Goal: Task Accomplishment & Management: Use online tool/utility

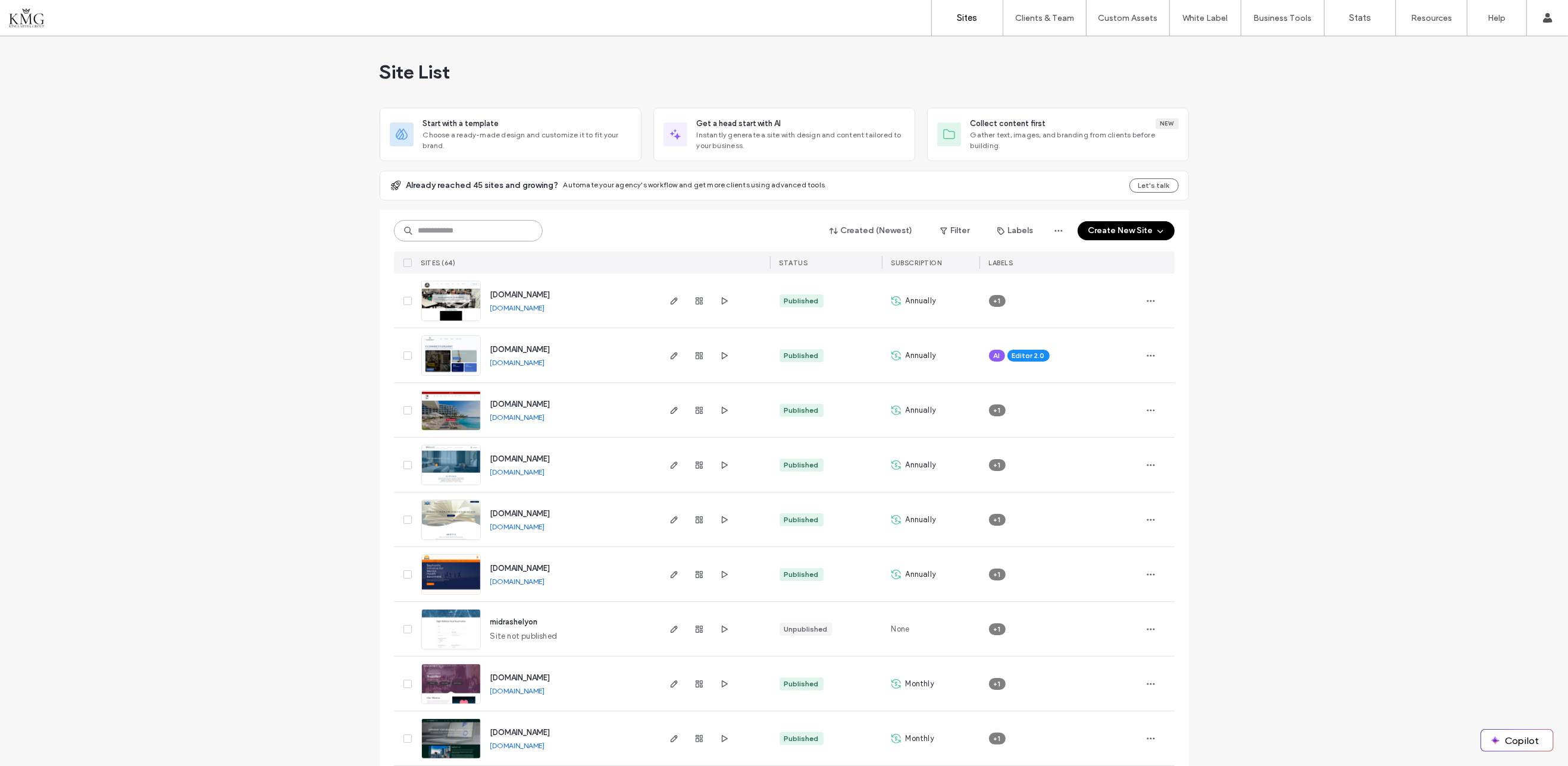
click at [460, 227] on input at bounding box center [468, 231] width 149 height 21
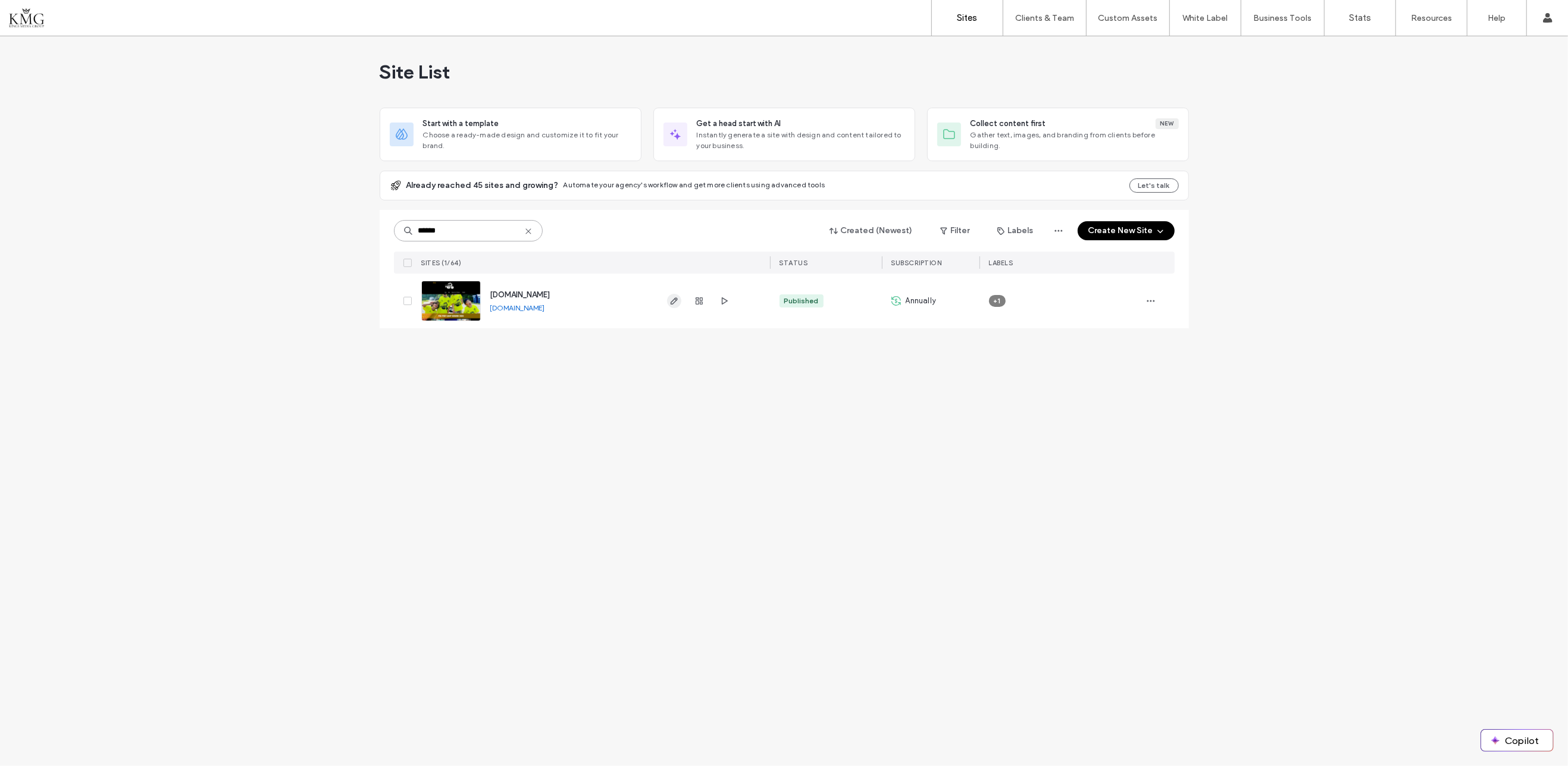
type input "******"
click at [671, 300] on icon "button" at bounding box center [674, 301] width 9 height 9
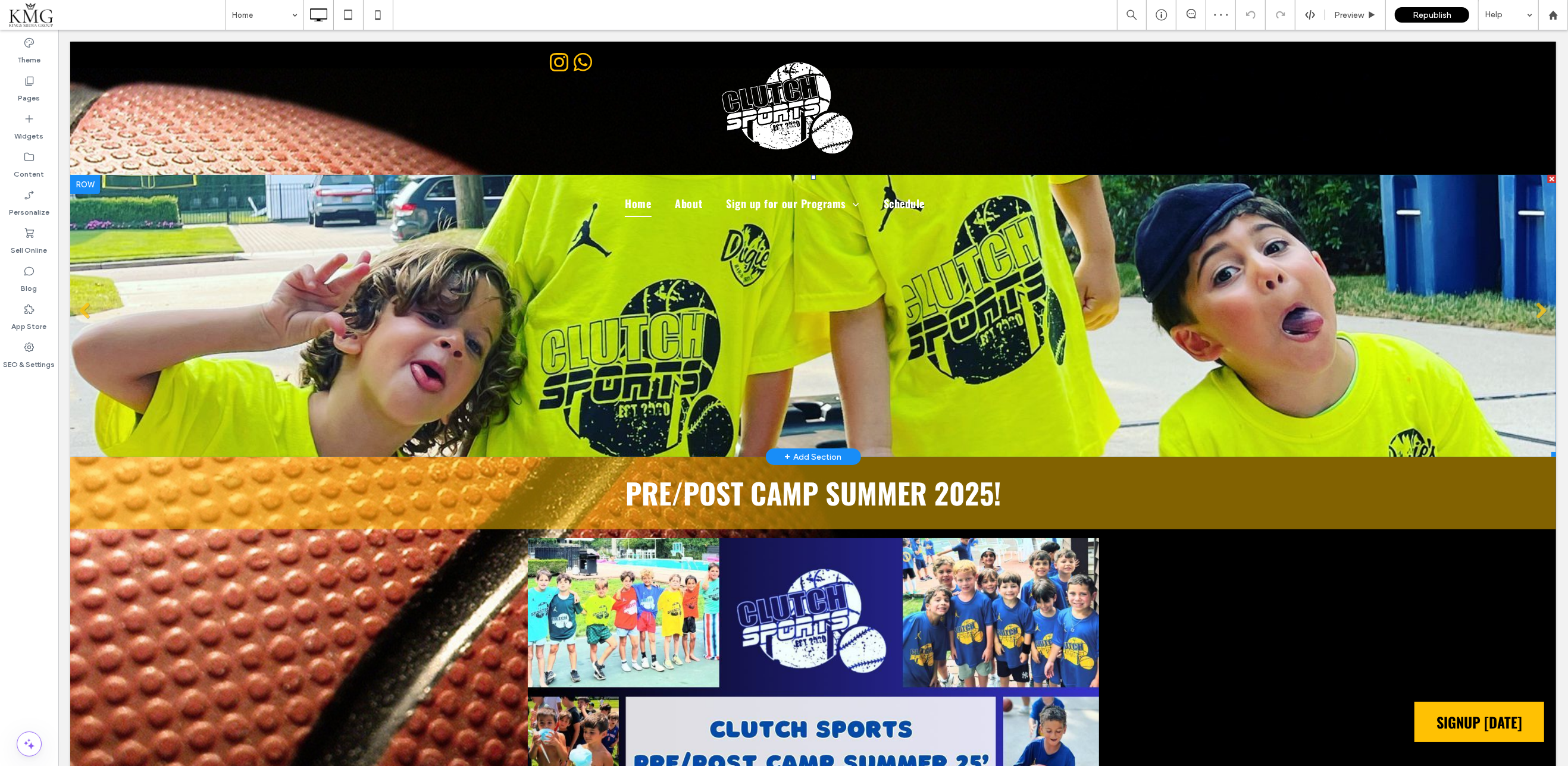
click at [571, 307] on li "Slide title Write your caption here Button" at bounding box center [812, 316] width 1486 height 282
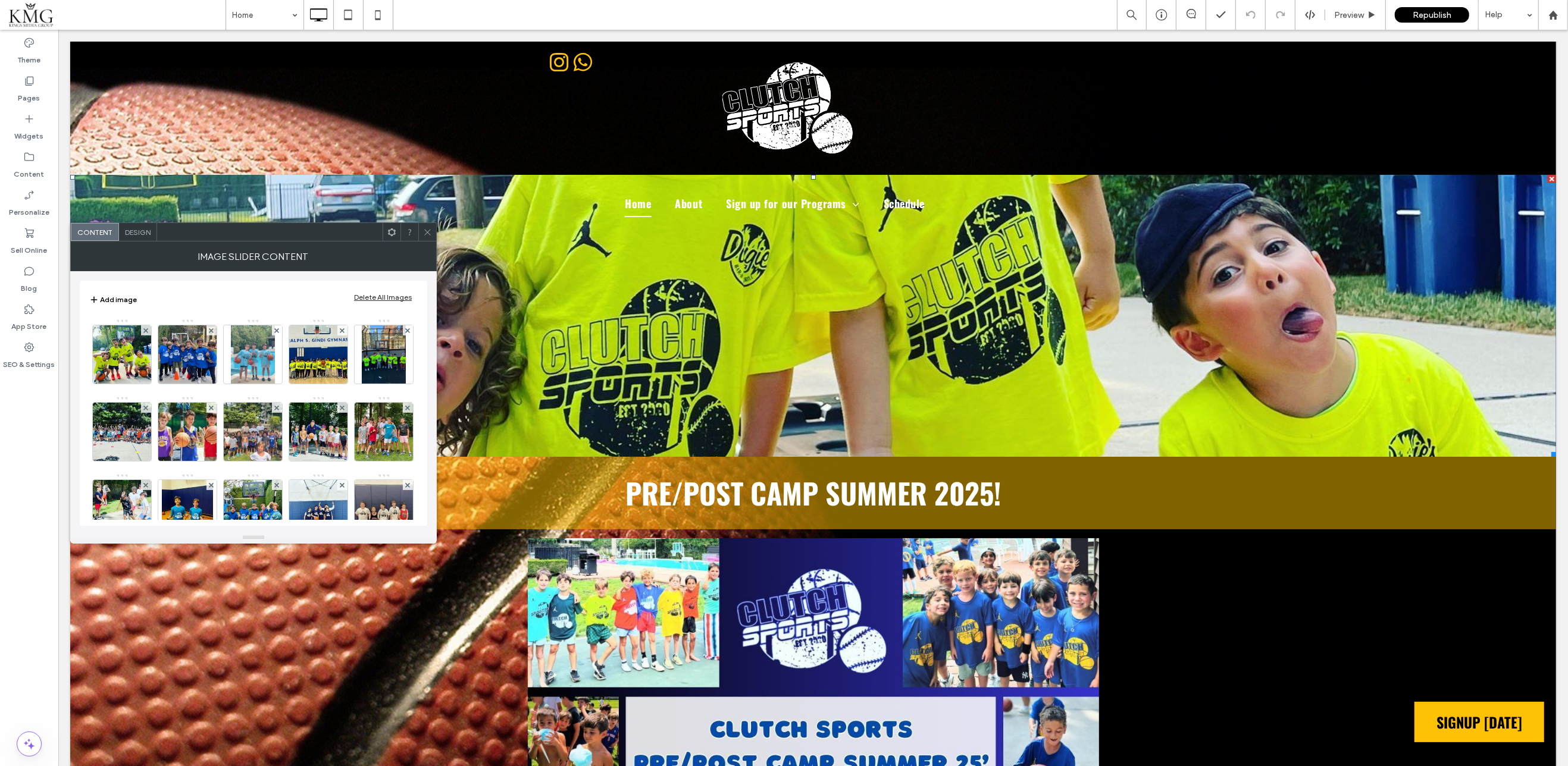
click at [431, 241] on span at bounding box center [428, 231] width 9 height 18
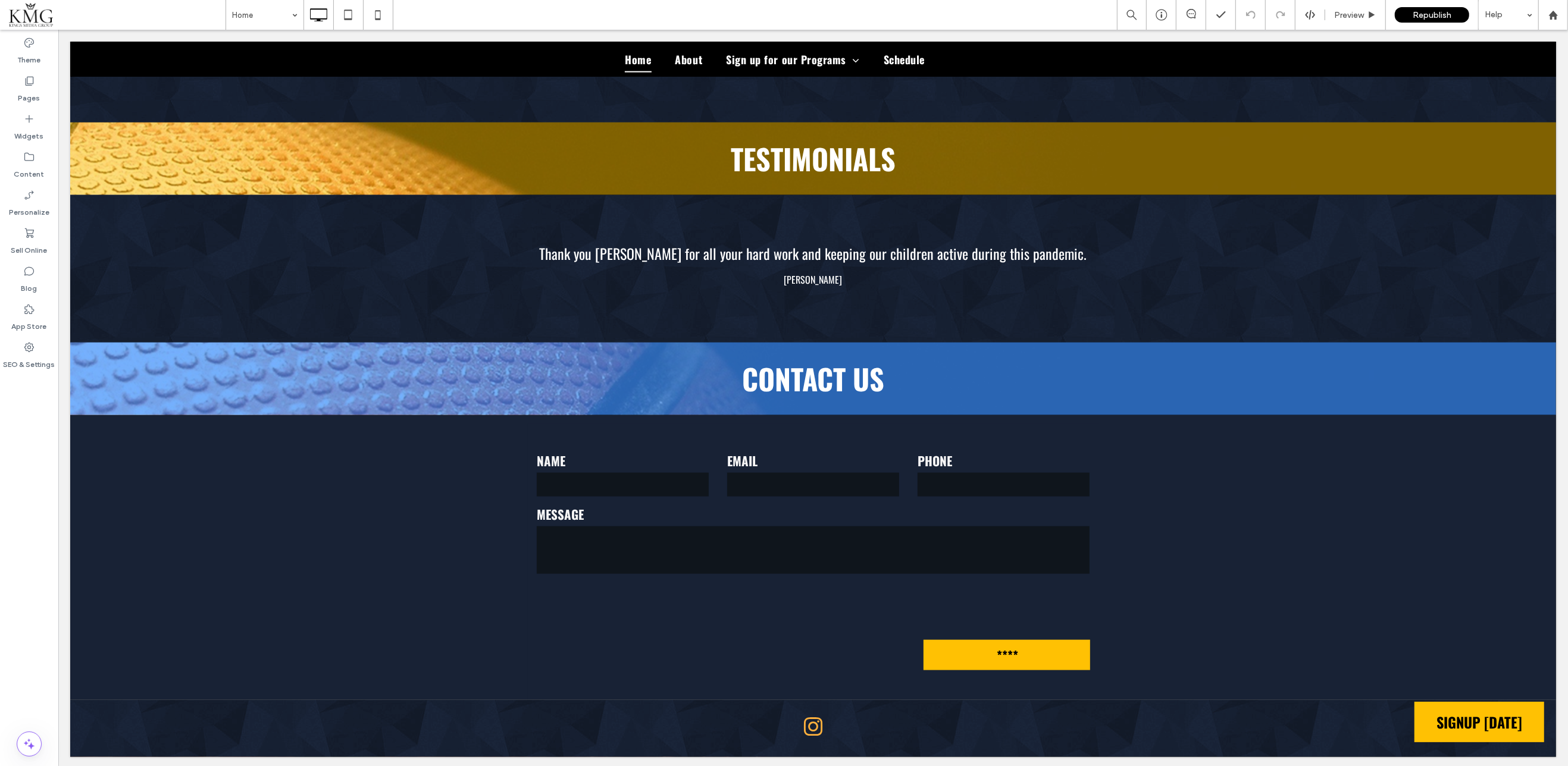
scroll to position [1430, 0]
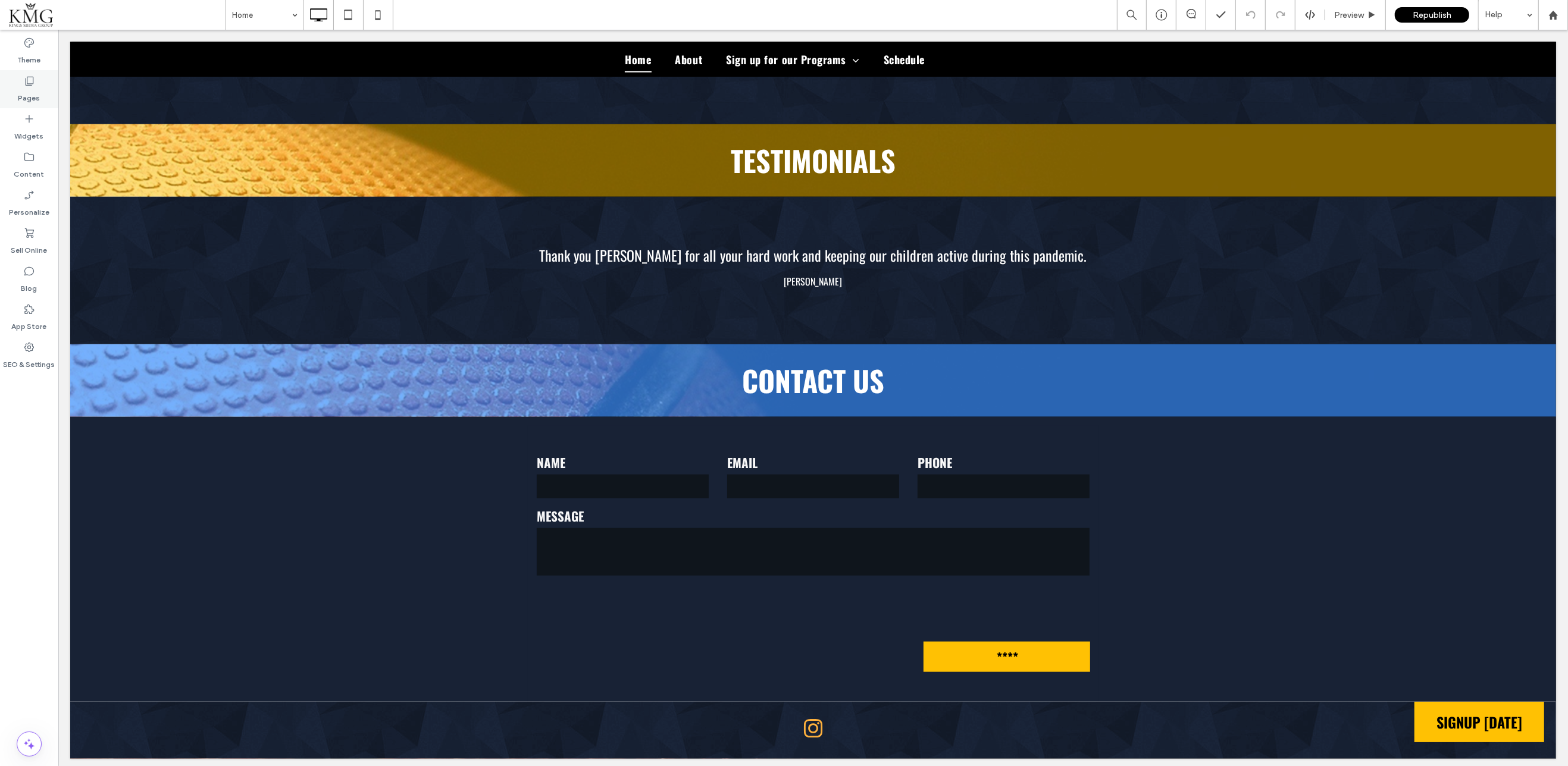
click at [35, 100] on label "Pages" at bounding box center [29, 95] width 22 height 16
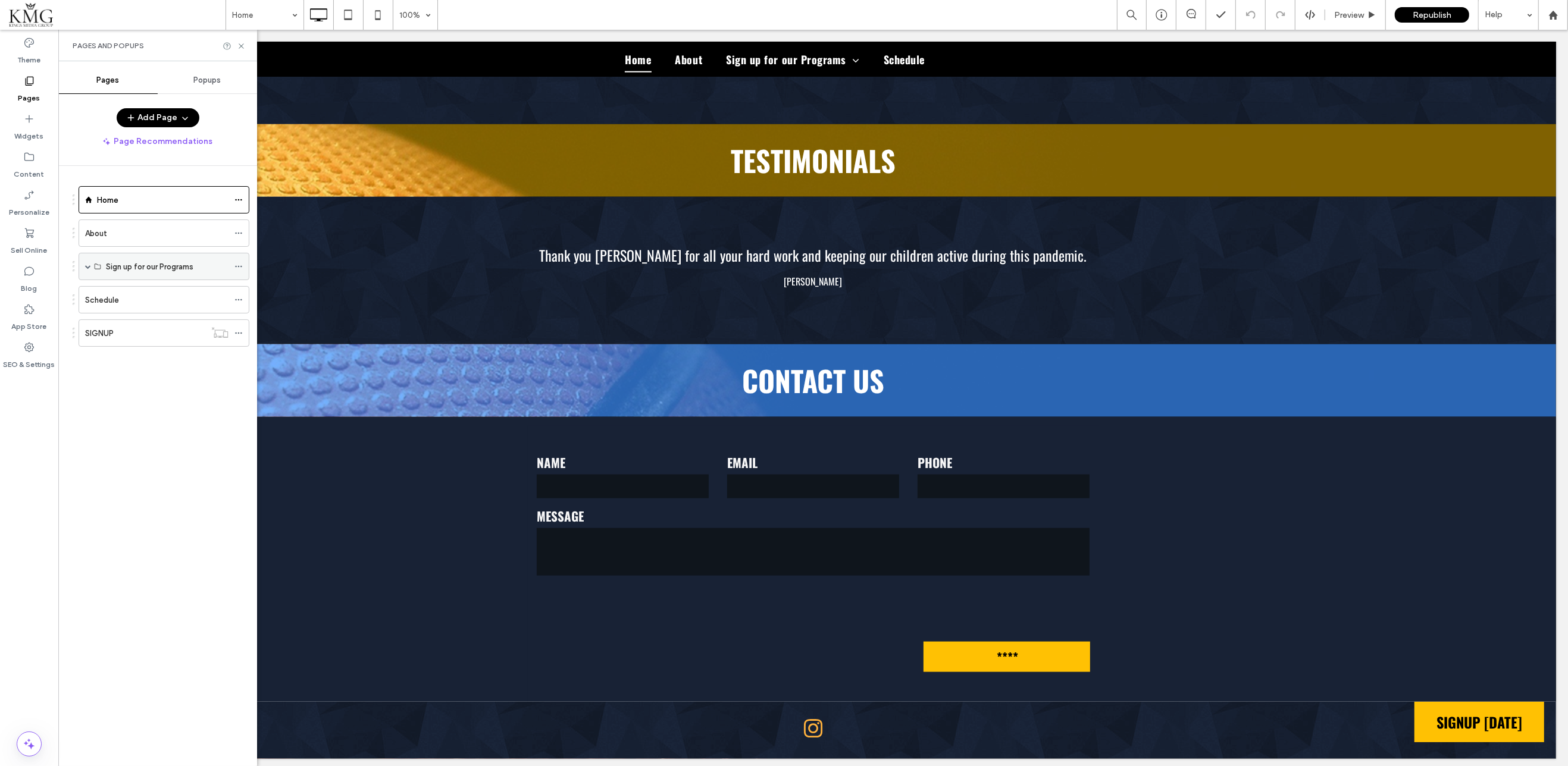
click at [86, 266] on span at bounding box center [88, 266] width 6 height 6
click at [139, 301] on div "PRE/POST-CAMP SUMMER 2025" at bounding box center [167, 294] width 123 height 26
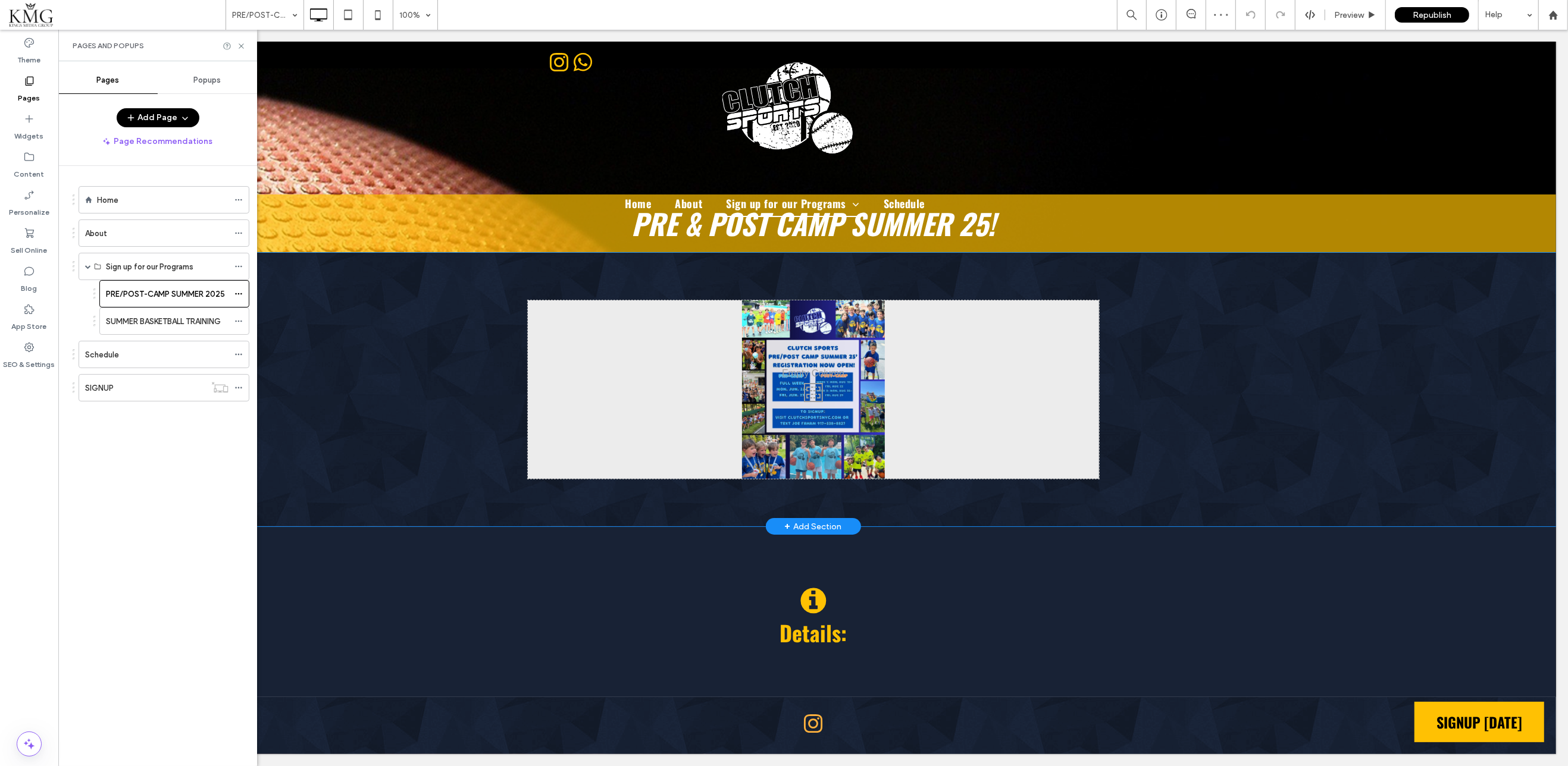
scroll to position [37, 0]
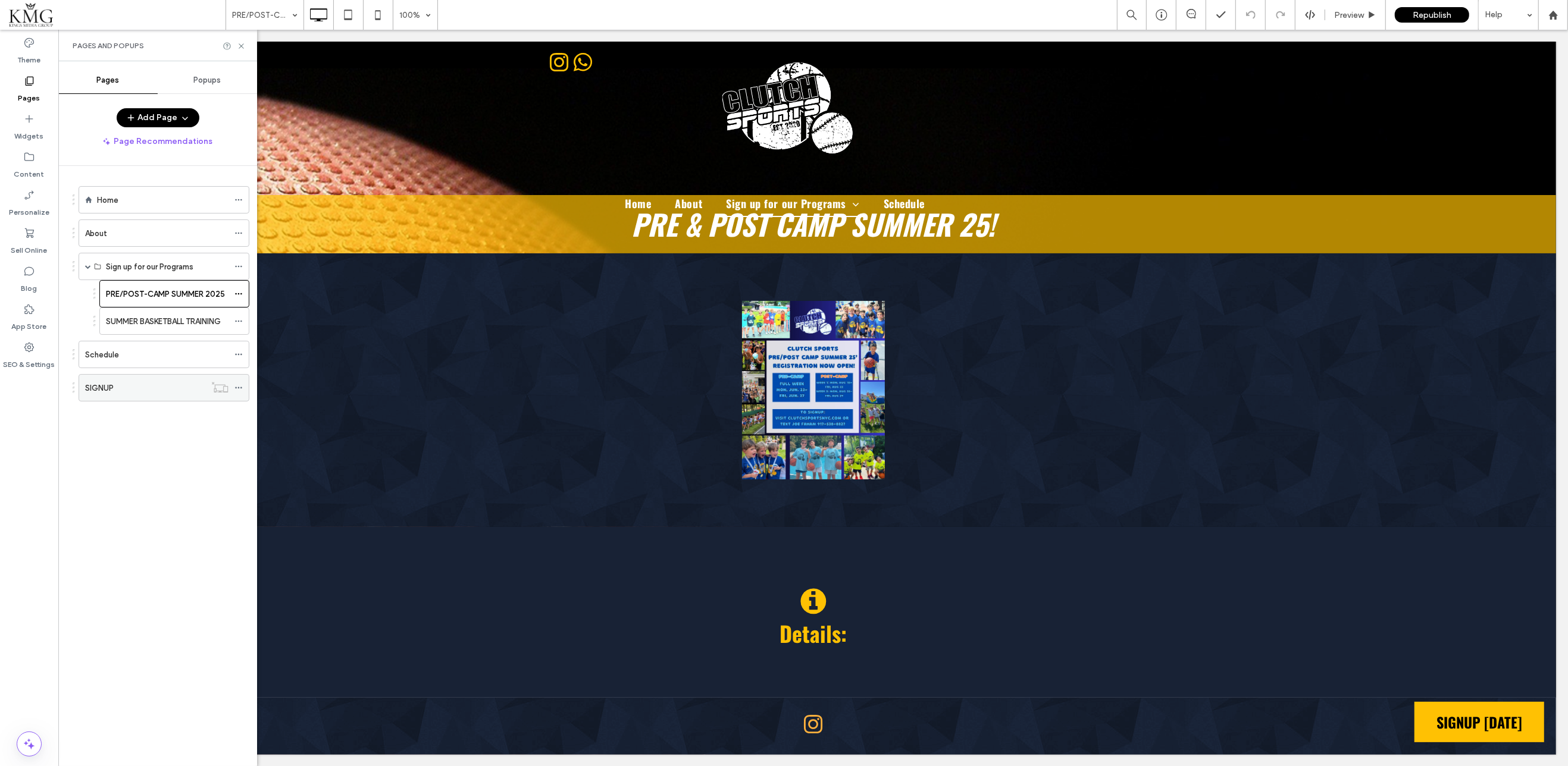
click at [137, 383] on div "SIGNUP" at bounding box center [145, 388] width 120 height 13
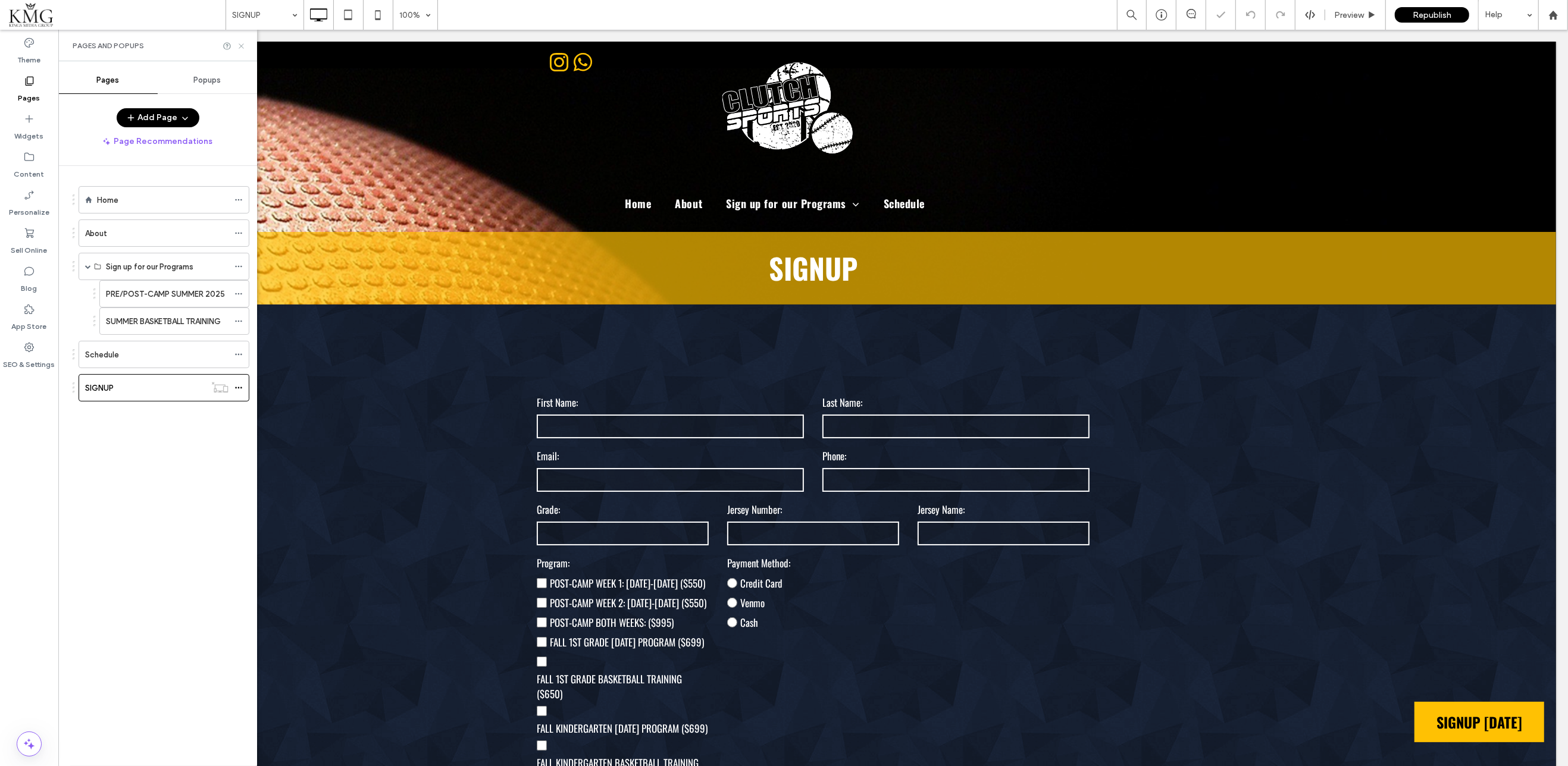
click at [239, 47] on icon at bounding box center [241, 46] width 9 height 9
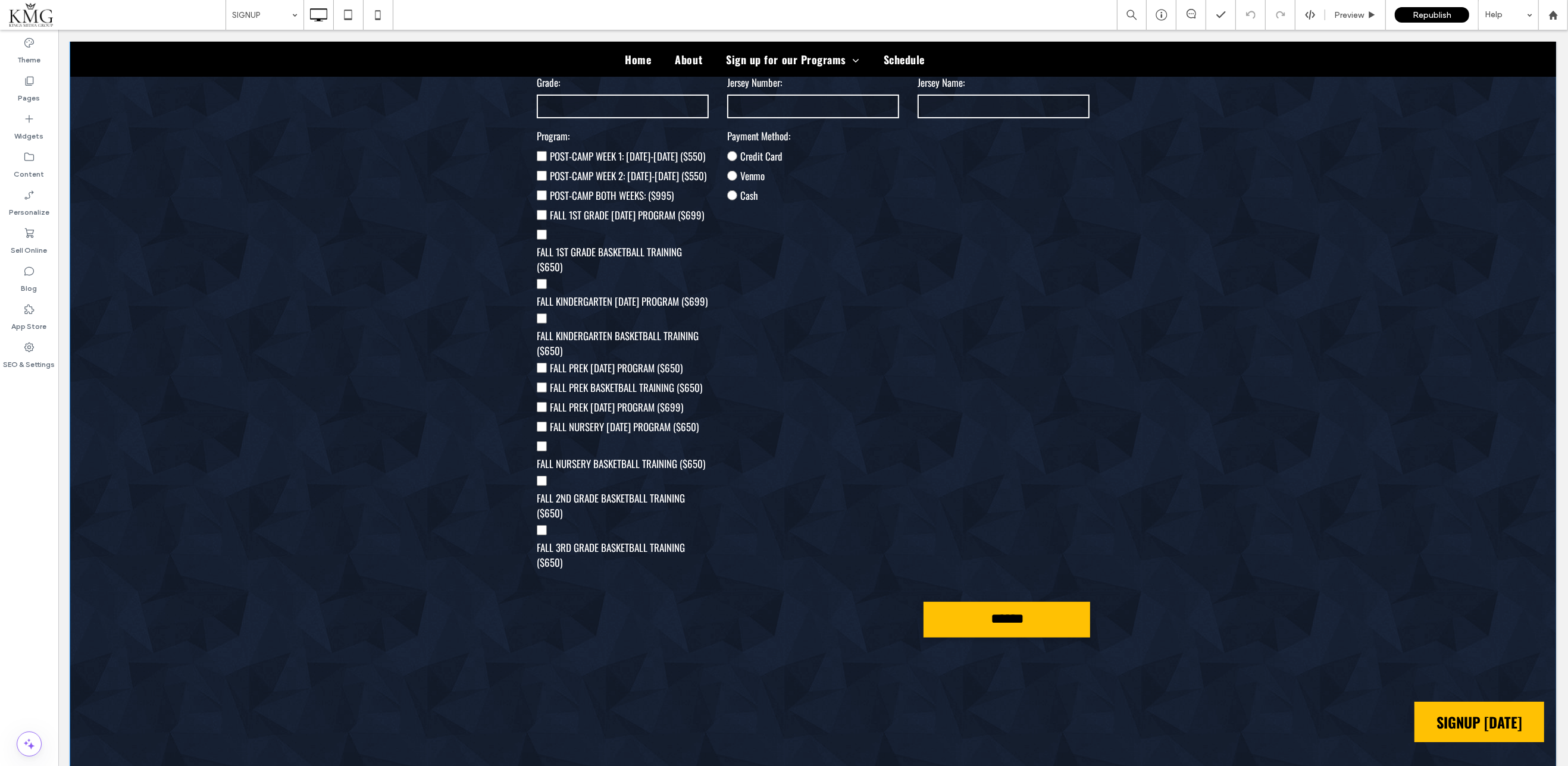
scroll to position [423, 0]
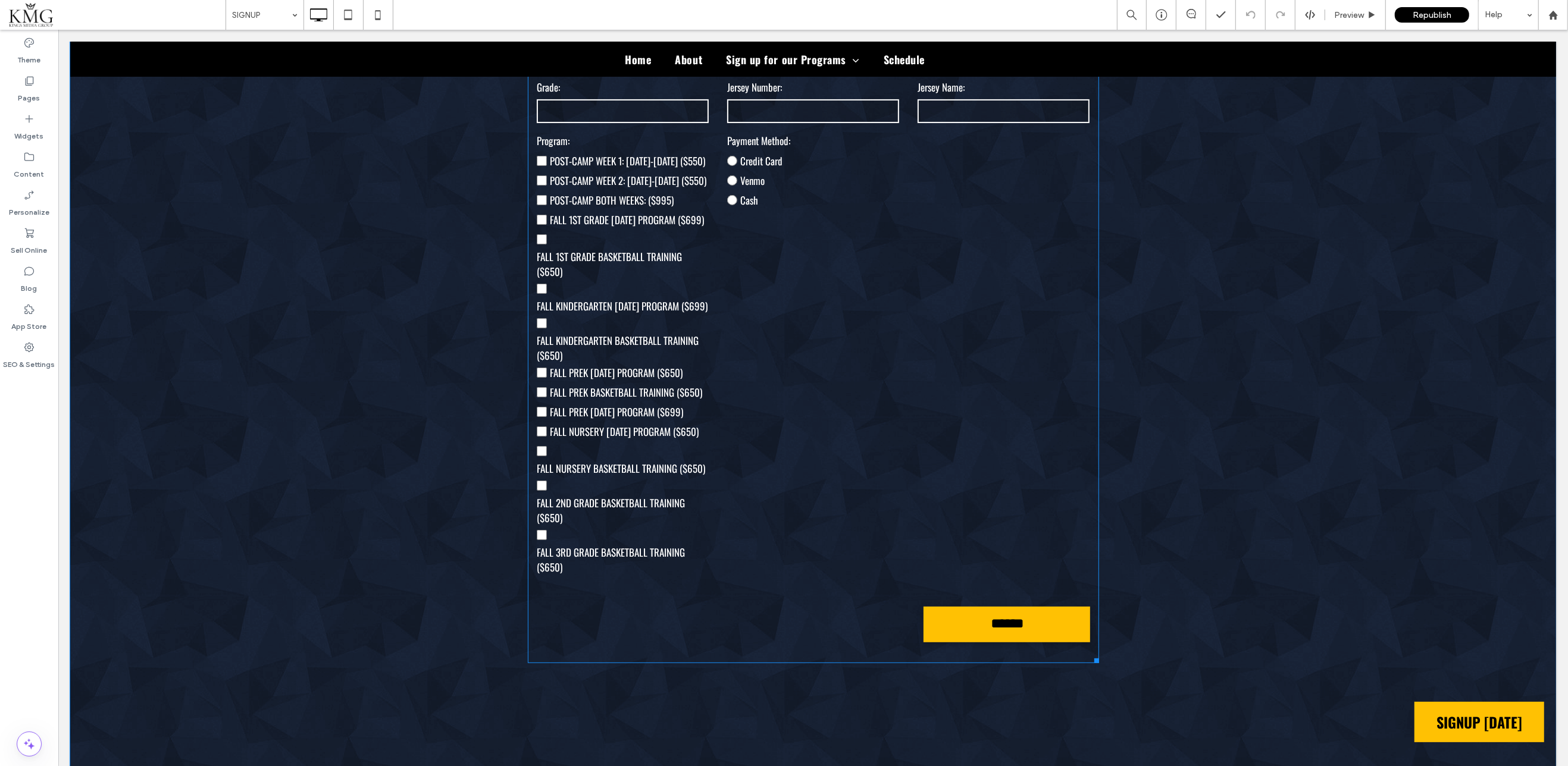
click at [909, 566] on form "First Name: Last Name: Email: Phone: Grade: [GEOGRAPHIC_DATA] Number: [GEOGRAPH…" at bounding box center [812, 309] width 571 height 708
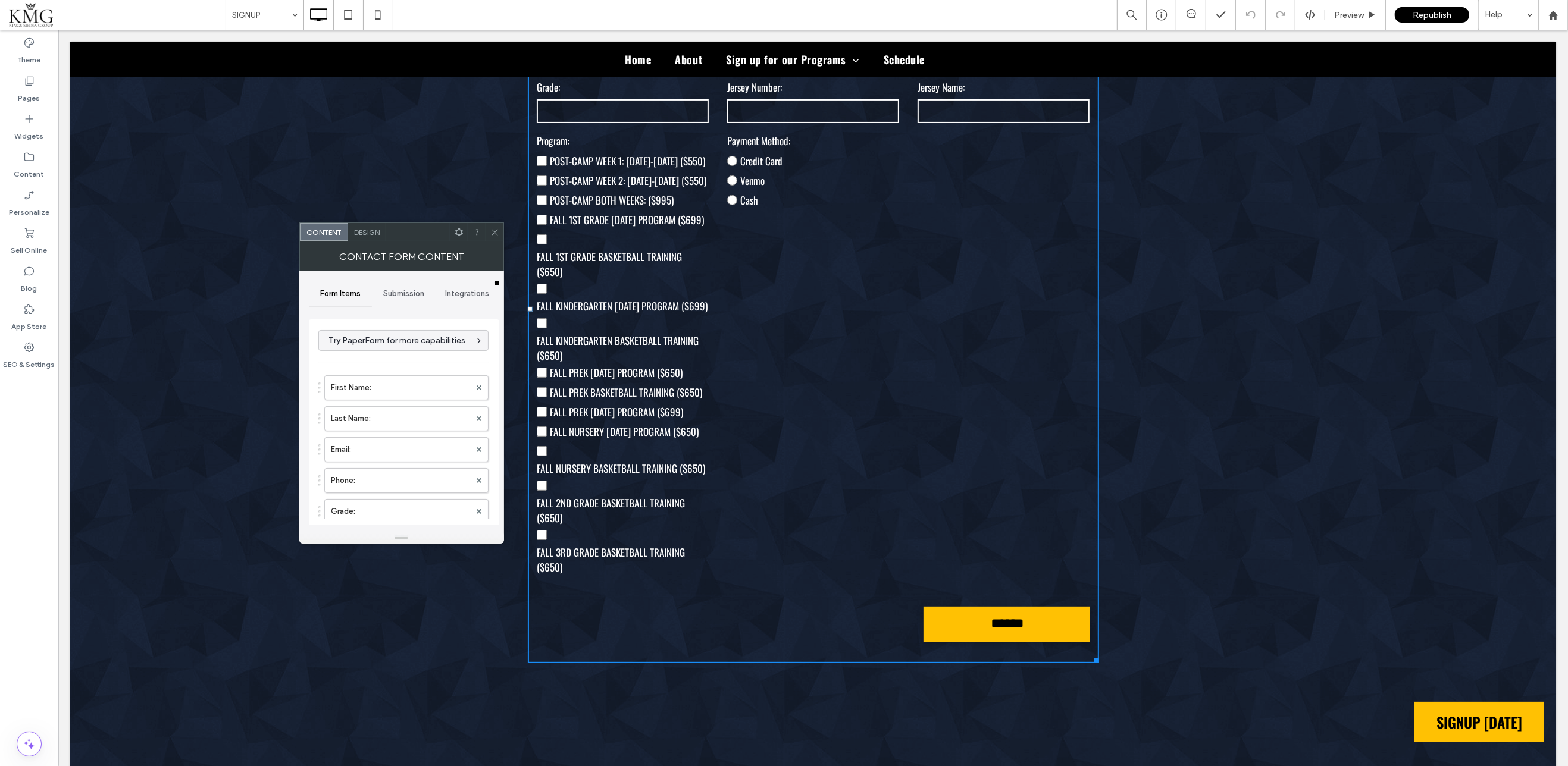
click at [491, 229] on icon at bounding box center [495, 233] width 9 height 9
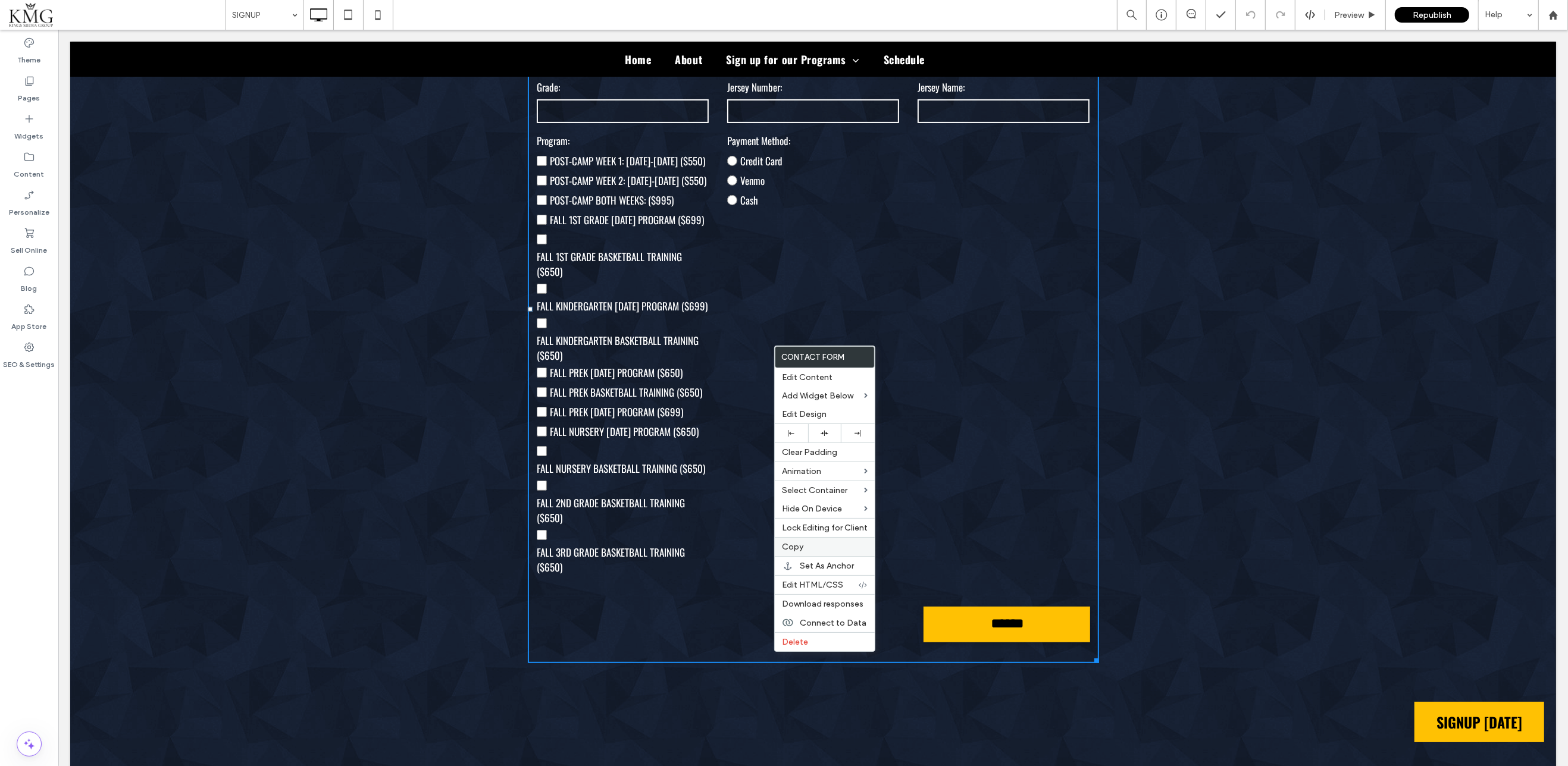
click at [804, 539] on div "Copy" at bounding box center [825, 546] width 100 height 19
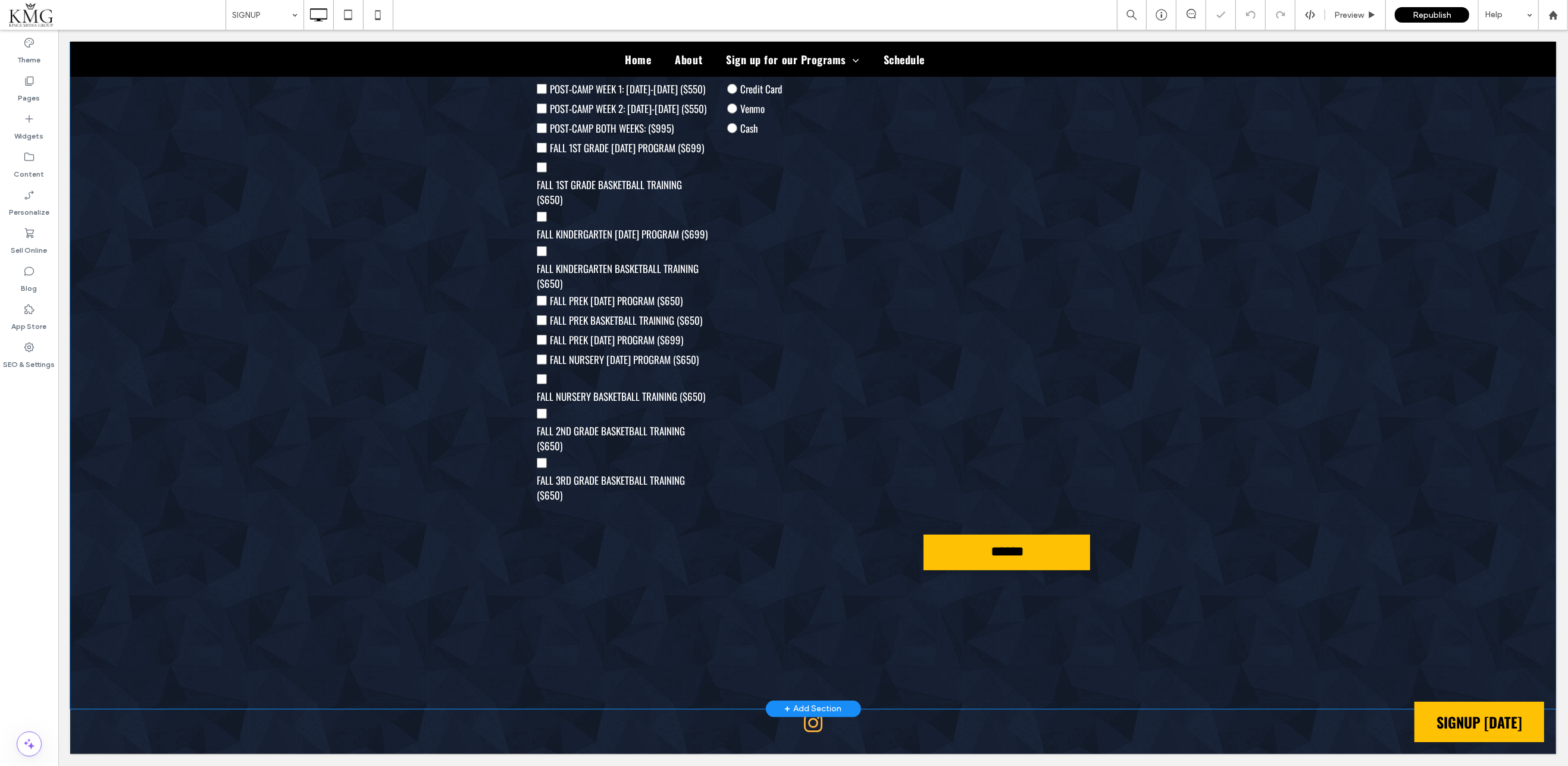
scroll to position [516, 0]
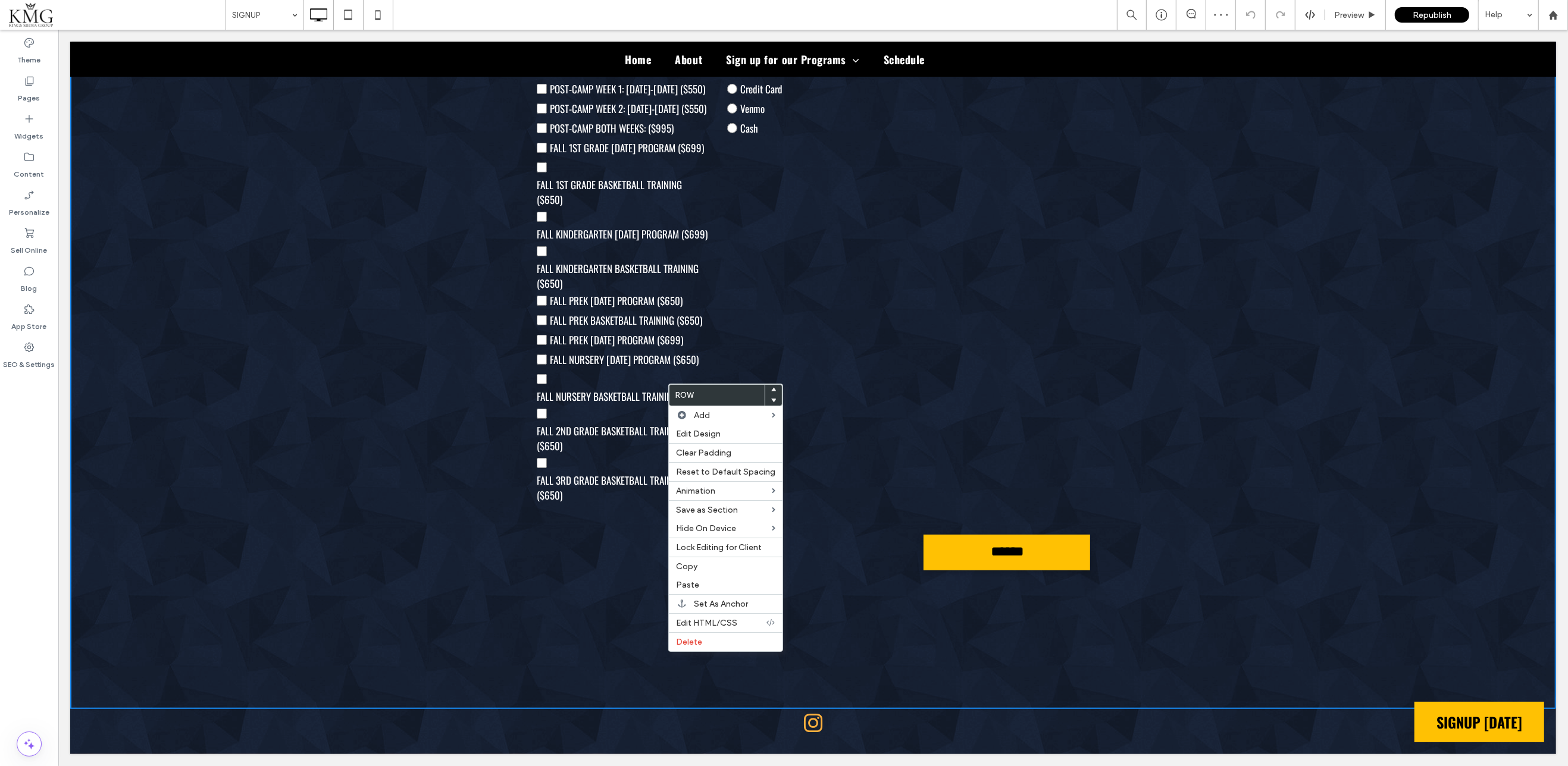
click at [393, 545] on div "Program Signup First Name: Last Name: Email: Phone: Grade: Jersey Number: Jerse…" at bounding box center [812, 259] width 1486 height 899
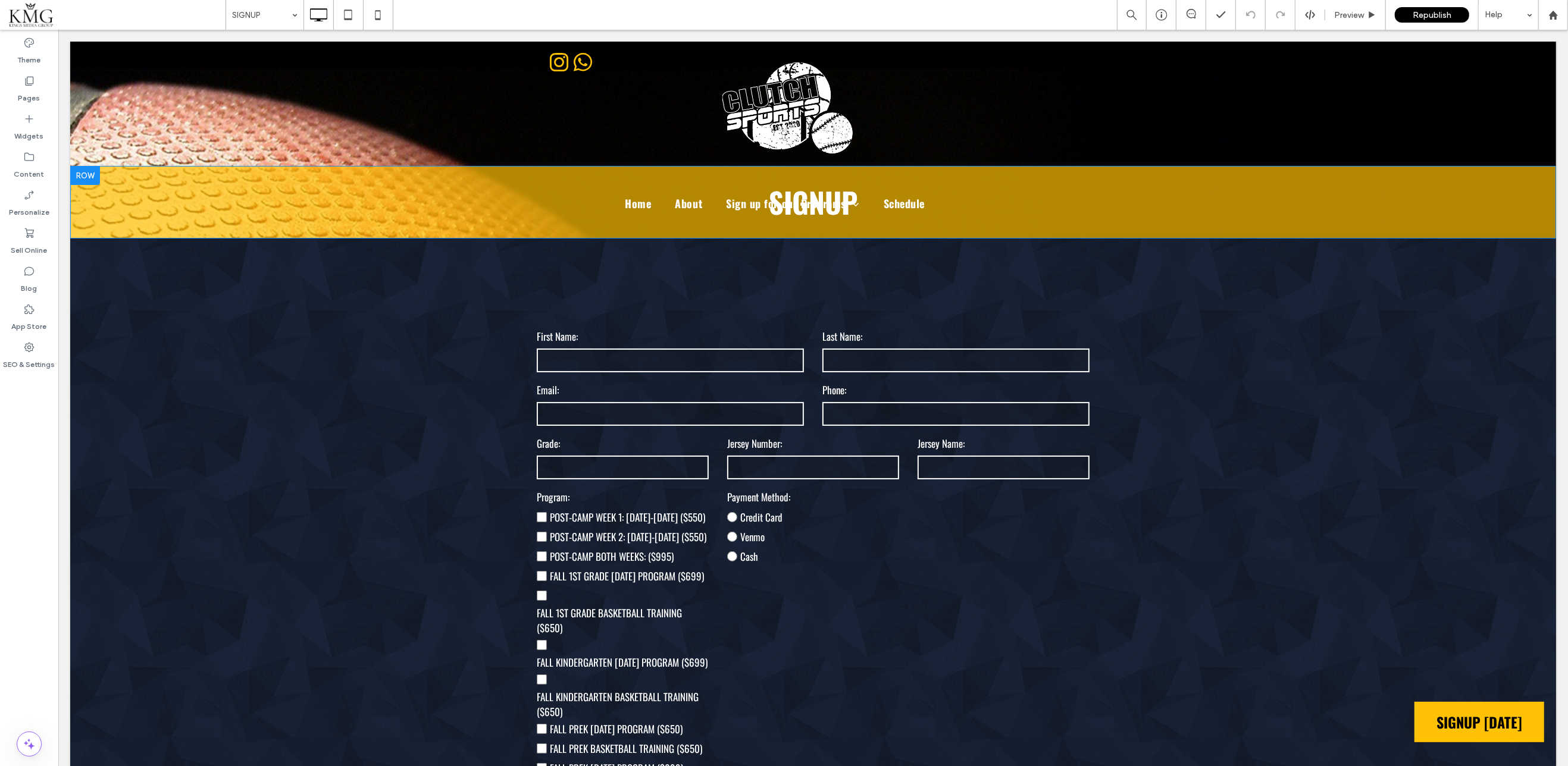
scroll to position [64, 0]
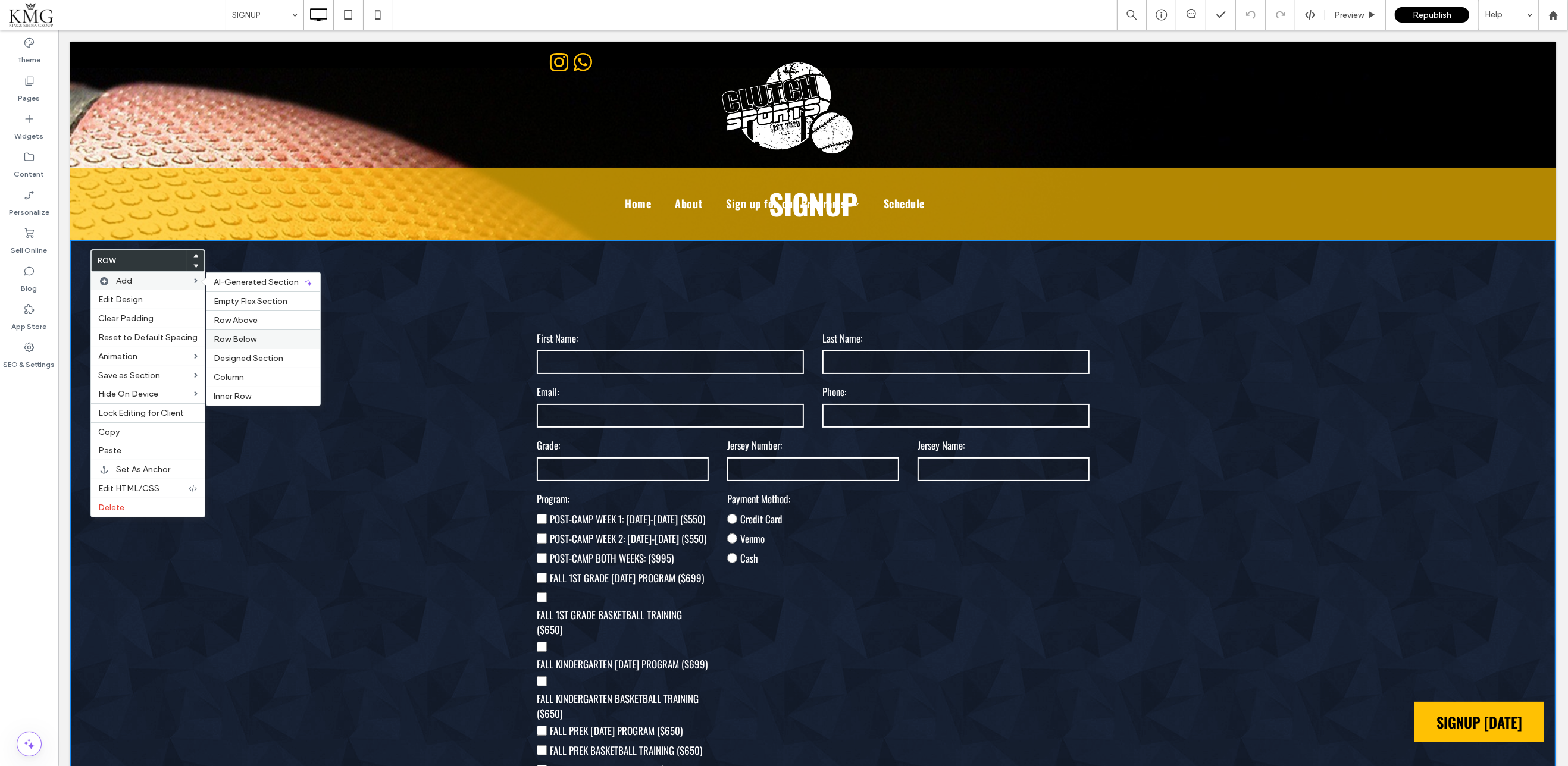
click at [242, 338] on span "Row Below" at bounding box center [235, 339] width 43 height 10
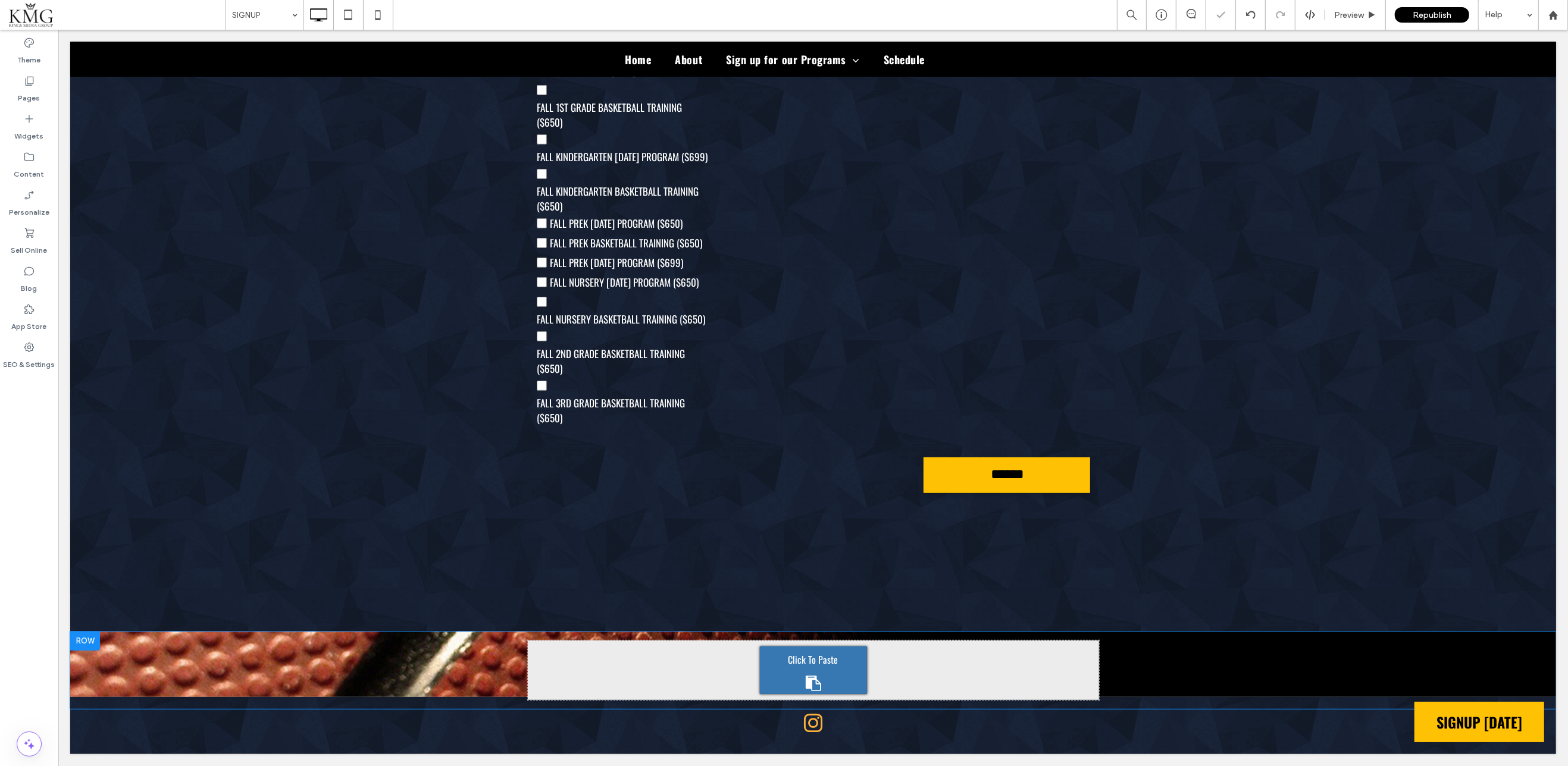
scroll to position [594, 0]
click at [79, 636] on div at bounding box center [84, 641] width 30 height 19
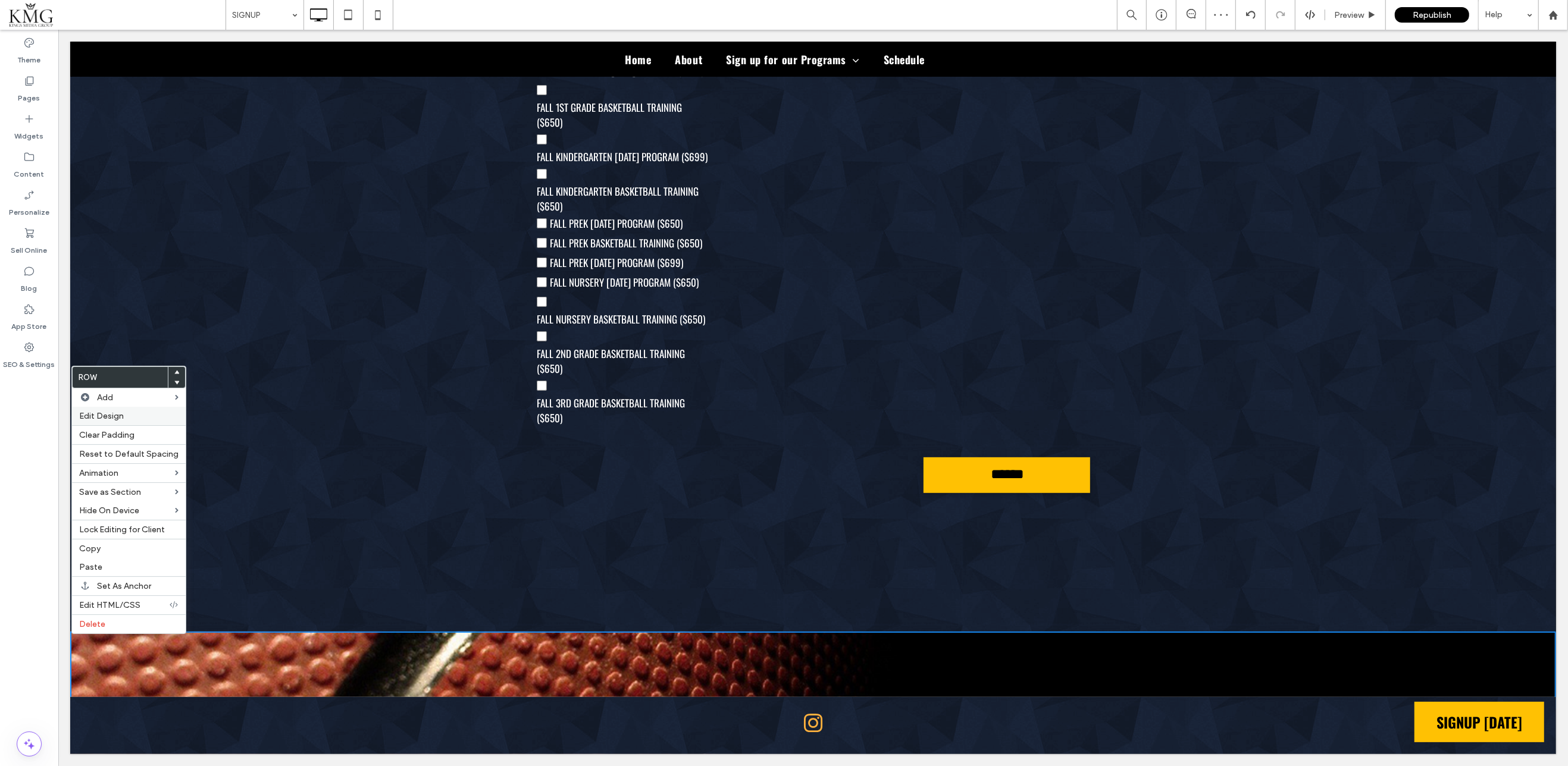
click at [121, 417] on span "Edit Design" at bounding box center [102, 416] width 45 height 10
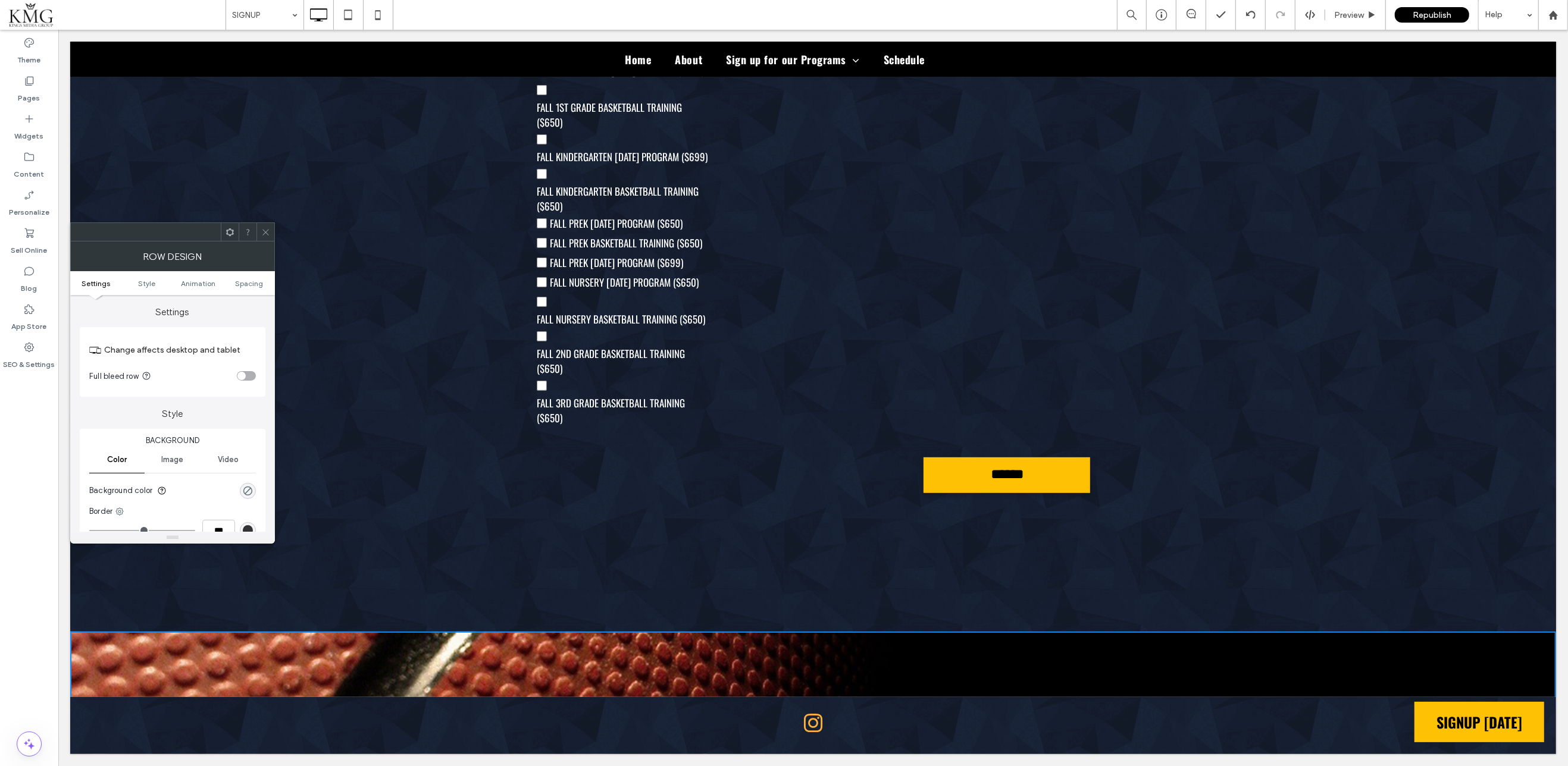
scroll to position [133, 0]
click at [263, 228] on icon at bounding box center [266, 233] width 9 height 9
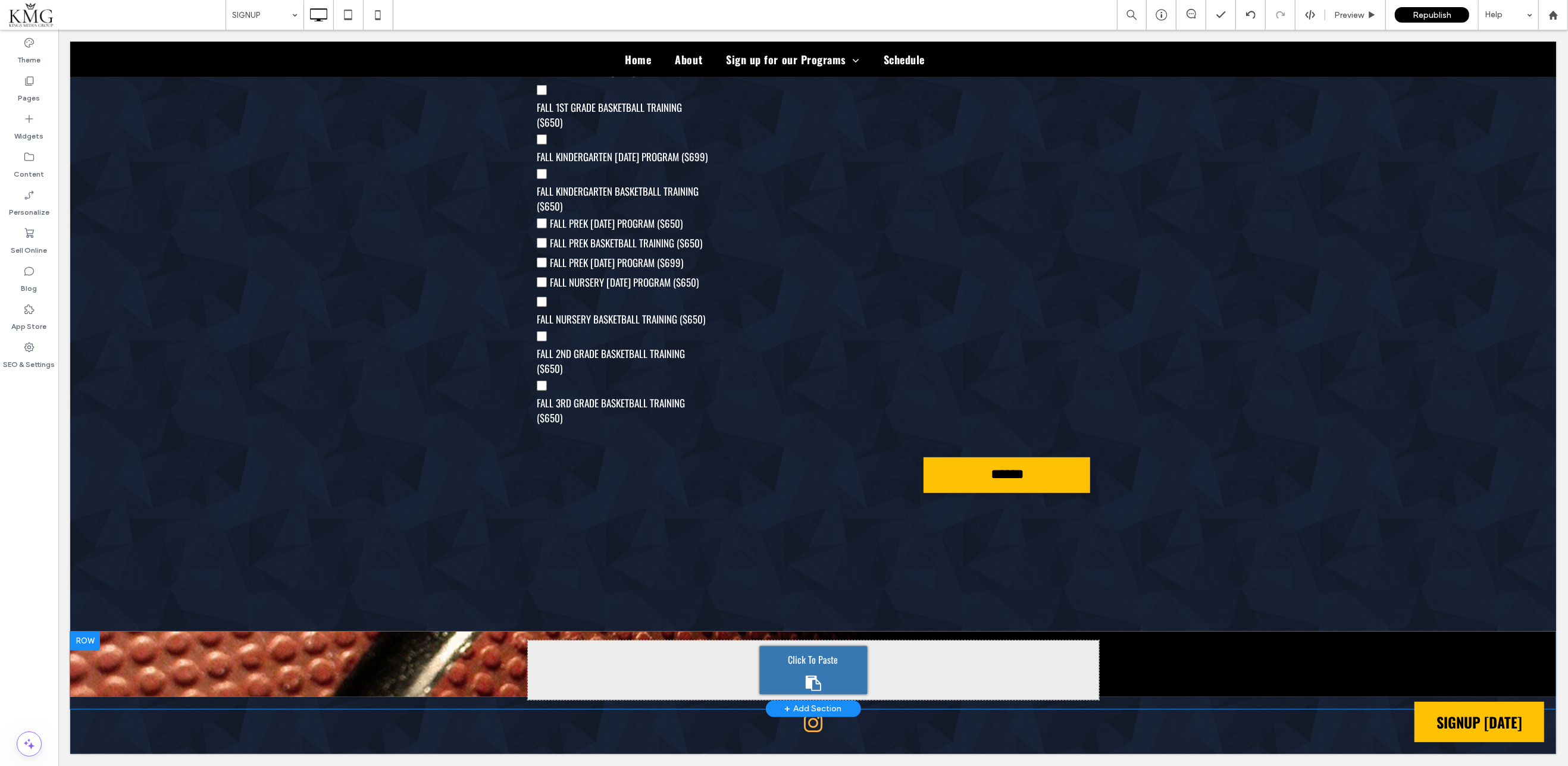
click at [88, 636] on div at bounding box center [84, 641] width 30 height 19
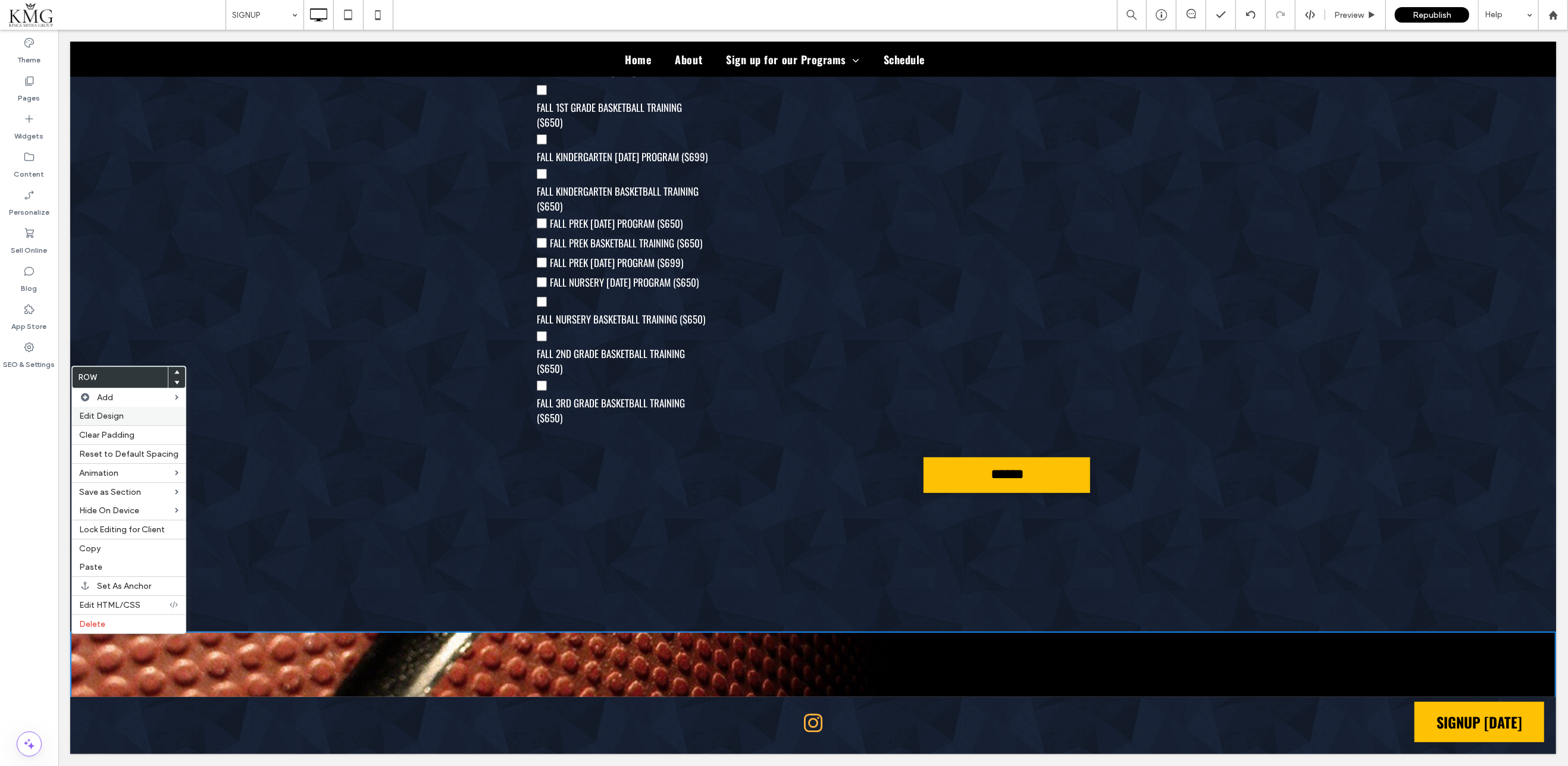
click at [88, 421] on span "Edit Design" at bounding box center [102, 416] width 45 height 10
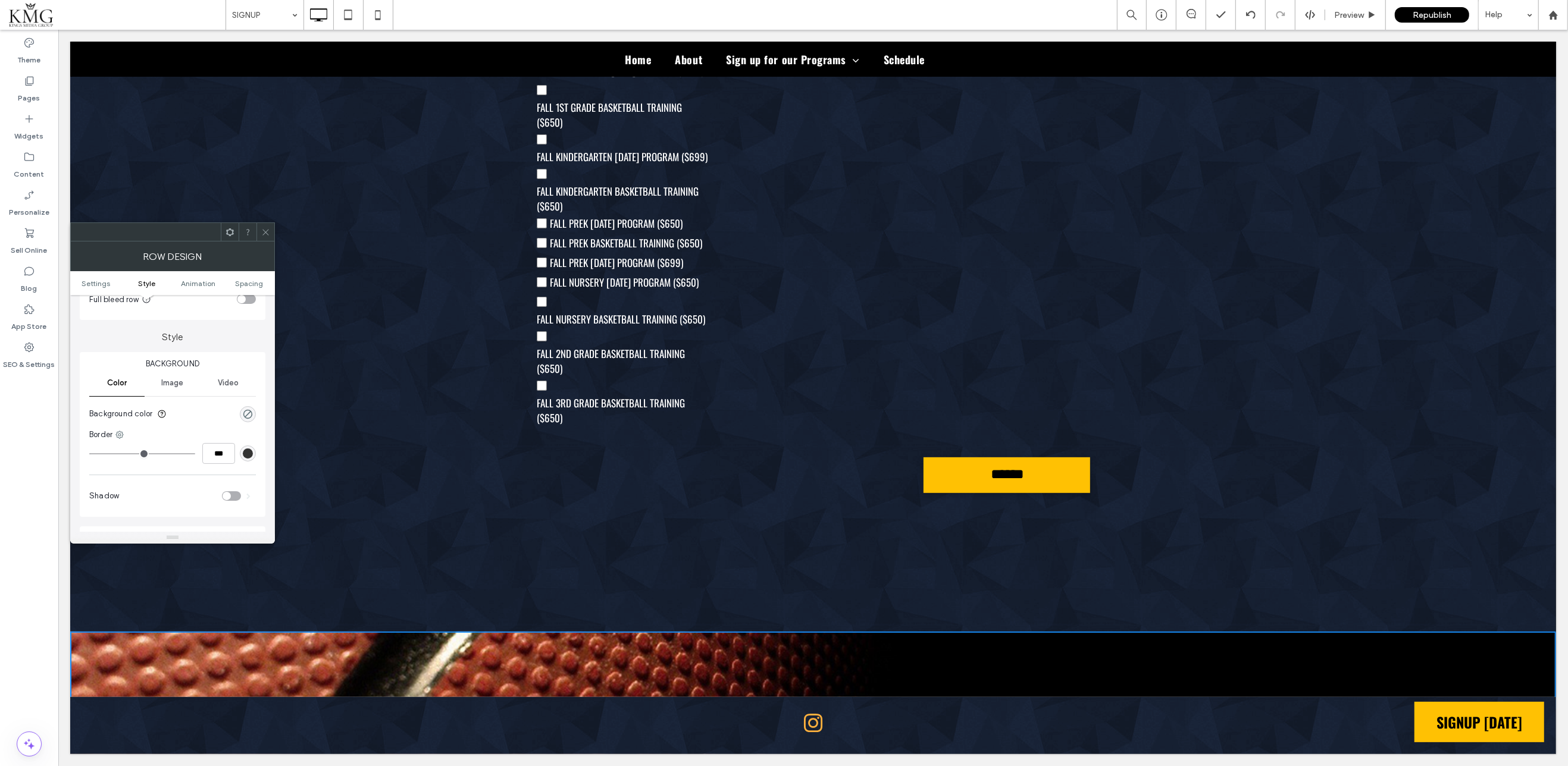
scroll to position [114, 0]
click at [173, 343] on span "Image" at bounding box center [172, 345] width 22 height 9
click at [143, 405] on div "Add multiple images for a background slider" at bounding box center [172, 413] width 166 height 20
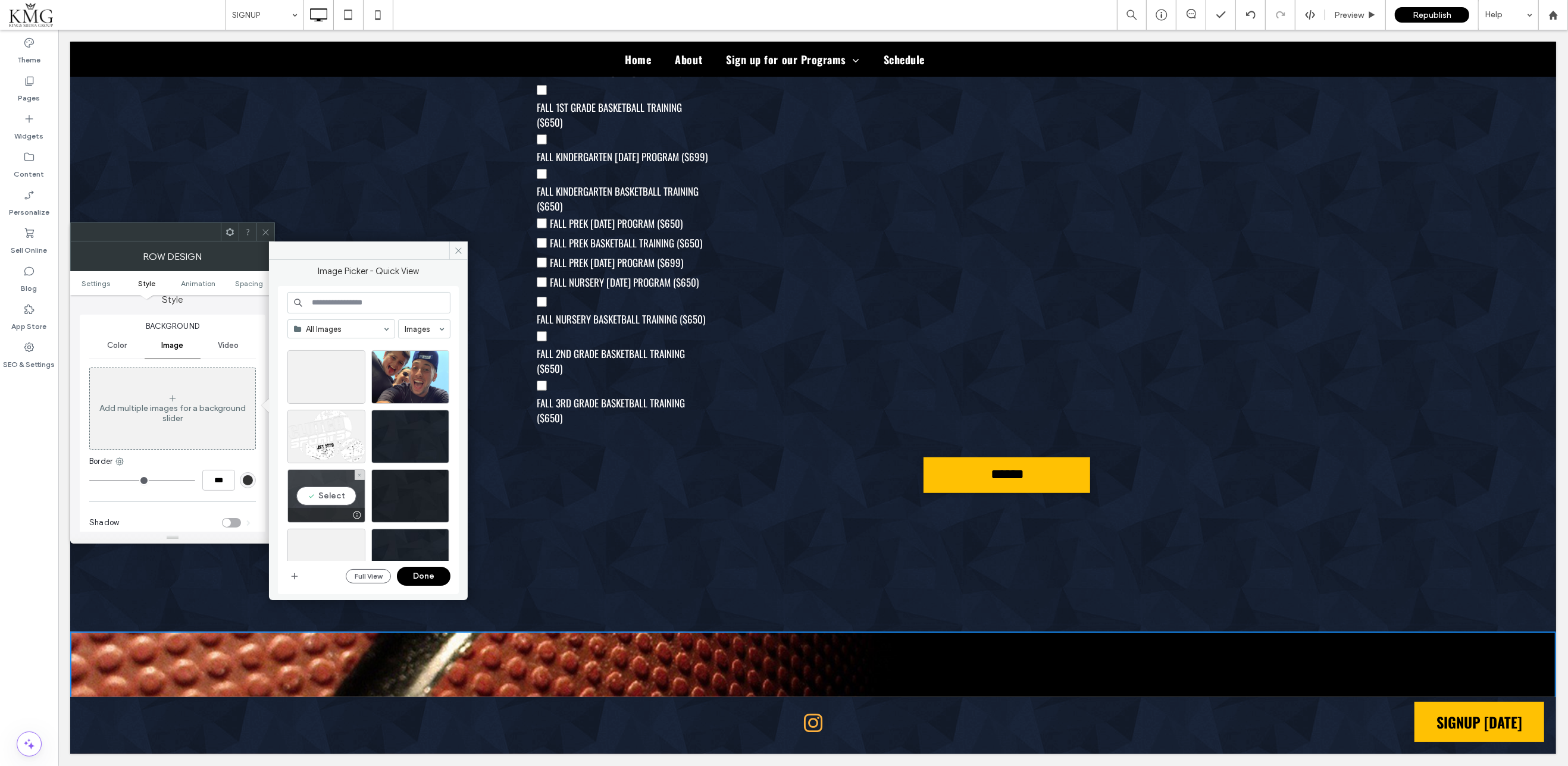
scroll to position [2923, 0]
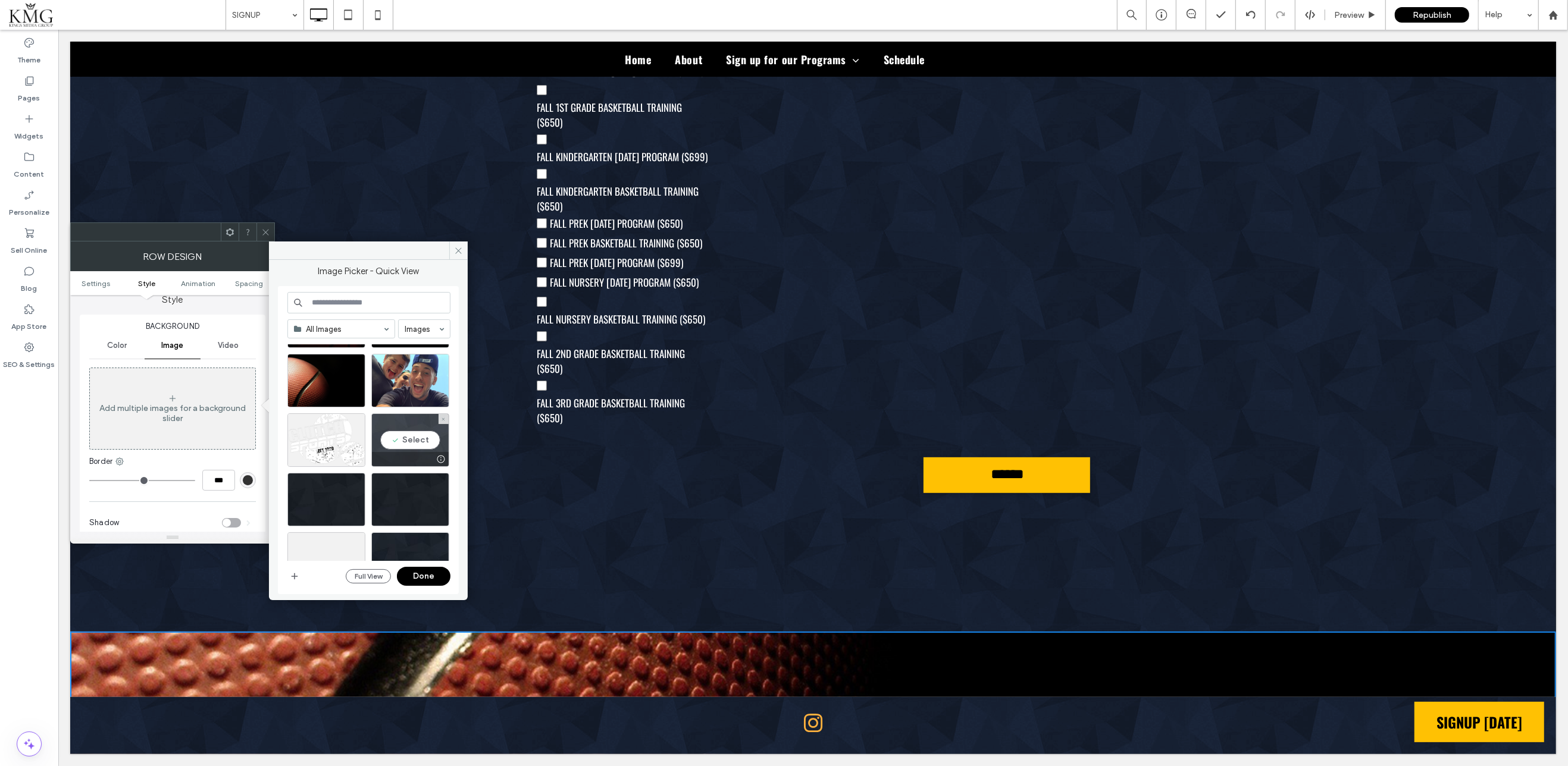
click at [391, 431] on div "Select" at bounding box center [410, 440] width 78 height 53
click at [460, 247] on icon at bounding box center [459, 251] width 9 height 9
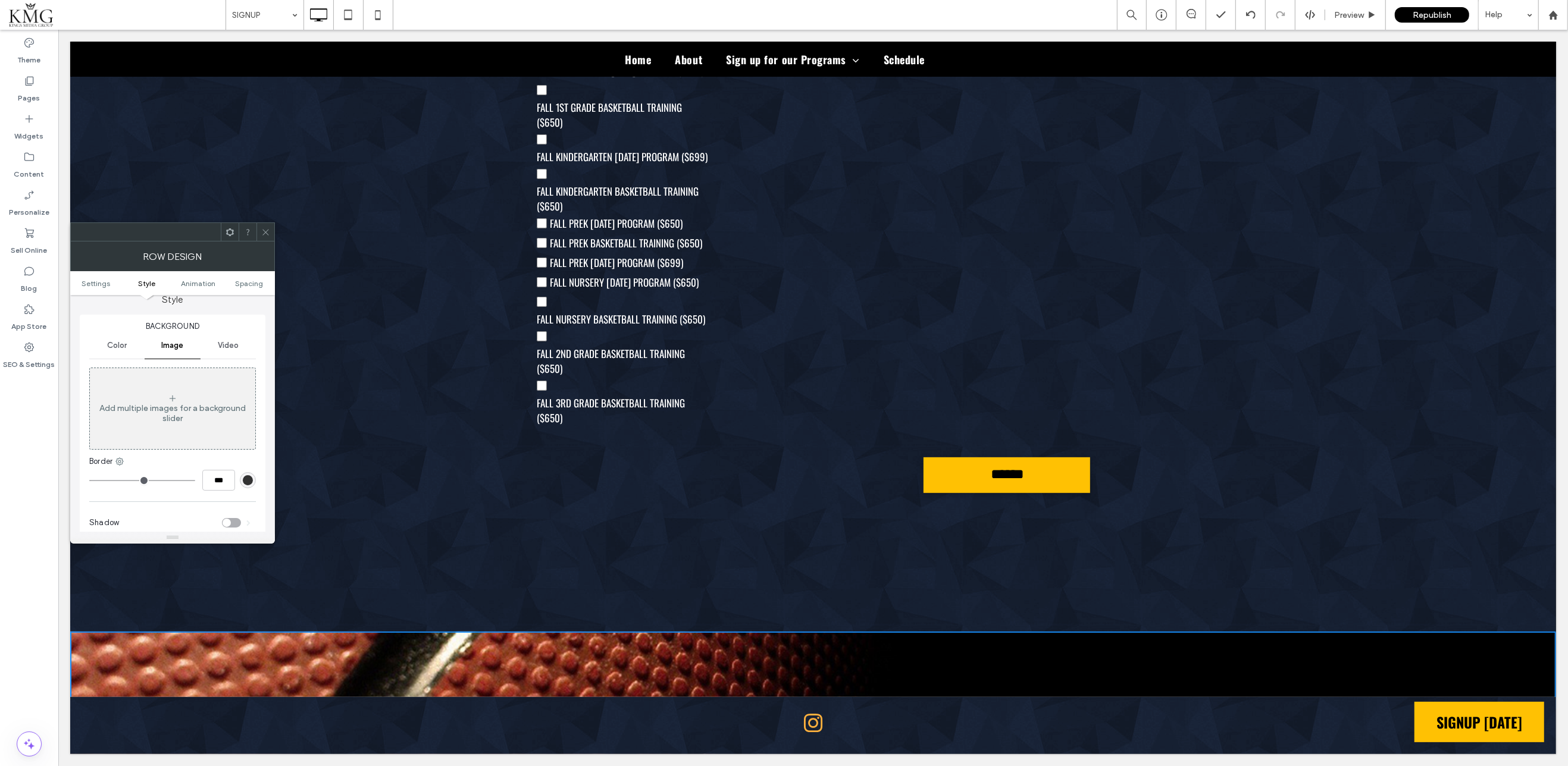
click at [165, 411] on div "Add multiple images for a background slider" at bounding box center [172, 413] width 166 height 20
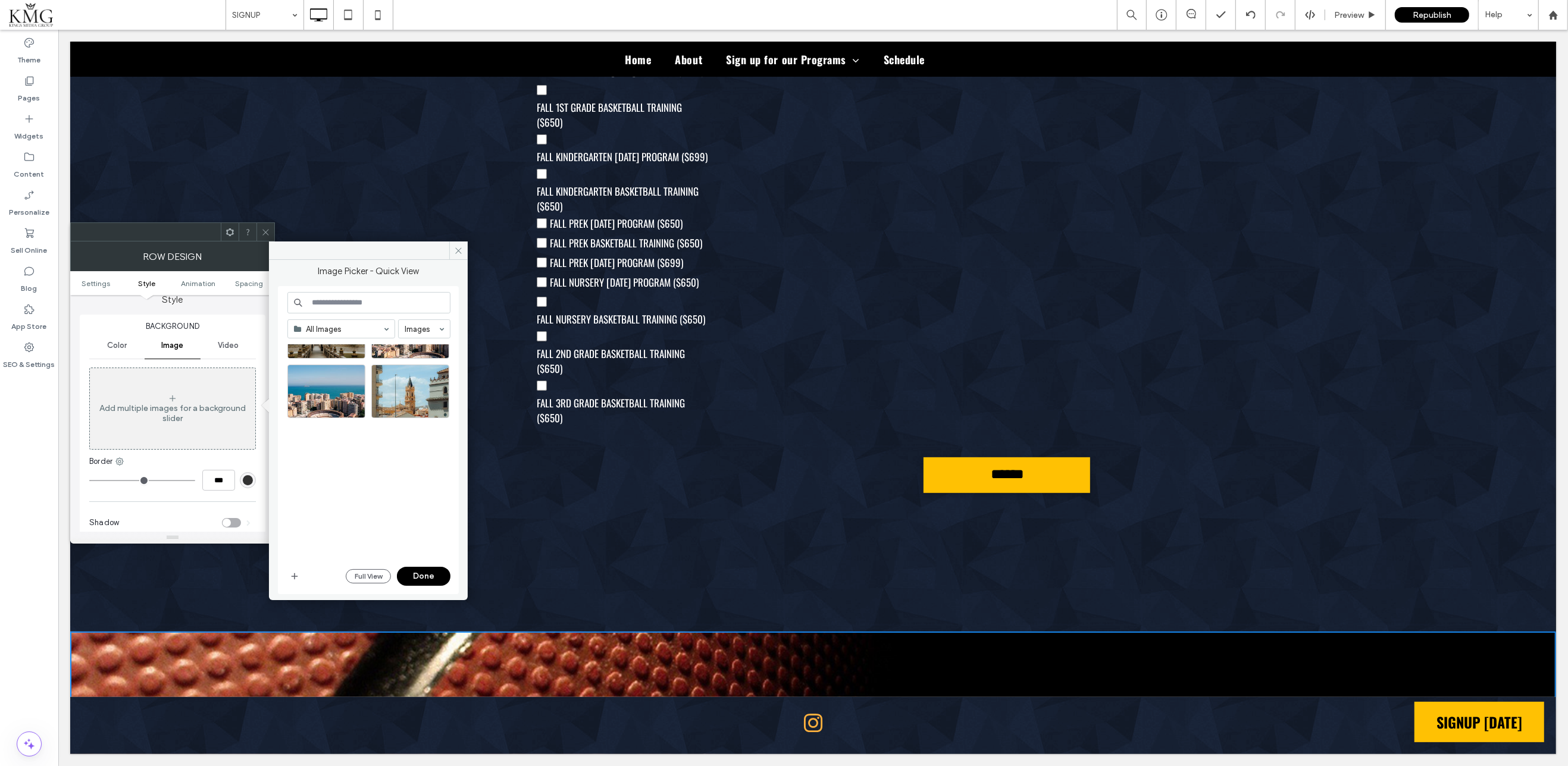
click at [392, 480] on div at bounding box center [373, 452] width 172 height 216
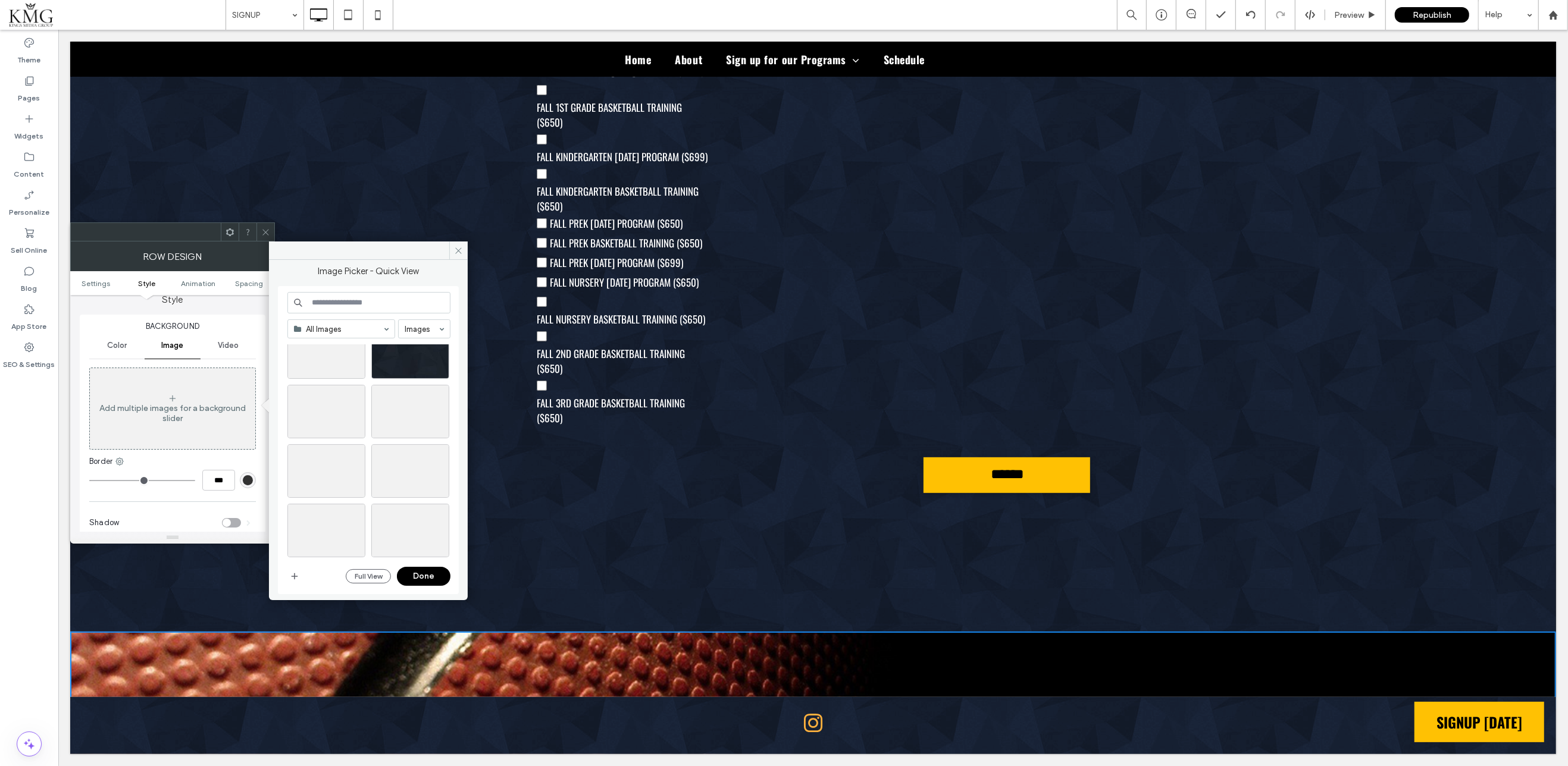
scroll to position [2974, 0]
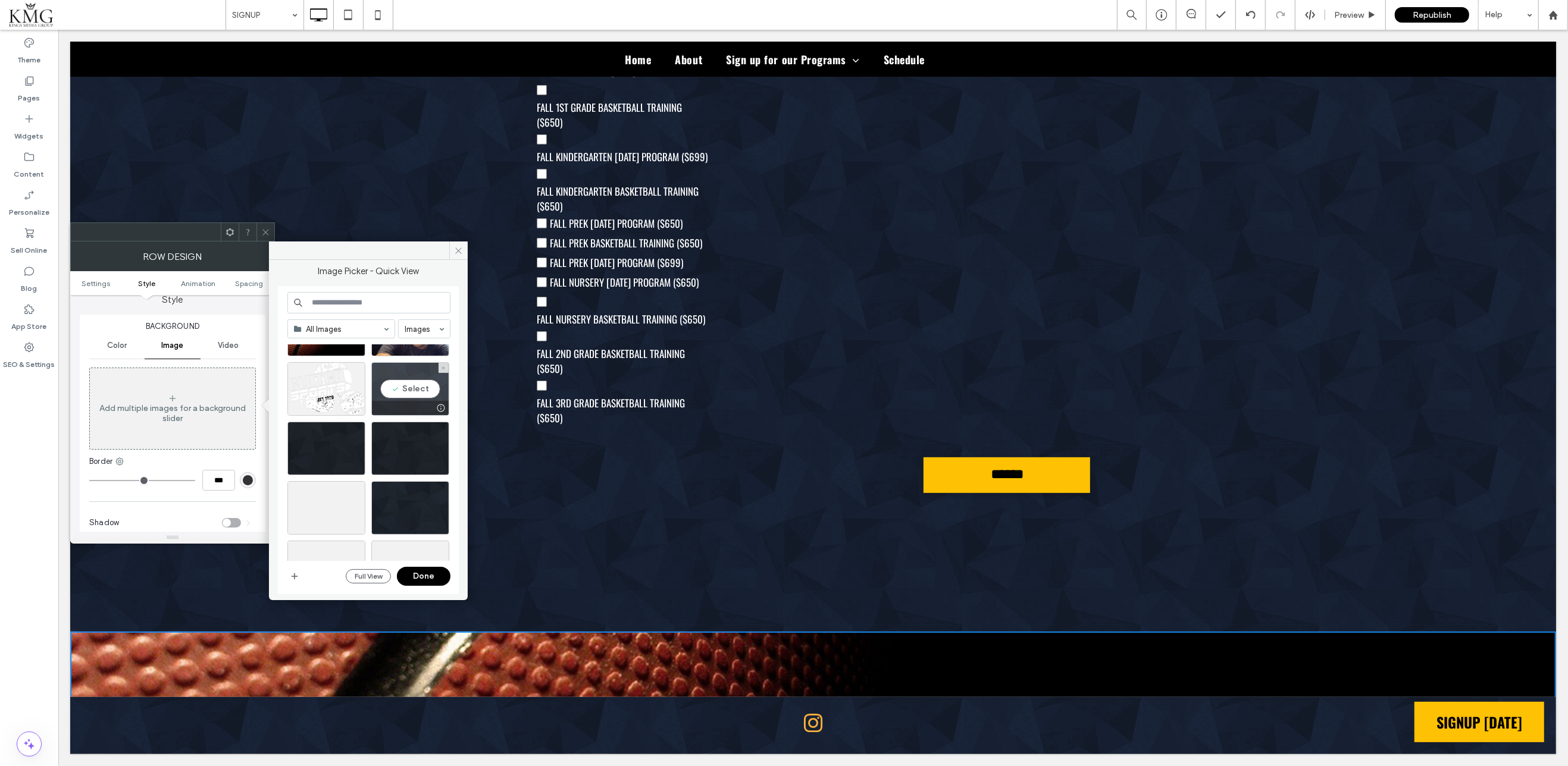
click at [389, 393] on div "Select" at bounding box center [410, 389] width 78 height 53
click at [422, 581] on button "Done" at bounding box center [423, 576] width 53 height 19
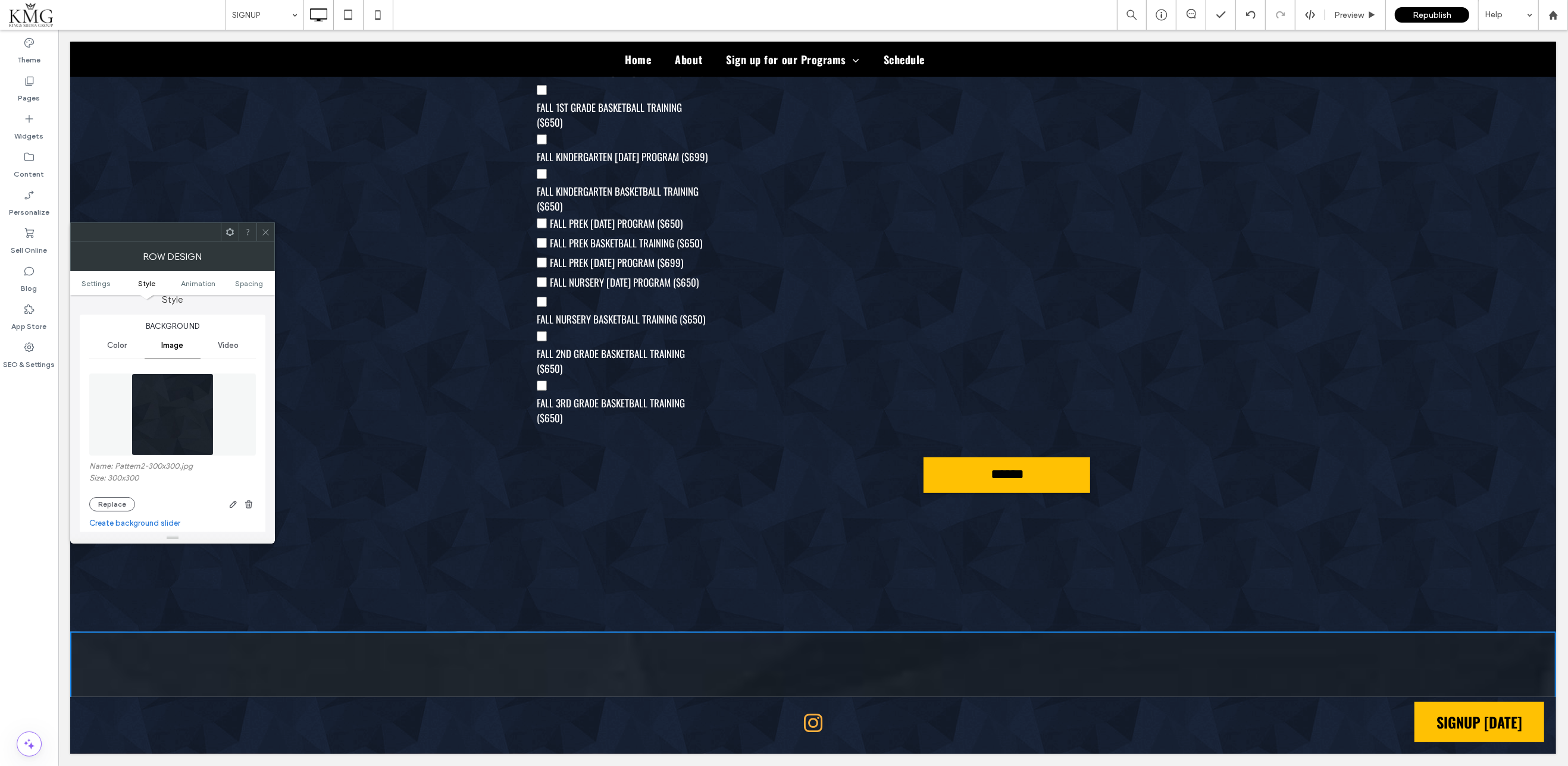
click at [271, 229] on div at bounding box center [265, 231] width 18 height 18
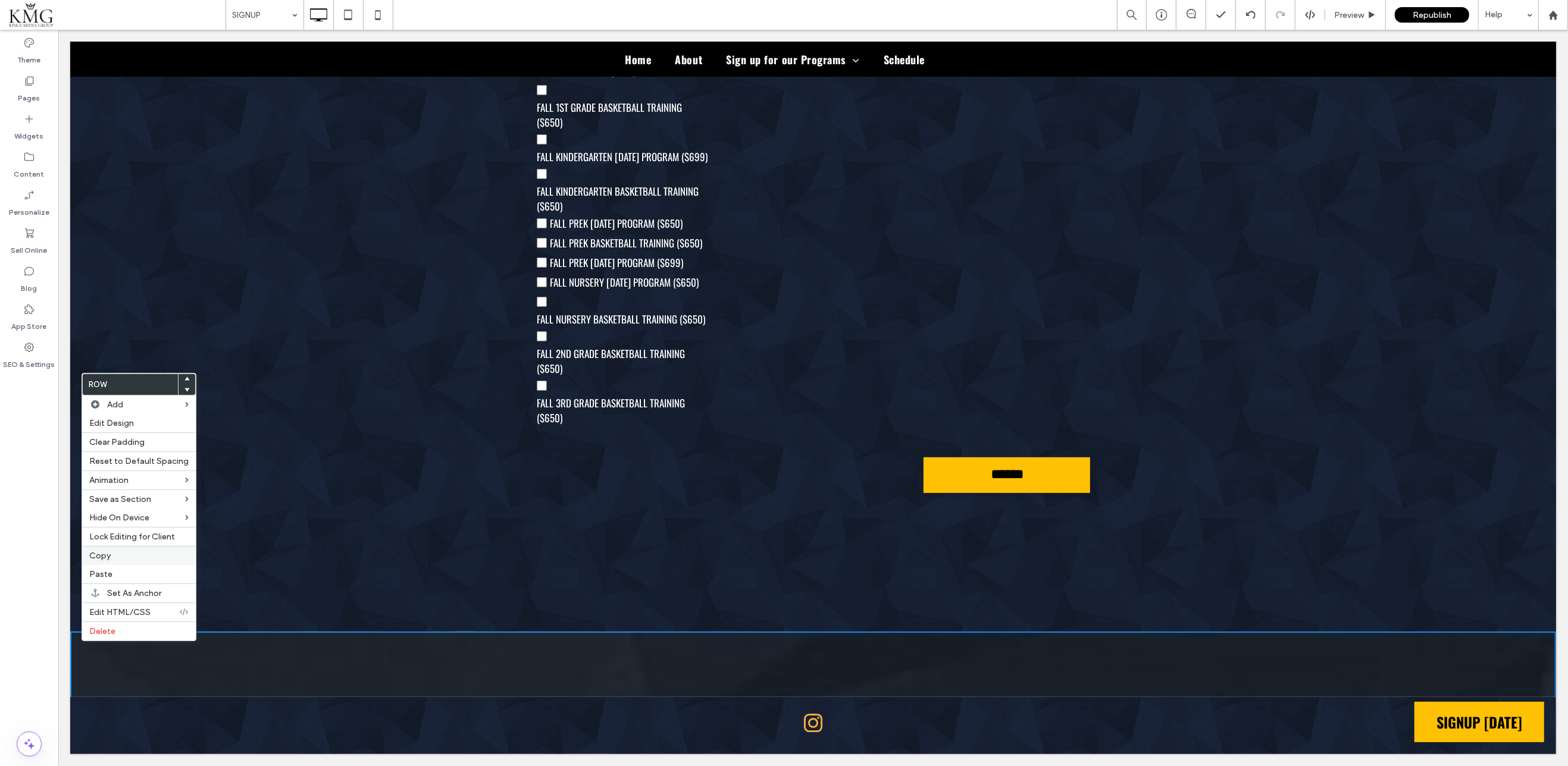
drag, startPoint x: 109, startPoint y: 623, endPoint x: 154, endPoint y: 548, distance: 87.5
click at [109, 622] on div "Delete" at bounding box center [139, 631] width 113 height 19
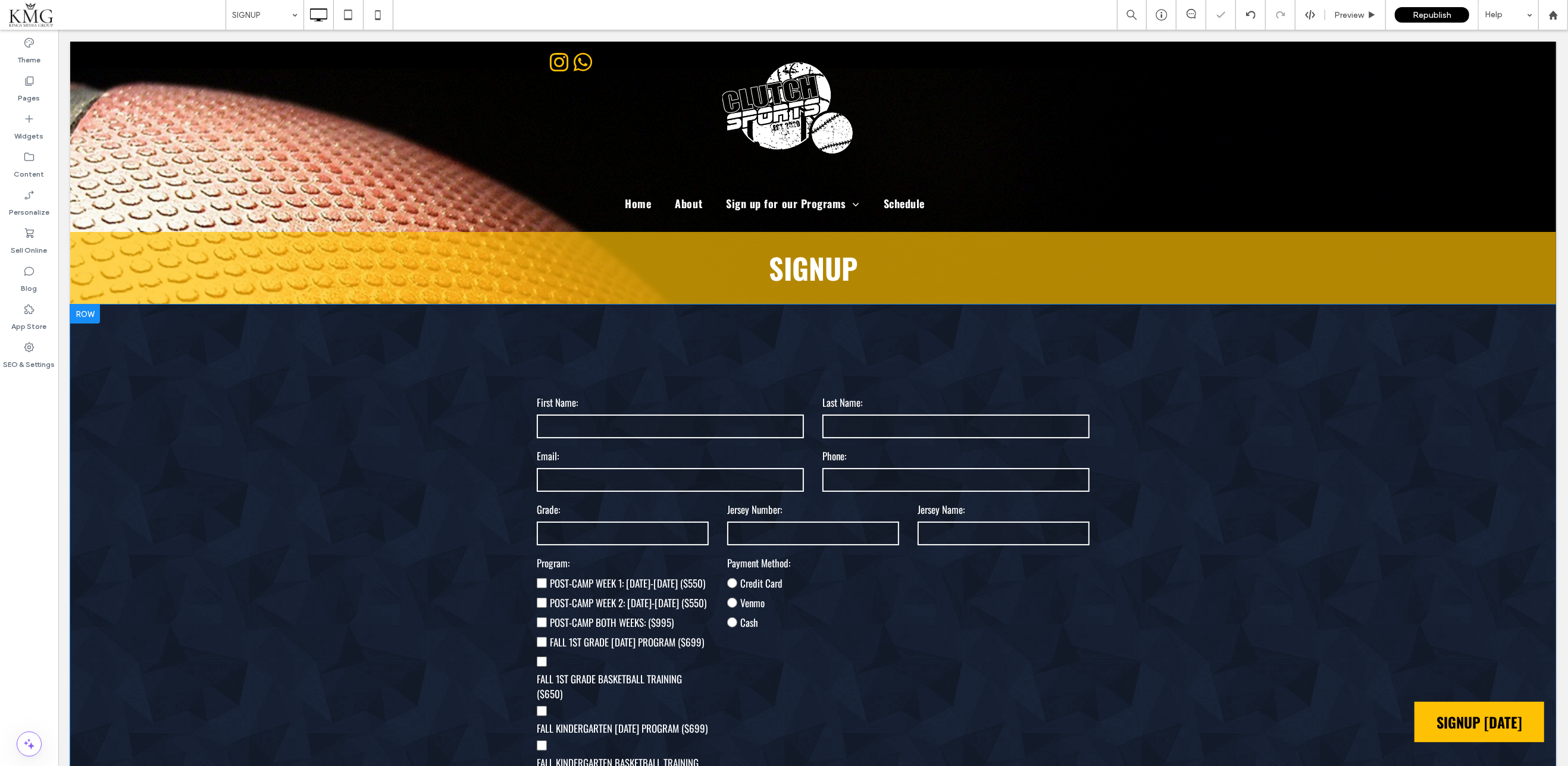
scroll to position [0, 0]
click at [96, 314] on div at bounding box center [84, 314] width 30 height 19
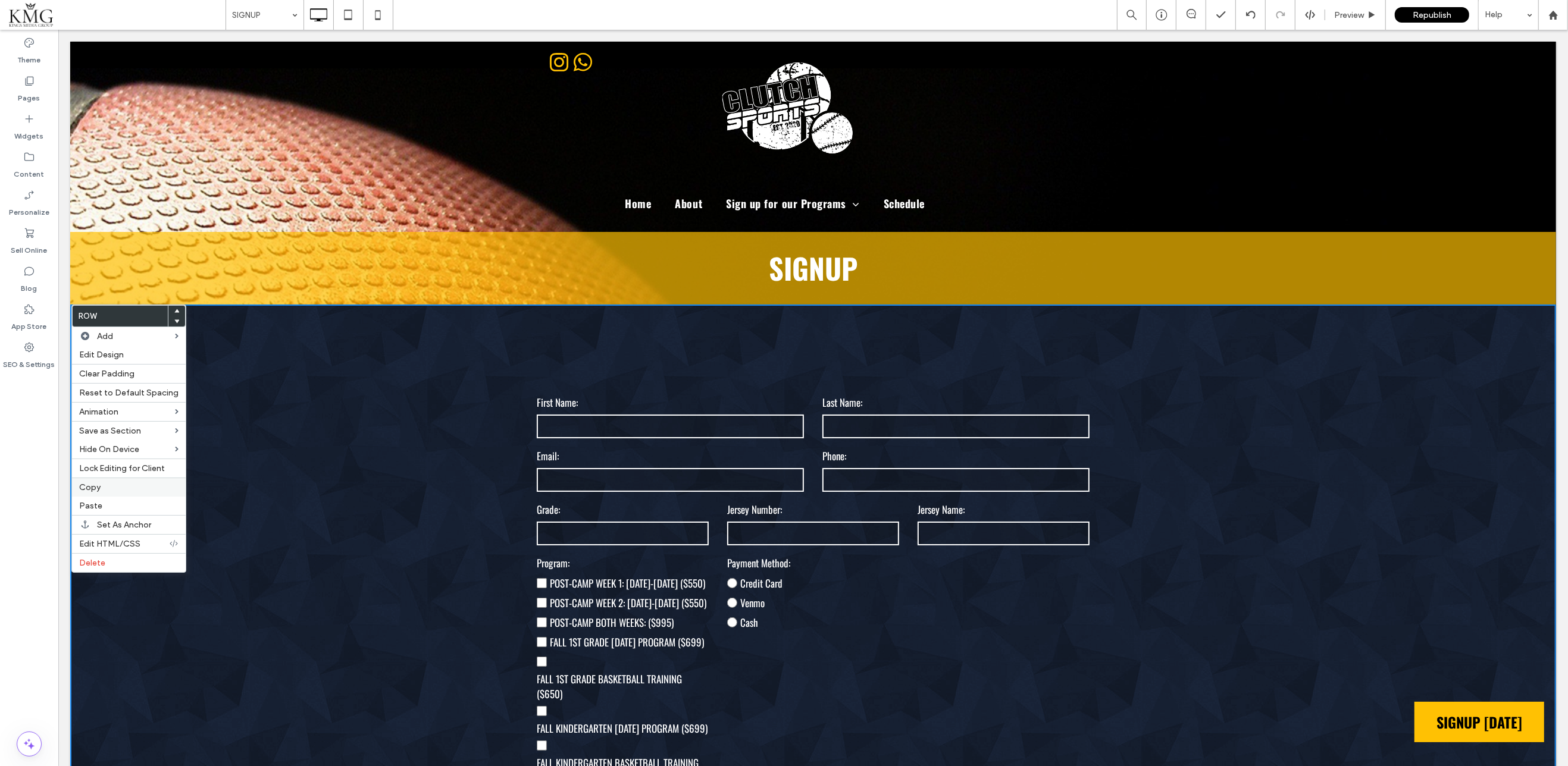
click at [101, 486] on label "Copy" at bounding box center [129, 487] width 100 height 10
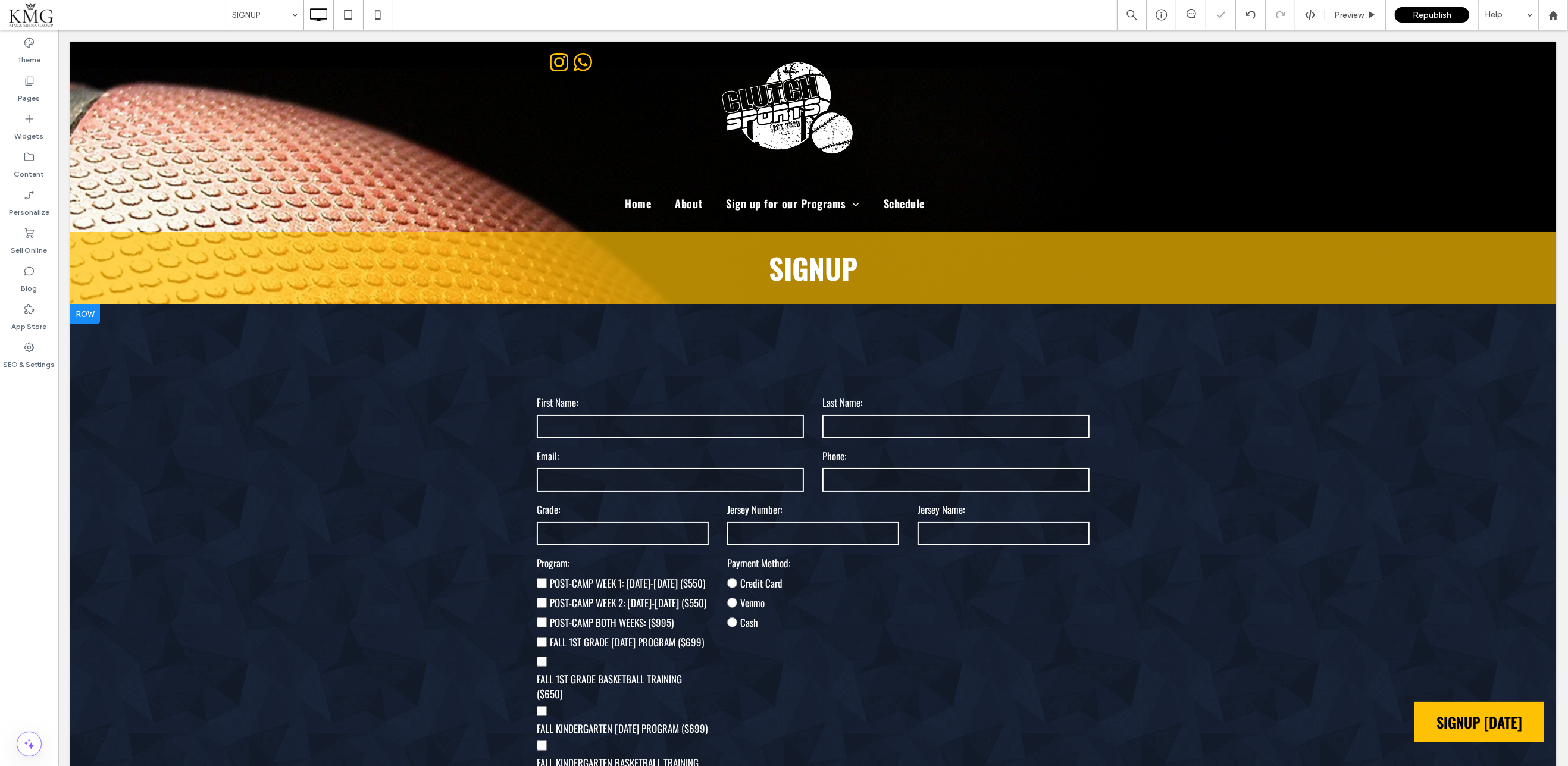
click at [88, 320] on div at bounding box center [84, 314] width 30 height 19
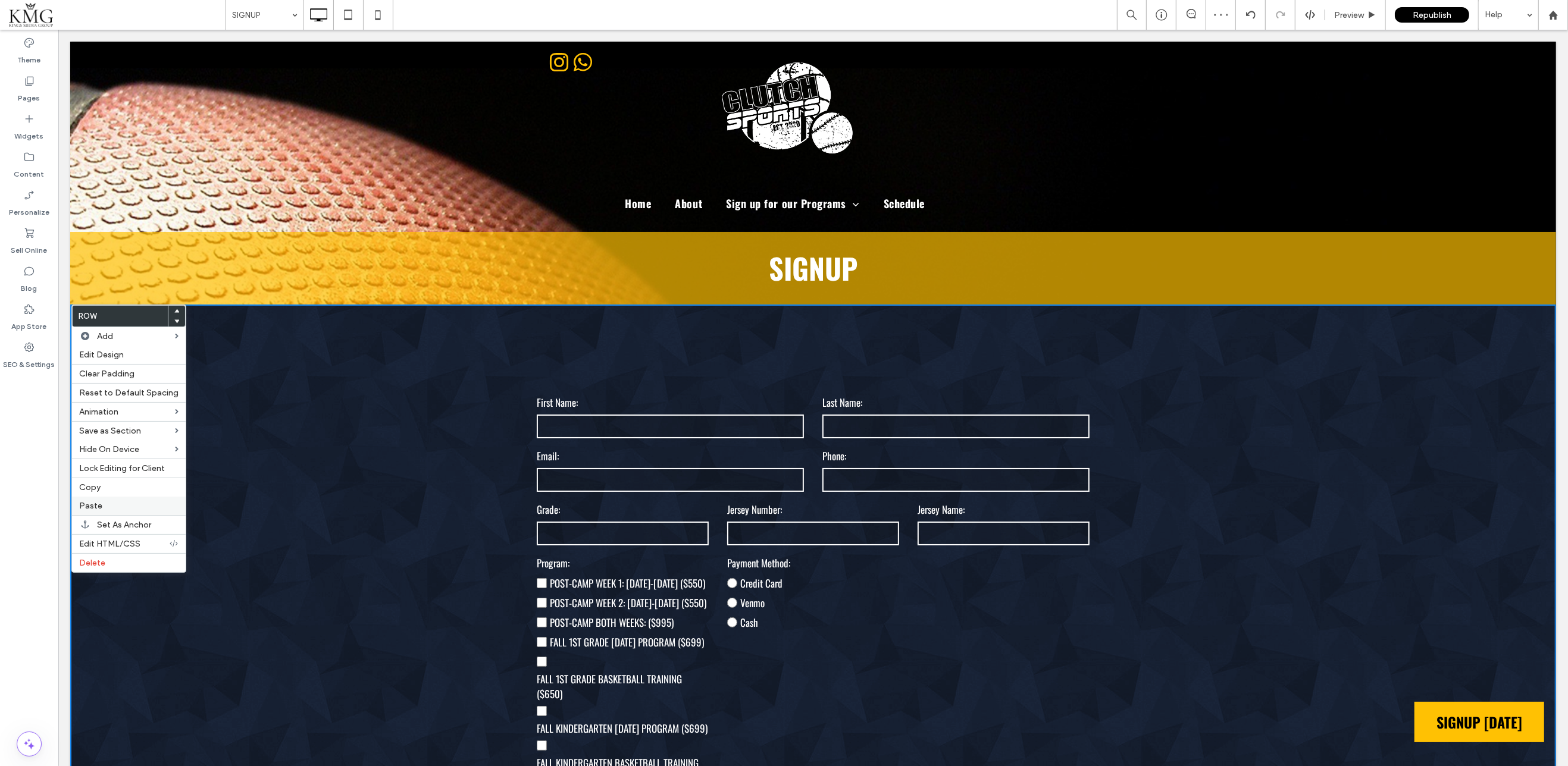
drag, startPoint x: 98, startPoint y: 505, endPoint x: 149, endPoint y: 504, distance: 51.0
click at [98, 505] on span "Paste" at bounding box center [90, 506] width 23 height 10
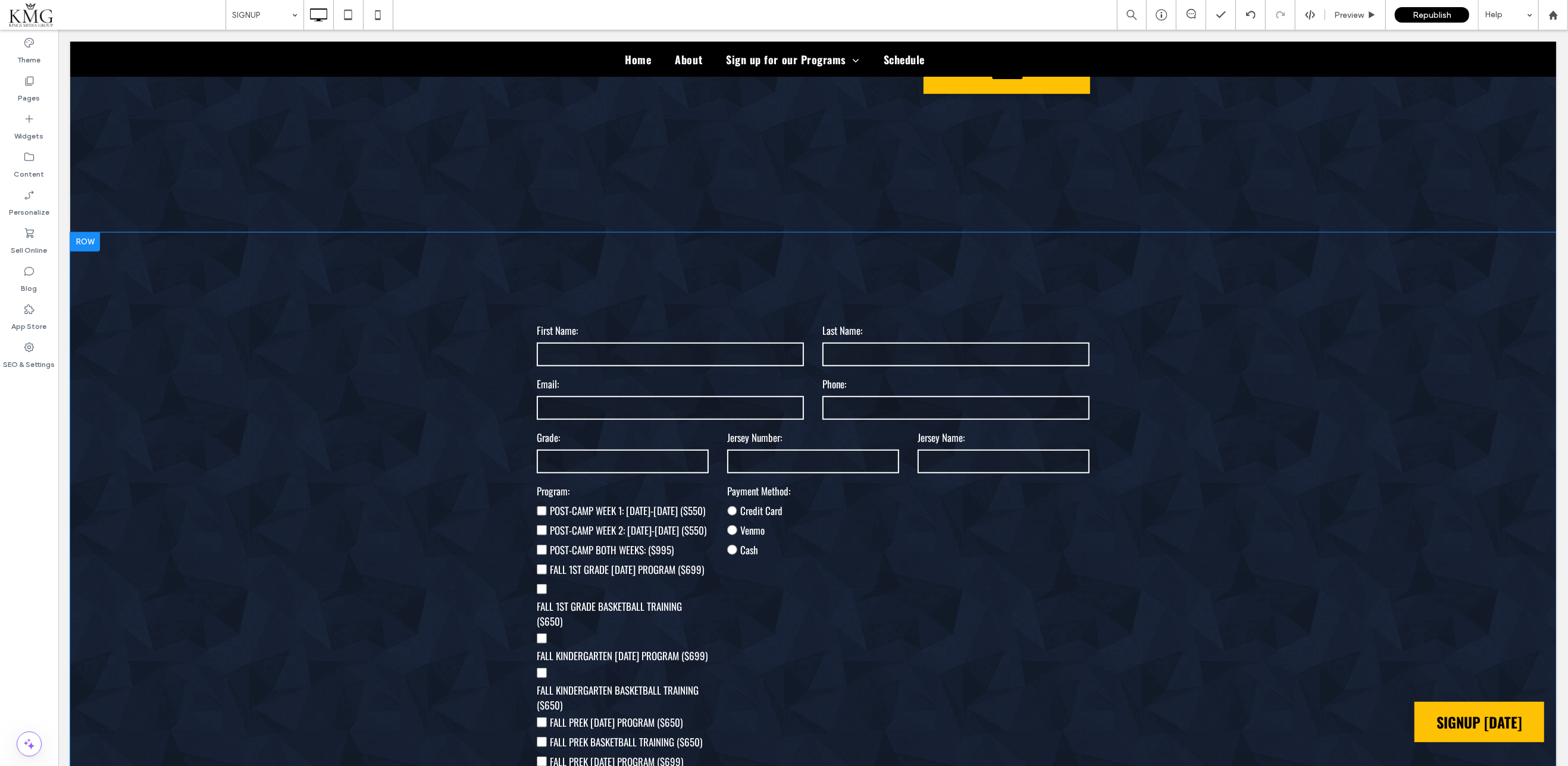
scroll to position [898, 0]
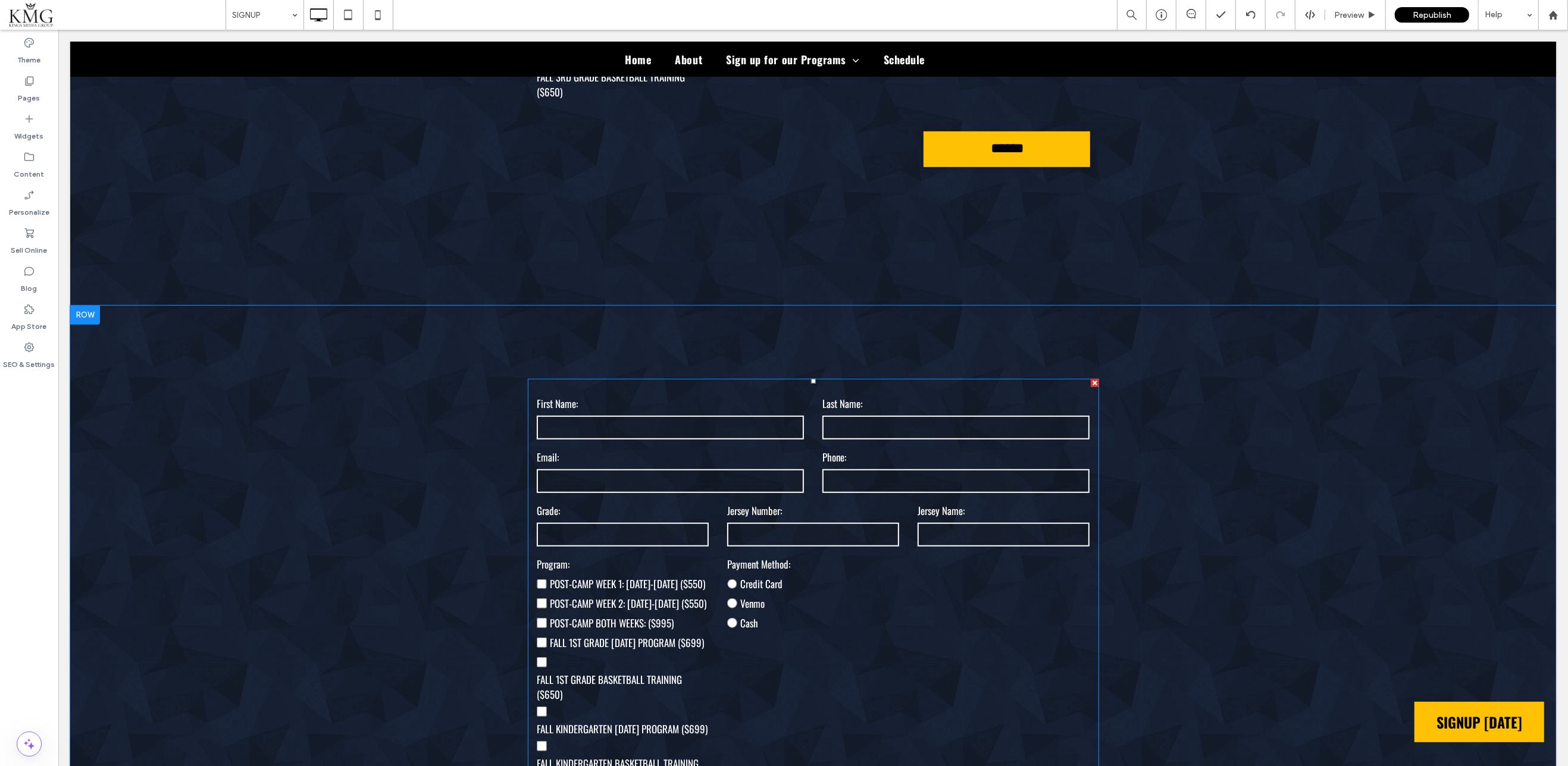
click at [607, 465] on form "First Name: Last Name: Email: Phone: Grade: [GEOGRAPHIC_DATA] Number: [GEOGRAPH…" at bounding box center [812, 733] width 571 height 708
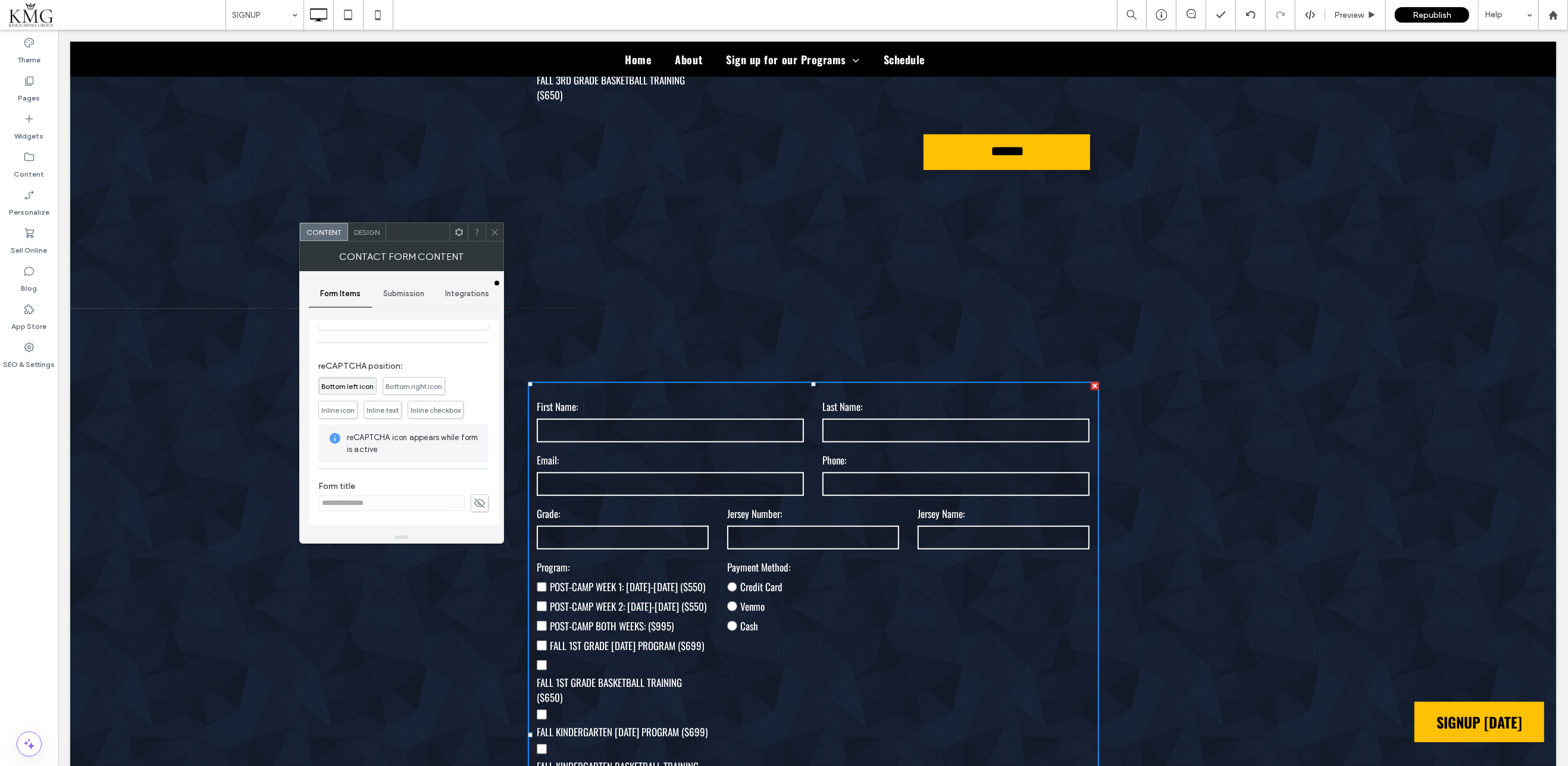
scroll to position [398, 0]
click at [403, 289] on span "Submission" at bounding box center [404, 294] width 41 height 9
click at [458, 295] on span "Integrations" at bounding box center [467, 294] width 44 height 9
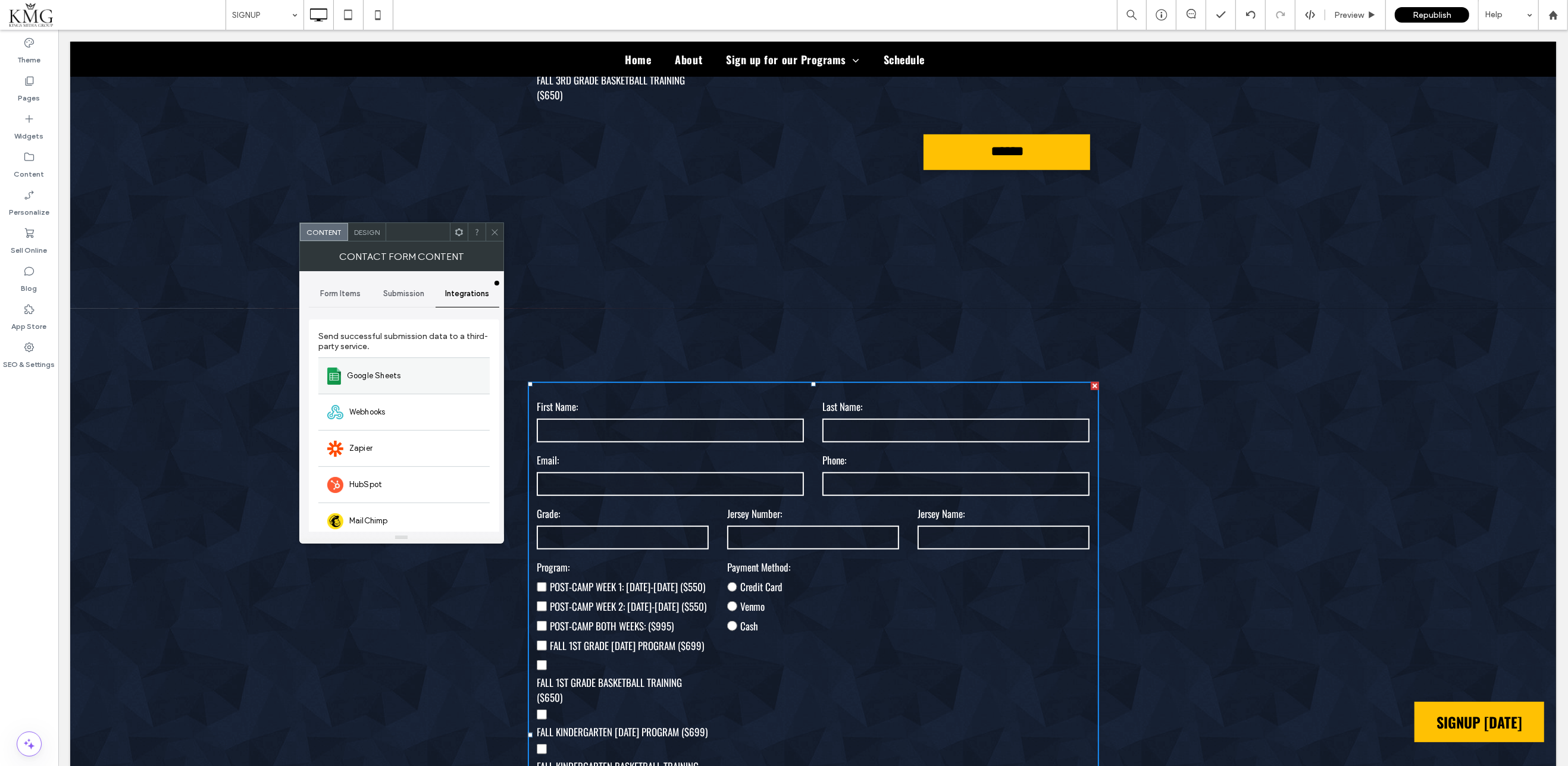
click at [407, 372] on div "Google Sheets" at bounding box center [404, 375] width 171 height 36
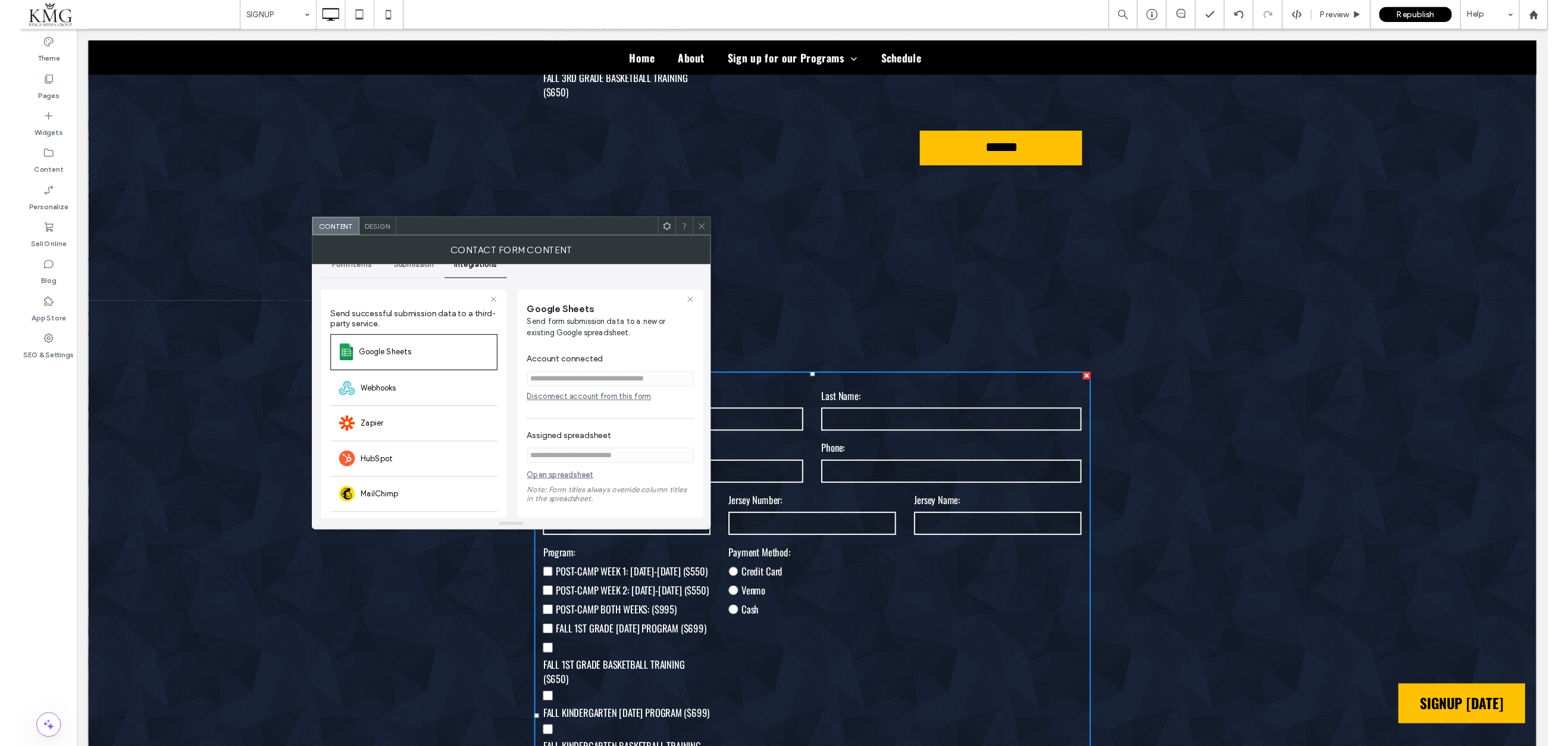
scroll to position [7, 0]
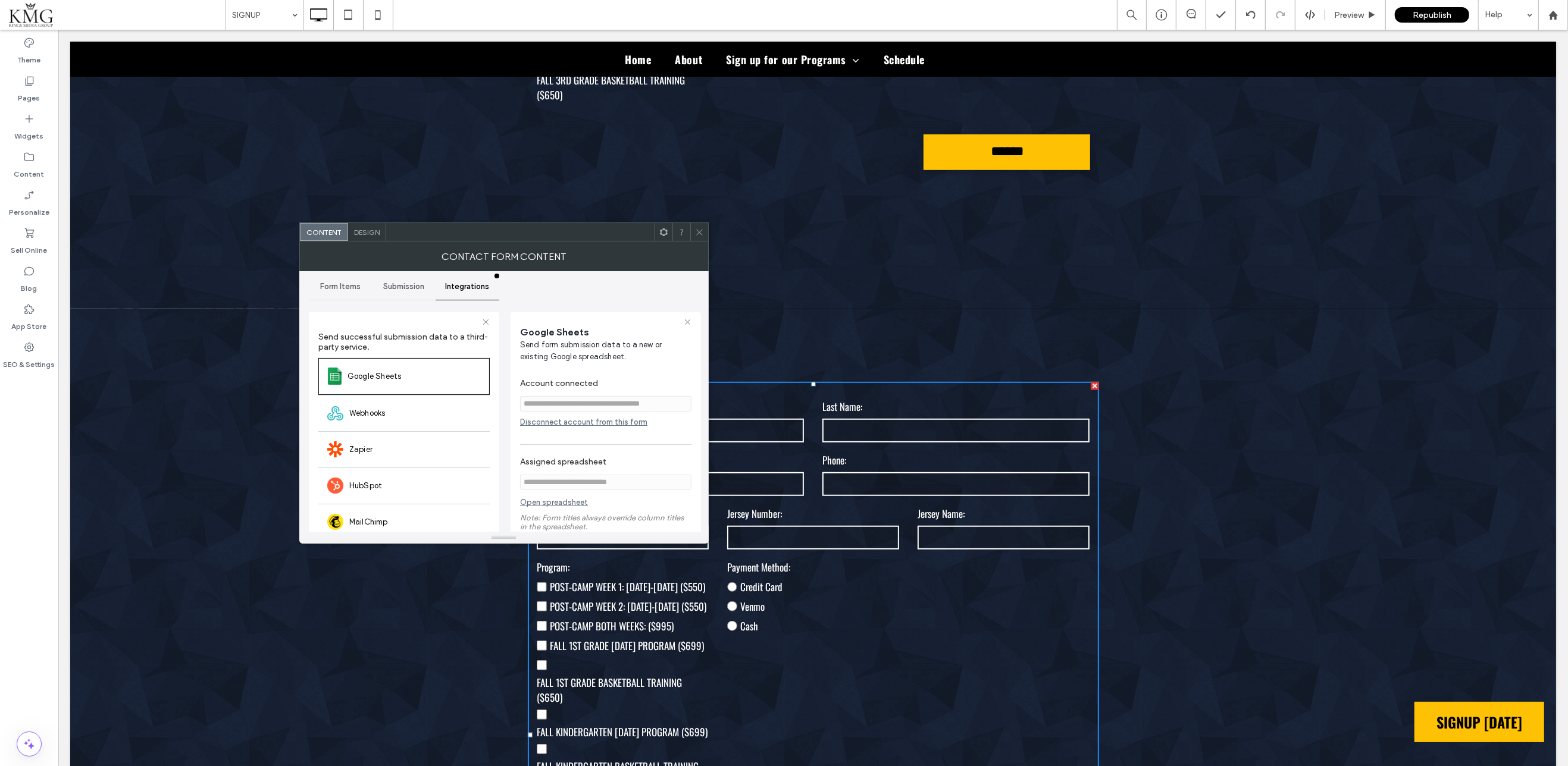
click at [553, 417] on div "Disconnect account from this form" at bounding box center [606, 422] width 171 height 9
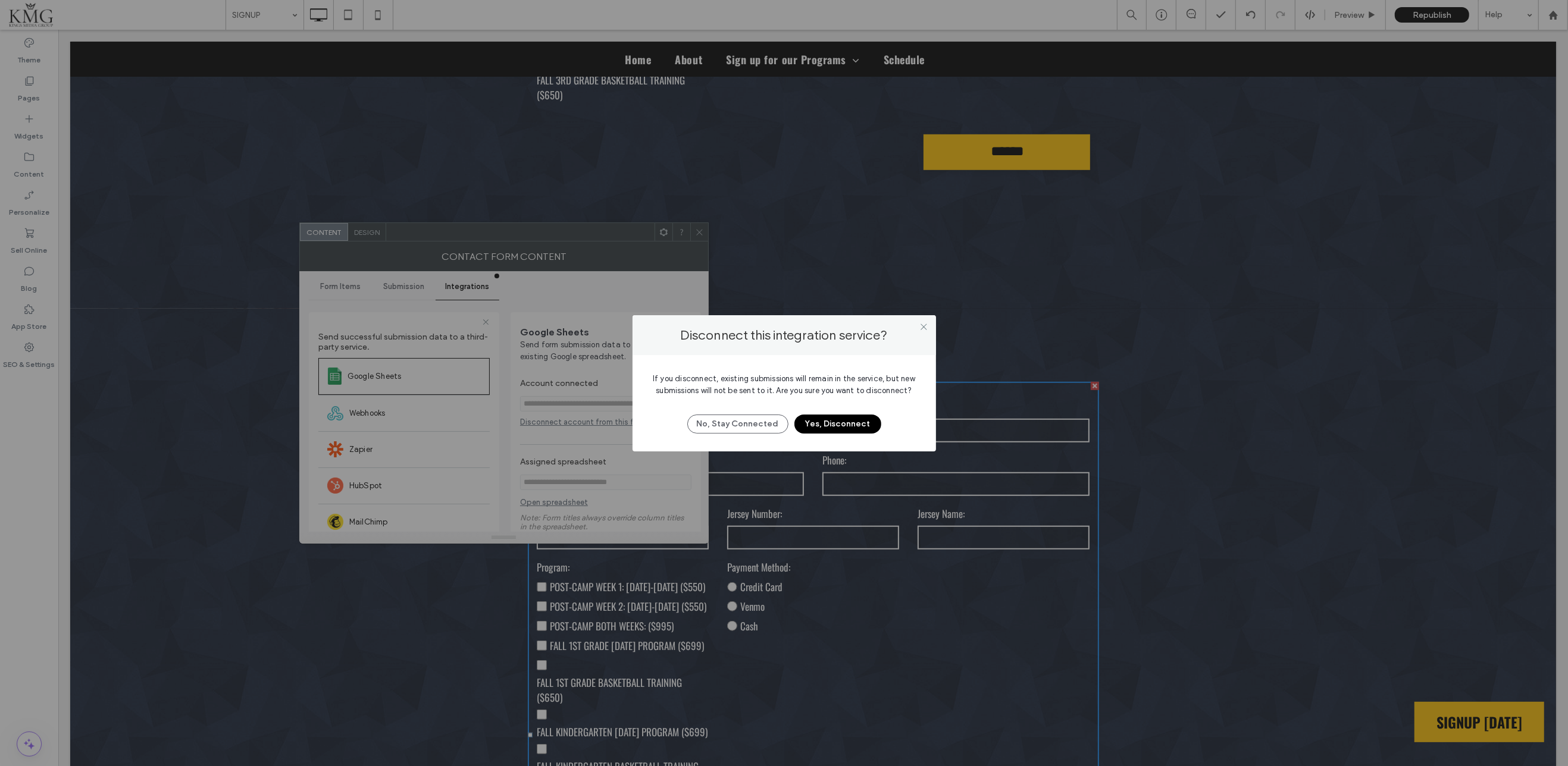
click at [844, 423] on button "Yes, Disconnect" at bounding box center [838, 424] width 87 height 19
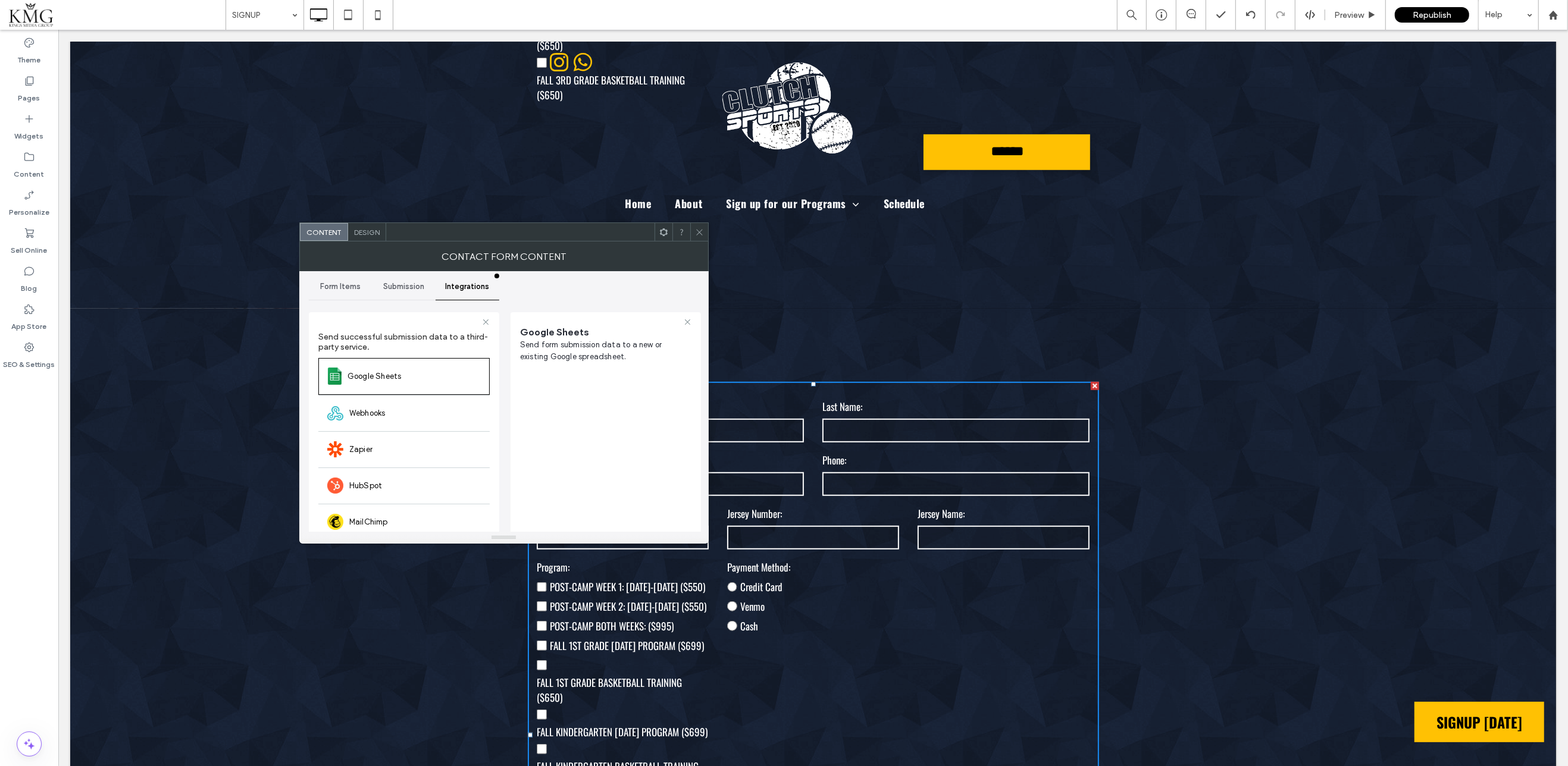
click at [693, 230] on div at bounding box center [699, 231] width 18 height 18
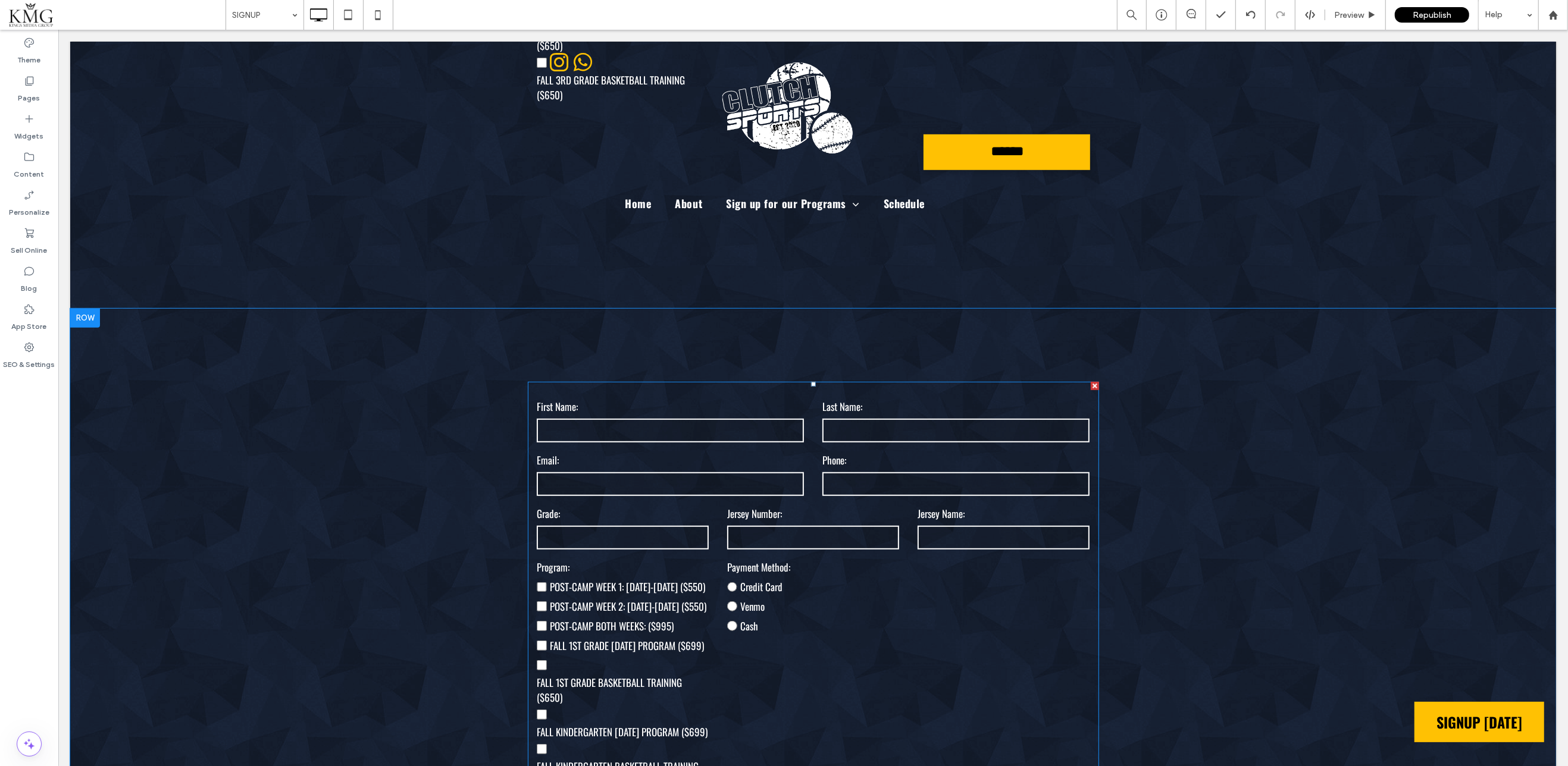
click at [669, 442] on input "text" at bounding box center [669, 430] width 266 height 24
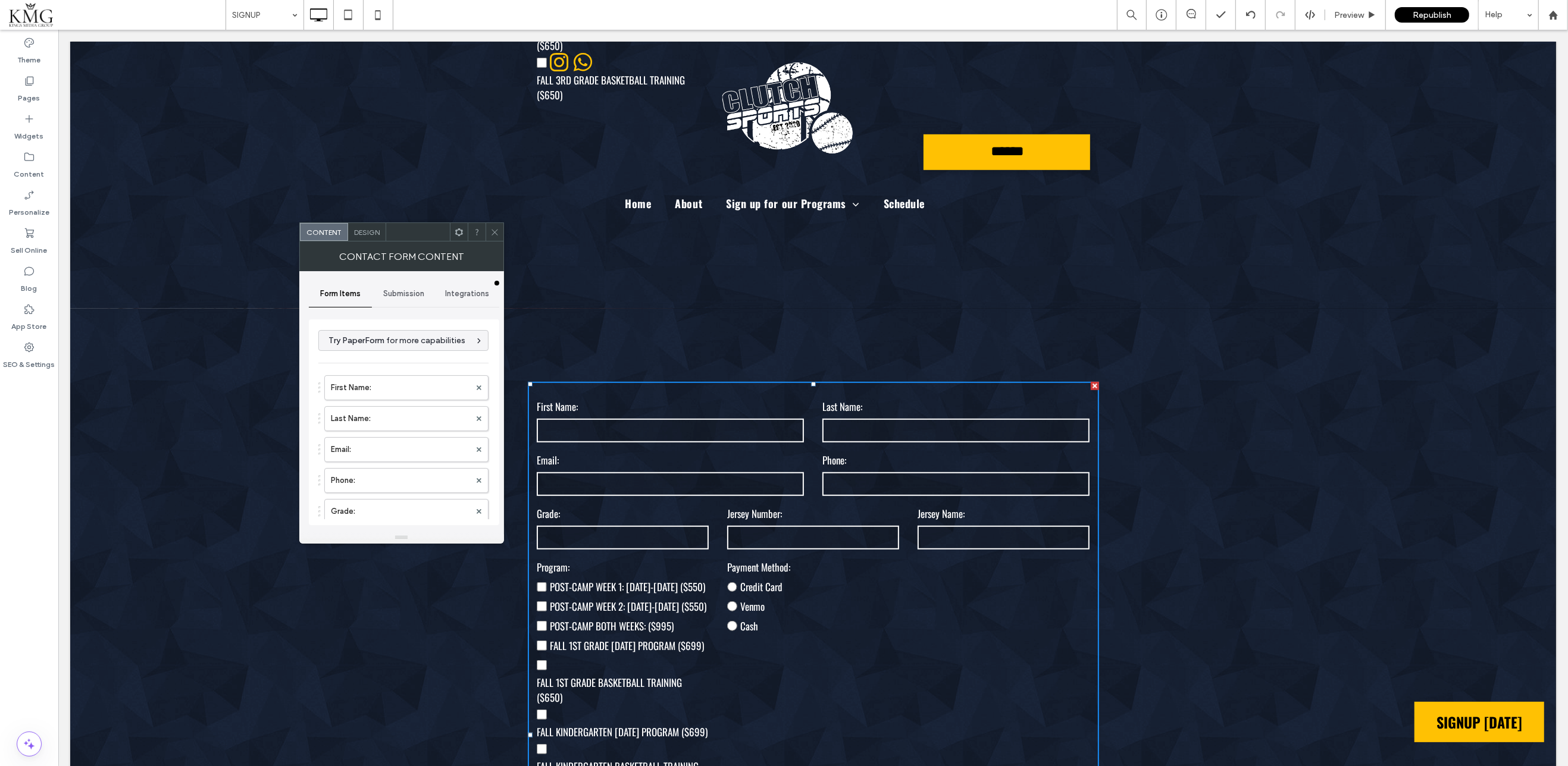
click at [399, 289] on span "Submission" at bounding box center [404, 294] width 41 height 9
click at [459, 289] on span "Integrations" at bounding box center [467, 294] width 44 height 9
click at [438, 372] on div "Google Sheets" at bounding box center [404, 375] width 171 height 36
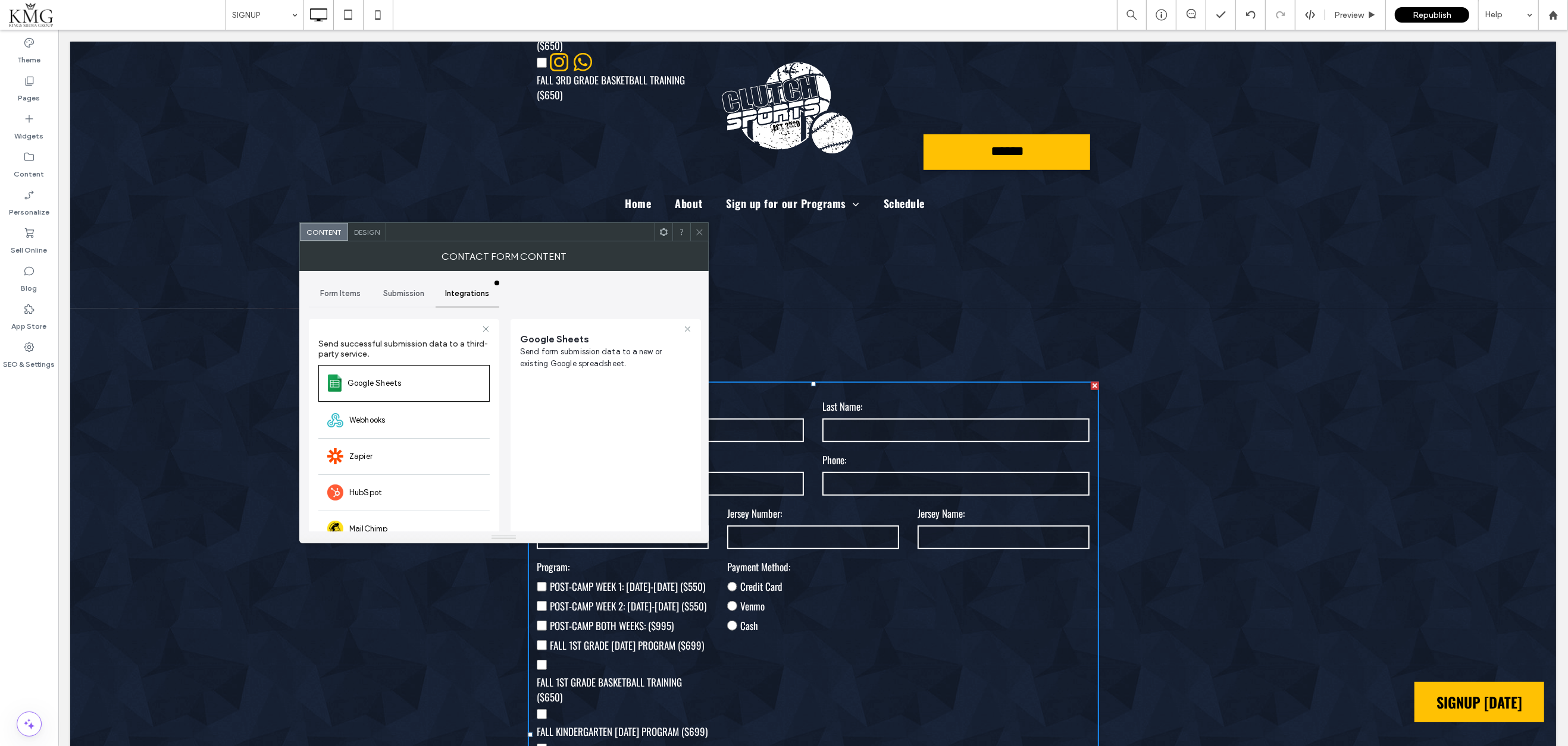
scroll to position [894, 0]
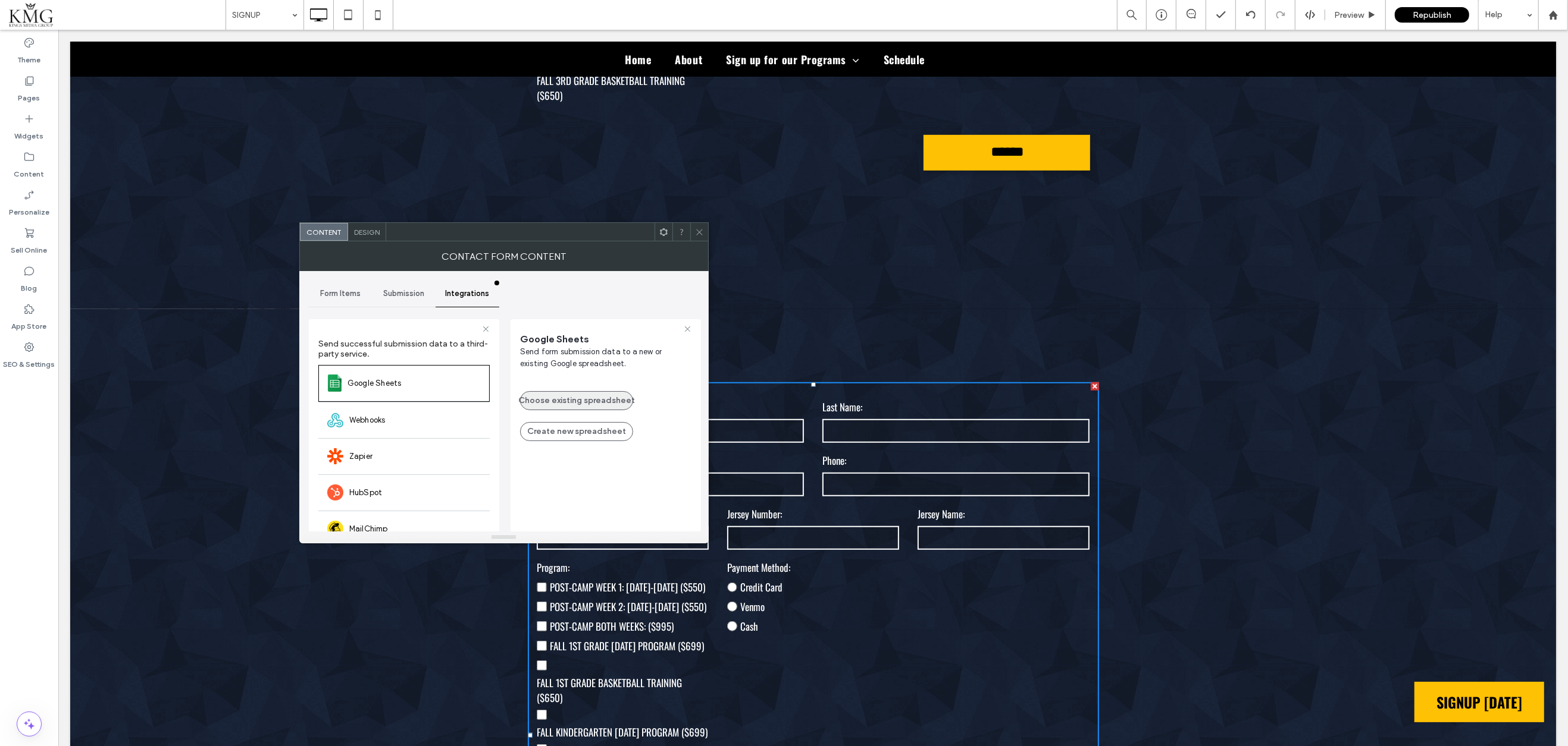
click at [590, 397] on button "Choose existing spreadsheet" at bounding box center [576, 401] width 113 height 19
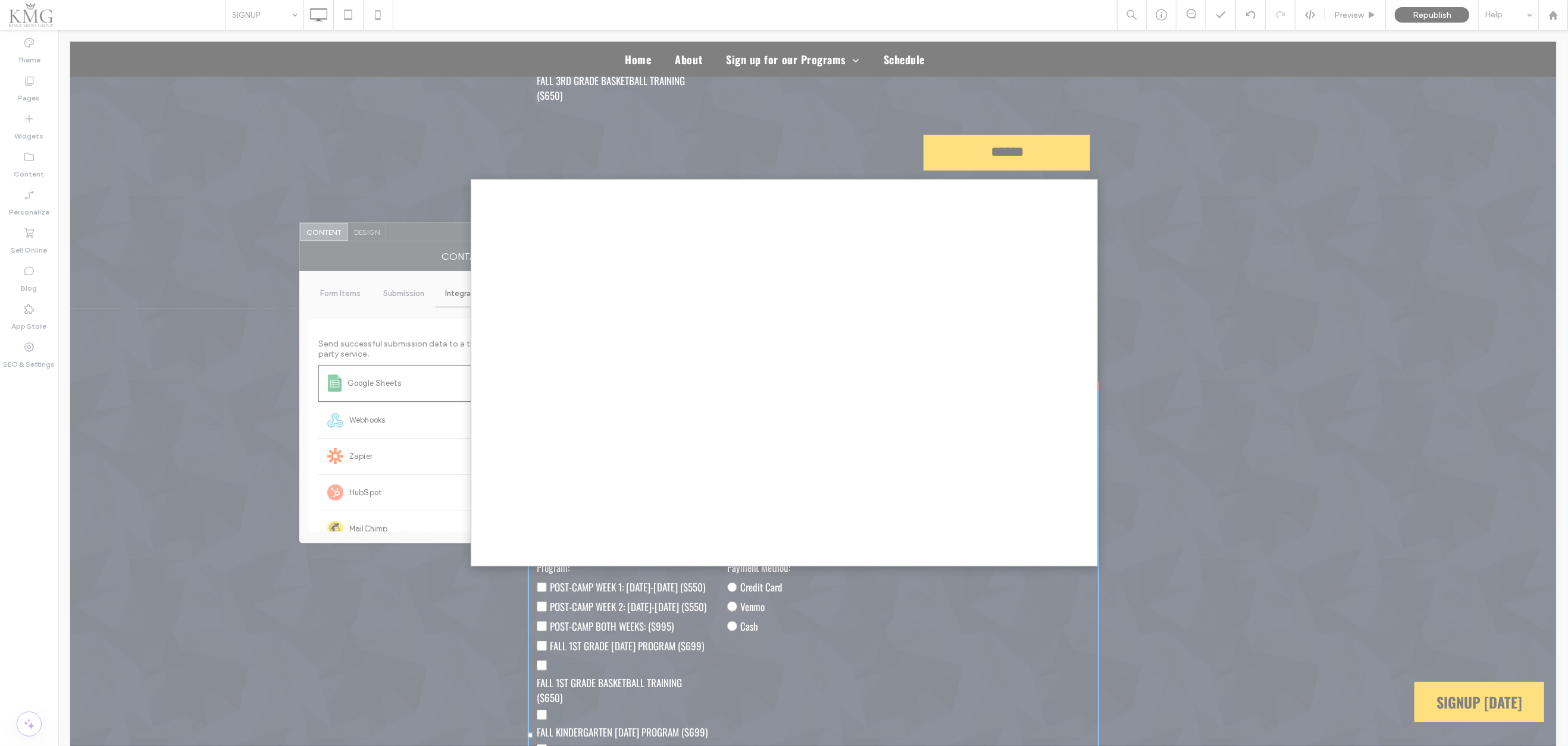
click at [1213, 296] on div at bounding box center [784, 373] width 1568 height 746
click at [425, 122] on div at bounding box center [784, 373] width 1568 height 746
click at [418, 252] on div at bounding box center [784, 373] width 1568 height 746
click at [446, 101] on div at bounding box center [784, 373] width 1568 height 746
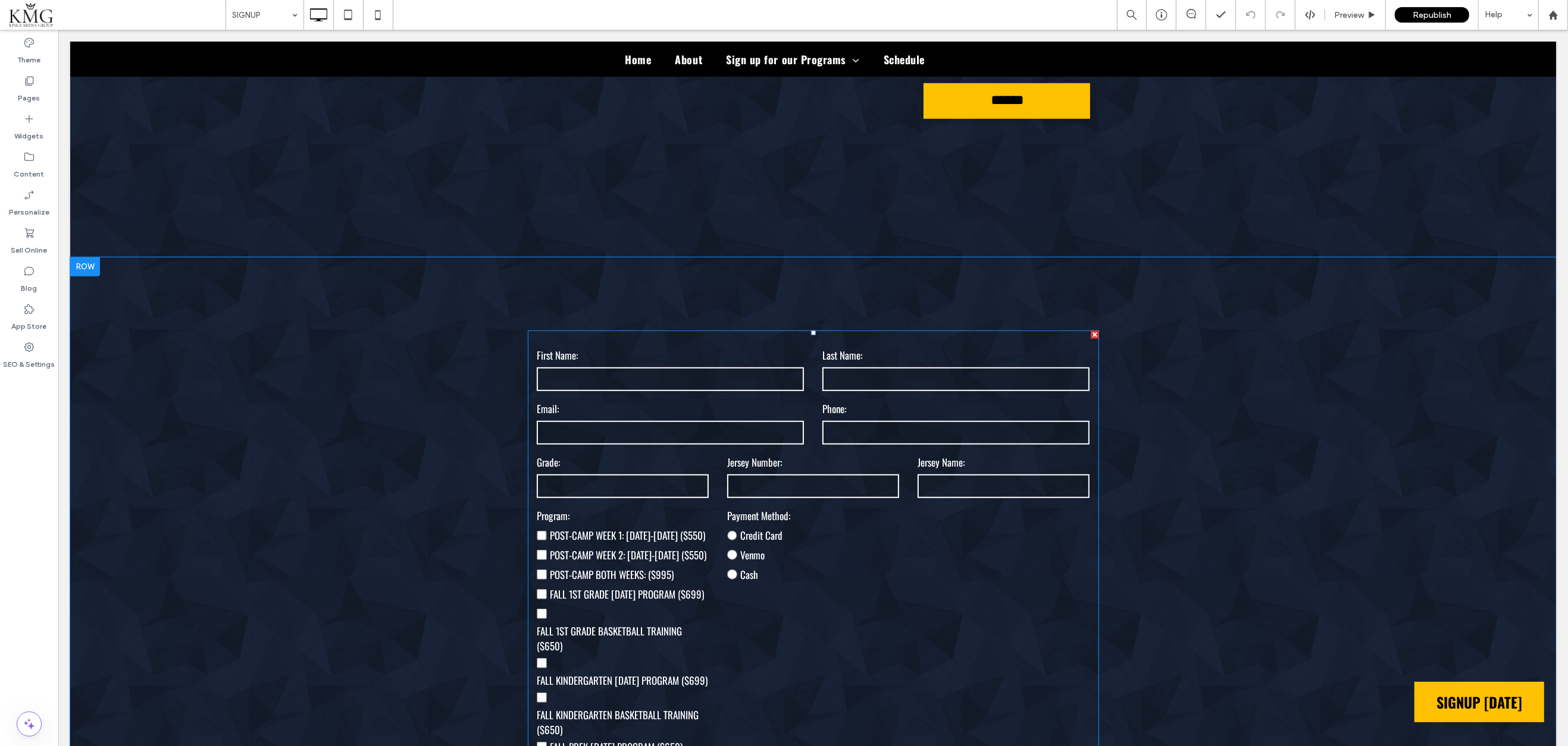
scroll to position [1035, 0]
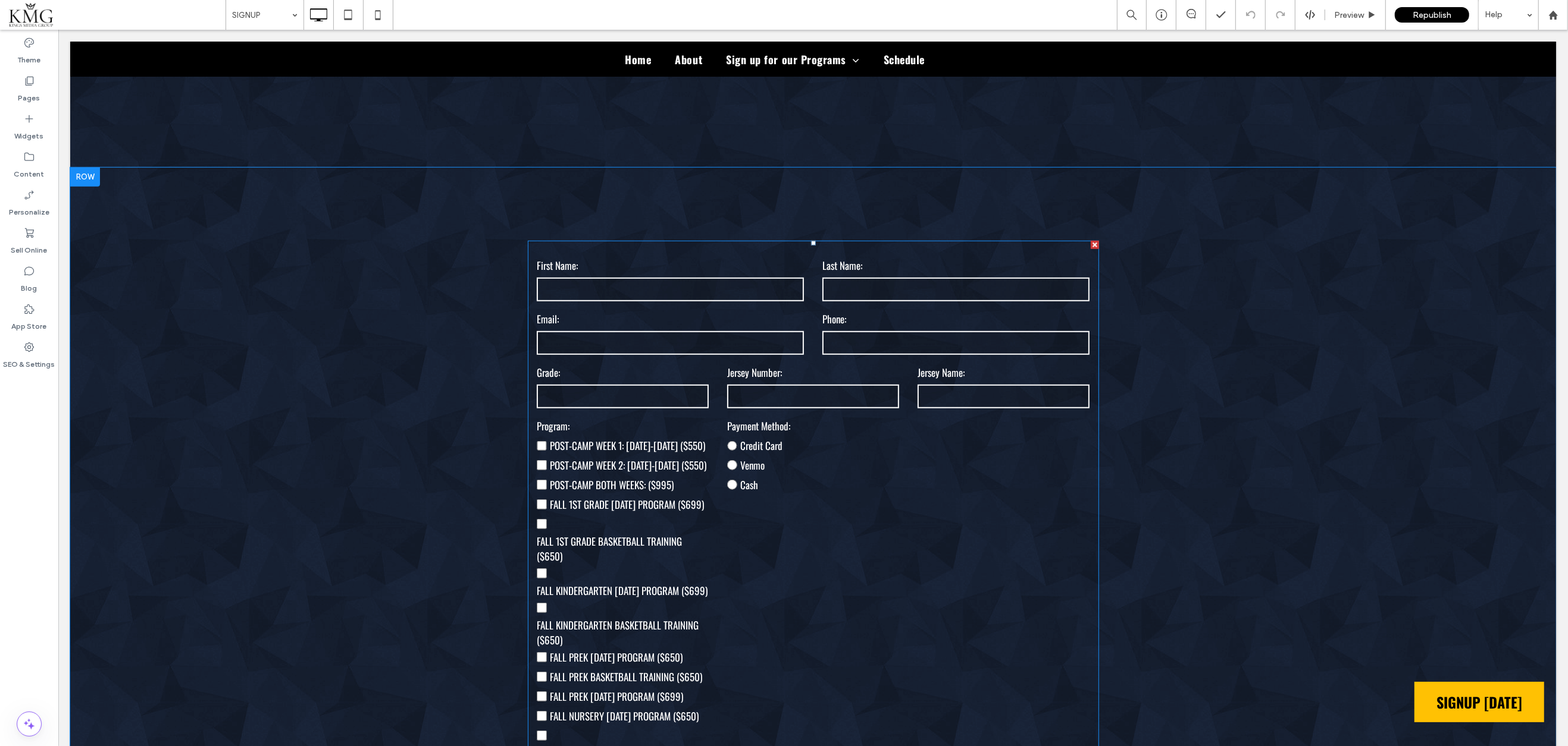
click at [689, 453] on span "POST-CAMP WEEK 1: [DATE]-[DATE] ($550)" at bounding box center [628, 445] width 156 height 15
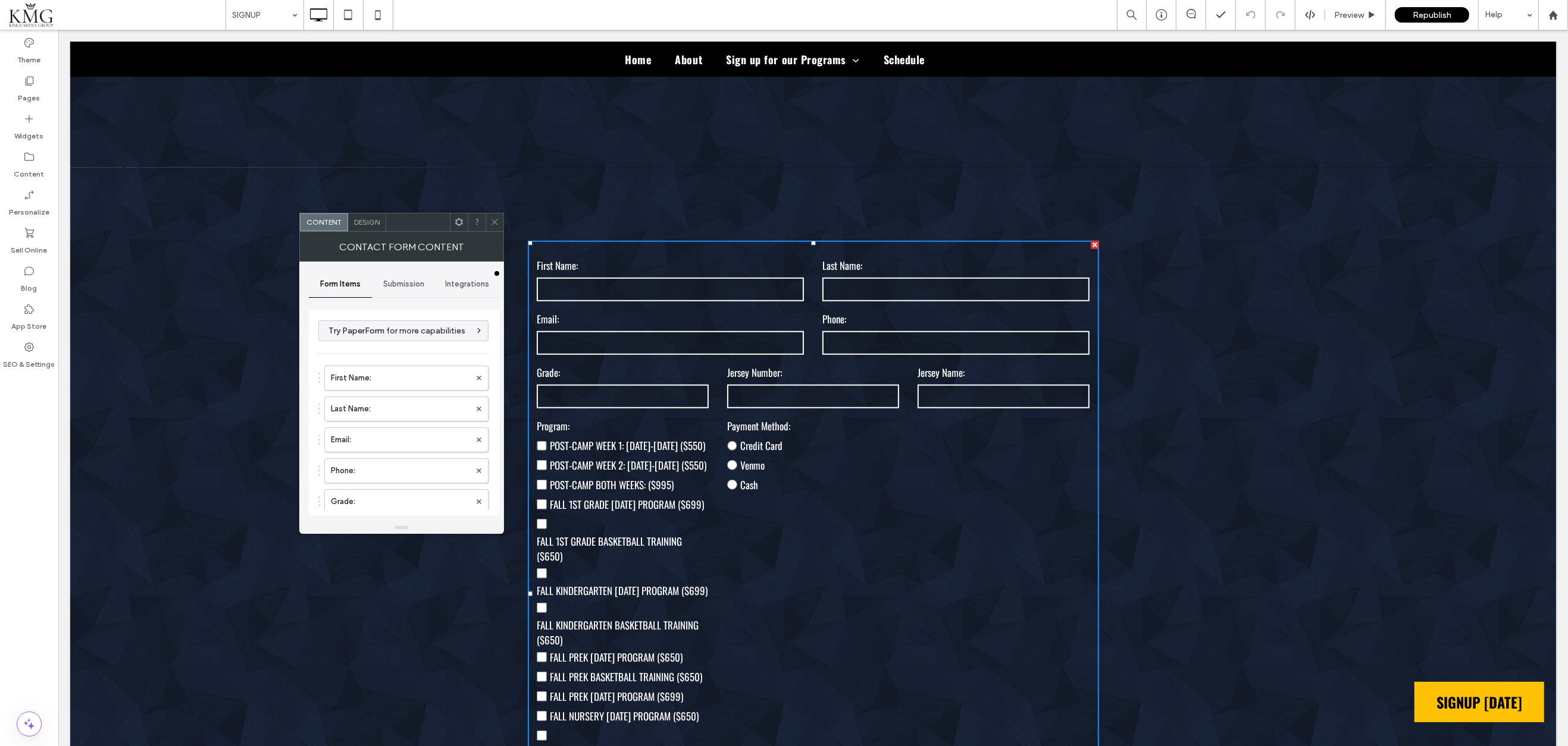
click at [463, 281] on span "Integrations" at bounding box center [467, 284] width 44 height 9
drag, startPoint x: 422, startPoint y: 359, endPoint x: 474, endPoint y: 351, distance: 52.6
click at [422, 359] on div "Google Sheets" at bounding box center [404, 366] width 171 height 36
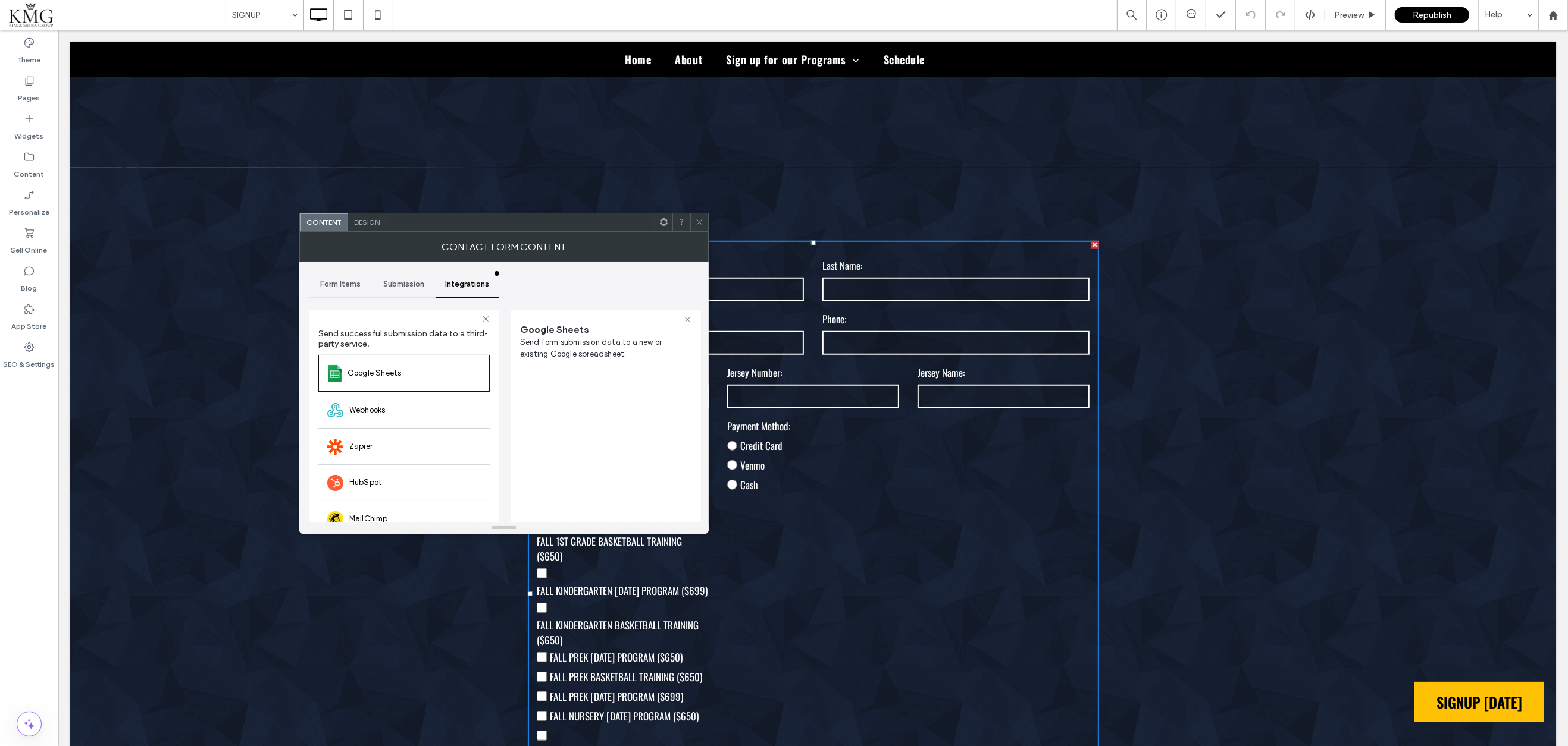
scroll to position [0, 0]
click at [576, 392] on button "Choose existing spreadsheet" at bounding box center [576, 391] width 113 height 19
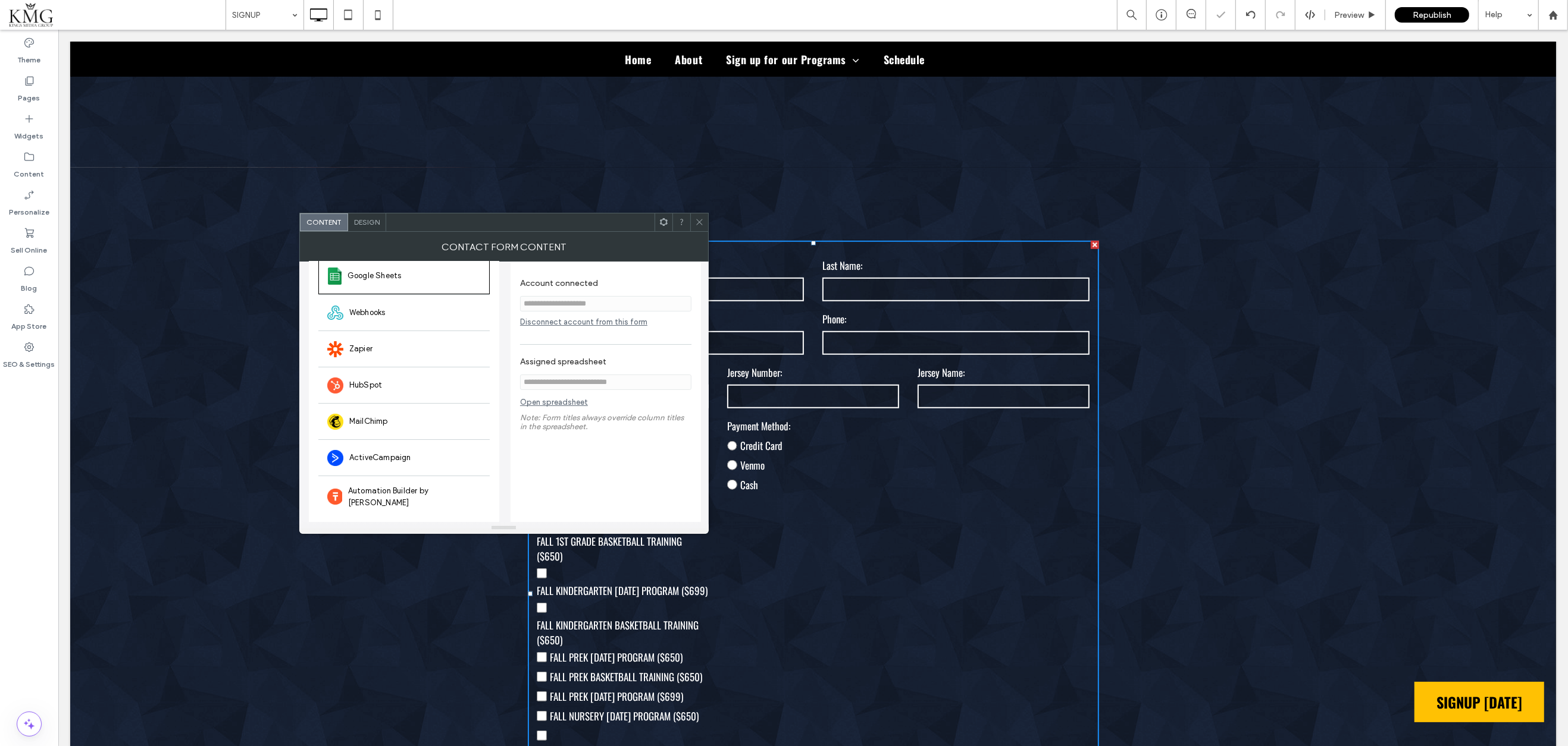
scroll to position [97, 0]
click at [545, 407] on link "Open spreadsheet" at bounding box center [554, 406] width 68 height 15
click at [696, 220] on icon at bounding box center [700, 222] width 9 height 9
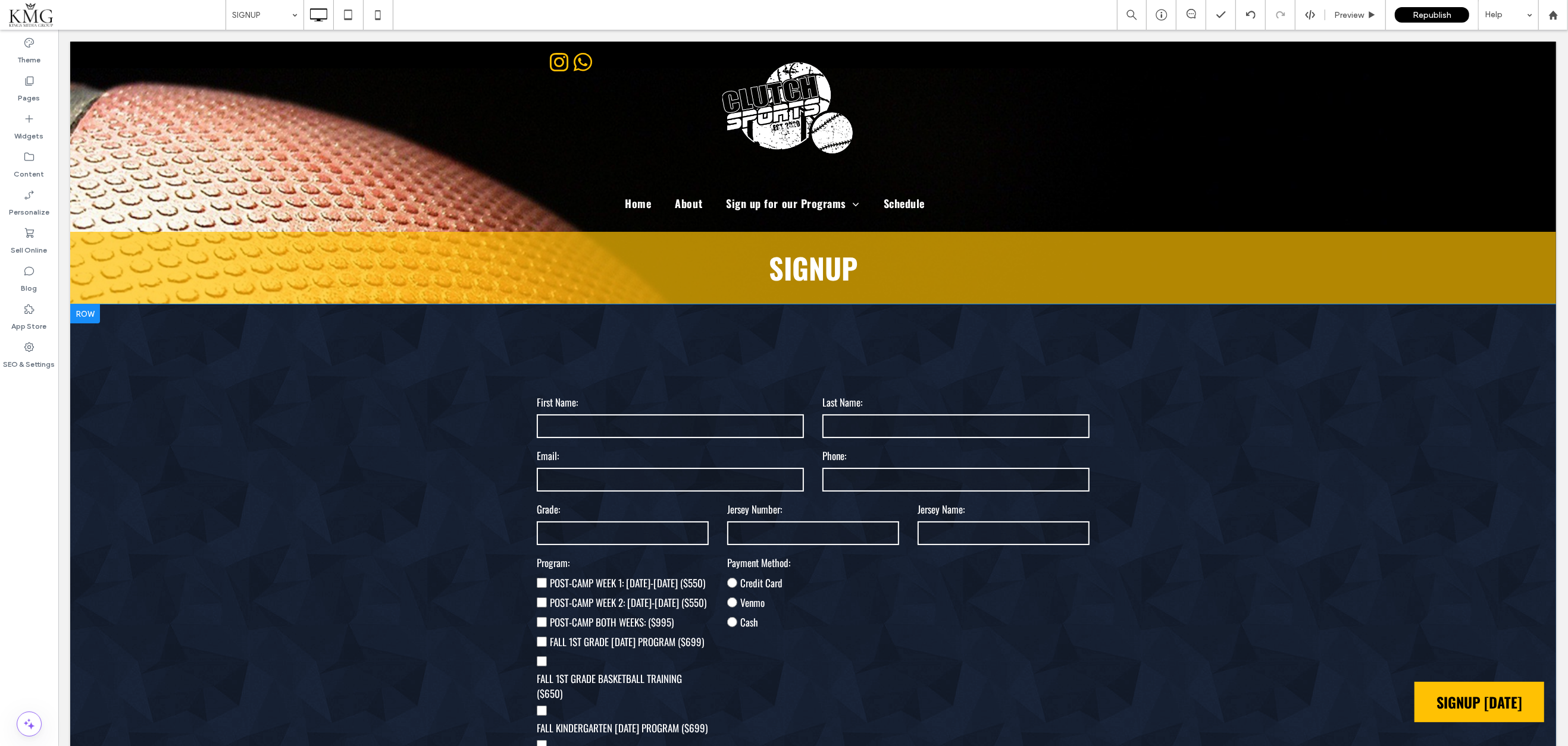
scroll to position [0, 0]
click at [90, 316] on div at bounding box center [84, 314] width 30 height 19
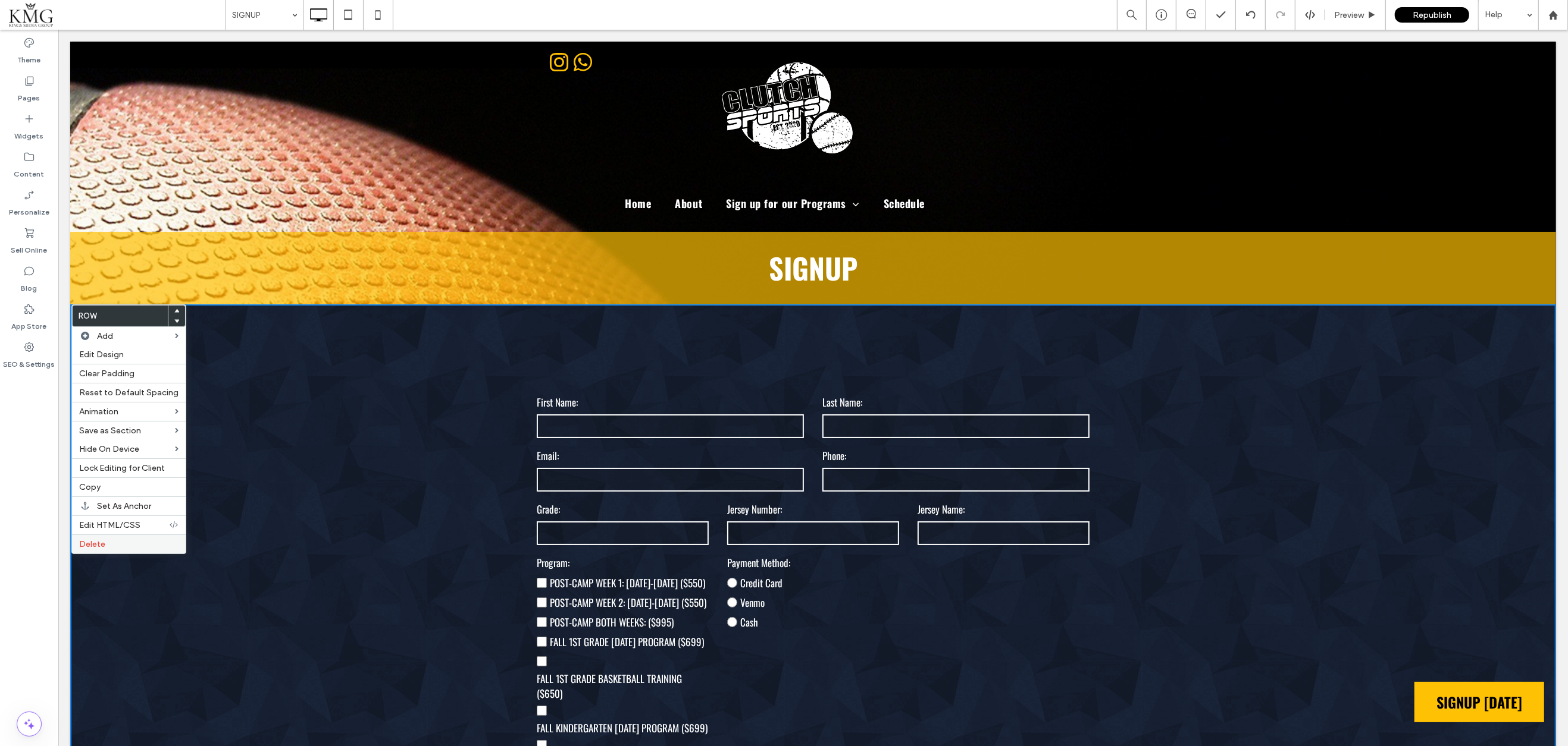
drag, startPoint x: 116, startPoint y: 544, endPoint x: 148, endPoint y: 533, distance: 33.8
click at [116, 544] on label "Delete" at bounding box center [129, 544] width 100 height 10
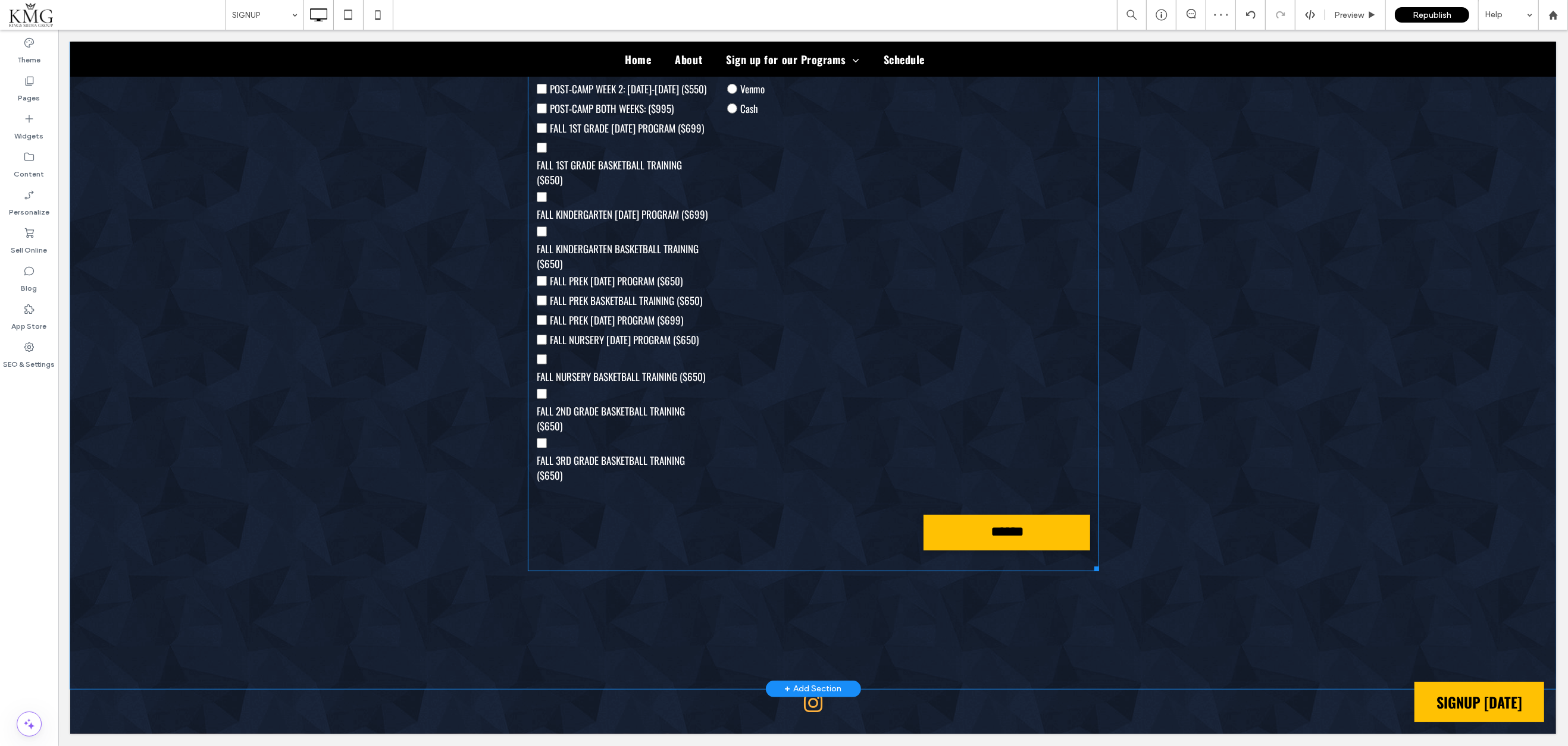
scroll to position [536, 0]
click at [781, 344] on form "First Name: Last Name: Email: Phone: Grade: [GEOGRAPHIC_DATA] Number: [GEOGRAPH…" at bounding box center [812, 217] width 571 height 708
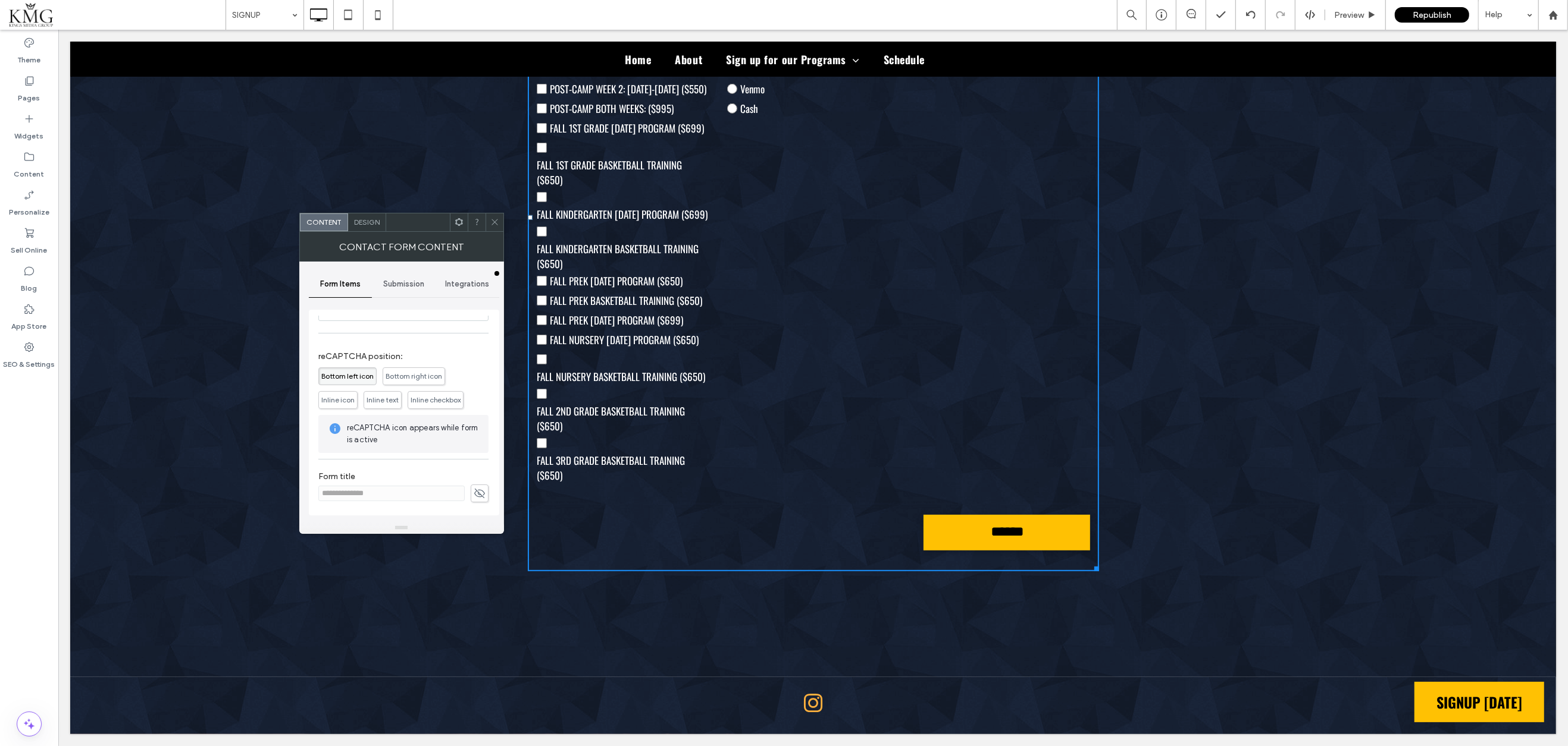
scroll to position [398, 0]
click at [491, 225] on icon at bounding box center [495, 222] width 9 height 9
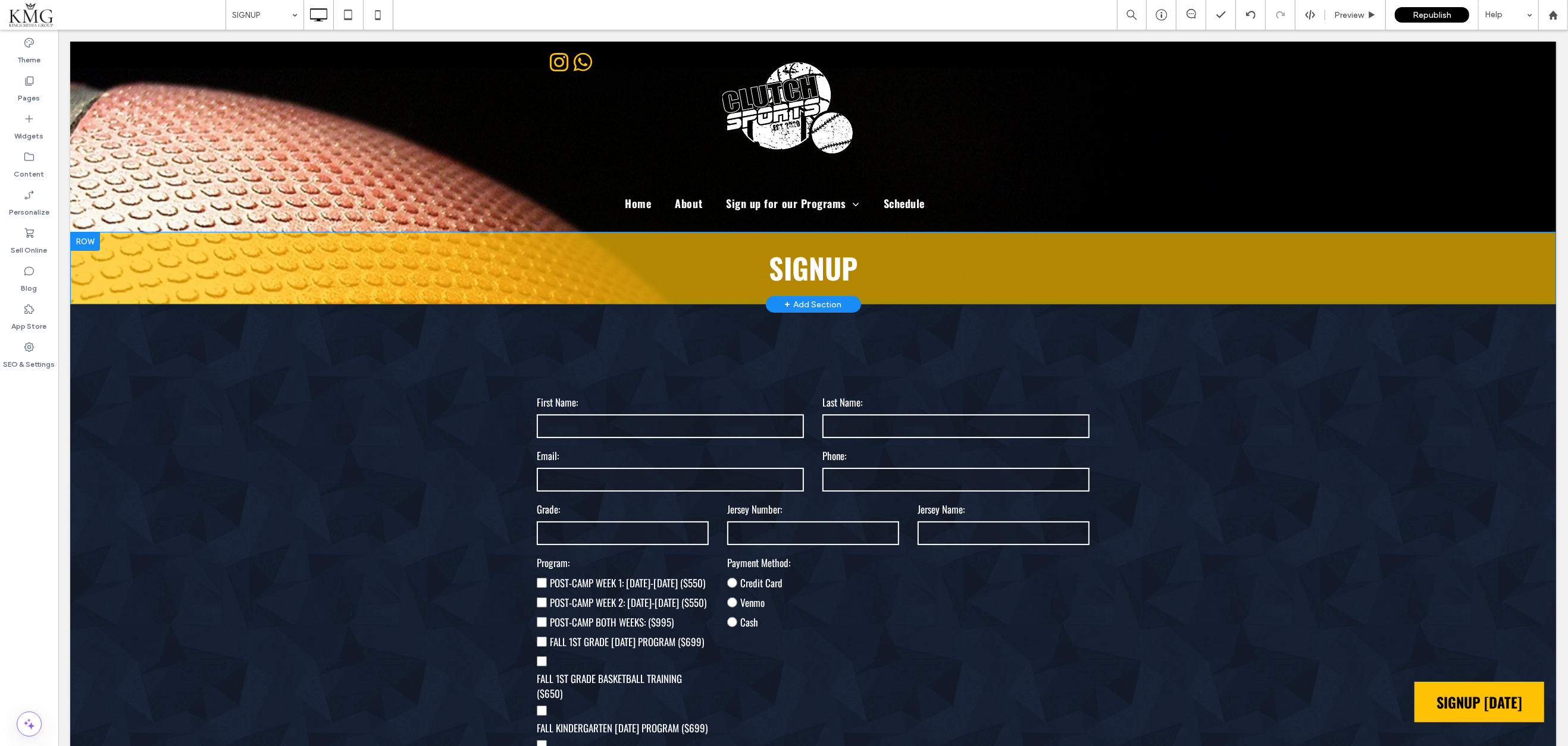
scroll to position [0, 0]
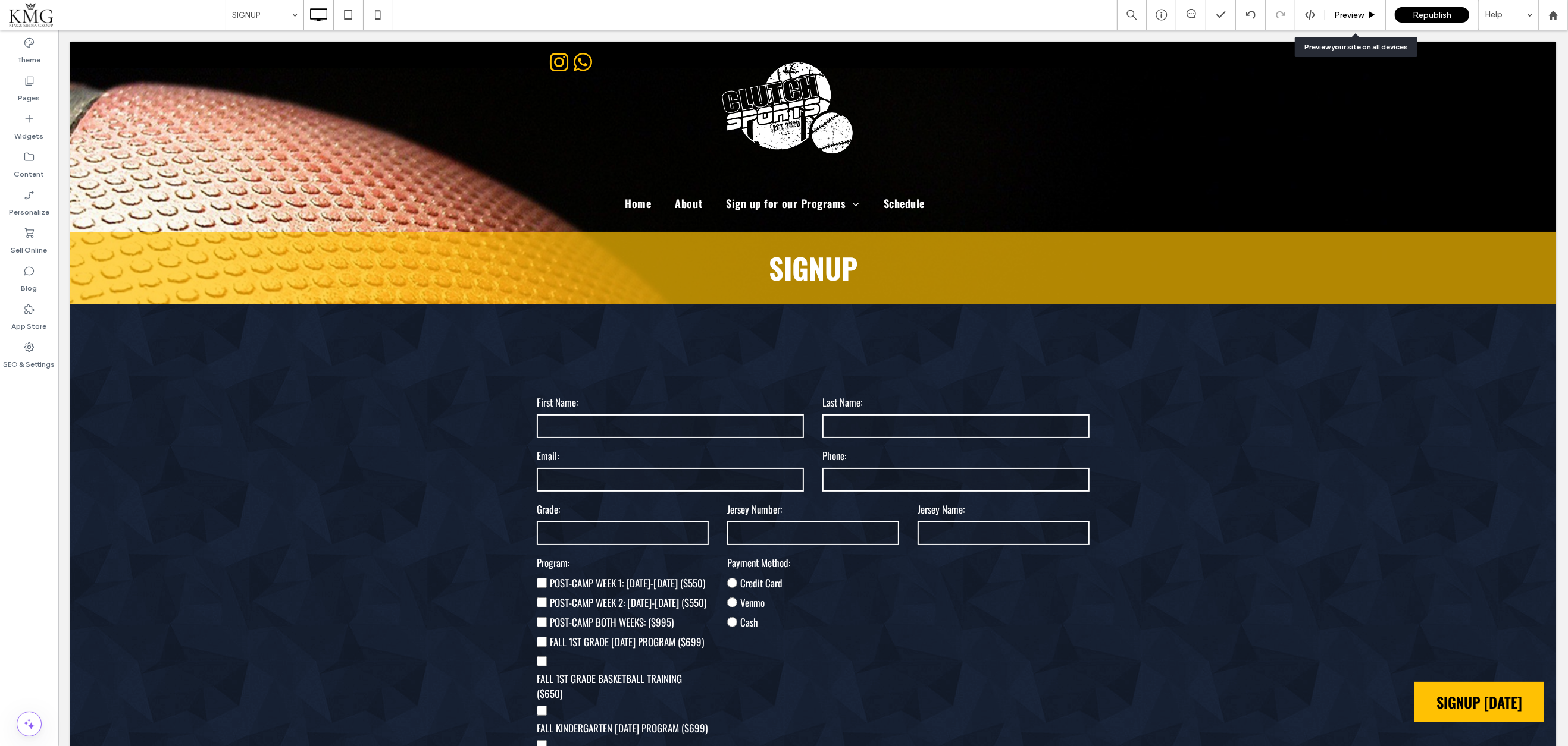
click at [1348, 14] on span "Preview" at bounding box center [1348, 14] width 30 height 10
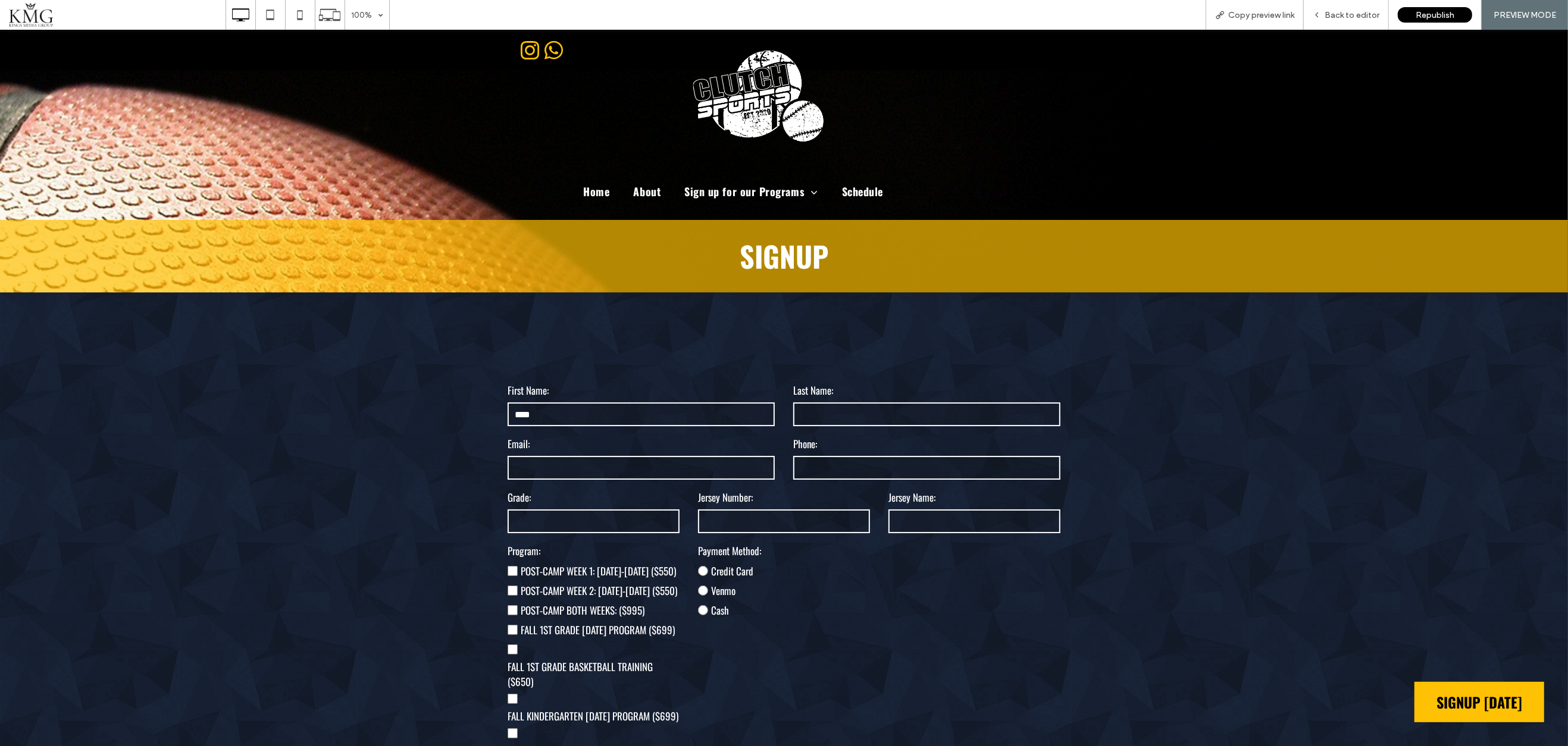
type input "****"
type input "**********"
click at [625, 523] on input "text" at bounding box center [593, 521] width 171 height 24
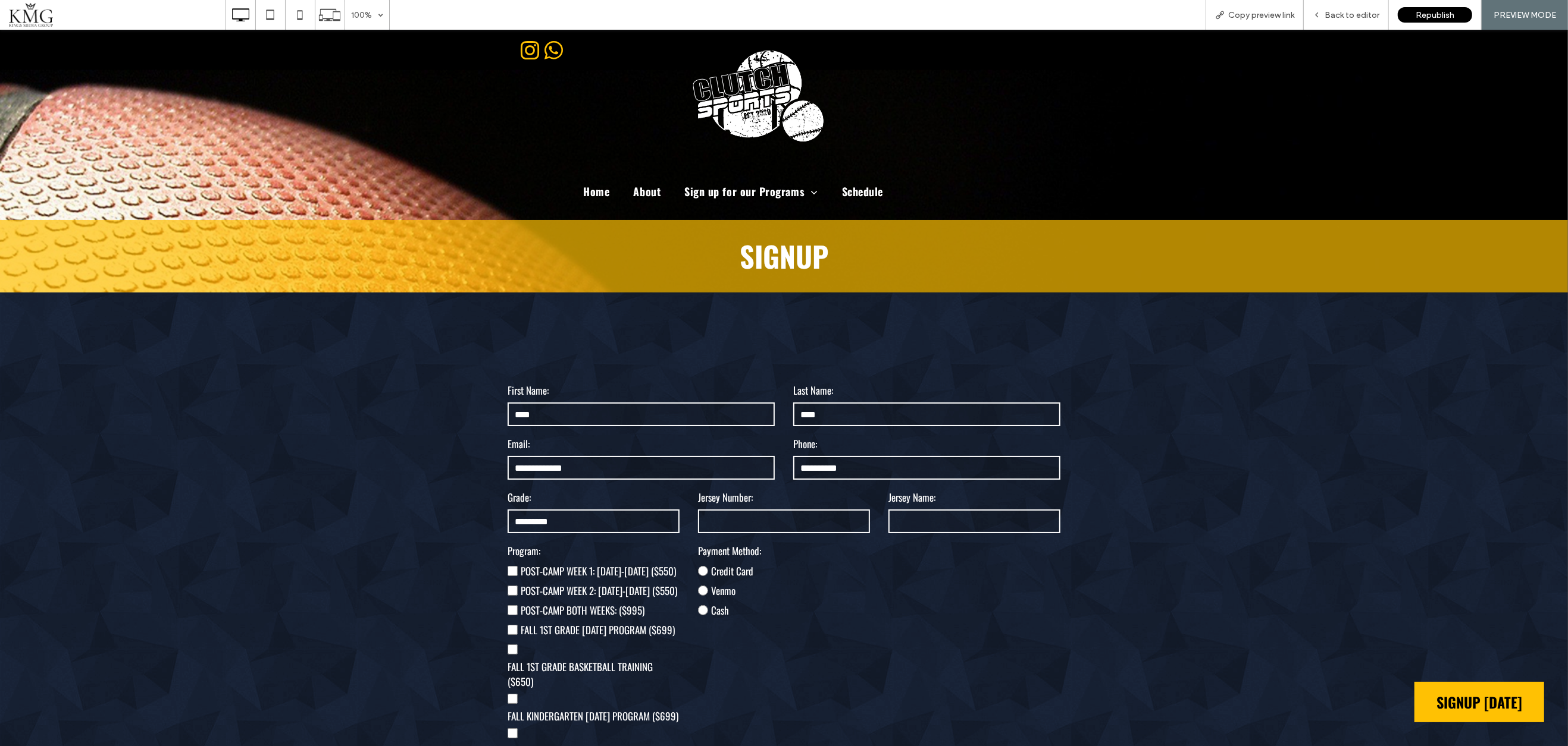
type input "*********"
click at [798, 521] on input "text" at bounding box center [783, 521] width 171 height 24
type input "**********"
type input "****"
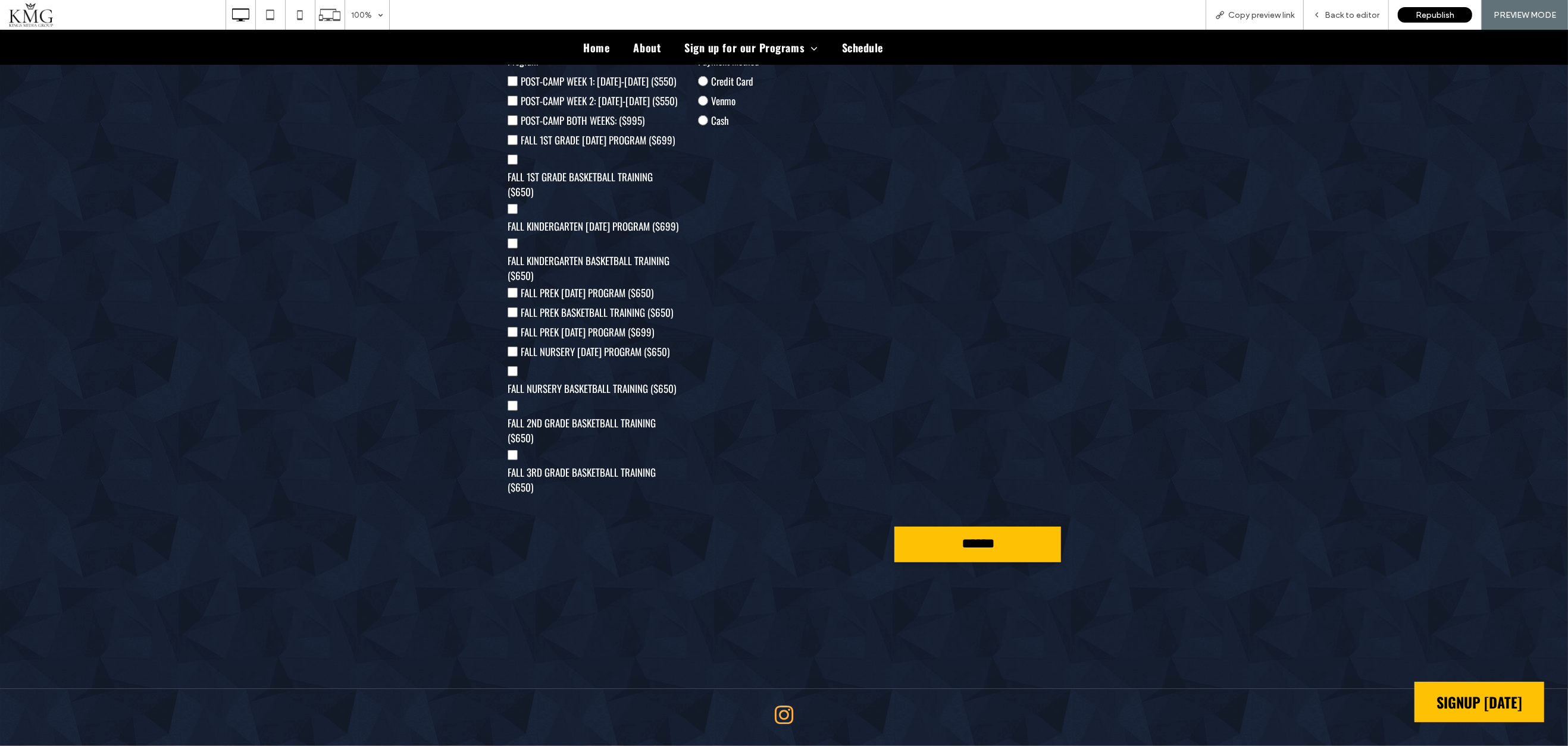
scroll to position [512, 0]
click at [906, 538] on input "******" at bounding box center [978, 544] width 163 height 28
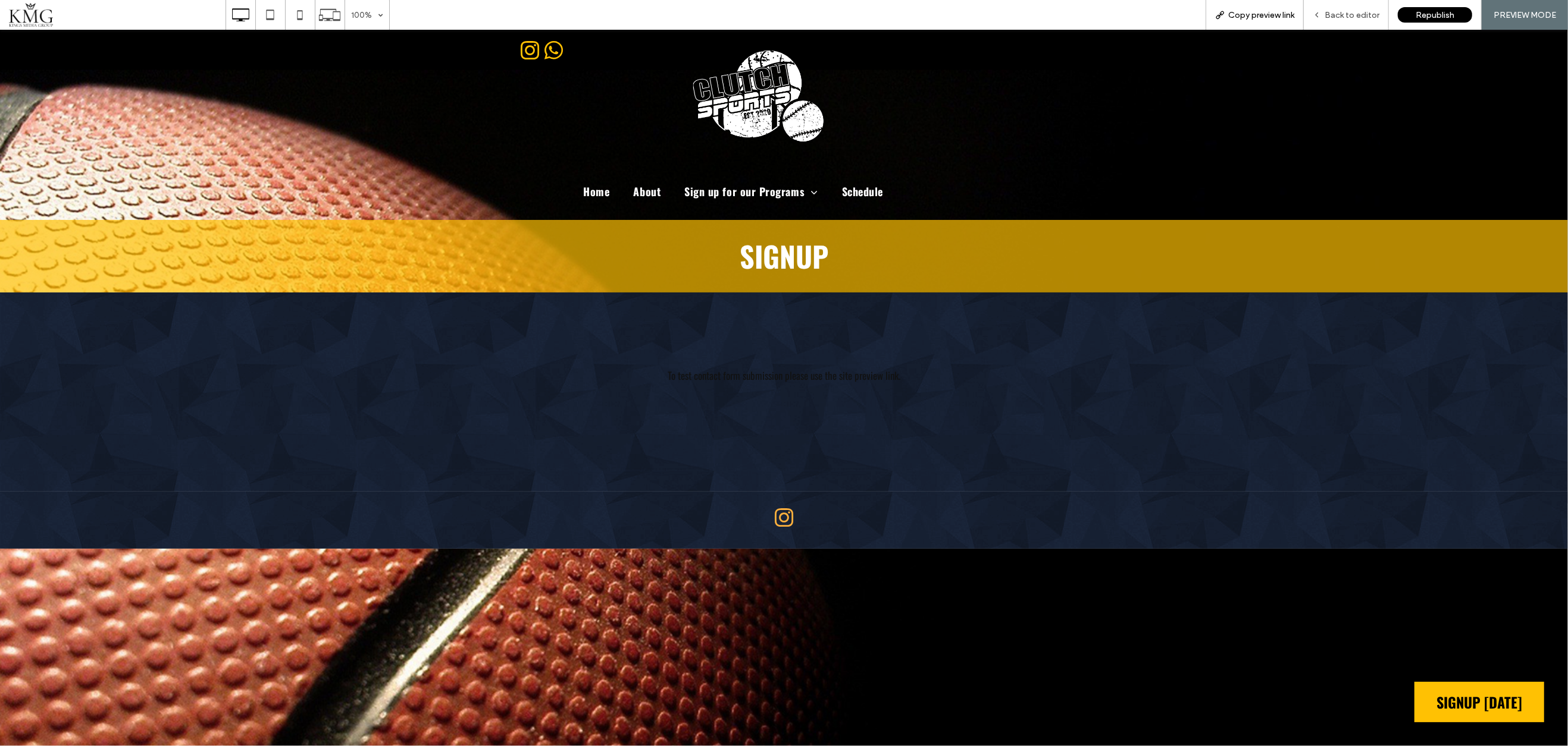
click at [1243, 19] on span "Copy preview link" at bounding box center [1261, 14] width 66 height 10
click at [1348, 16] on span "Back to editor" at bounding box center [1352, 14] width 55 height 10
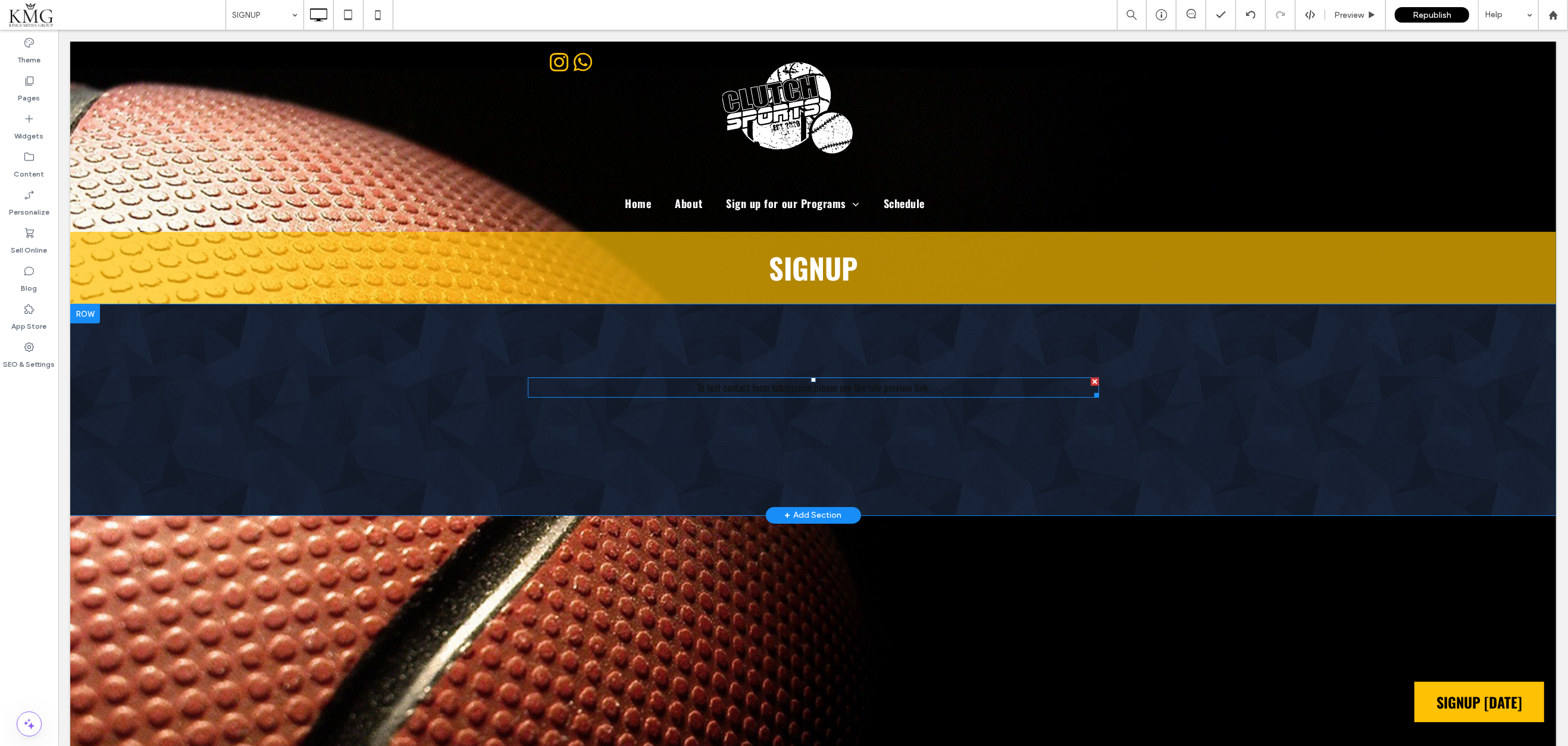
click at [762, 389] on div "**********" at bounding box center [812, 387] width 571 height 20
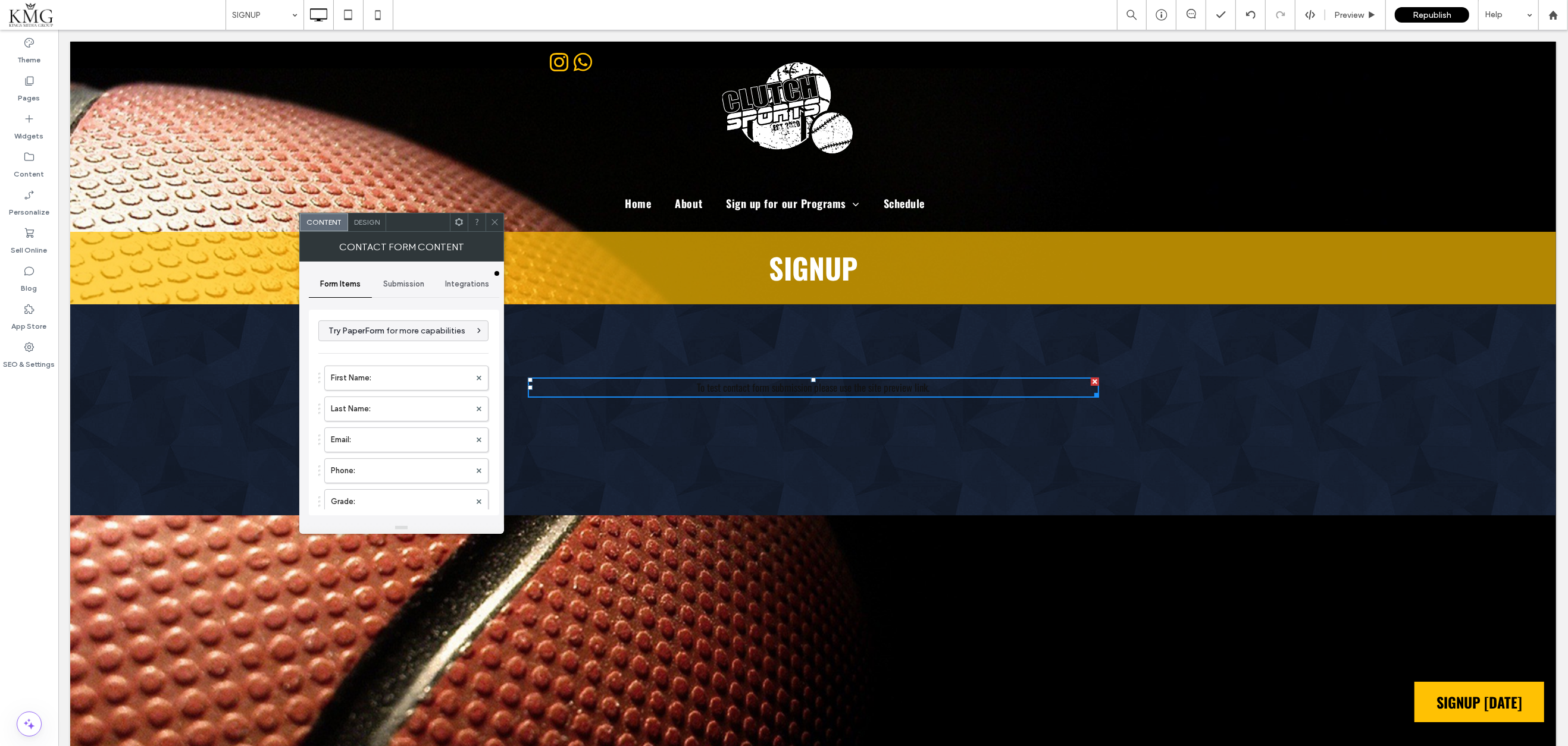
type input "******"
type input "**********"
click at [762, 389] on div "**********" at bounding box center [812, 387] width 571 height 20
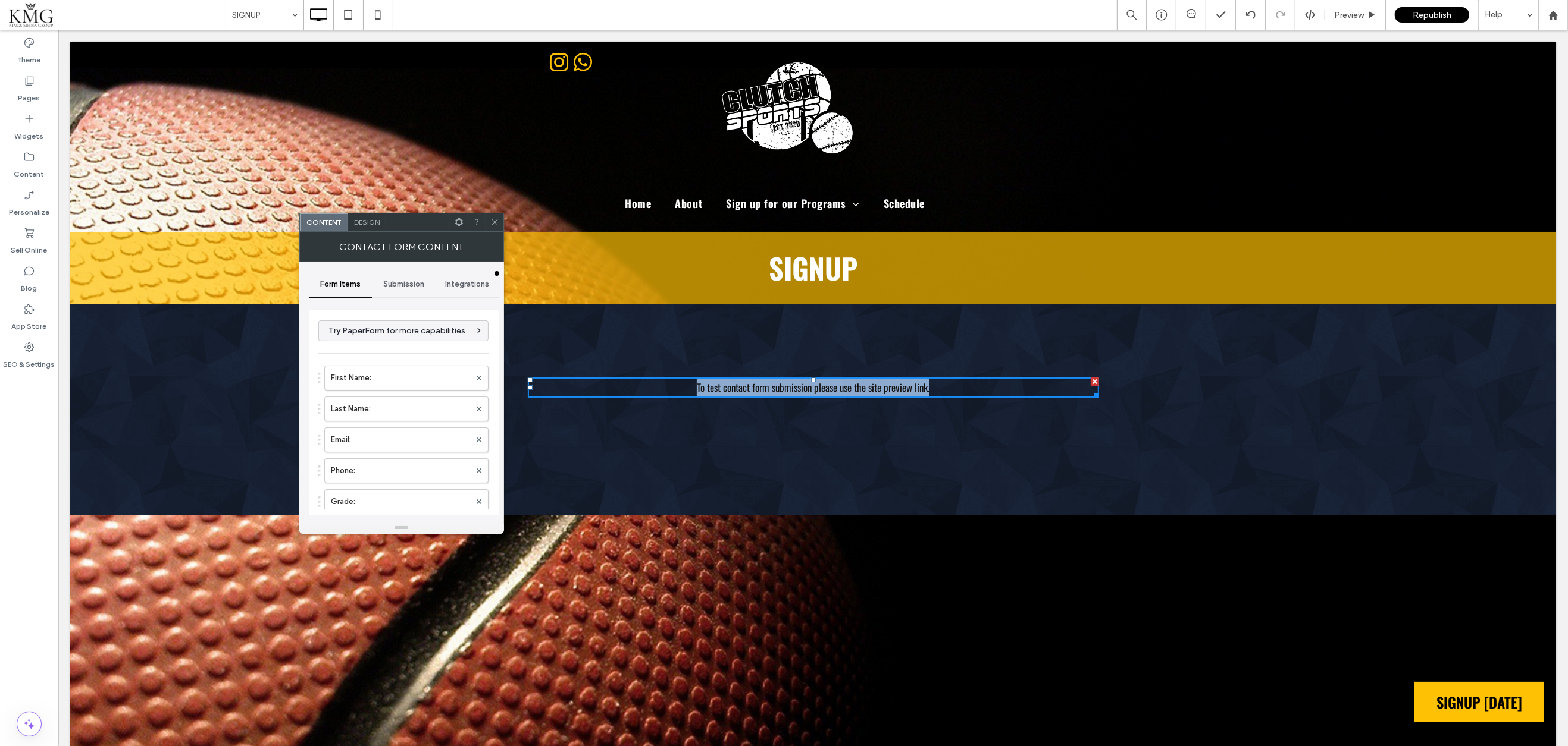
click at [762, 389] on div "**********" at bounding box center [812, 387] width 571 height 20
click at [495, 220] on icon at bounding box center [495, 222] width 9 height 9
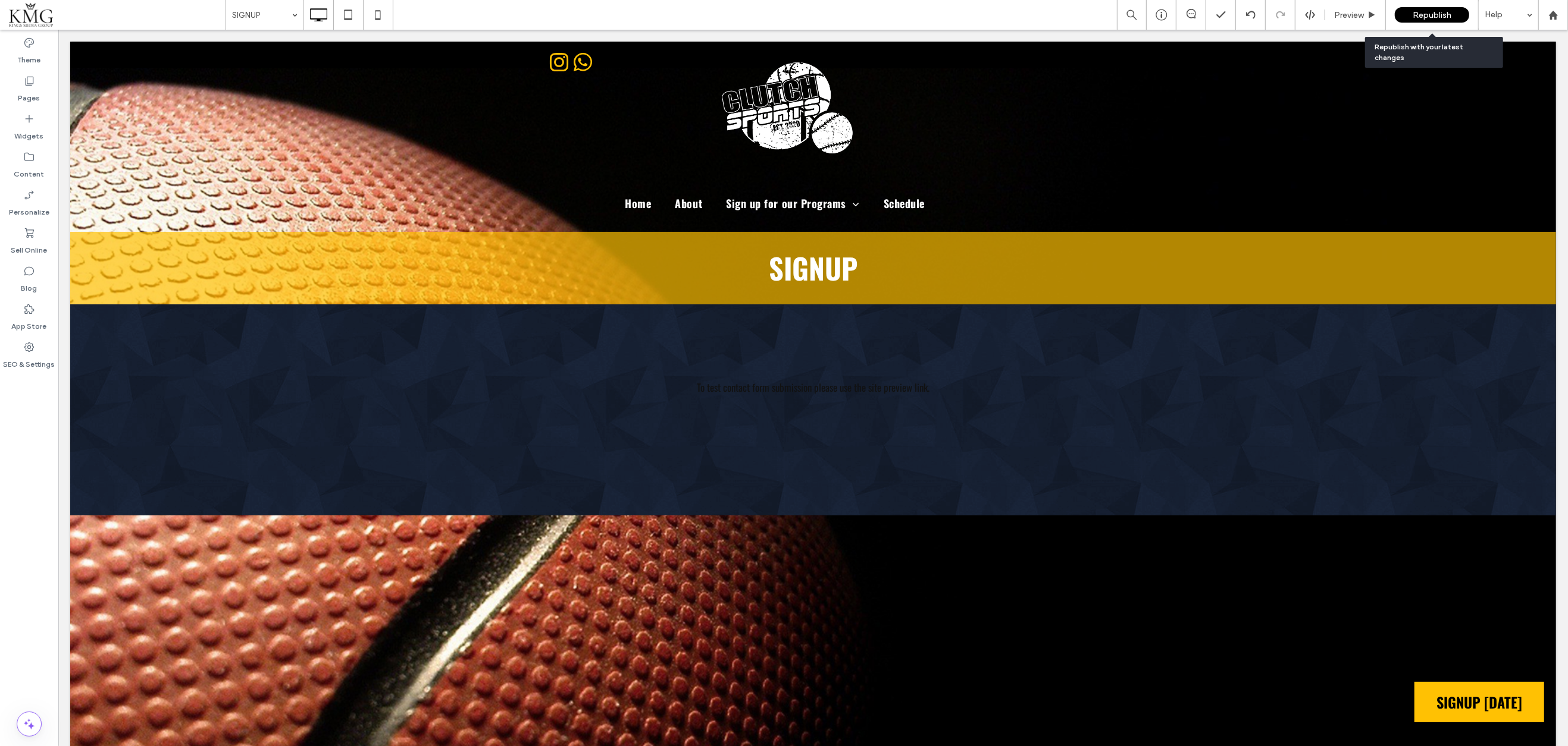
click at [1408, 9] on div "Republish" at bounding box center [1432, 14] width 75 height 15
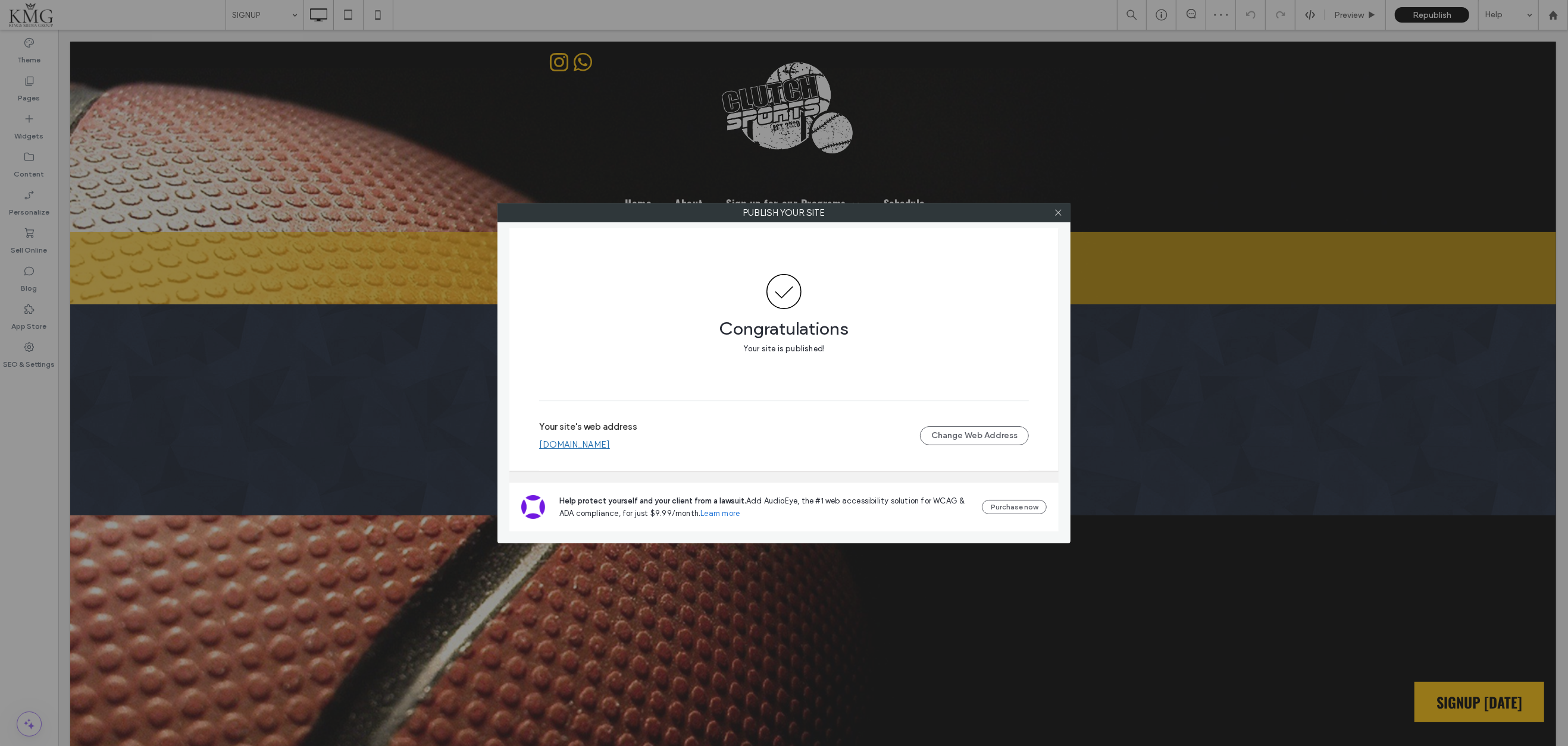
click at [610, 447] on link "[DOMAIN_NAME]" at bounding box center [574, 445] width 71 height 11
click at [1058, 212] on icon at bounding box center [1058, 213] width 9 height 9
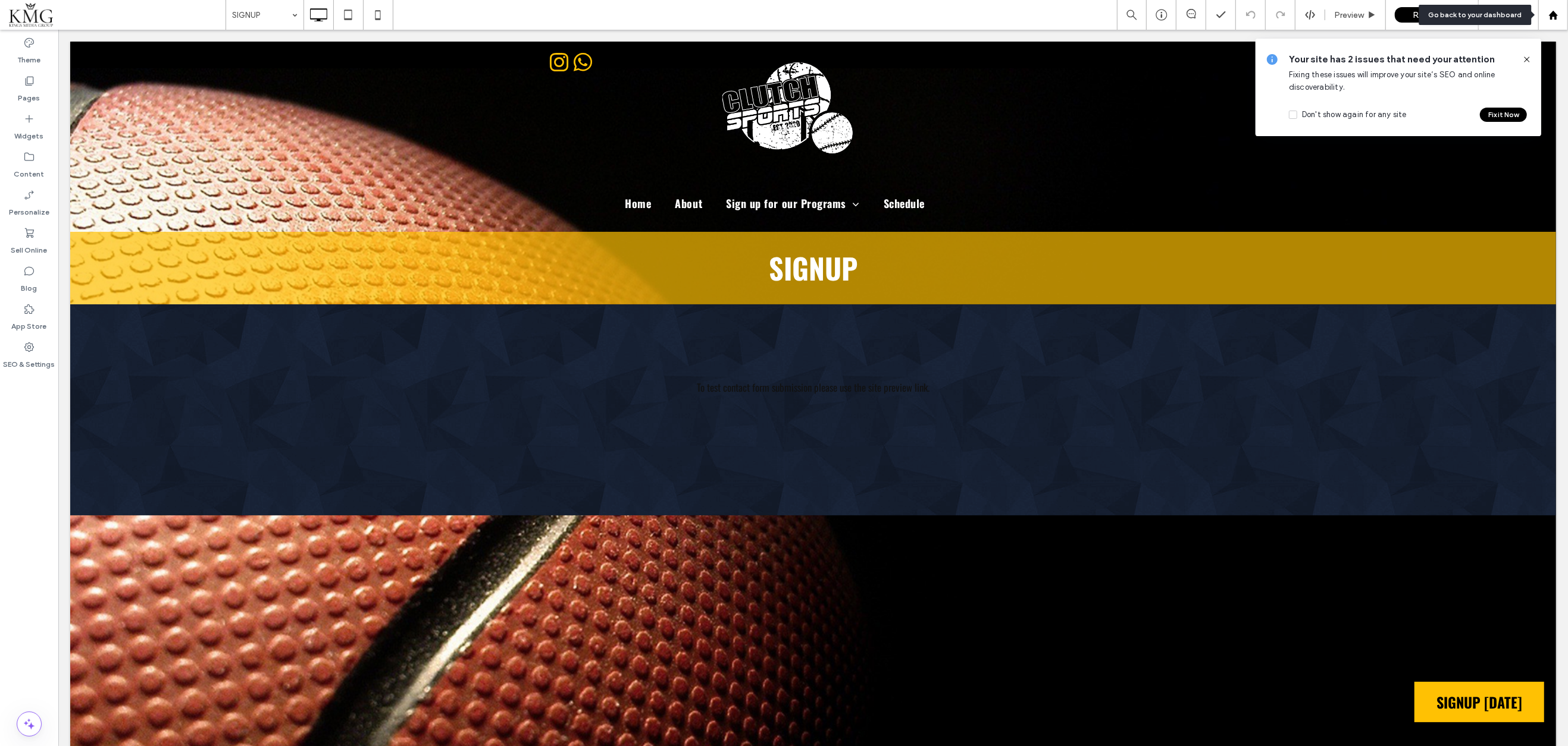
click at [1554, 17] on use at bounding box center [1553, 14] width 9 height 9
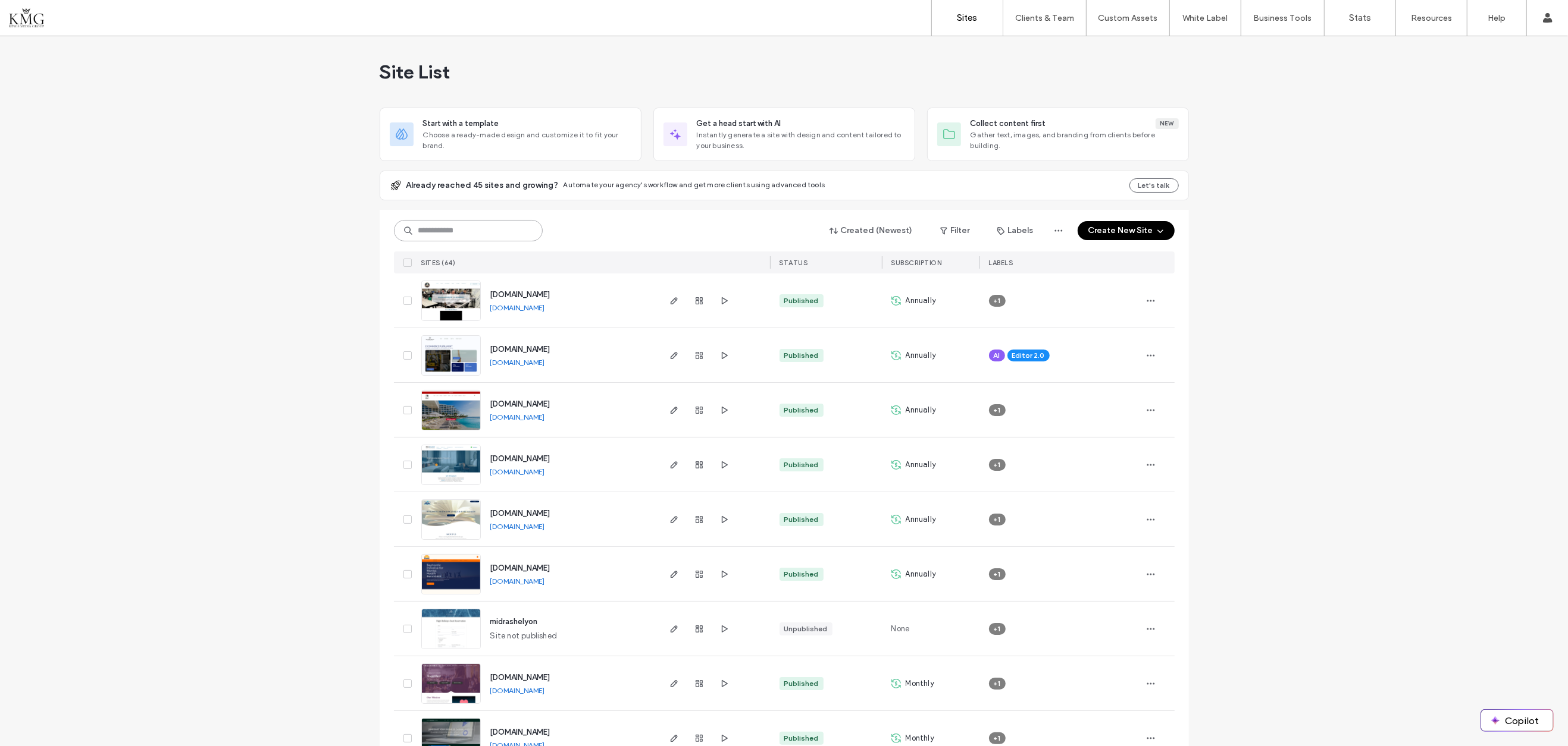
click at [455, 237] on input at bounding box center [468, 231] width 149 height 21
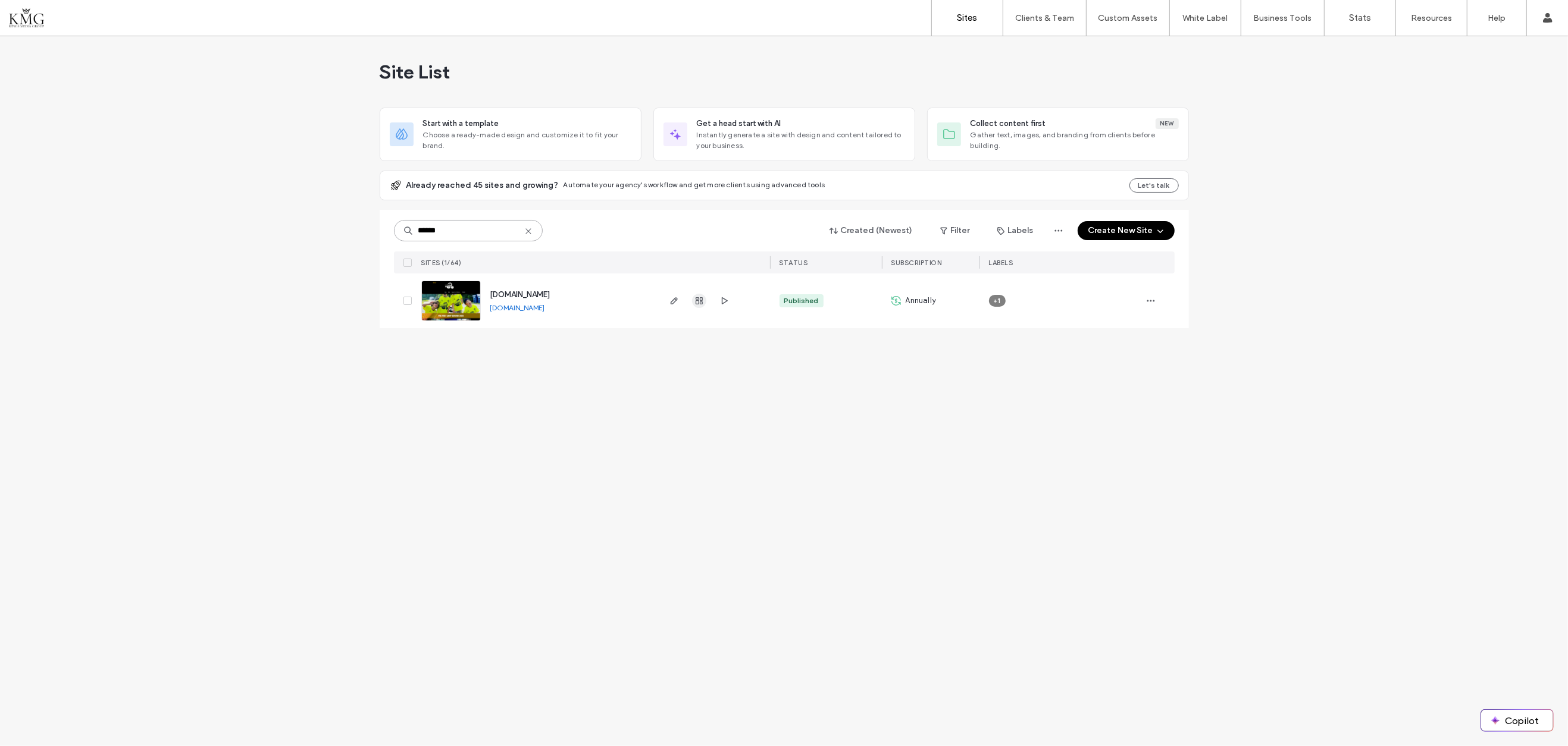
type input "******"
click at [699, 301] on icon "button" at bounding box center [699, 301] width 9 height 9
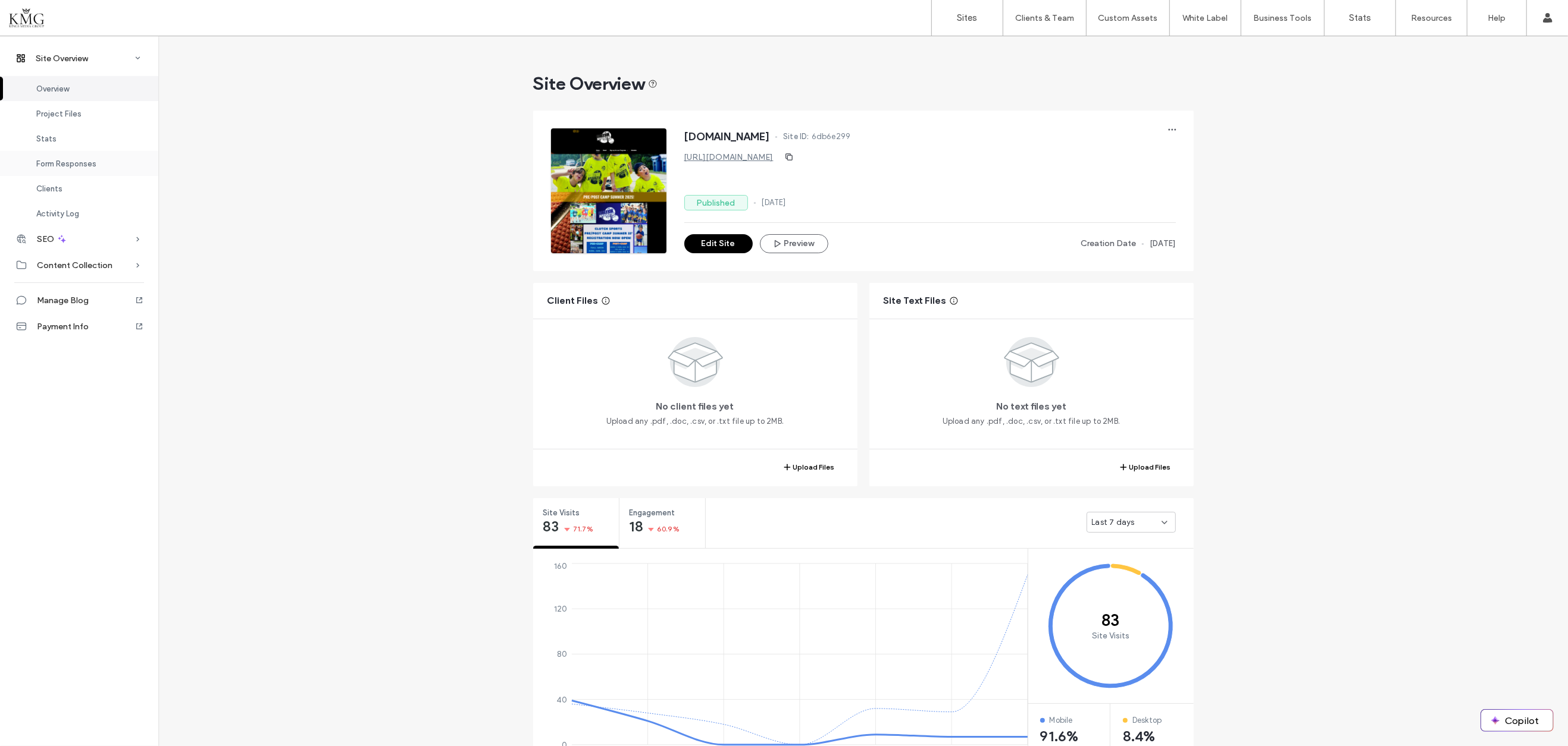
click at [73, 159] on span "Form Responses" at bounding box center [66, 164] width 60 height 9
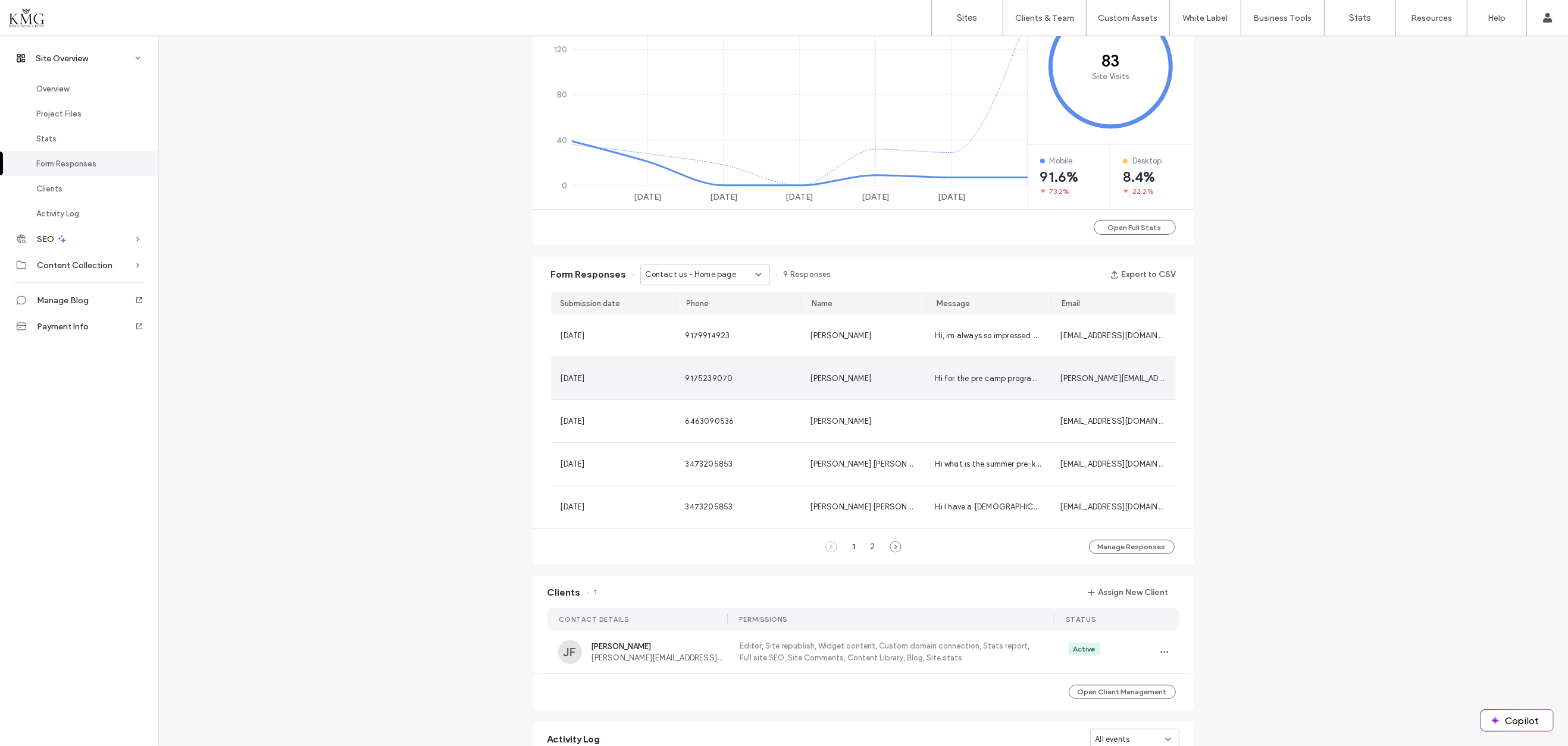
scroll to position [560, 0]
click at [756, 273] on use at bounding box center [758, 274] width 5 height 3
click at [727, 319] on span "Program Signup - SIGNUP page" at bounding box center [696, 316] width 113 height 12
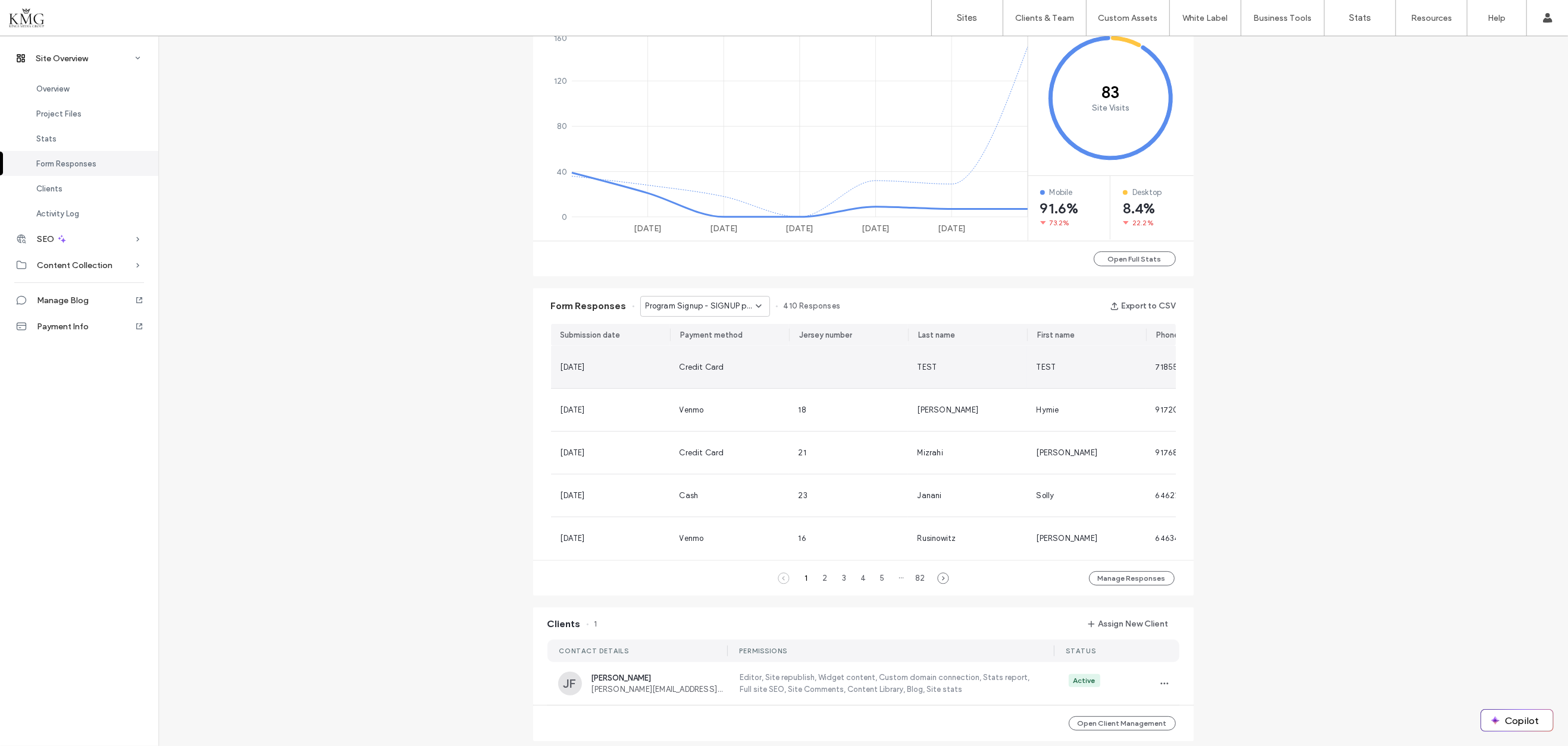
scroll to position [525, 0]
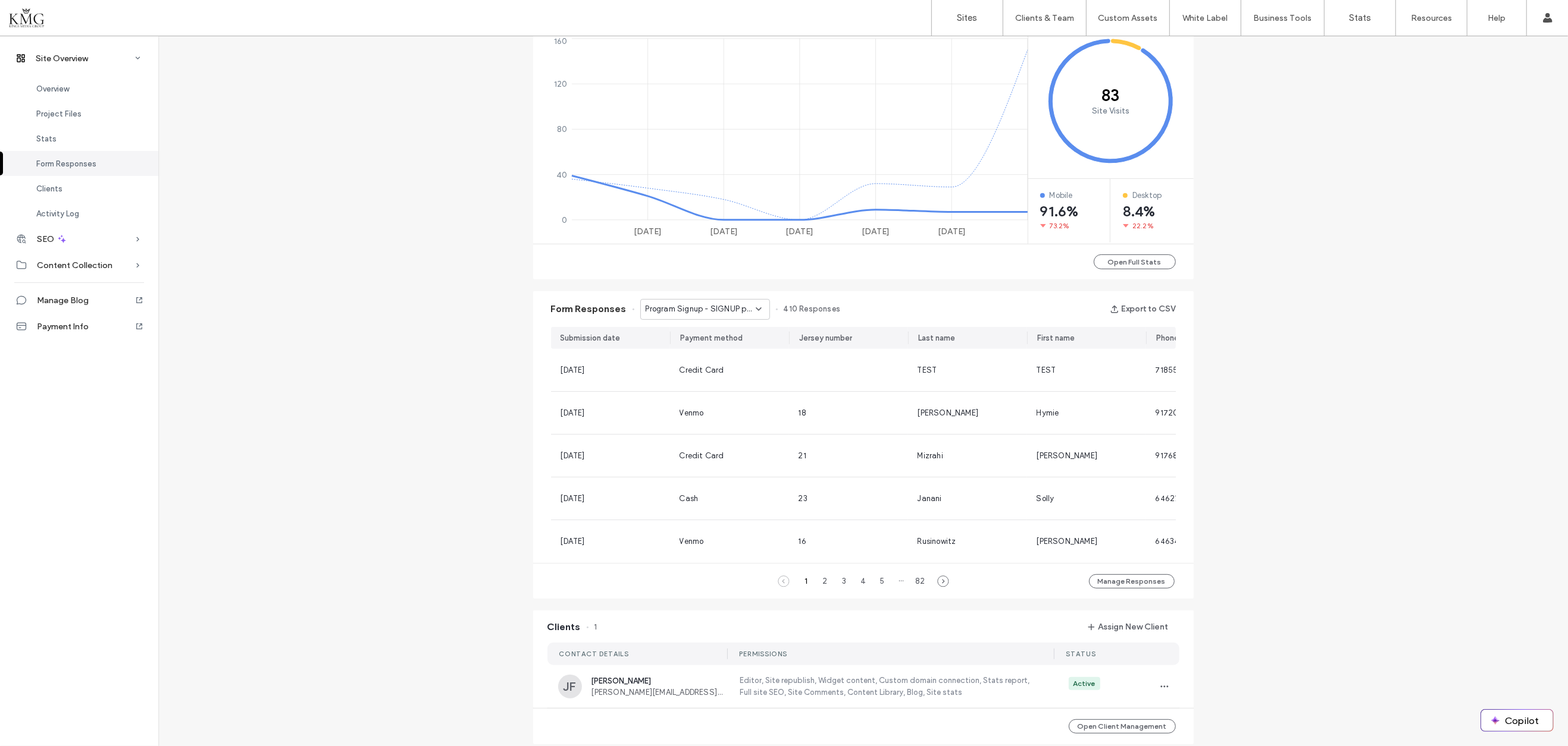
click at [760, 307] on div "Program Signup - SIGNUP page" at bounding box center [705, 310] width 130 height 21
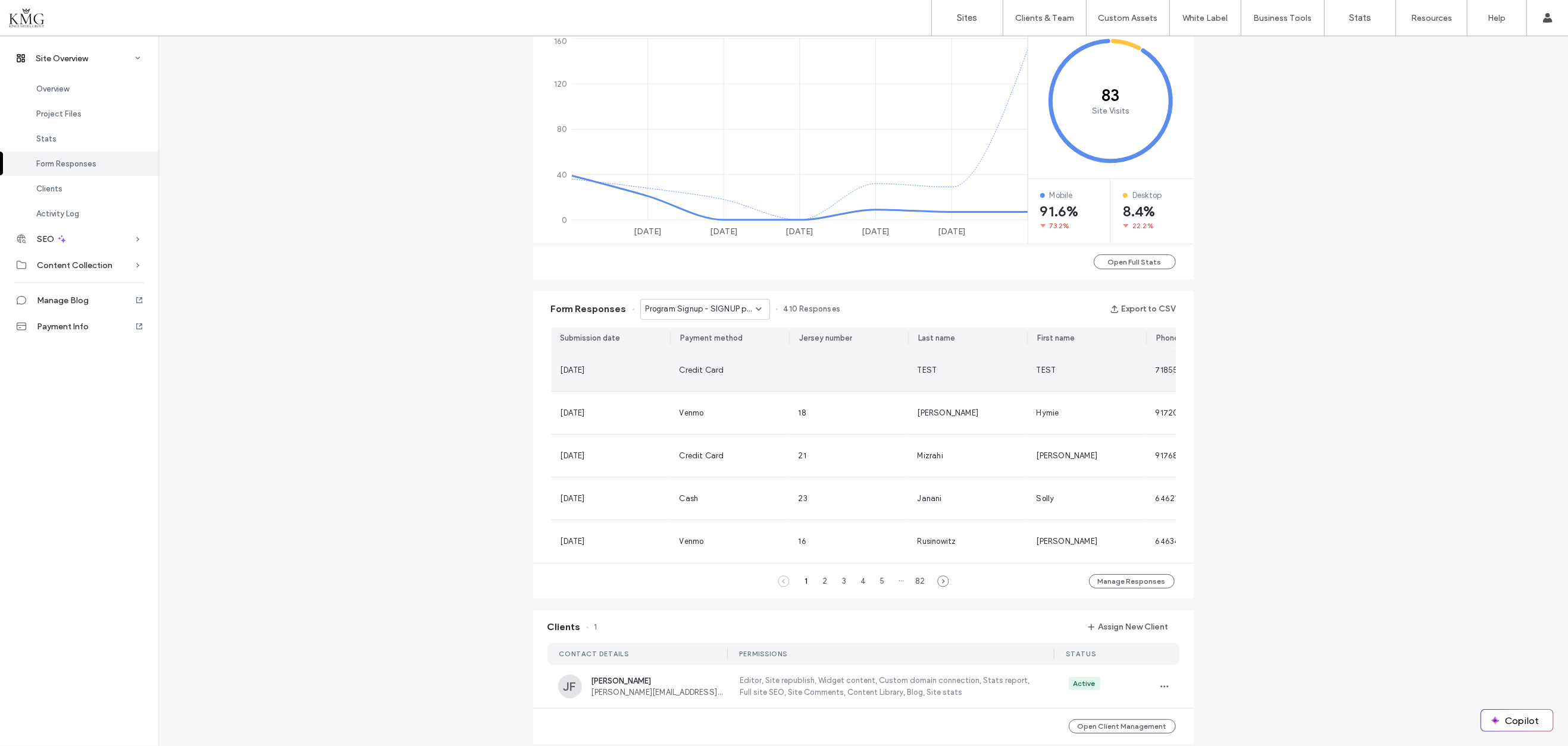
click at [773, 368] on div "Credit Card" at bounding box center [729, 370] width 100 height 12
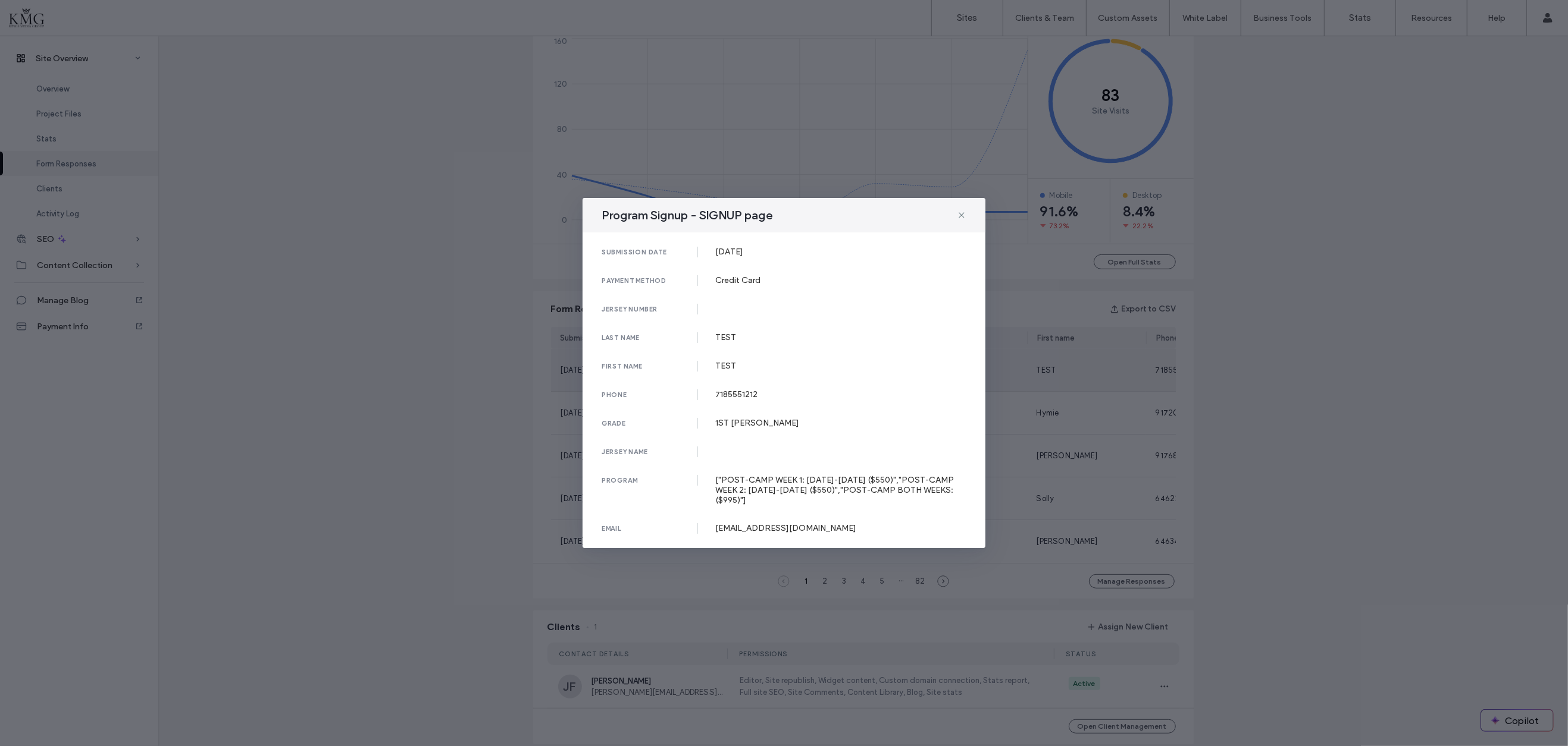
scroll to position [0, 0]
click at [958, 220] on icon at bounding box center [961, 215] width 9 height 9
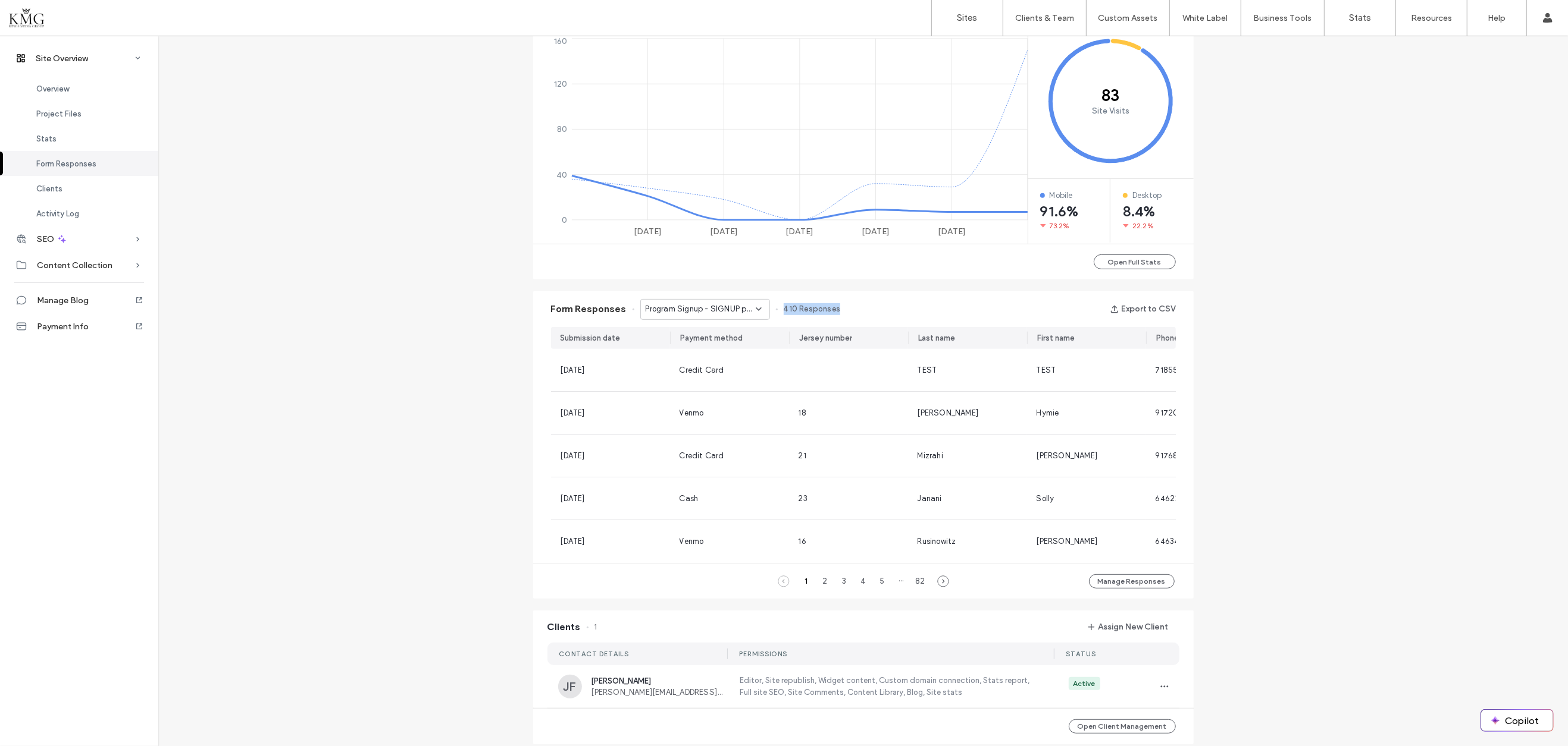
drag, startPoint x: 771, startPoint y: 310, endPoint x: 878, endPoint y: 304, distance: 107.2
click at [878, 304] on div "Form Responses Program Signup - SIGNUP page 410 Responses Export to CSV" at bounding box center [864, 309] width 661 height 36
click at [880, 304] on div "Form Responses Program Signup - SIGNUP page 410 Responses Export to CSV" at bounding box center [864, 309] width 661 height 36
click at [970, 16] on label "Sites" at bounding box center [967, 18] width 20 height 11
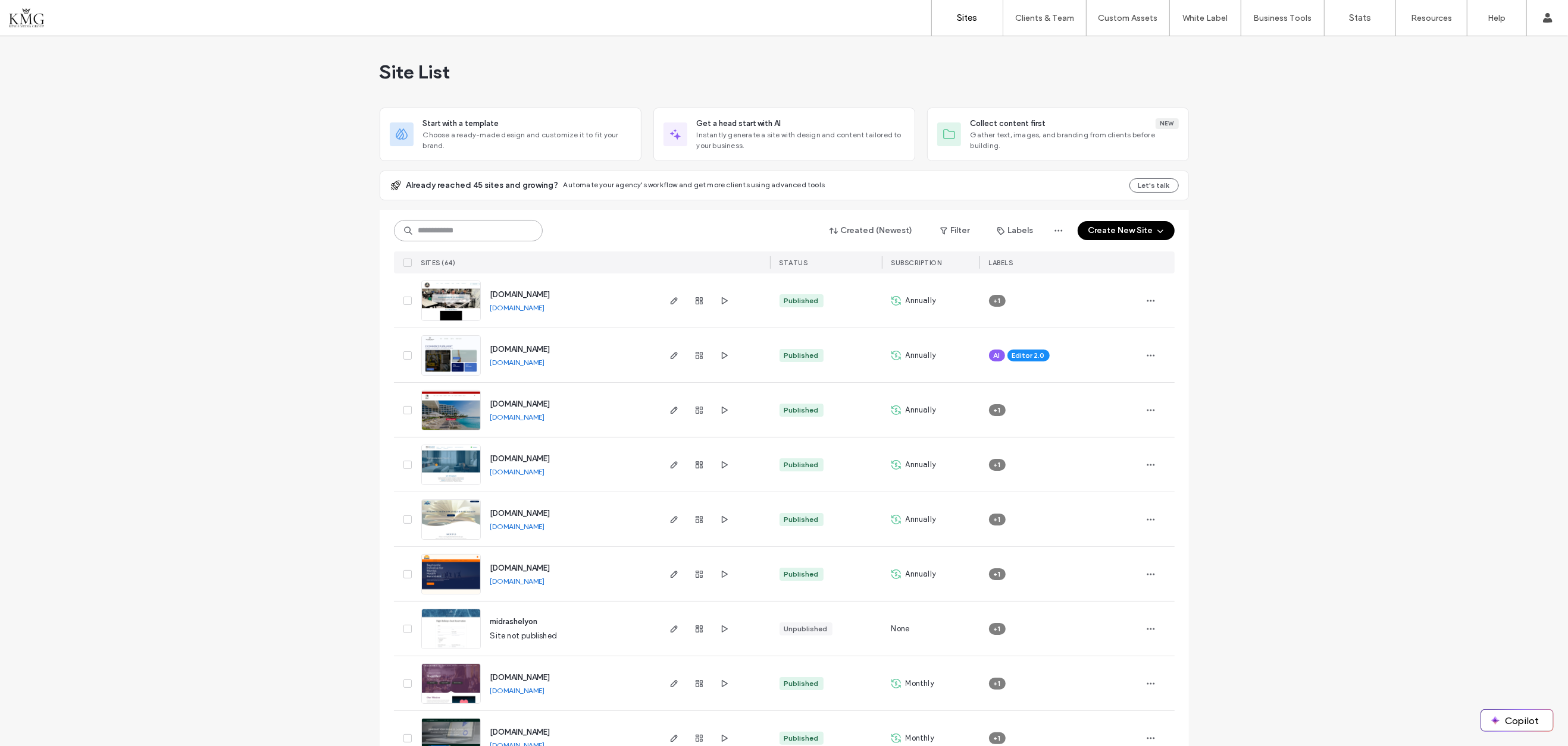
click at [497, 229] on input at bounding box center [468, 231] width 149 height 21
click at [498, 233] on input at bounding box center [468, 231] width 149 height 21
type input "******"
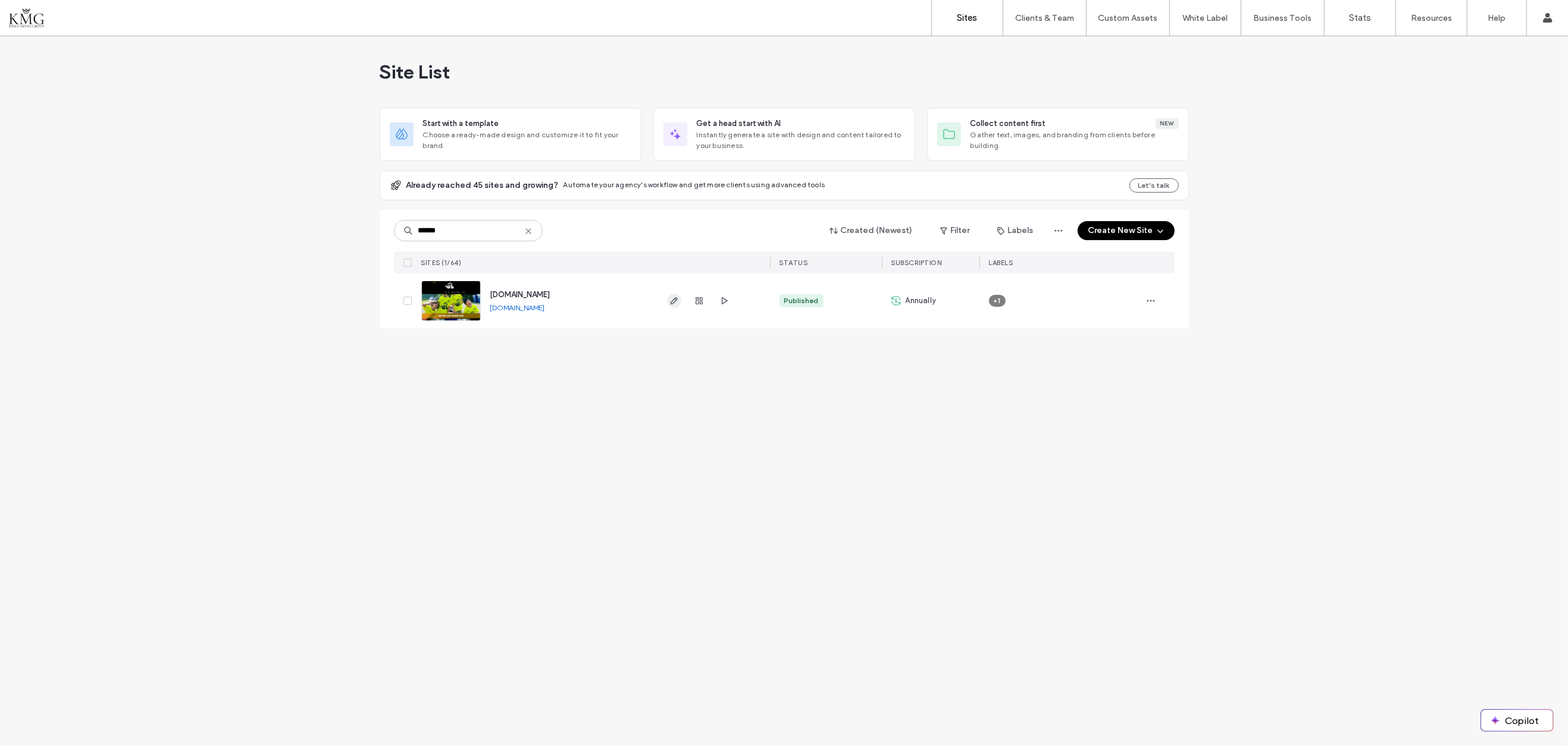
click at [673, 302] on icon "button" at bounding box center [674, 301] width 9 height 9
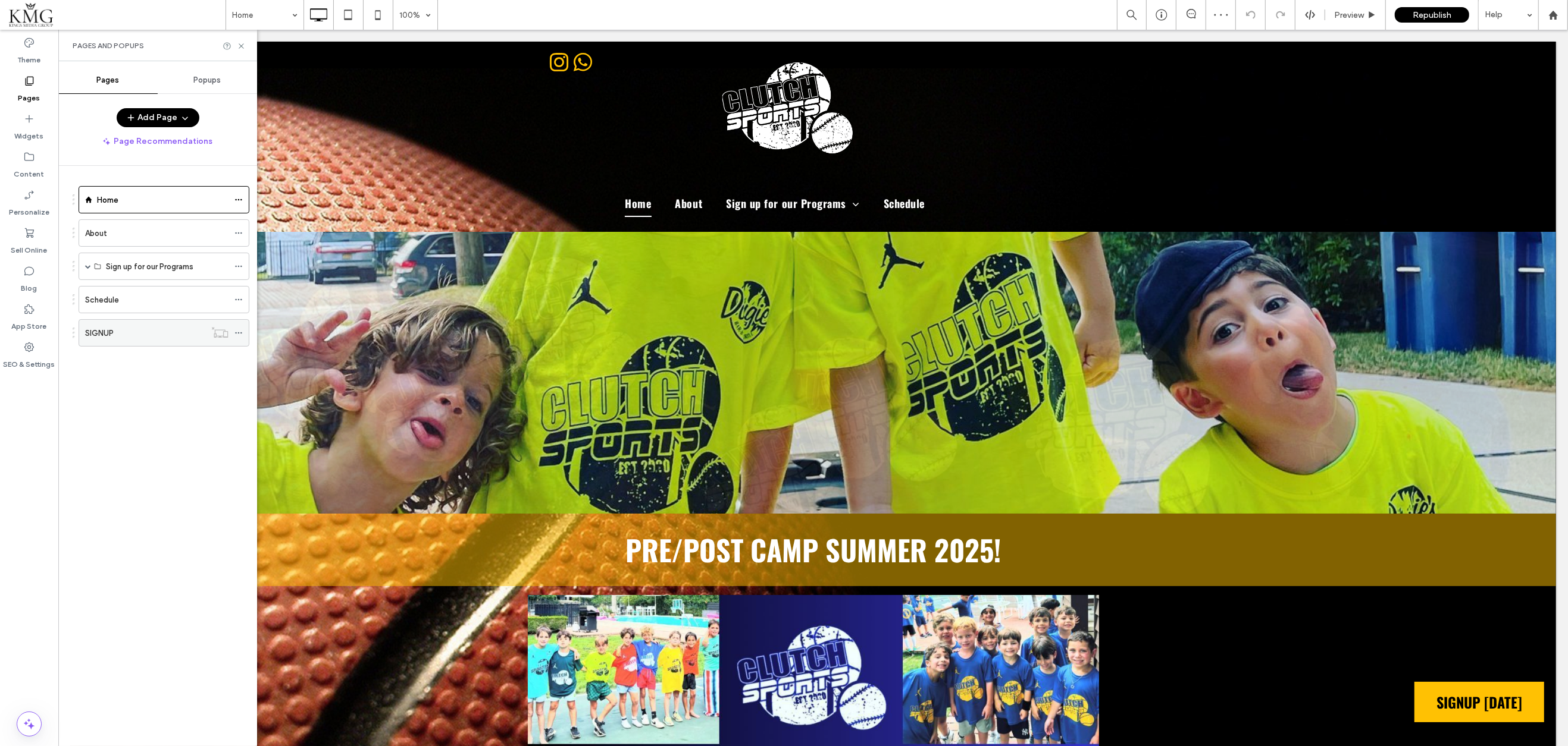
click at [116, 327] on div "SIGNUP" at bounding box center [145, 333] width 120 height 13
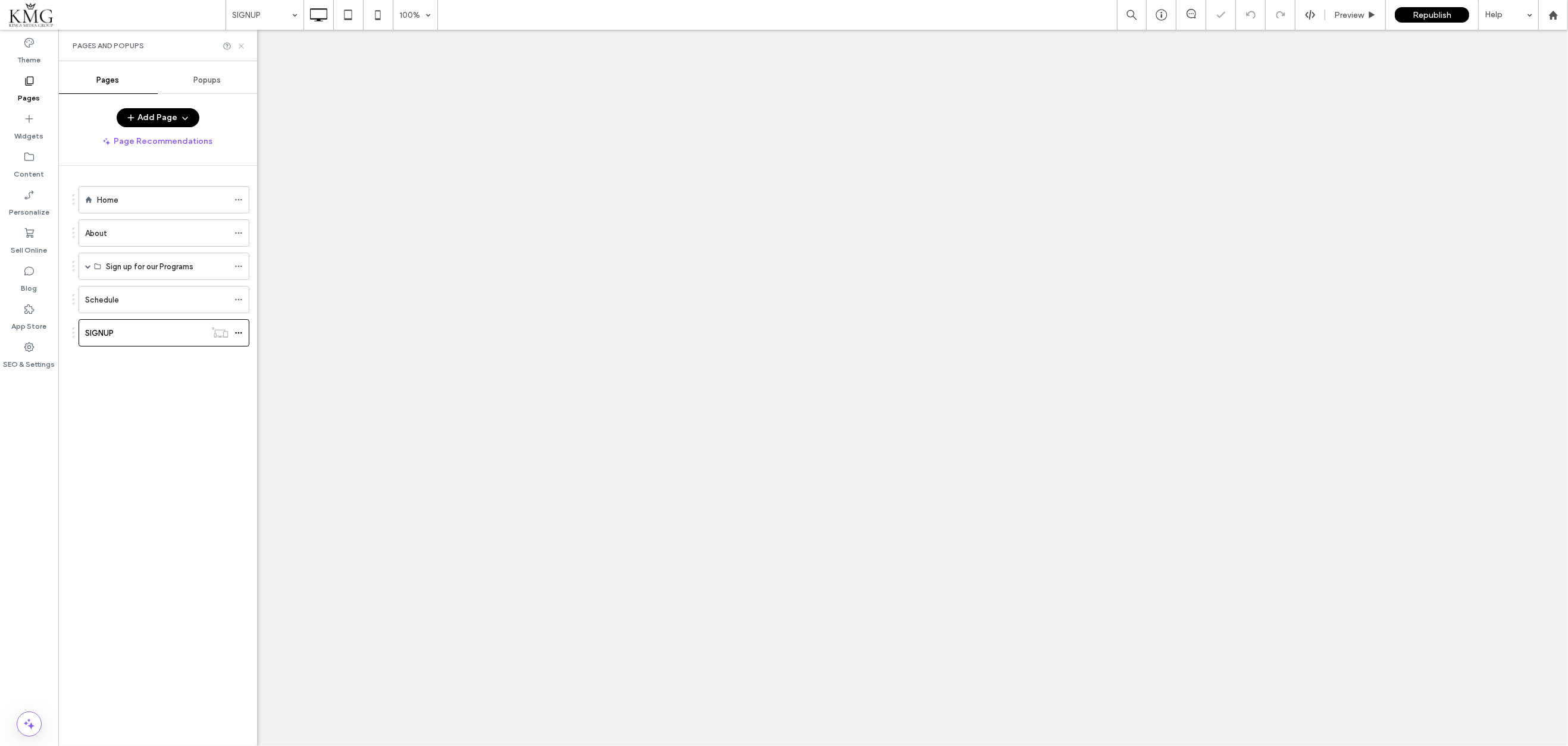
click at [240, 43] on icon at bounding box center [241, 46] width 9 height 9
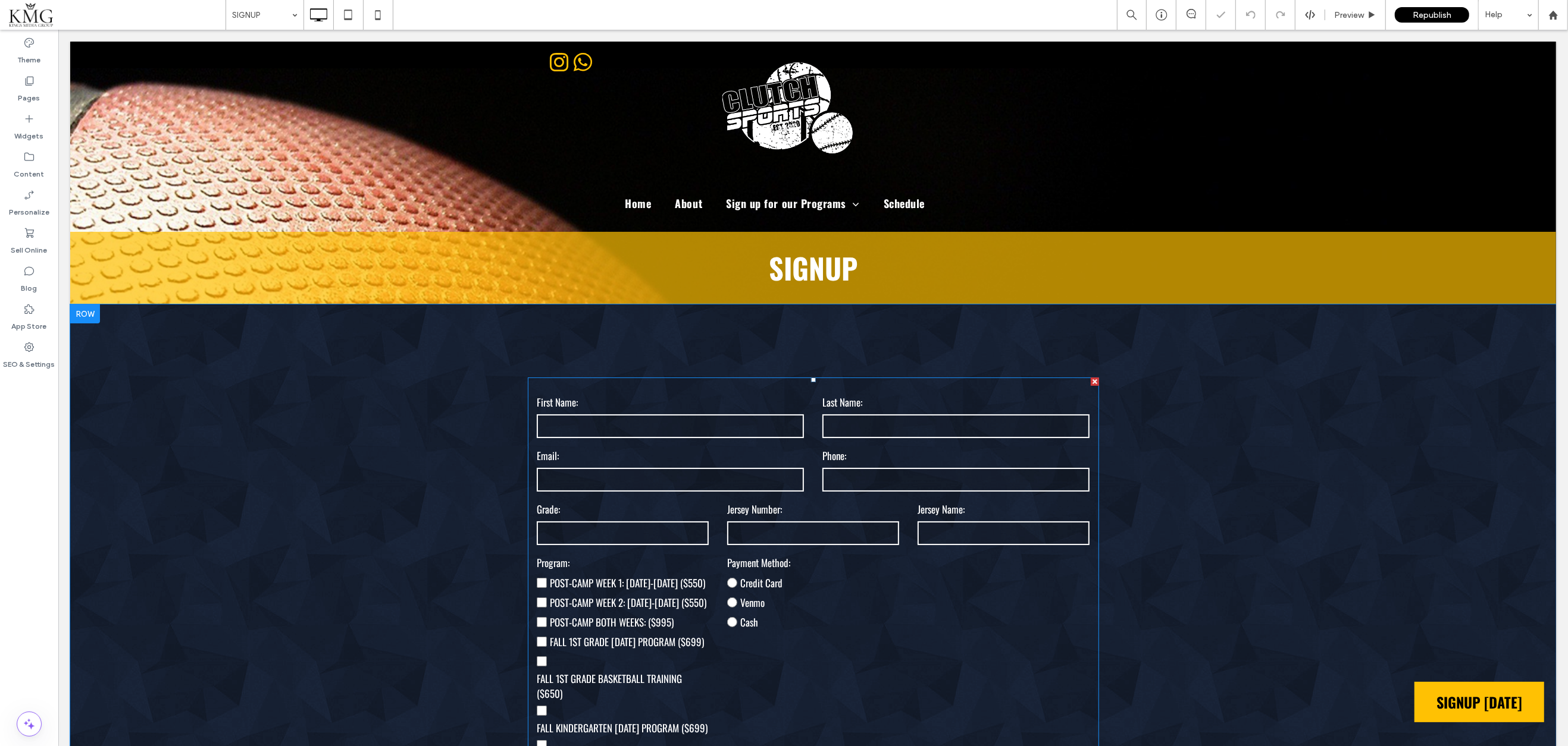
drag, startPoint x: 588, startPoint y: 425, endPoint x: 574, endPoint y: 424, distance: 14.0
click at [588, 425] on input "text" at bounding box center [669, 426] width 266 height 24
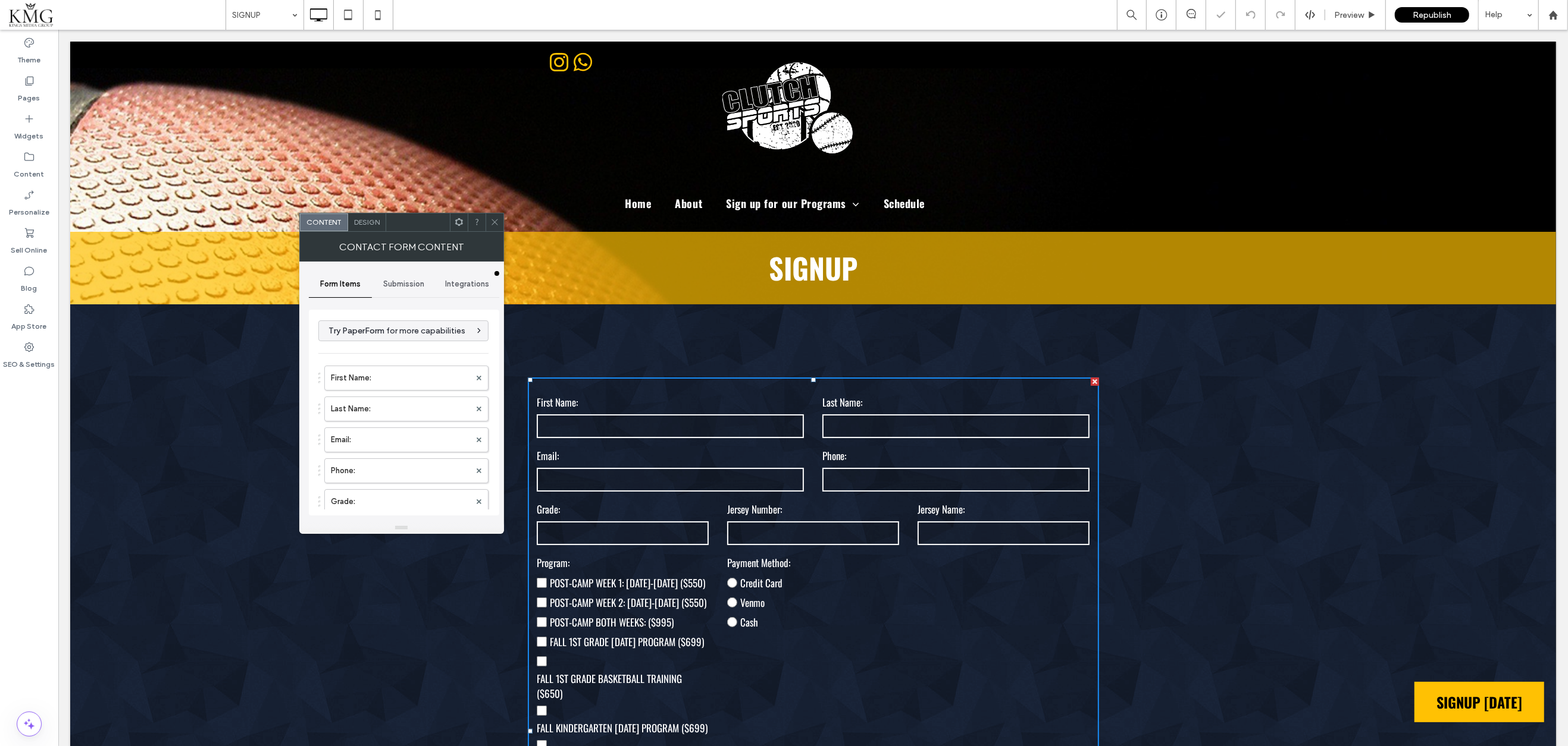
type input "******"
type input "**********"
drag, startPoint x: 493, startPoint y: 220, endPoint x: 498, endPoint y: 232, distance: 13.0
click at [493, 220] on use at bounding box center [494, 222] width 6 height 6
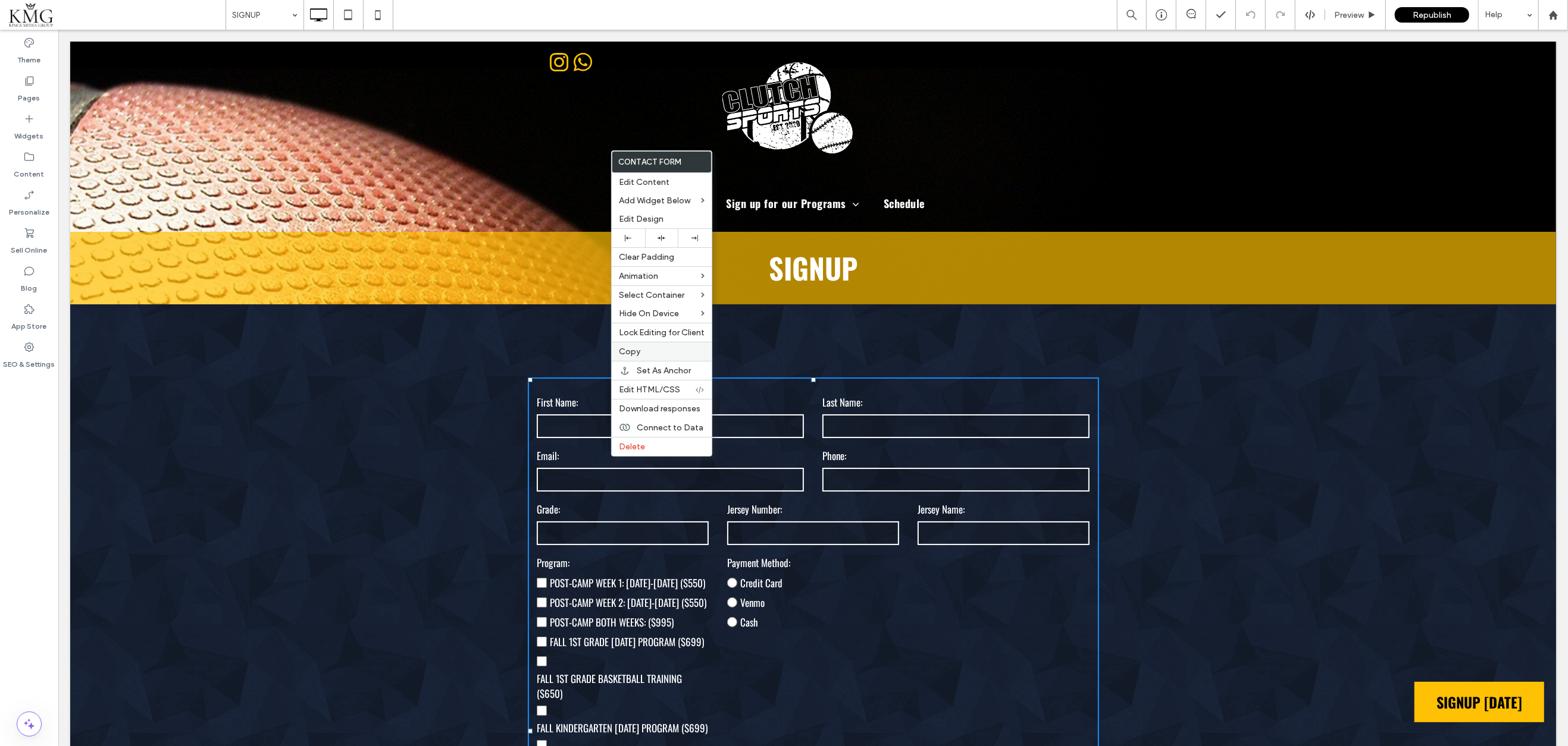
drag, startPoint x: 624, startPoint y: 353, endPoint x: 545, endPoint y: 339, distance: 80.2
click at [624, 353] on span "Copy" at bounding box center [629, 351] width 21 height 10
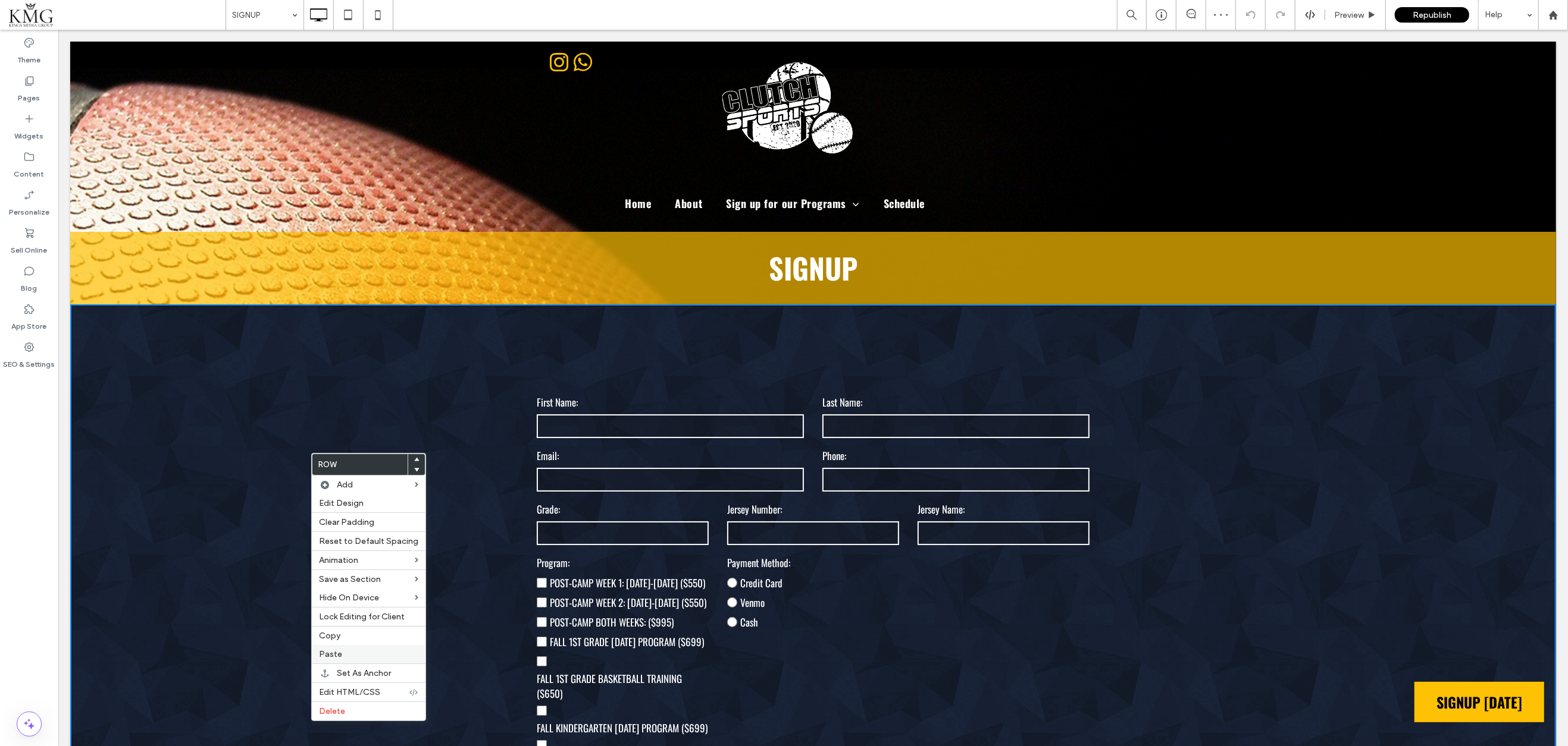
click at [332, 645] on div "Paste" at bounding box center [369, 654] width 113 height 18
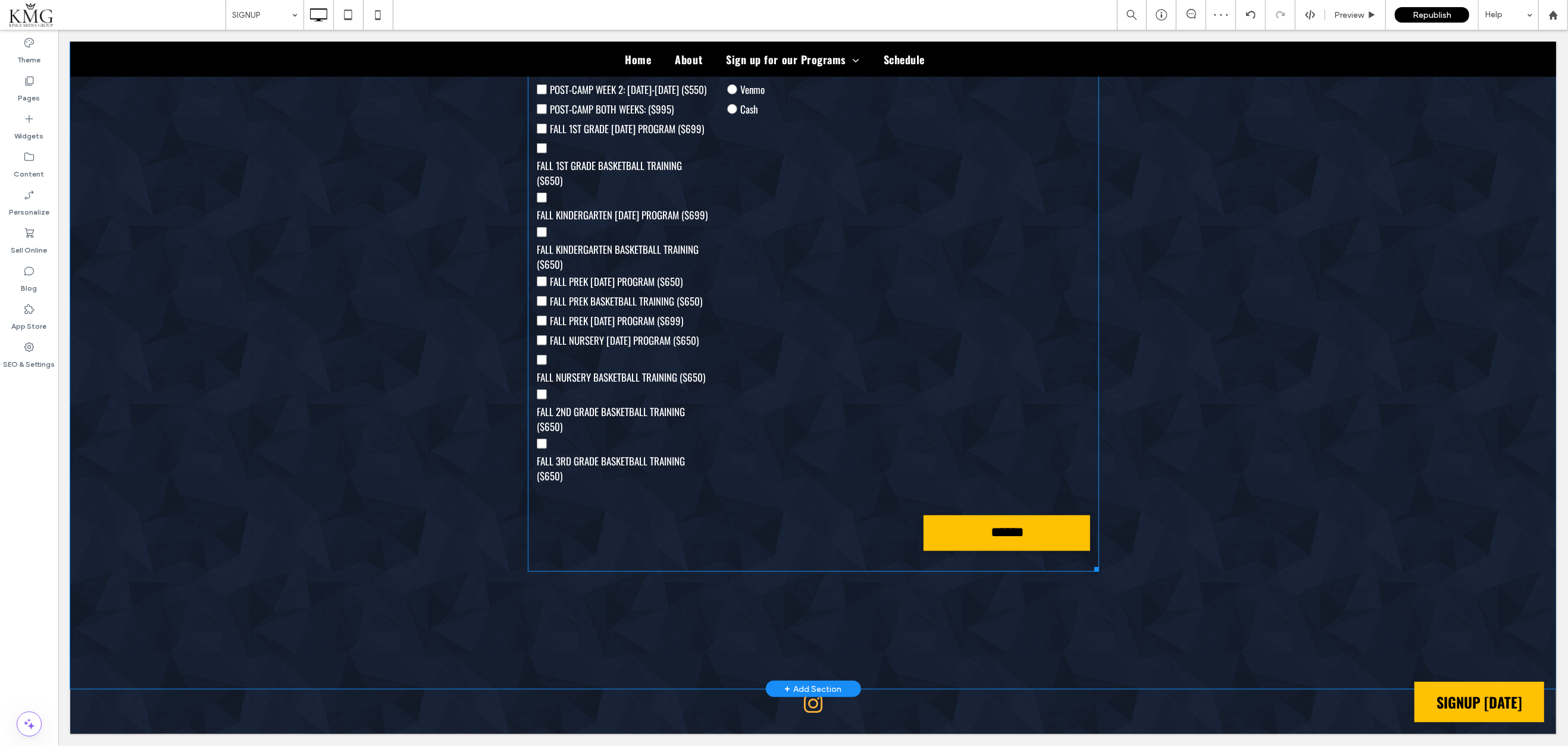
scroll to position [1262, 0]
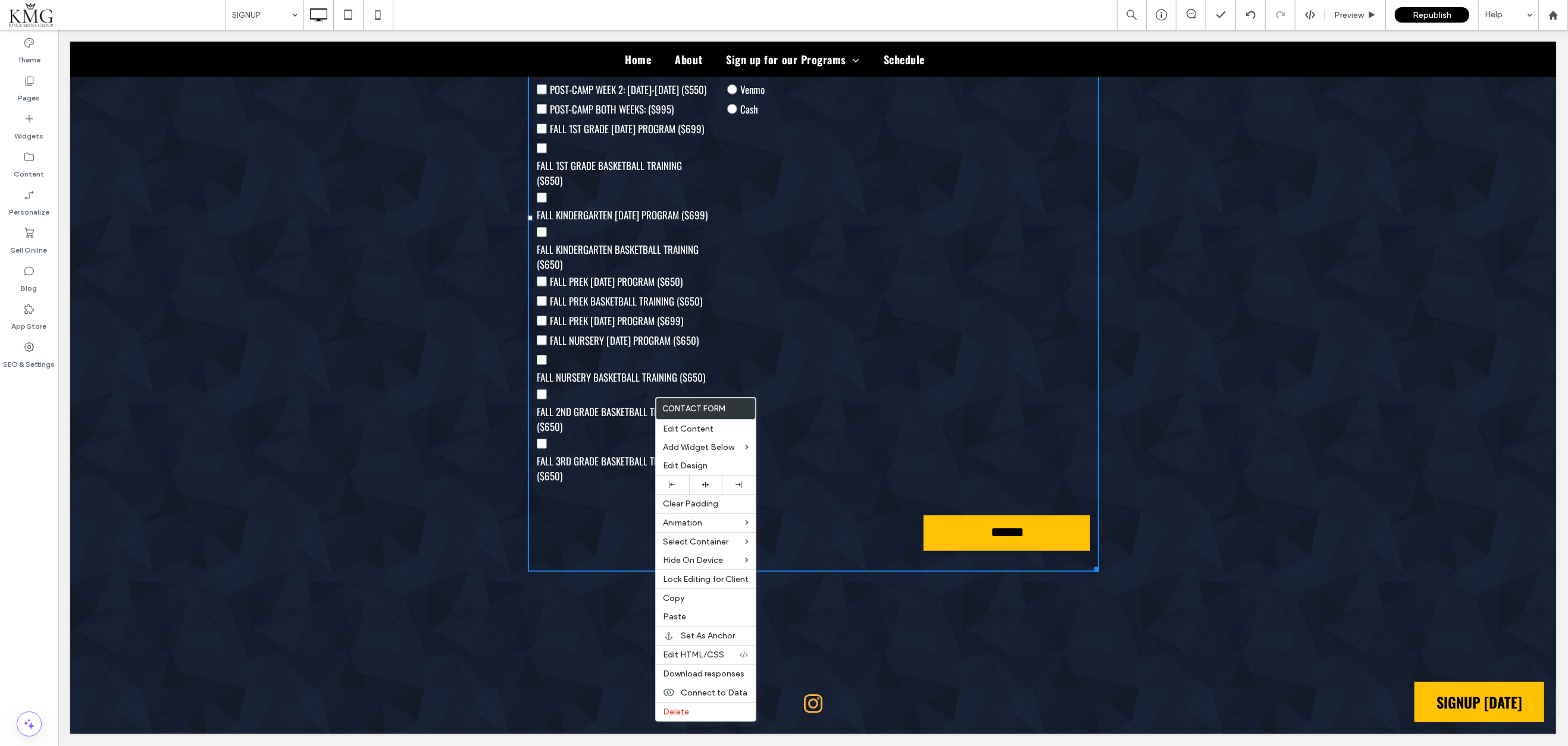
click at [608, 434] on span "FALL 2ND GRADE BASKETBALL TRAINING ($650)" at bounding box center [622, 419] width 171 height 30
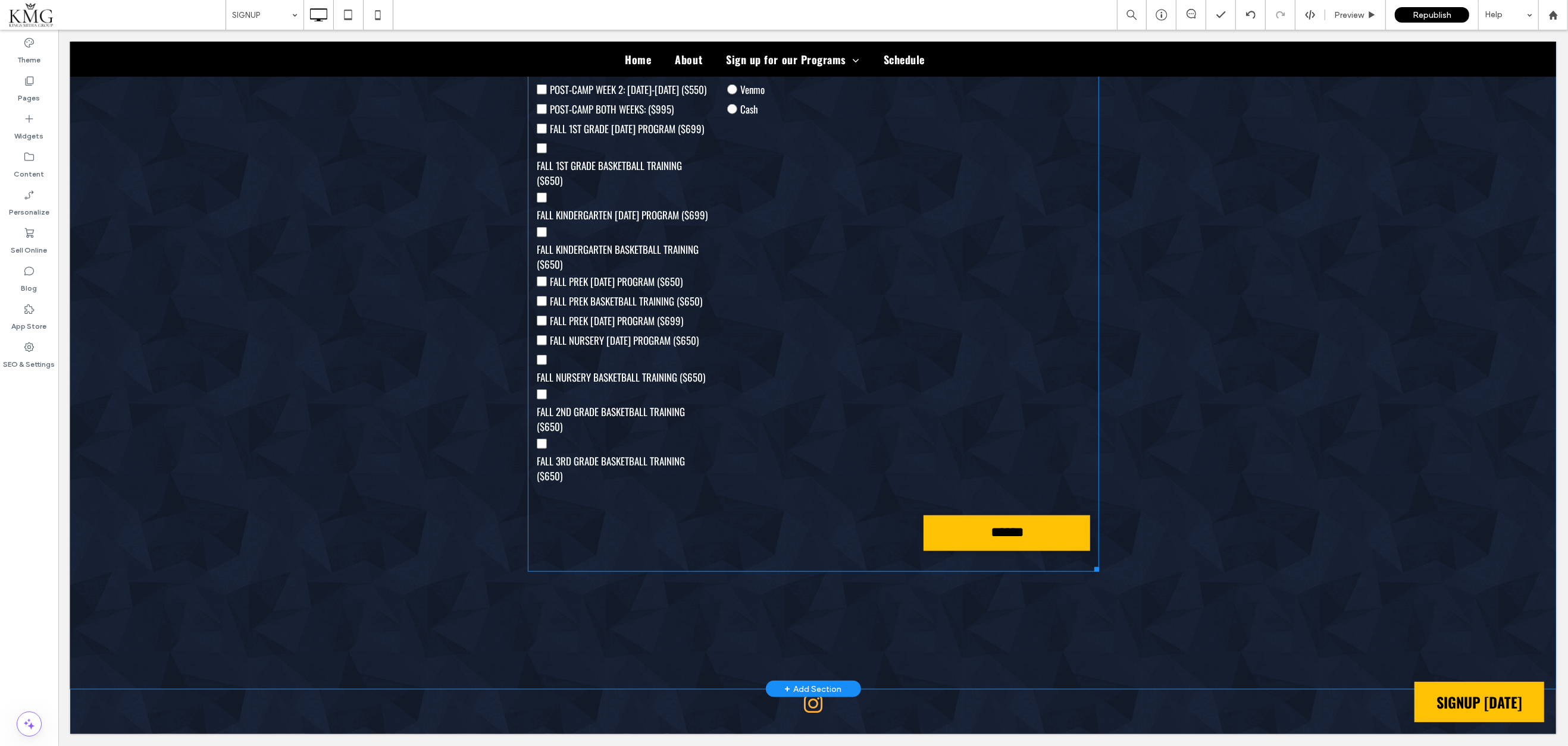
click at [603, 442] on label "FALL 3RD GRADE BASKETBALL TRAINING ($650)" at bounding box center [622, 459] width 171 height 49
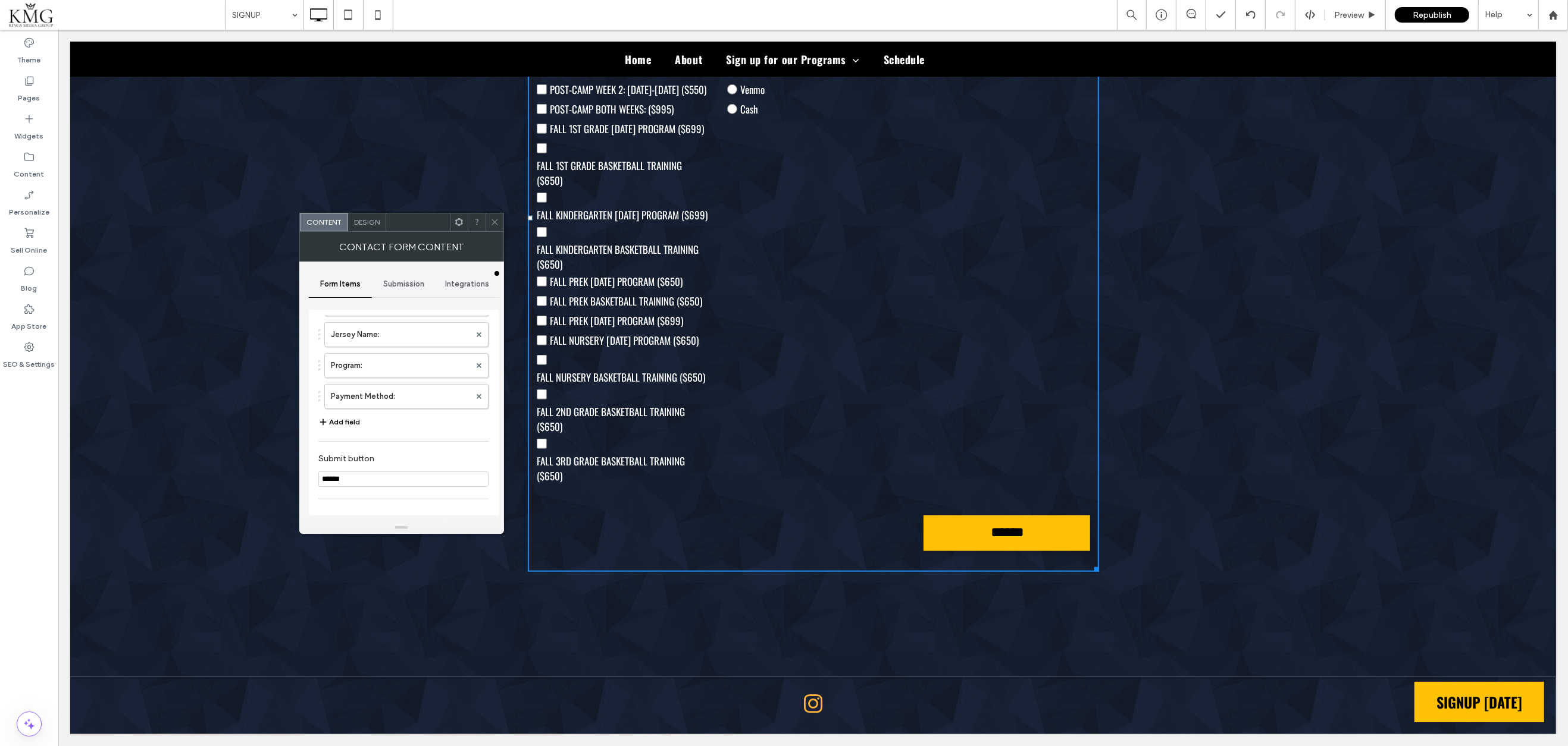
scroll to position [398, 0]
click at [493, 219] on icon at bounding box center [495, 222] width 9 height 9
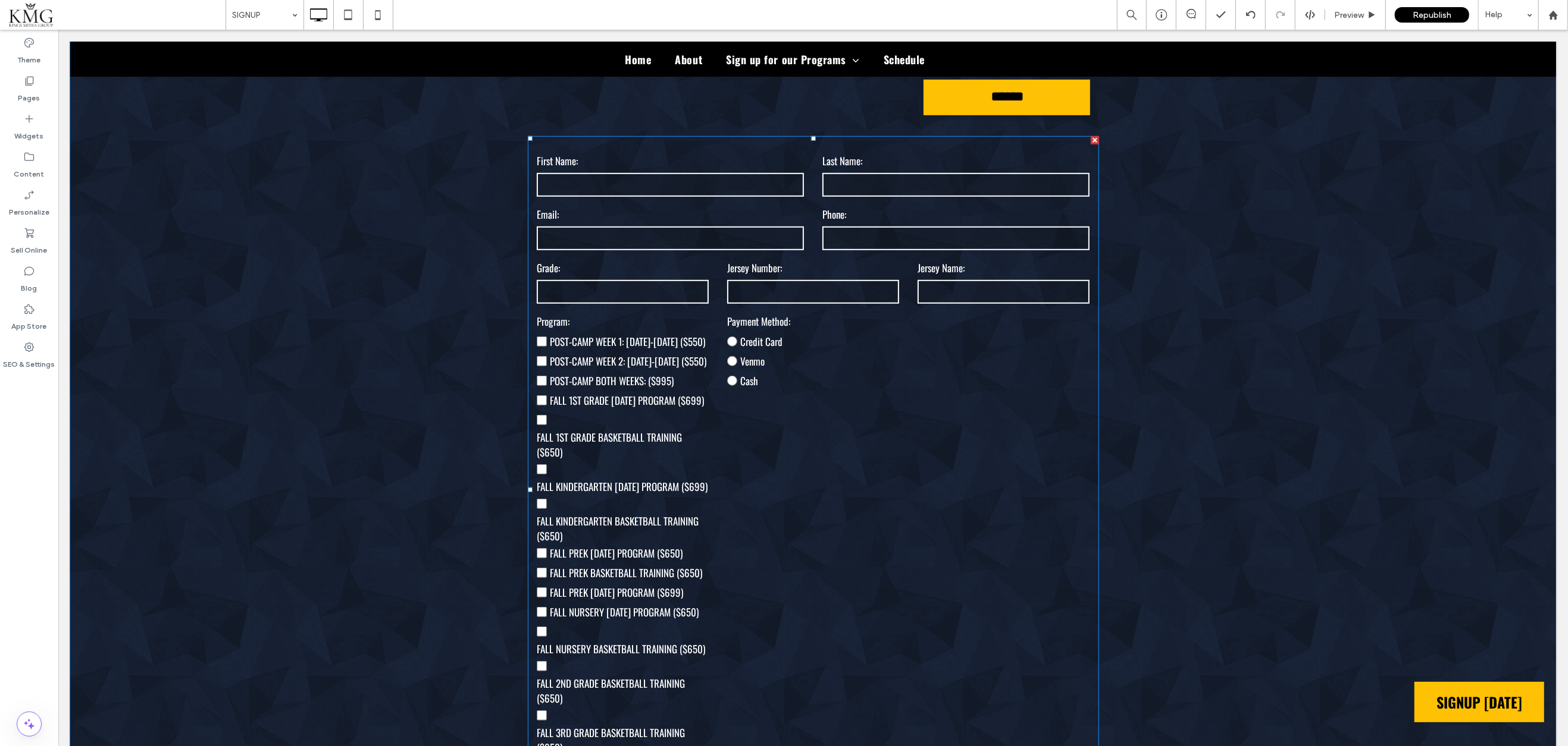
scroll to position [105, 0]
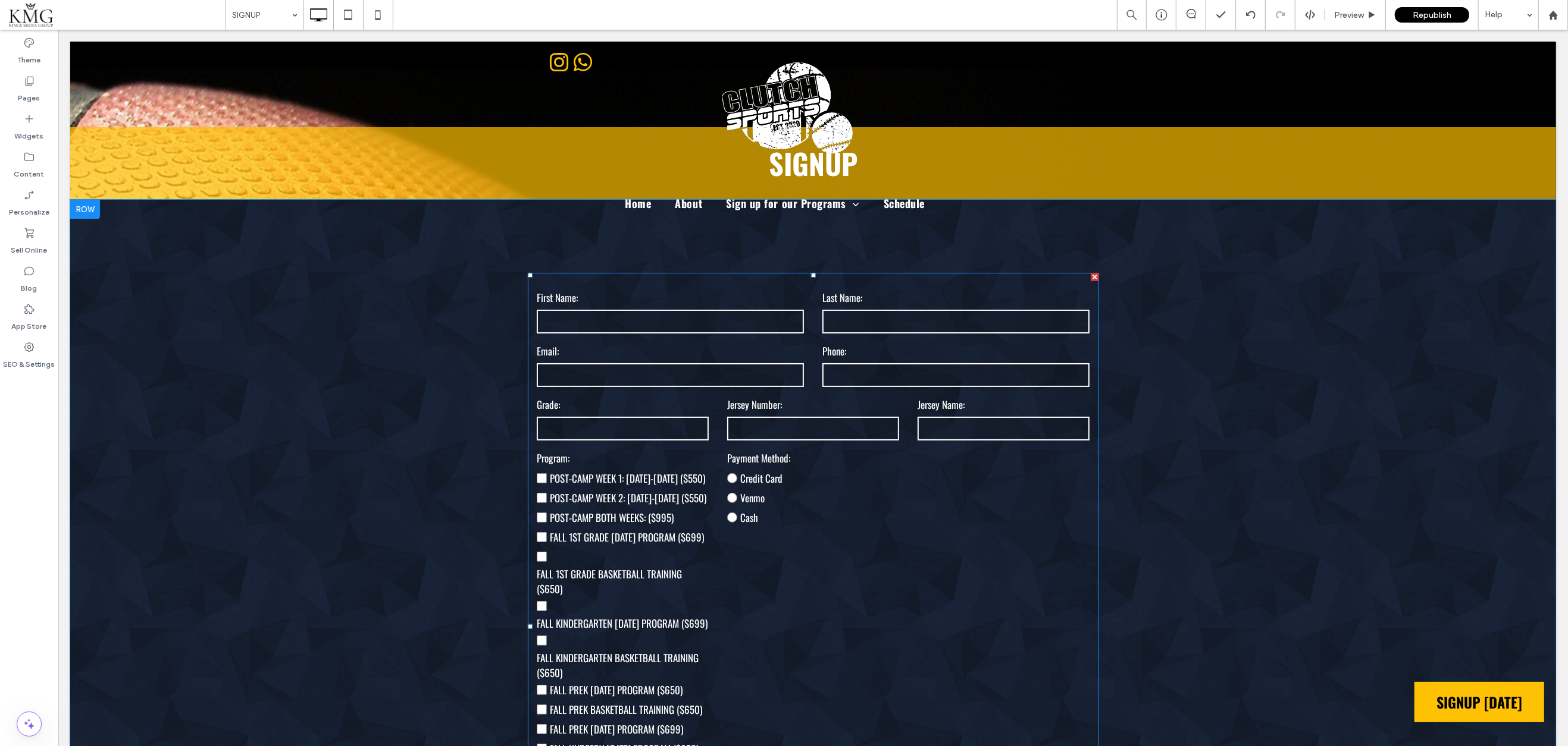
click at [599, 314] on input "text" at bounding box center [669, 322] width 266 height 24
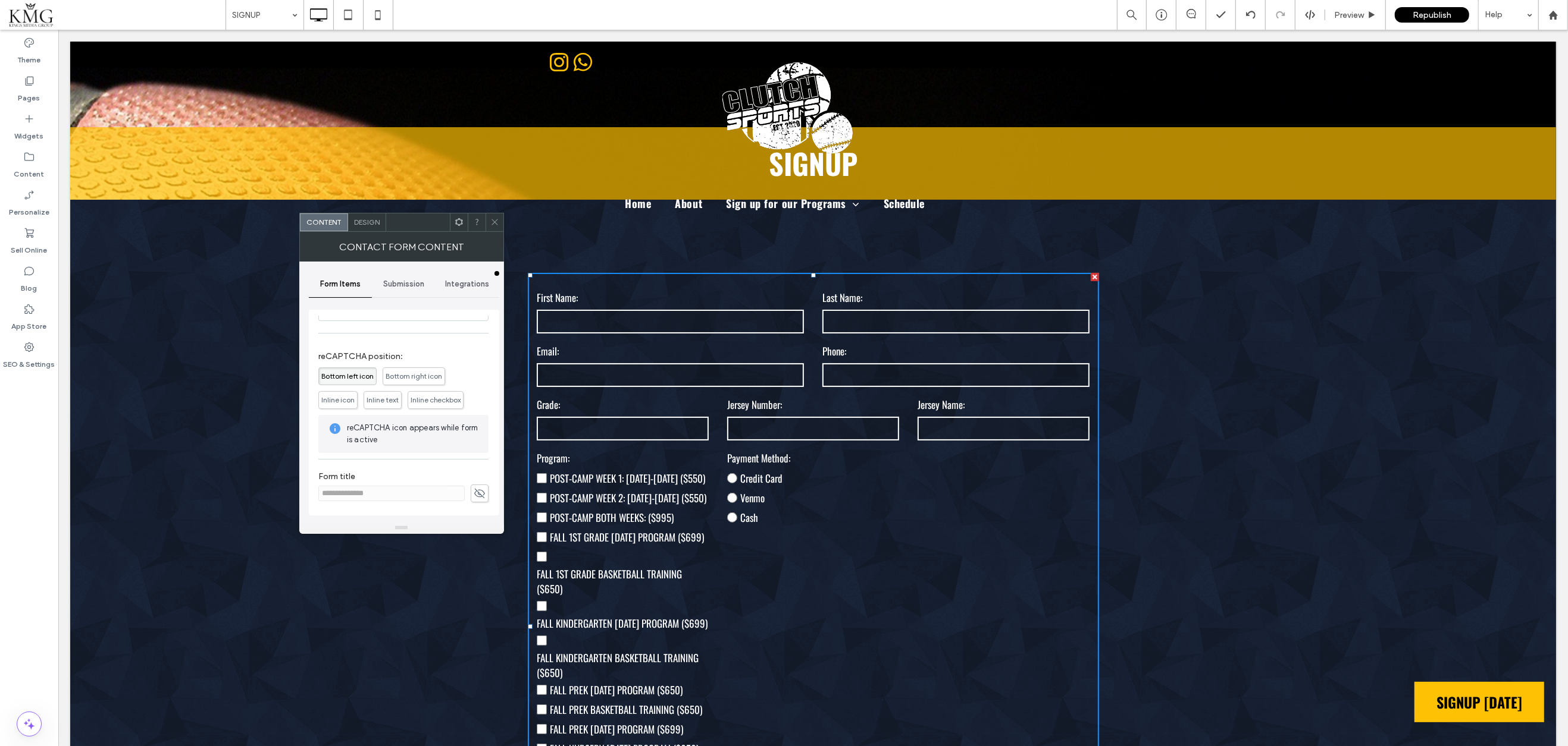
scroll to position [398, 0]
click at [493, 217] on span at bounding box center [495, 222] width 9 height 18
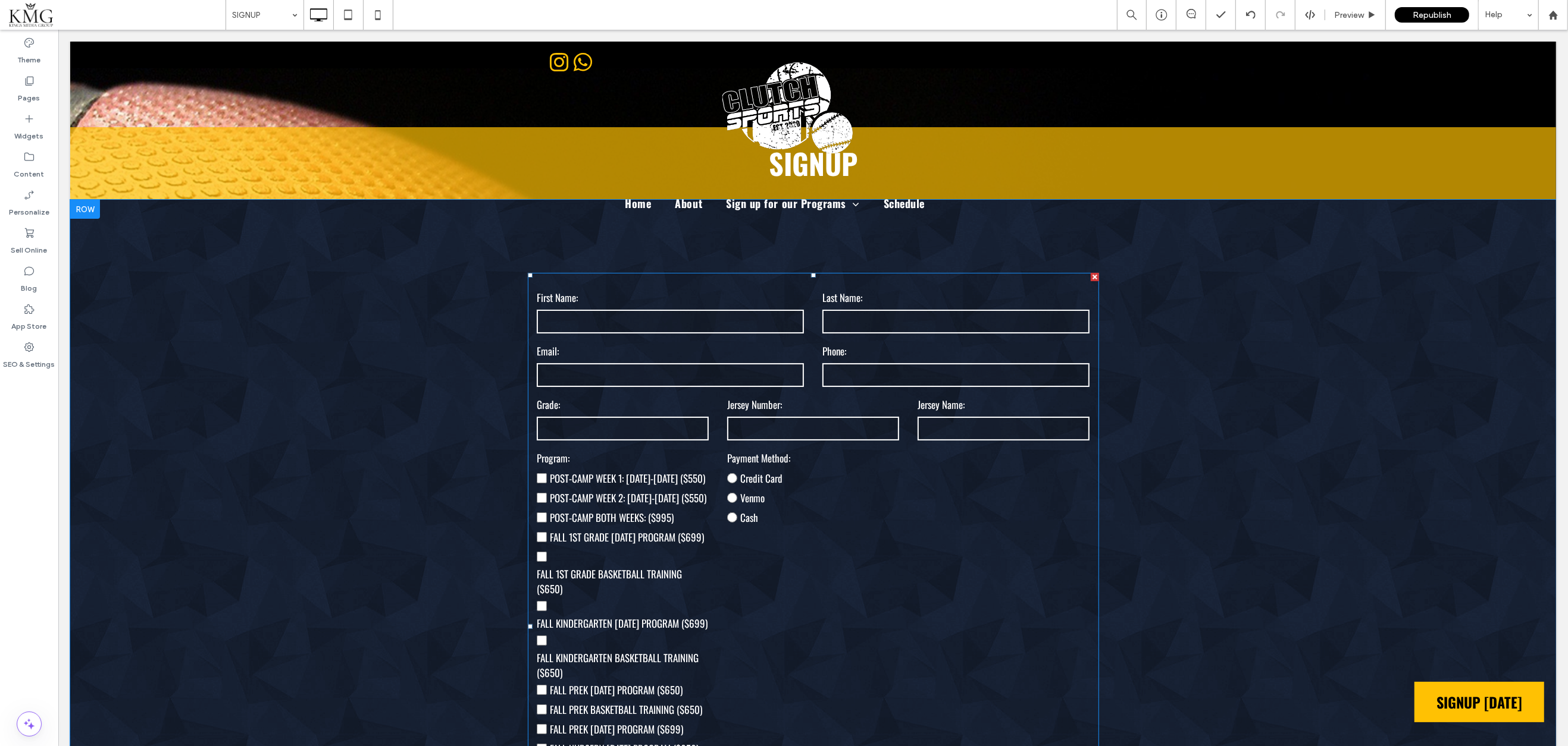
click at [1027, 293] on label "Last Name:" at bounding box center [955, 298] width 266 height 20
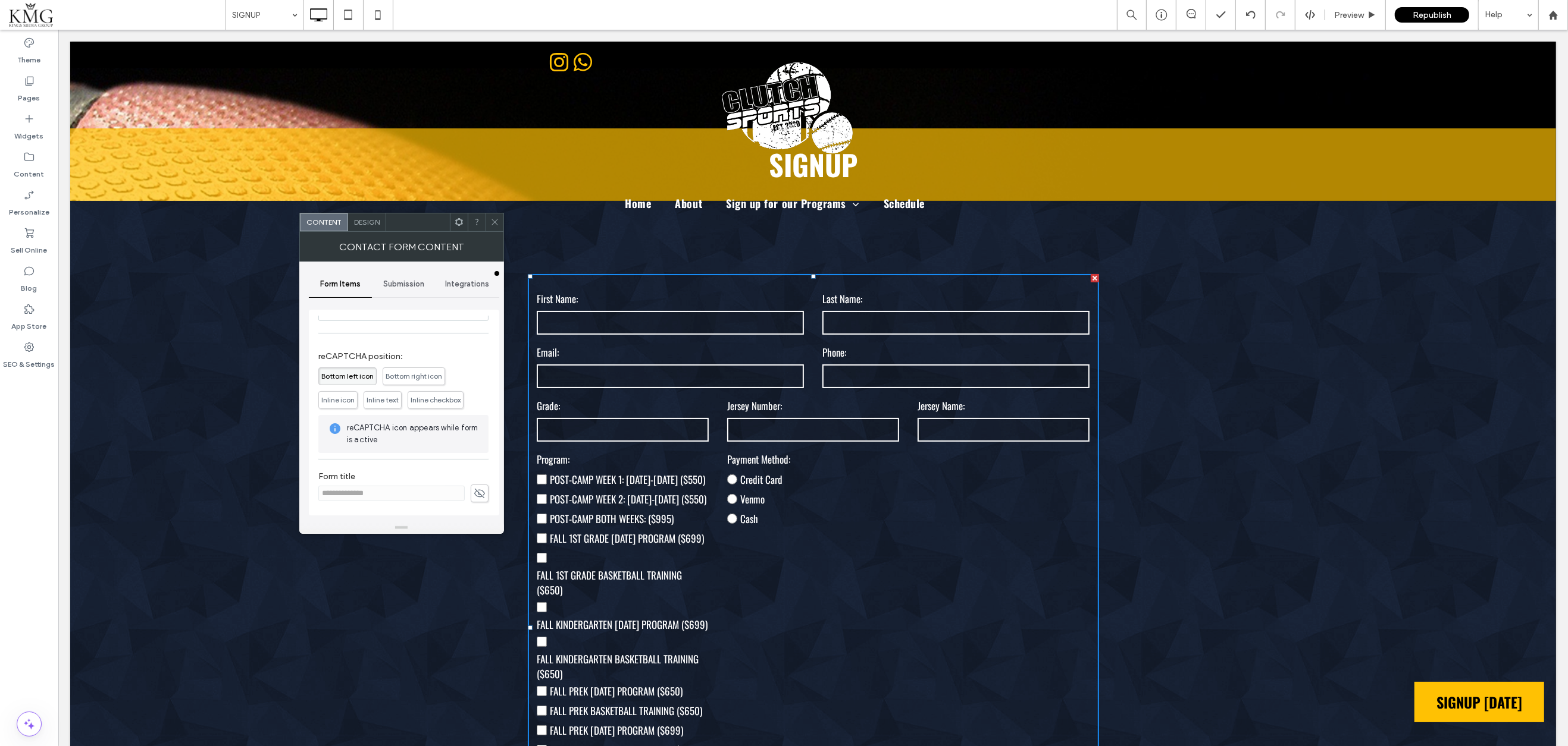
click at [474, 493] on use at bounding box center [479, 493] width 11 height 9
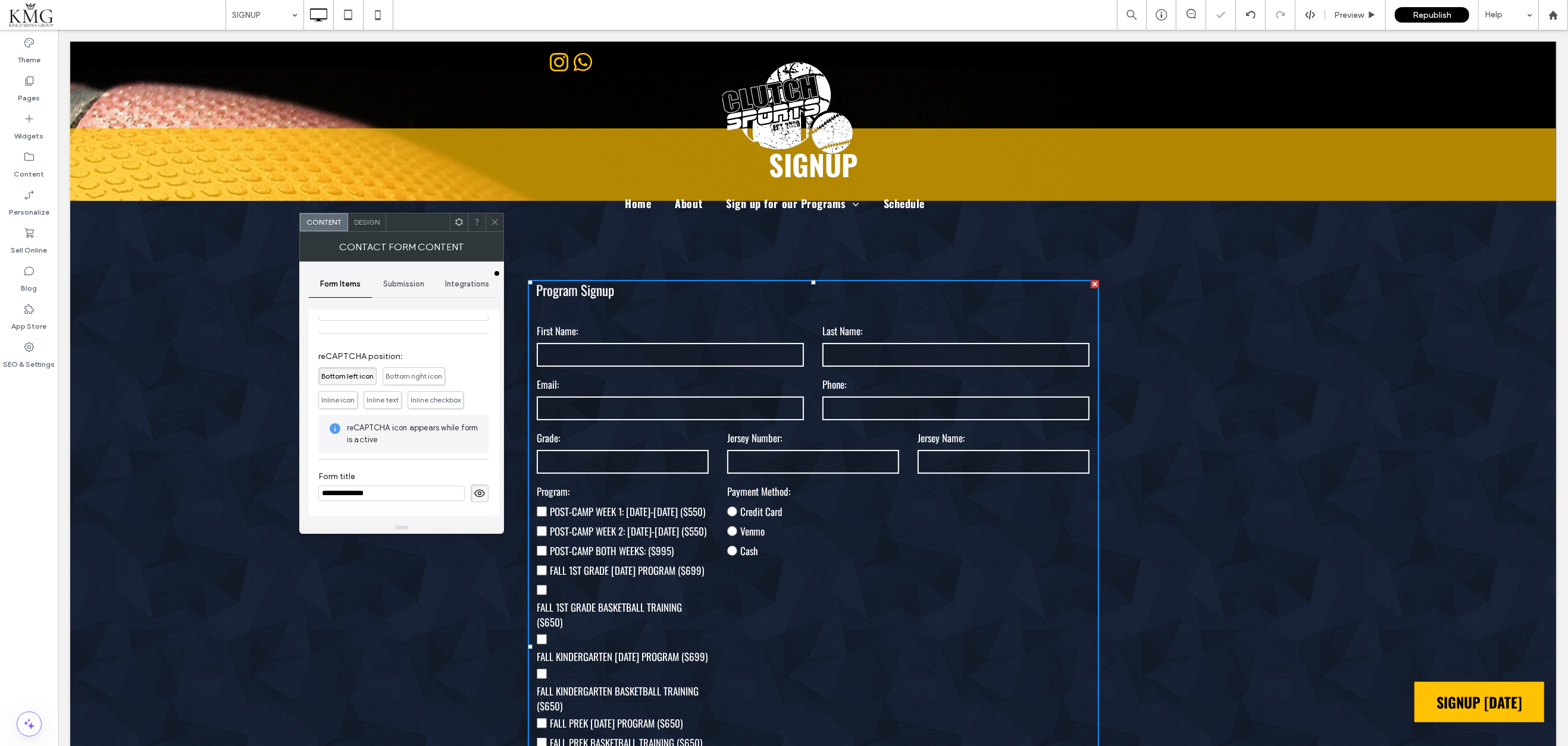
click at [436, 493] on input "**********" at bounding box center [392, 493] width 146 height 15
type input "**********"
click at [474, 490] on use at bounding box center [479, 494] width 11 height 8
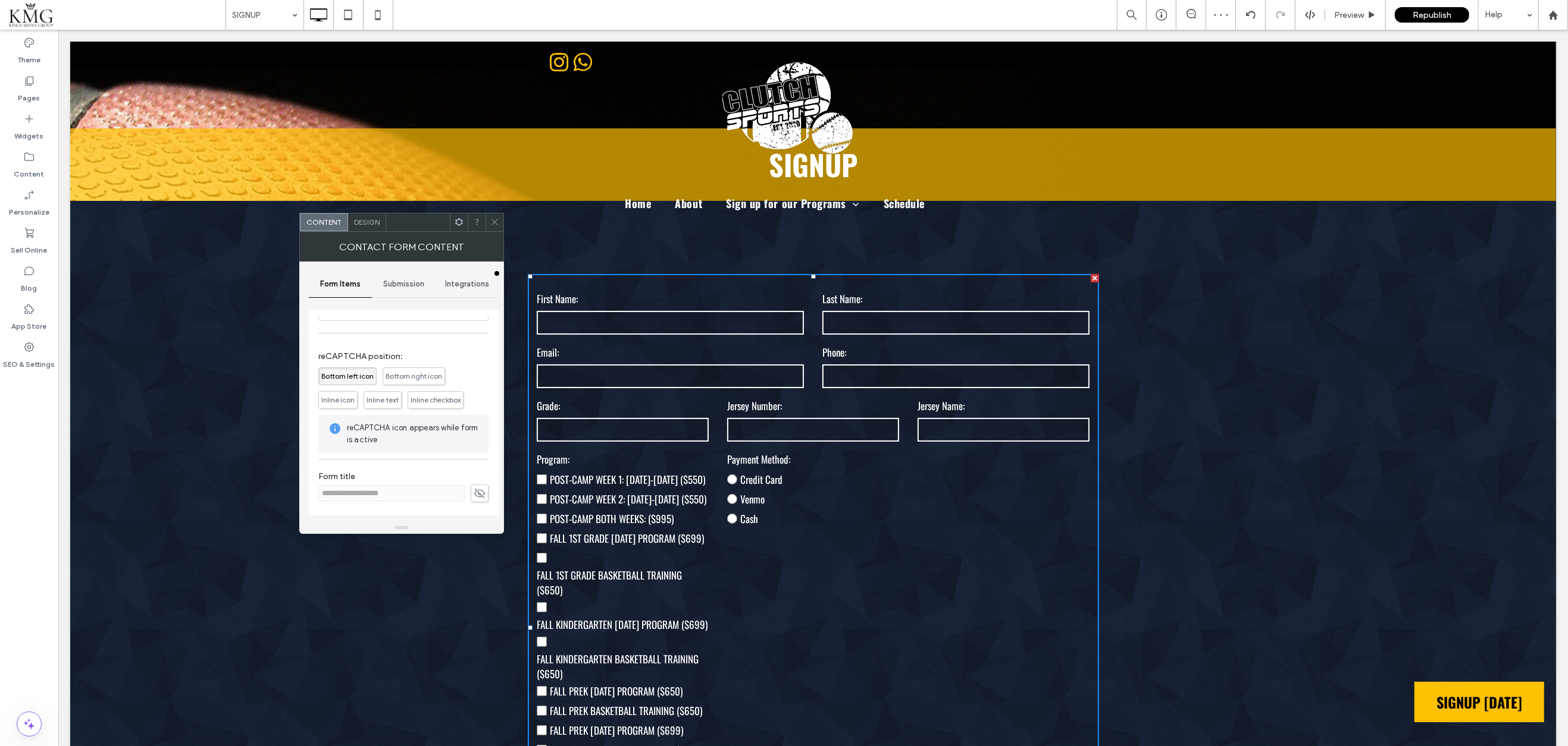
click at [454, 283] on span "Integrations" at bounding box center [467, 284] width 44 height 9
click at [370, 370] on div "Google Sheets" at bounding box center [404, 366] width 171 height 36
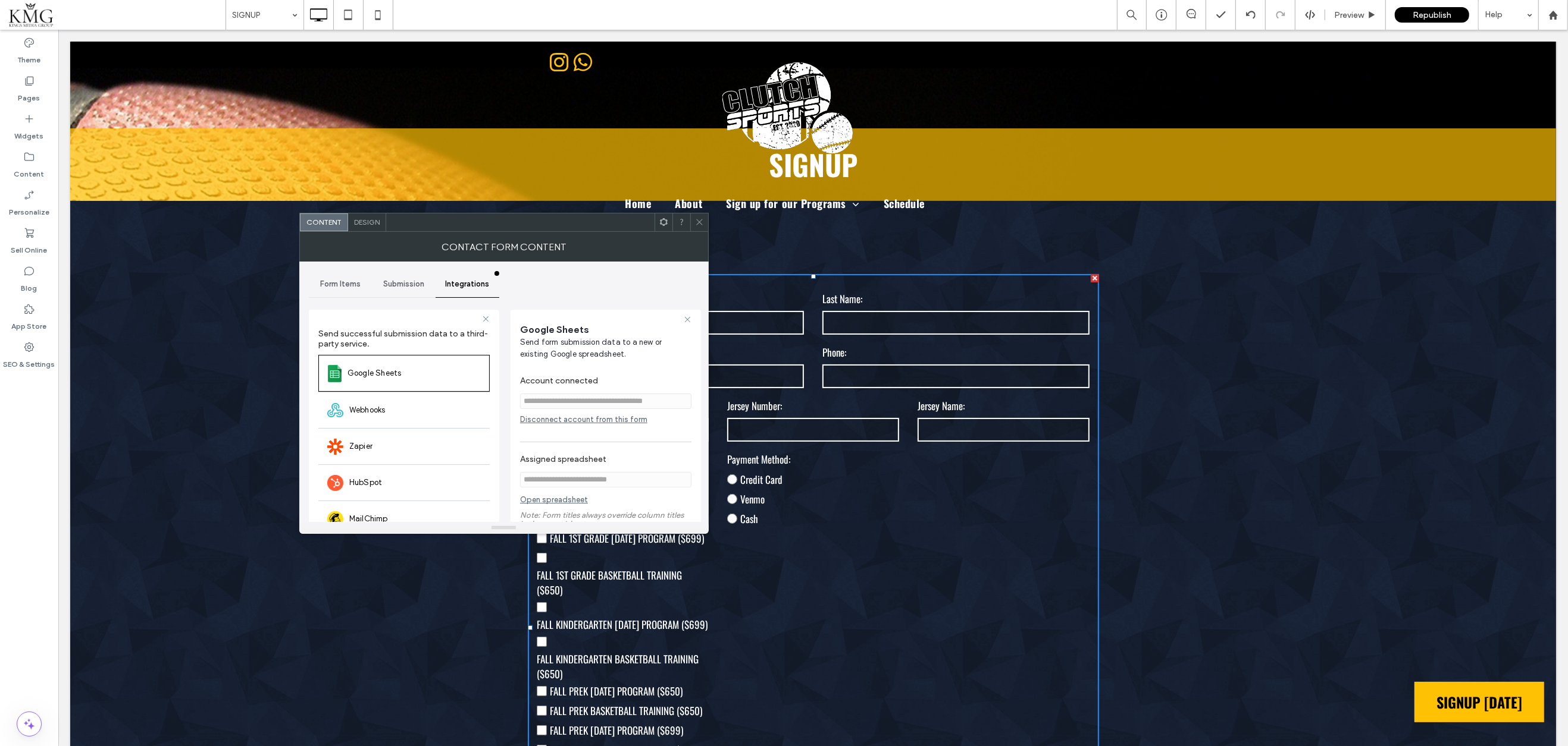
scroll to position [0, 0]
click at [548, 421] on div "Disconnect account from this form" at bounding box center [606, 420] width 171 height 9
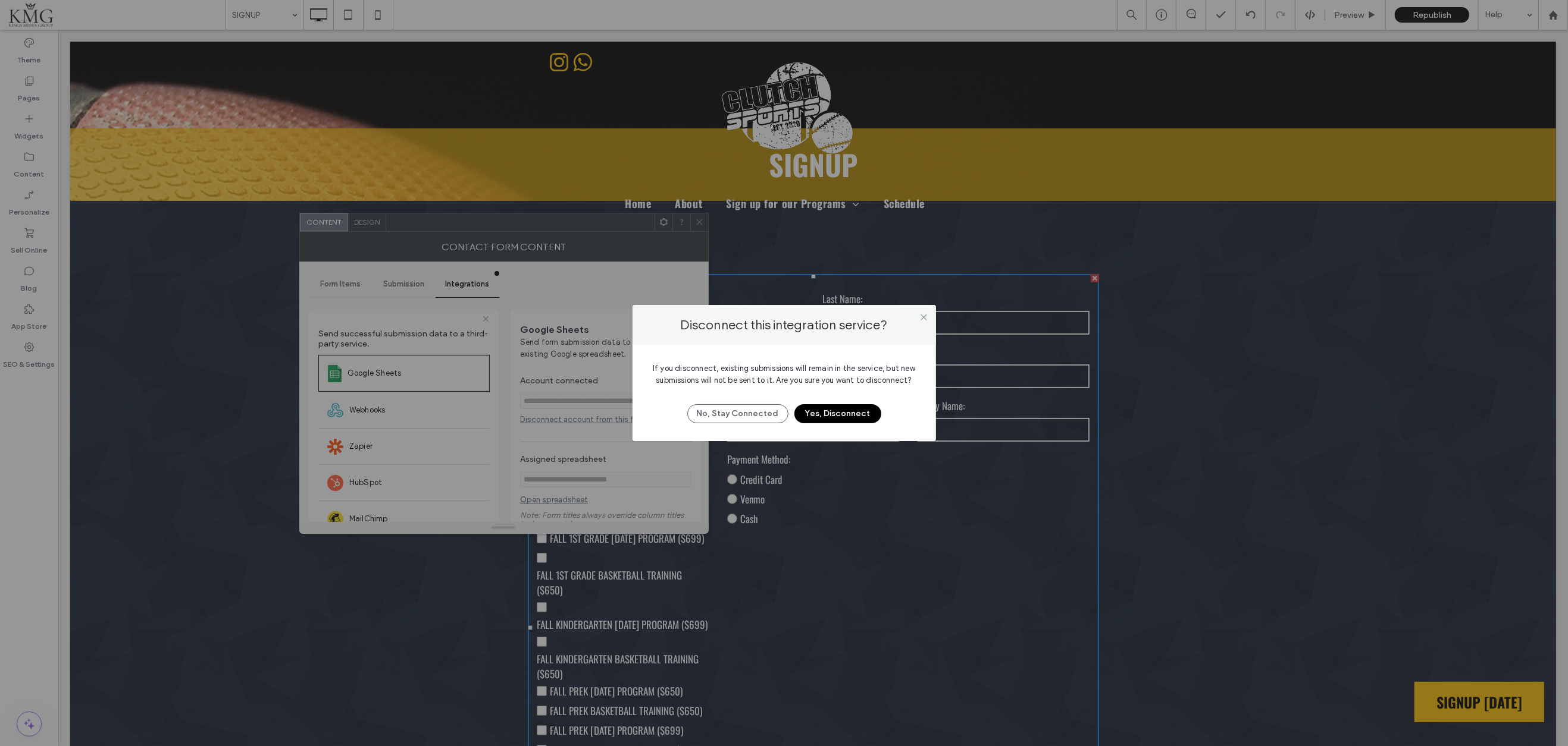
drag, startPoint x: 819, startPoint y: 410, endPoint x: 793, endPoint y: 409, distance: 26.0
click at [819, 410] on button "Yes, Disconnect" at bounding box center [838, 414] width 87 height 19
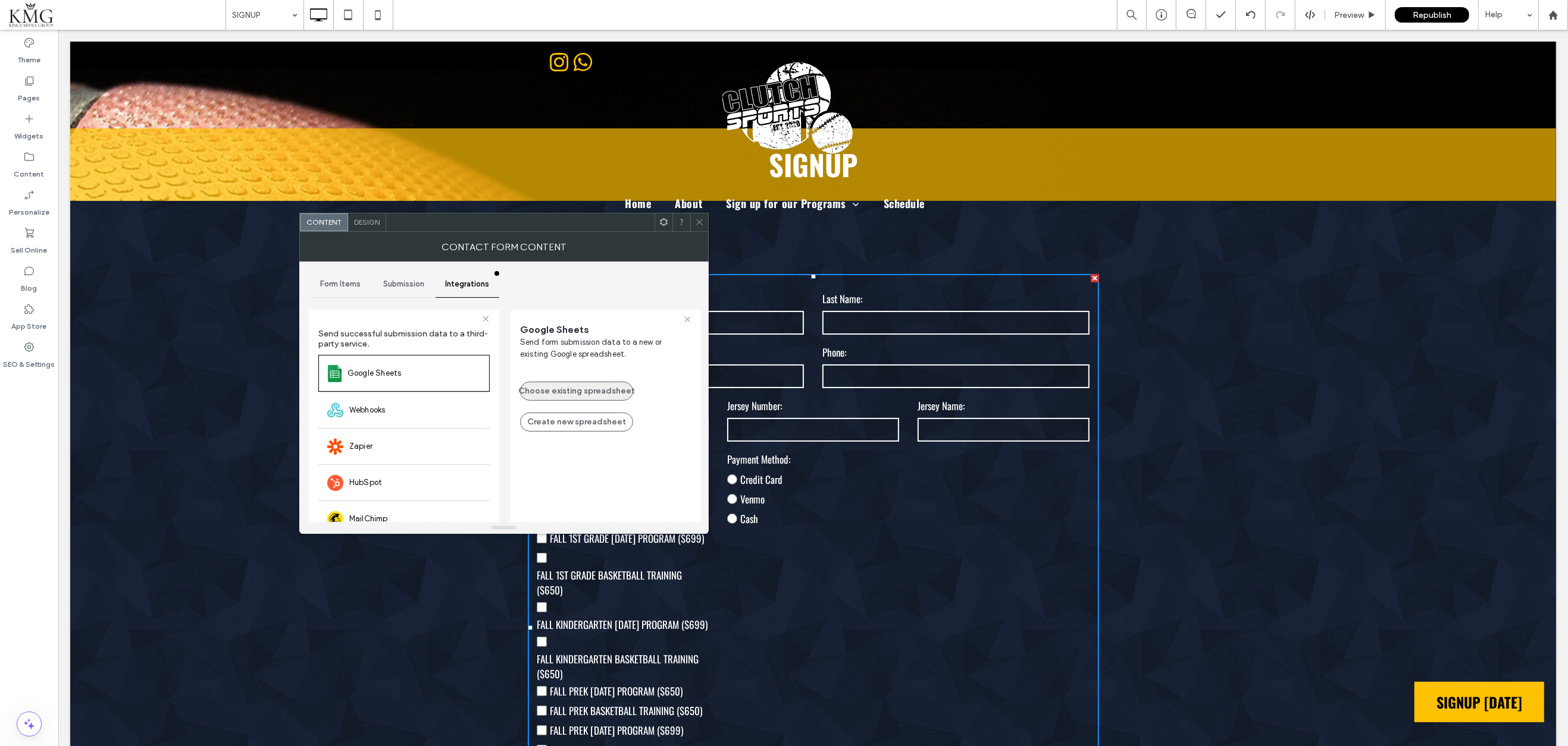
click at [564, 387] on button "Choose existing spreadsheet" at bounding box center [576, 391] width 113 height 19
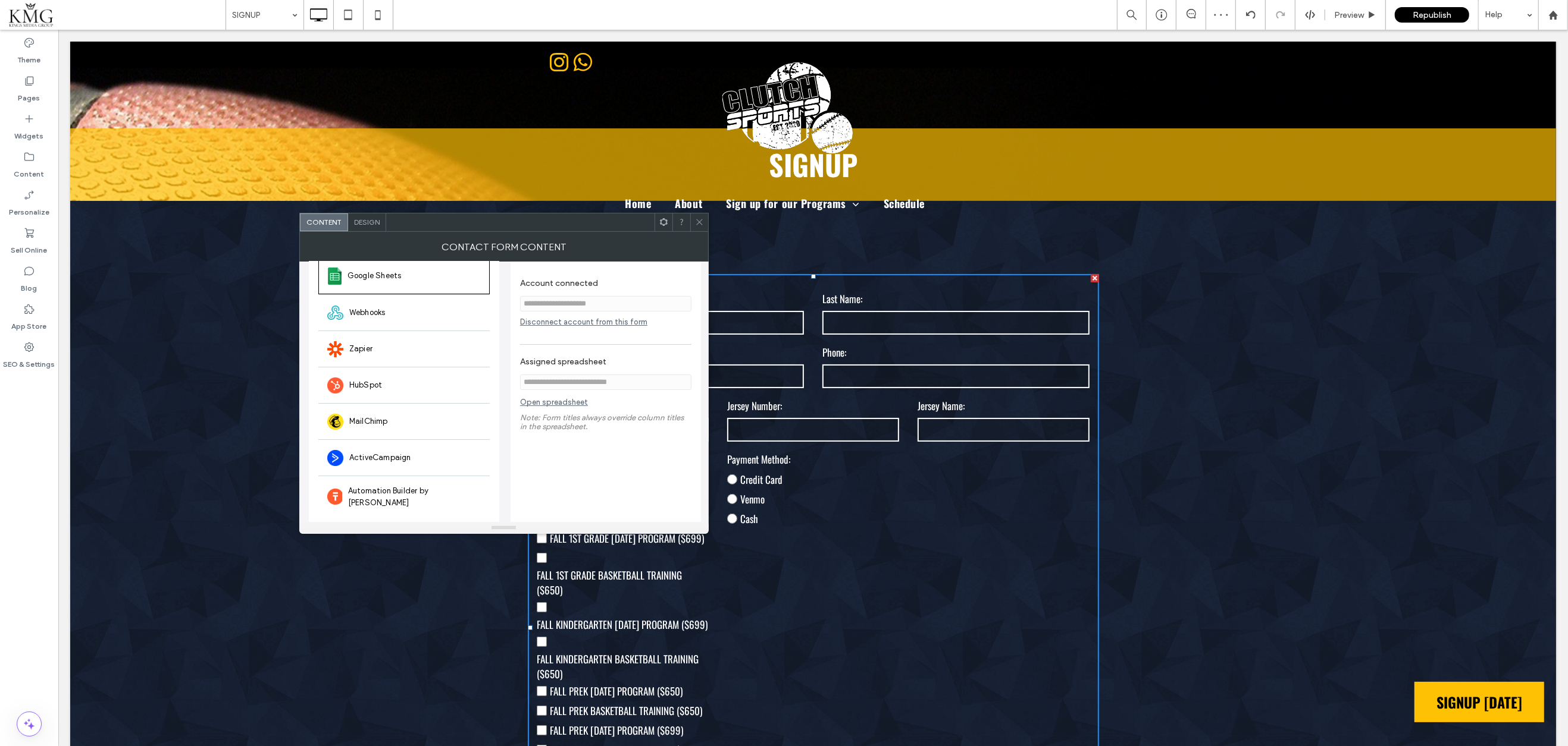
scroll to position [97, 0]
click at [565, 318] on div "Disconnect account from this form" at bounding box center [606, 323] width 171 height 9
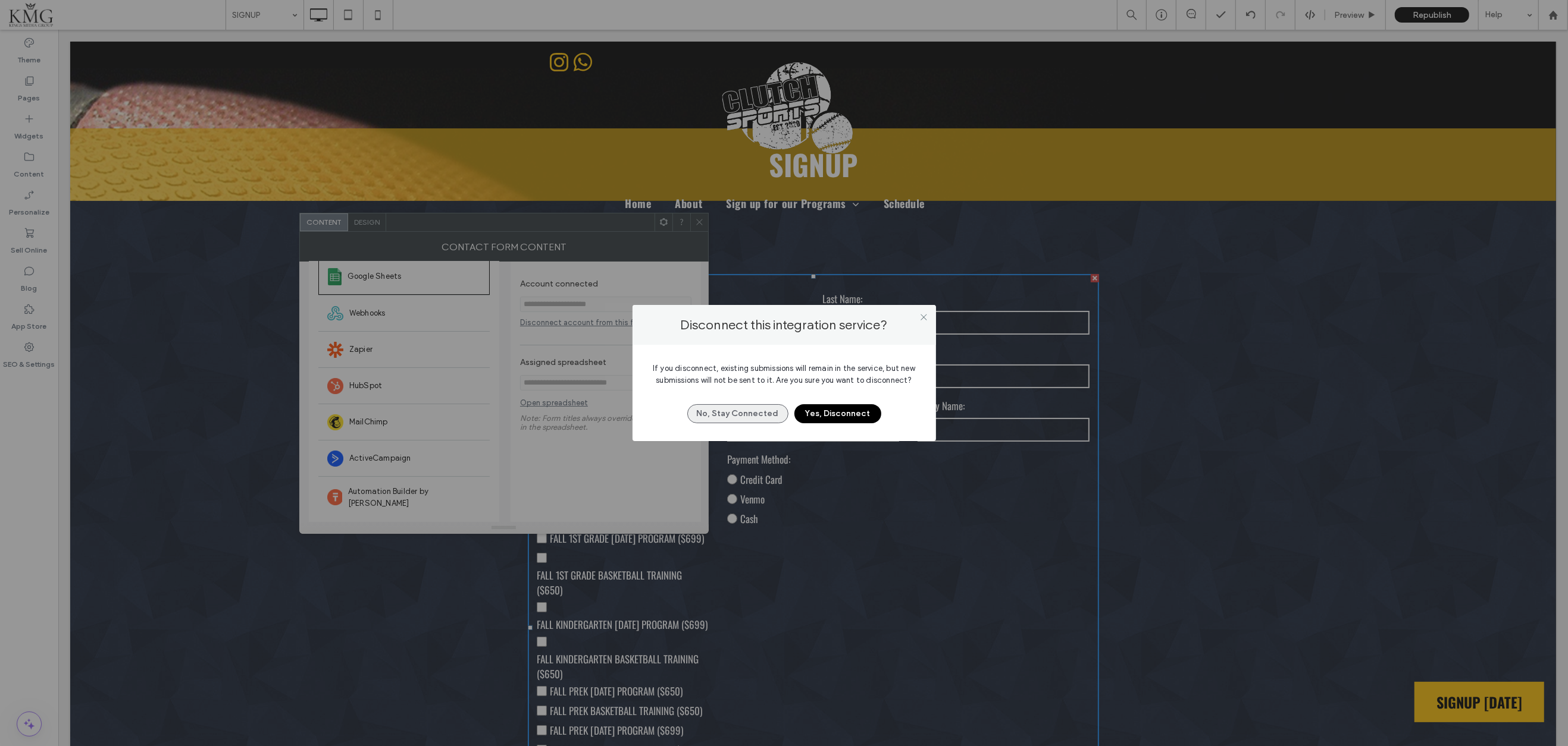
drag, startPoint x: 820, startPoint y: 410, endPoint x: 782, endPoint y: 405, distance: 38.3
click at [820, 410] on button "Yes, Disconnect" at bounding box center [838, 414] width 87 height 19
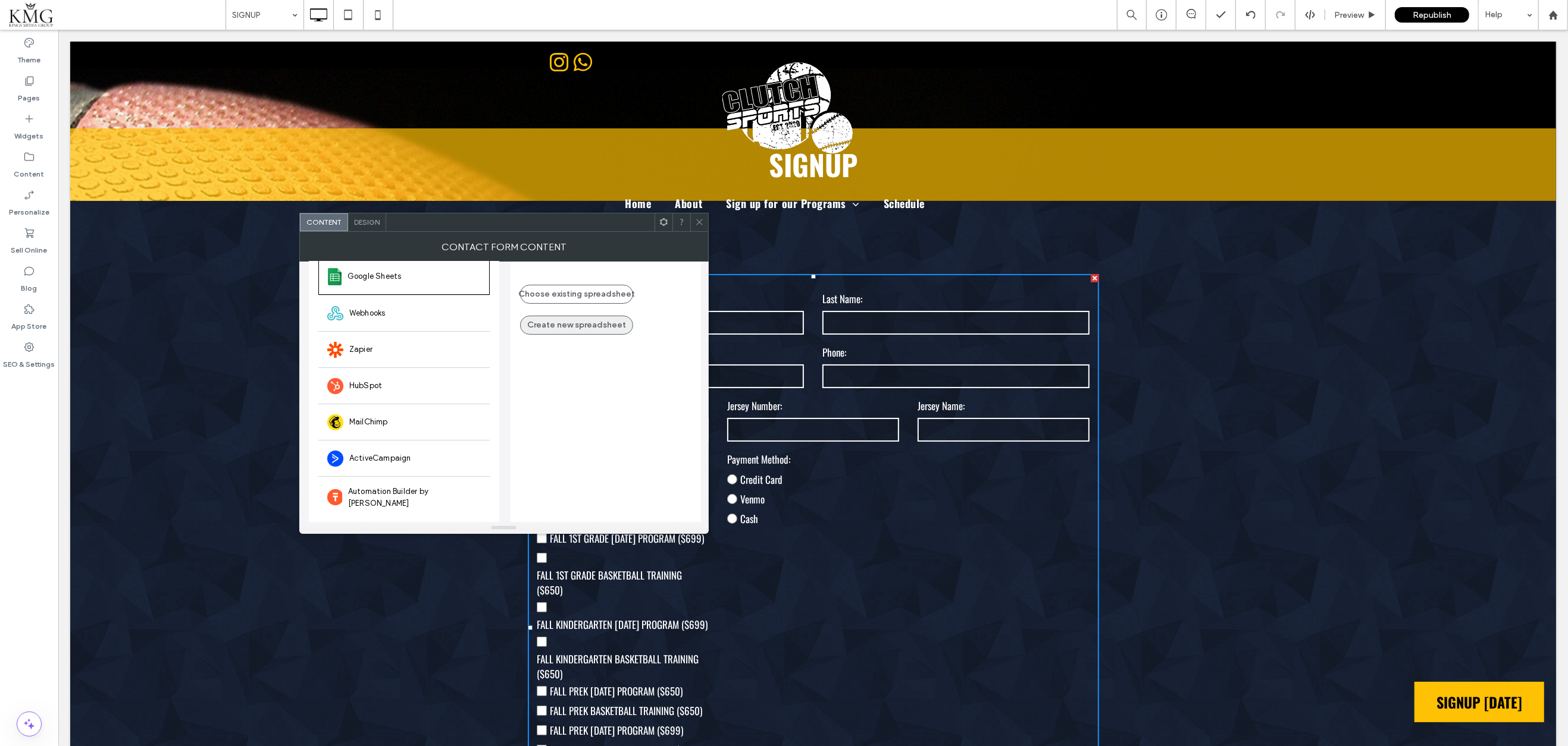
click at [560, 326] on button "Create new spreadsheet" at bounding box center [576, 325] width 113 height 19
click at [550, 407] on link "Open spreadsheet" at bounding box center [554, 406] width 68 height 15
click at [698, 222] on icon at bounding box center [700, 222] width 9 height 9
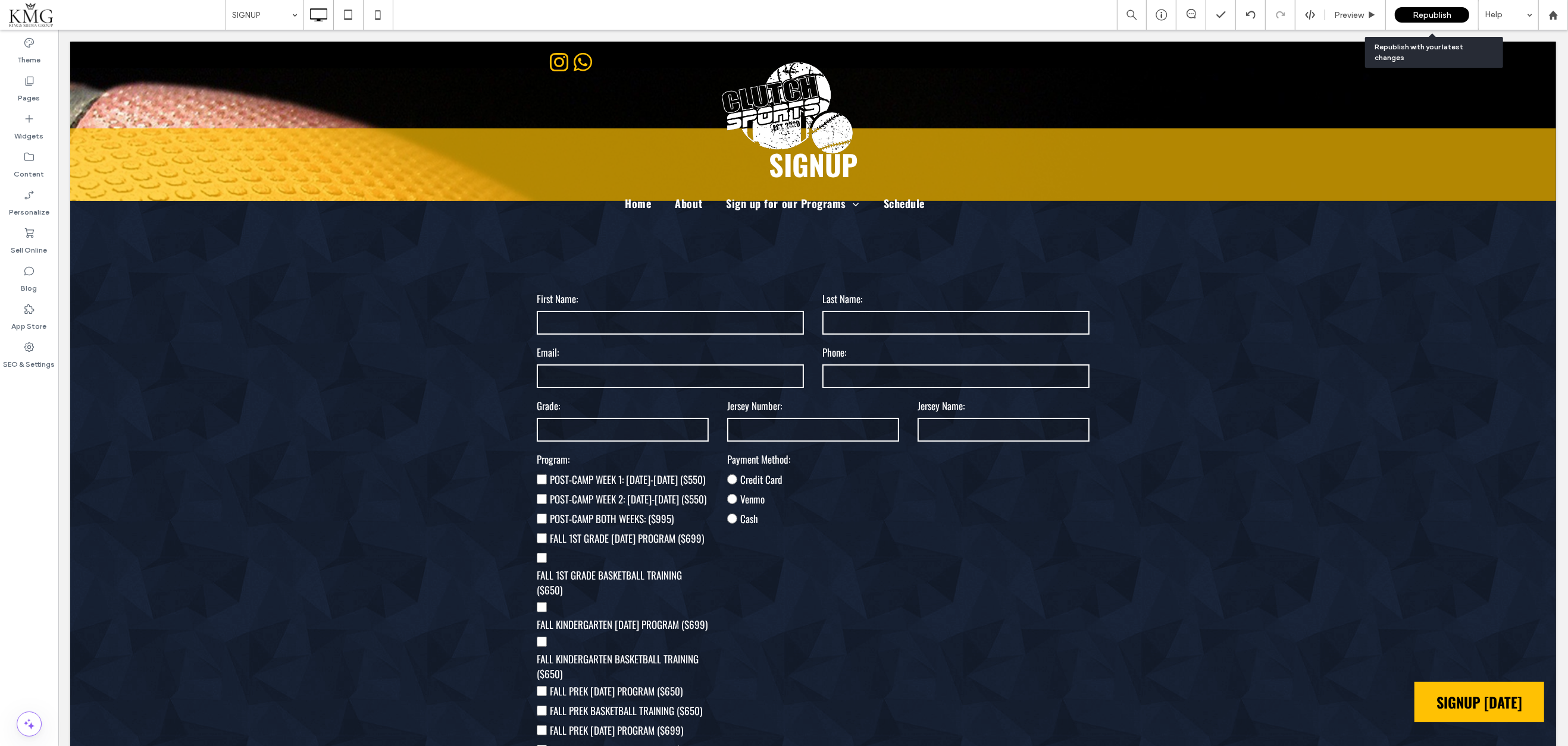
click at [1412, 19] on div "Republish" at bounding box center [1432, 14] width 75 height 15
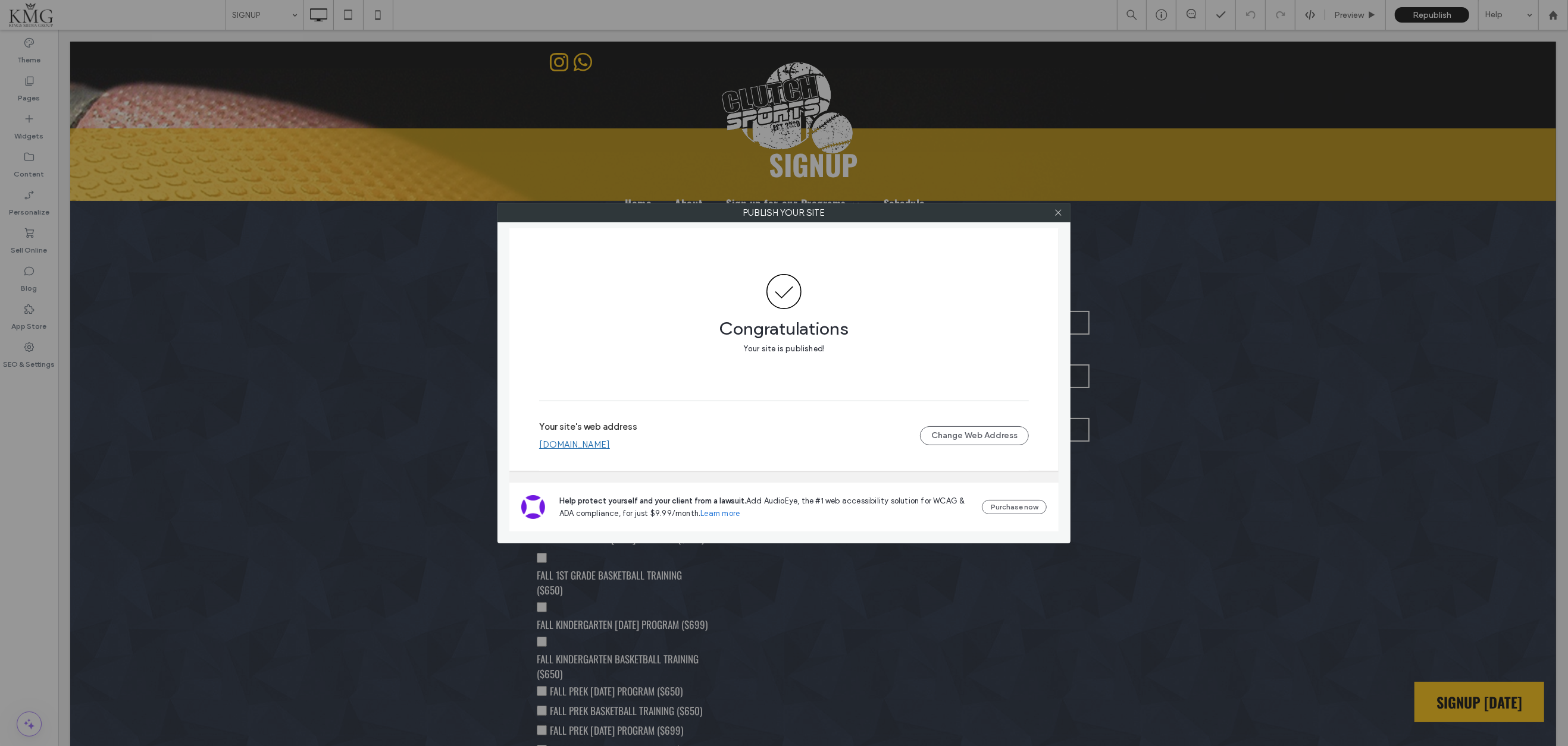
click at [1062, 213] on div at bounding box center [1058, 213] width 18 height 18
drag, startPoint x: 1054, startPoint y: 212, endPoint x: 1123, endPoint y: 185, distance: 74.1
click at [1054, 212] on icon at bounding box center [1058, 213] width 9 height 9
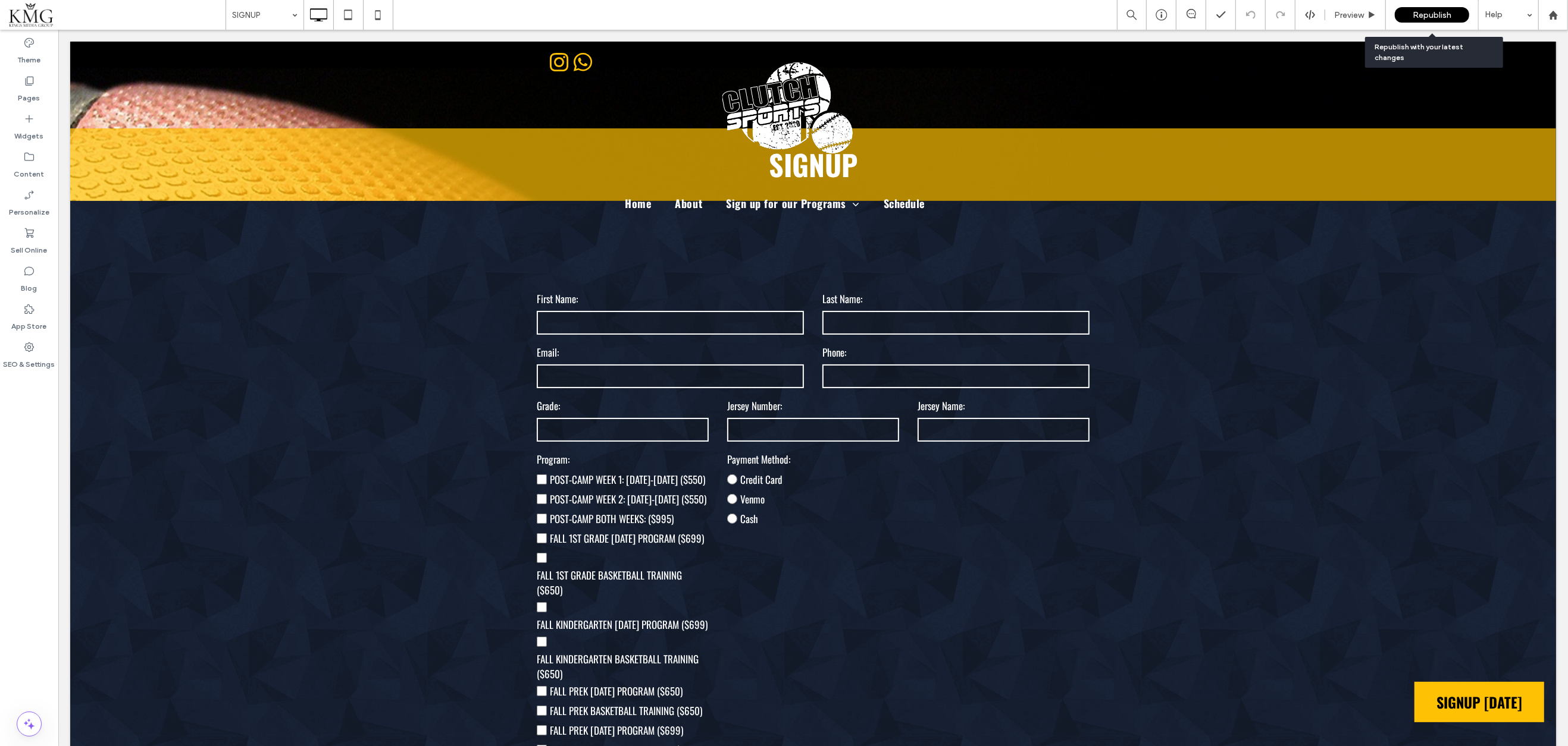
click at [1421, 21] on div "Republish" at bounding box center [1432, 14] width 75 height 15
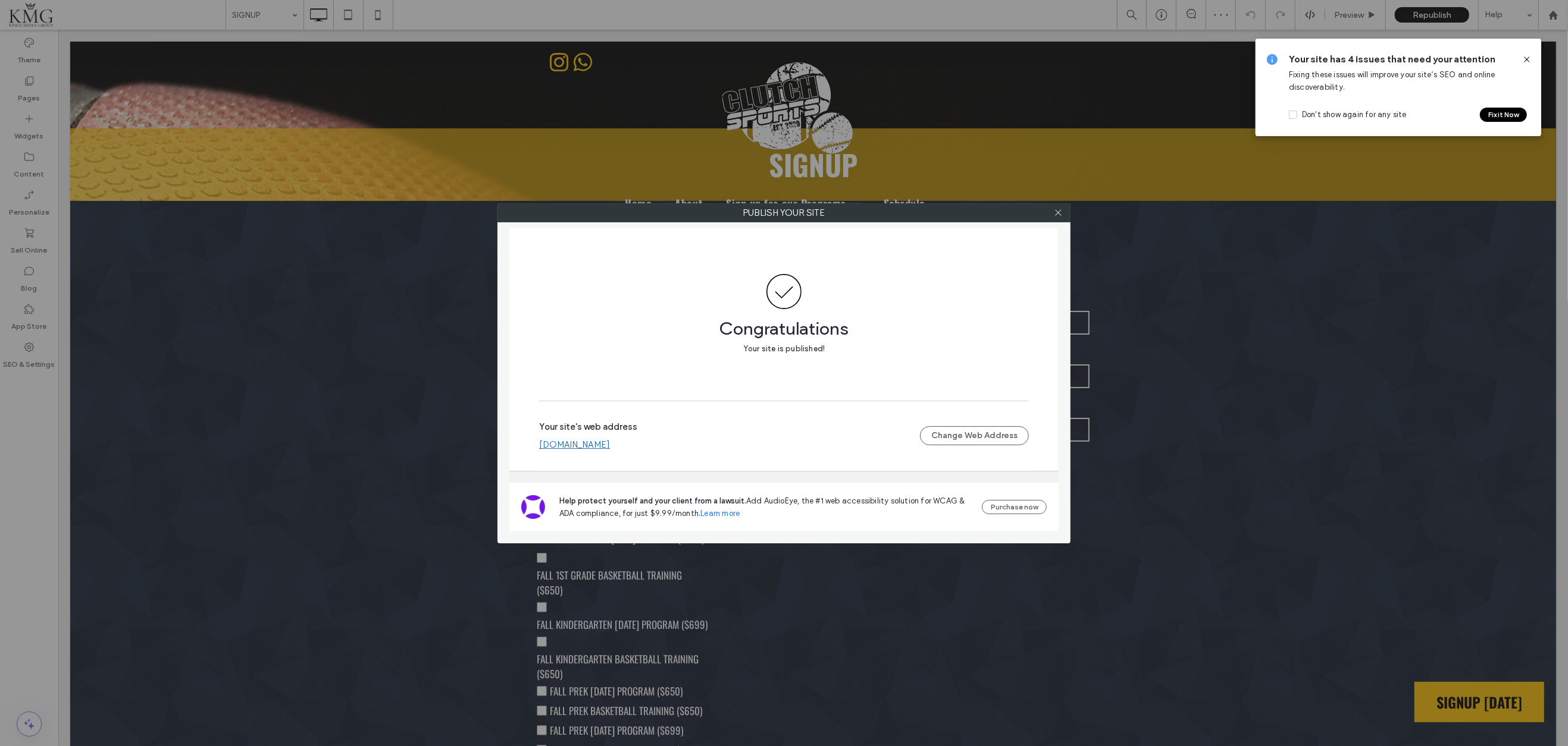
click at [594, 445] on link "[DOMAIN_NAME]" at bounding box center [574, 445] width 71 height 11
click at [1058, 213] on use at bounding box center [1058, 213] width 6 height 6
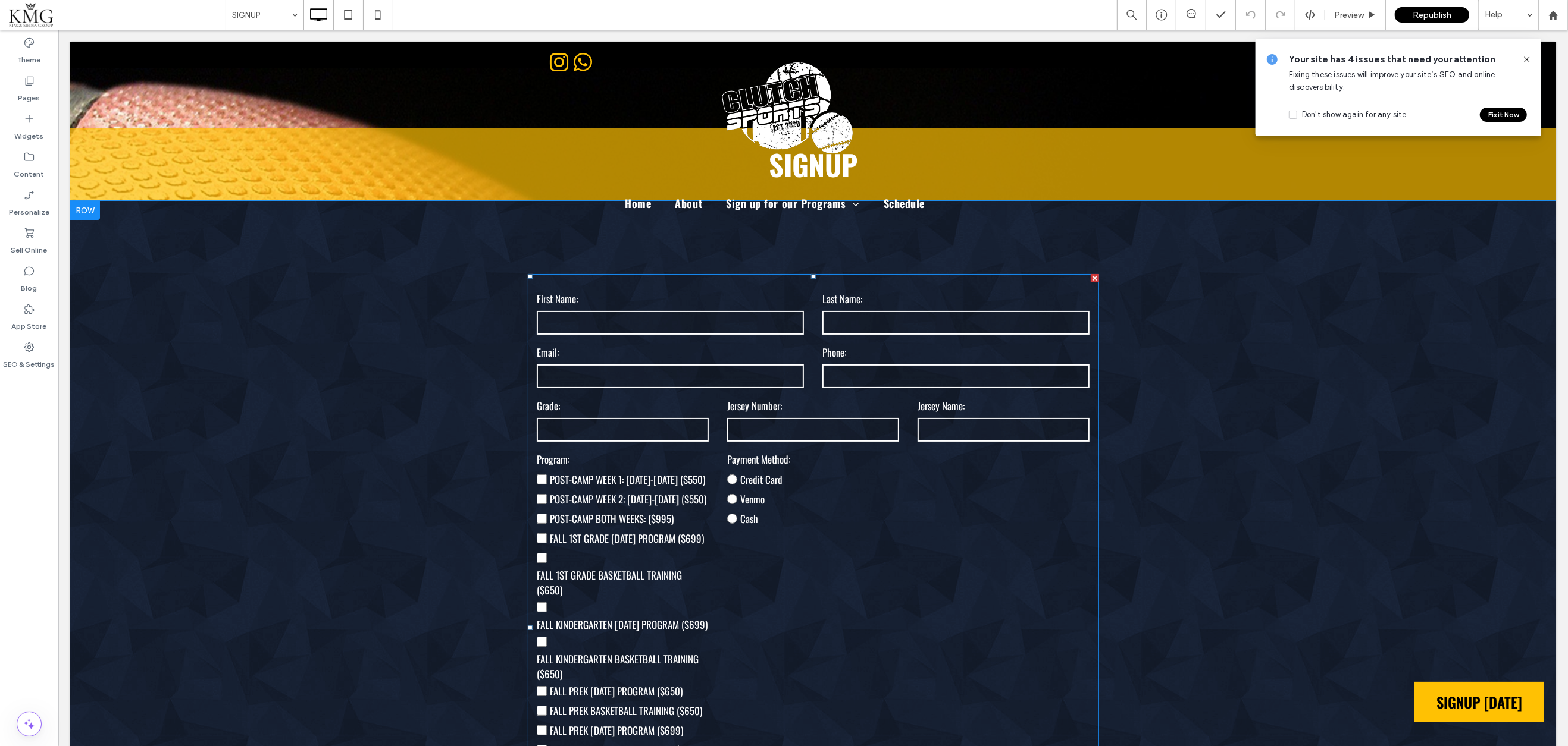
click at [929, 320] on input "text" at bounding box center [955, 323] width 266 height 24
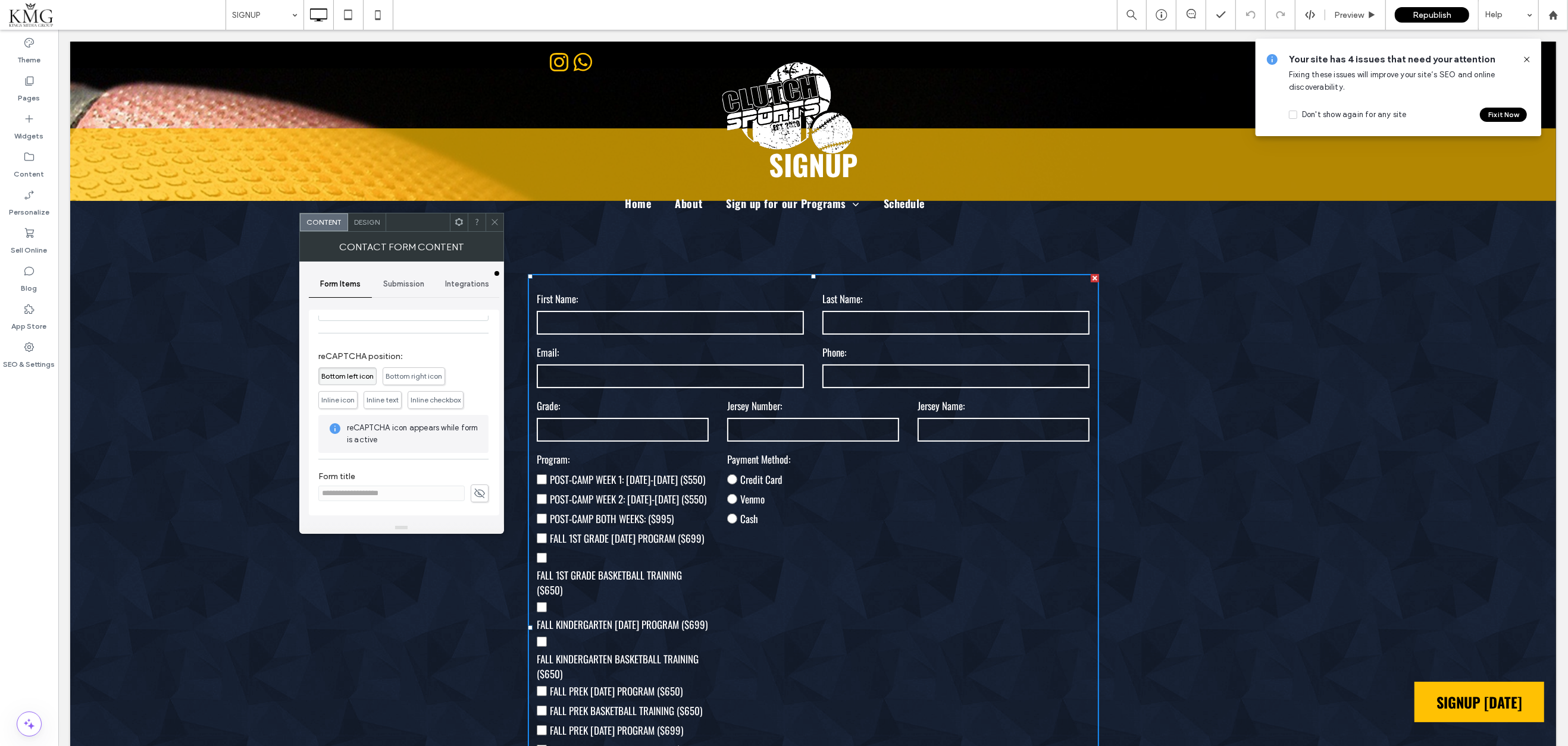
scroll to position [398, 0]
click at [493, 220] on use at bounding box center [494, 222] width 6 height 6
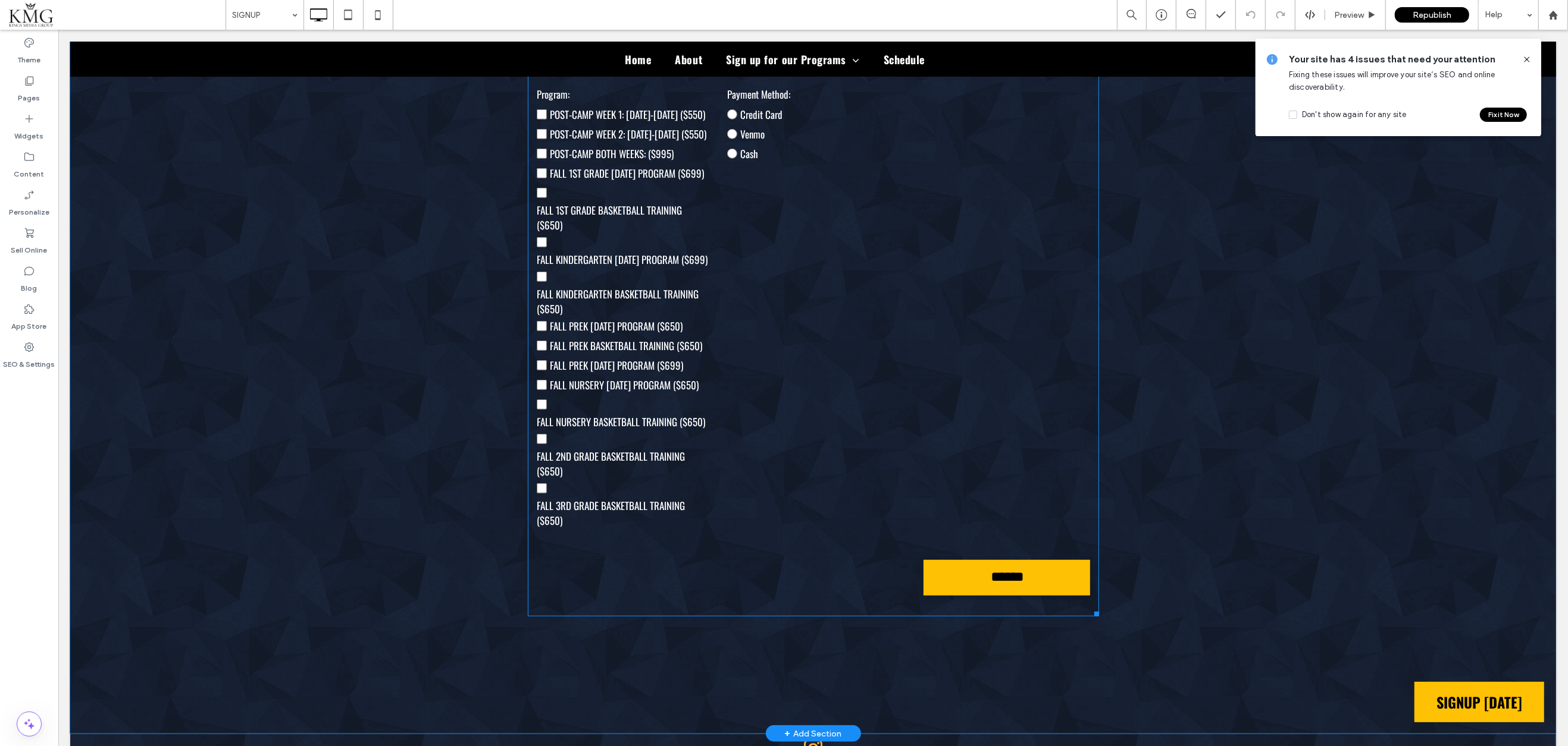
scroll to position [1267, 0]
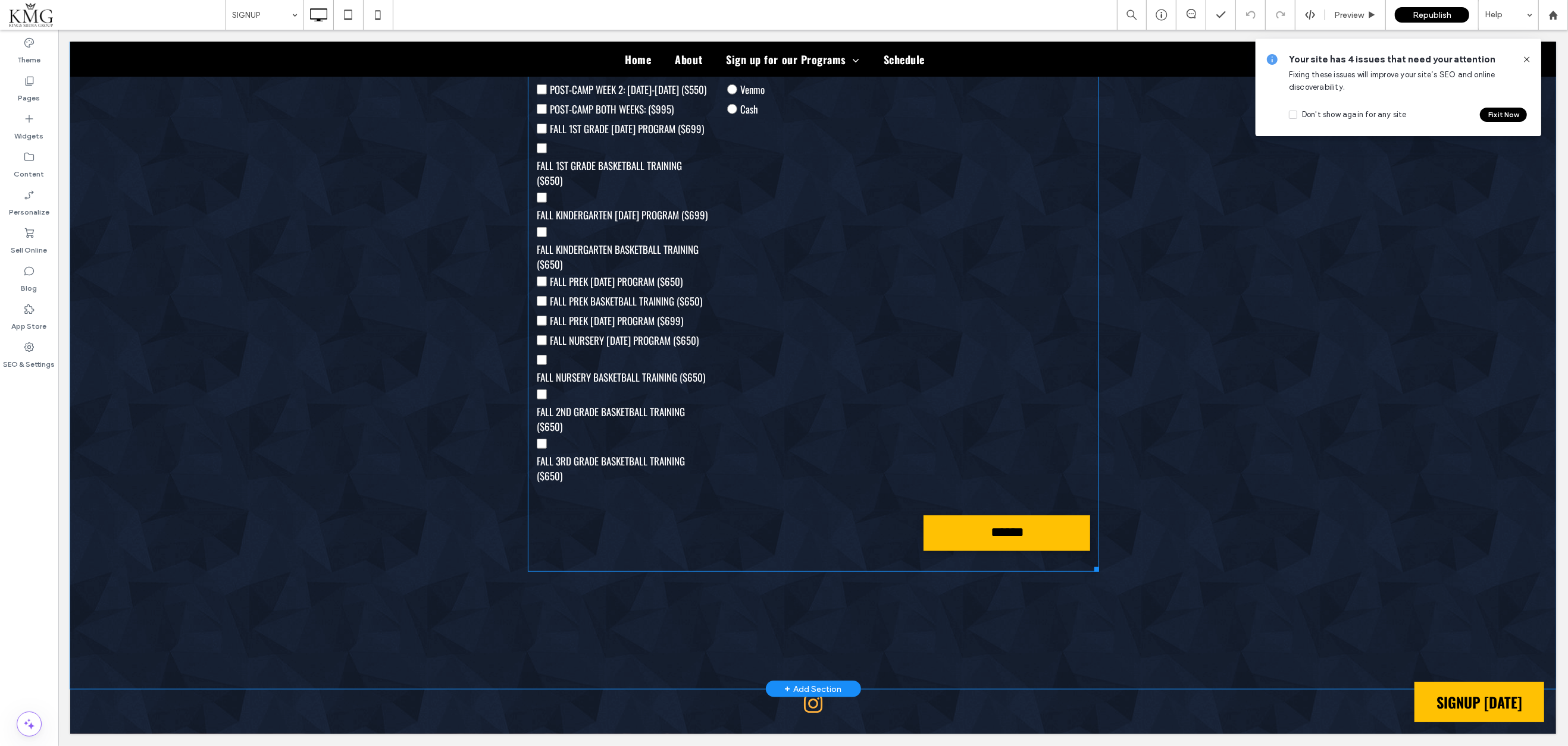
click at [797, 452] on form "First Name: Last Name: Email: Phone: Grade: [GEOGRAPHIC_DATA] Number: [GEOGRAPH…" at bounding box center [812, 218] width 571 height 708
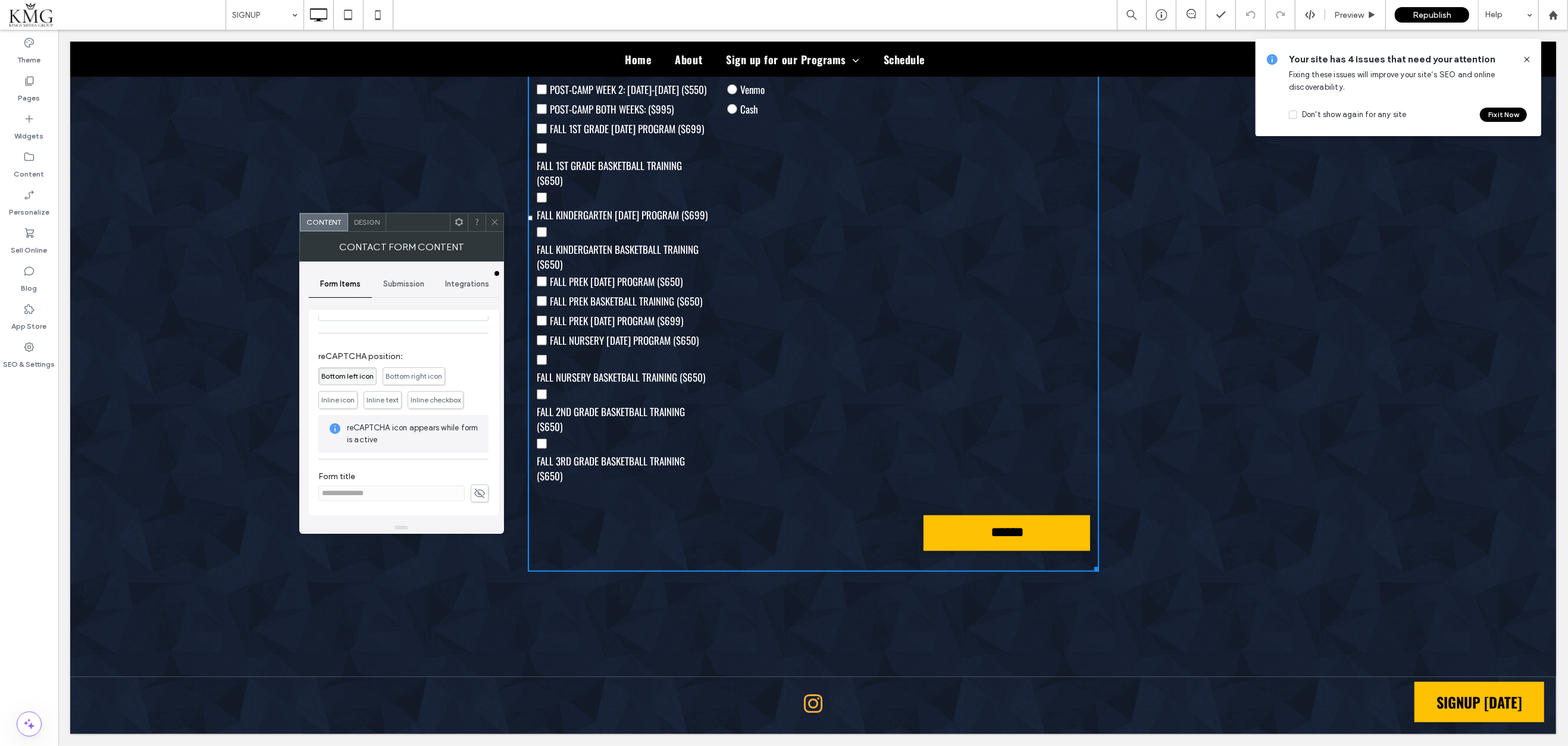
scroll to position [398, 0]
click at [491, 219] on icon at bounding box center [495, 222] width 9 height 9
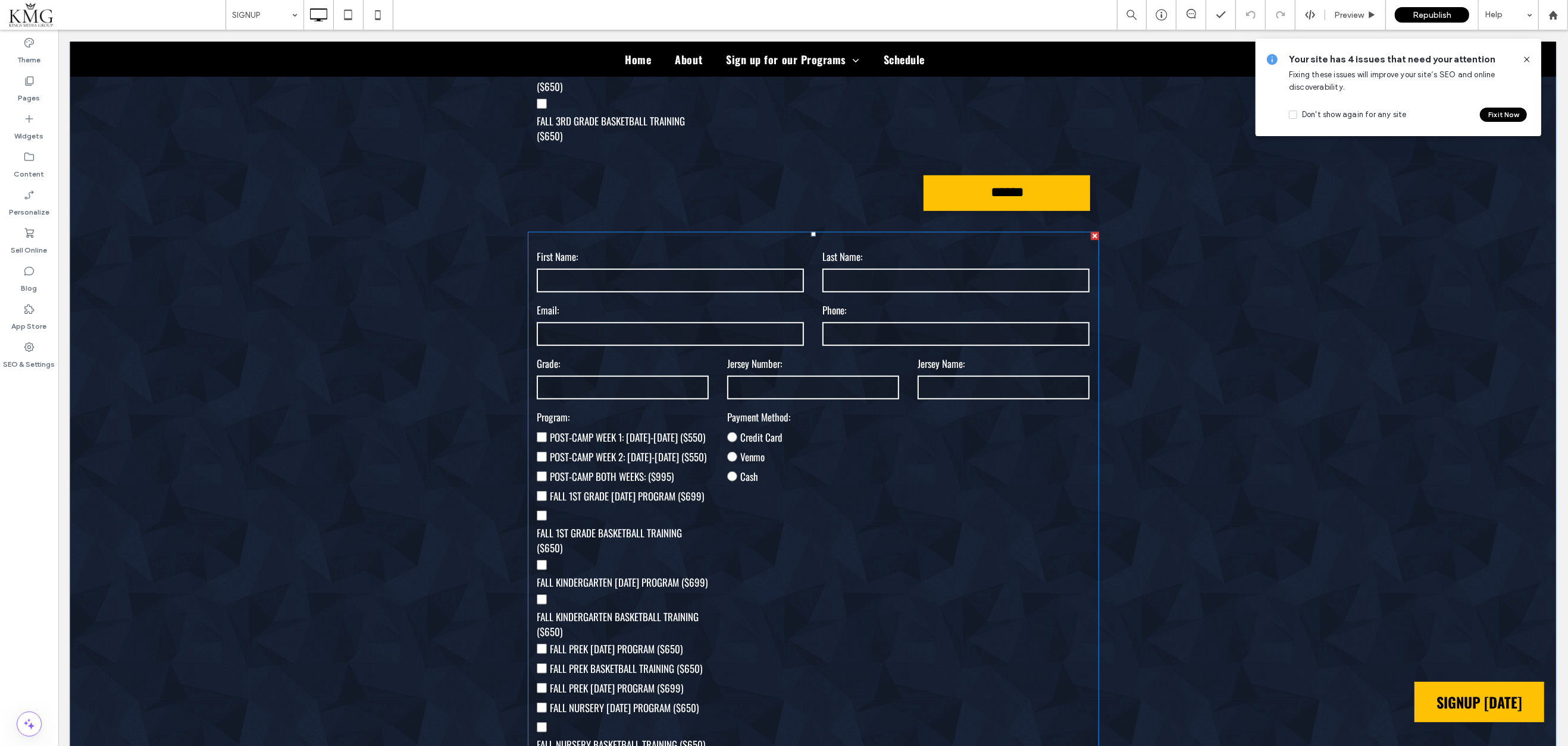
scroll to position [837, 0]
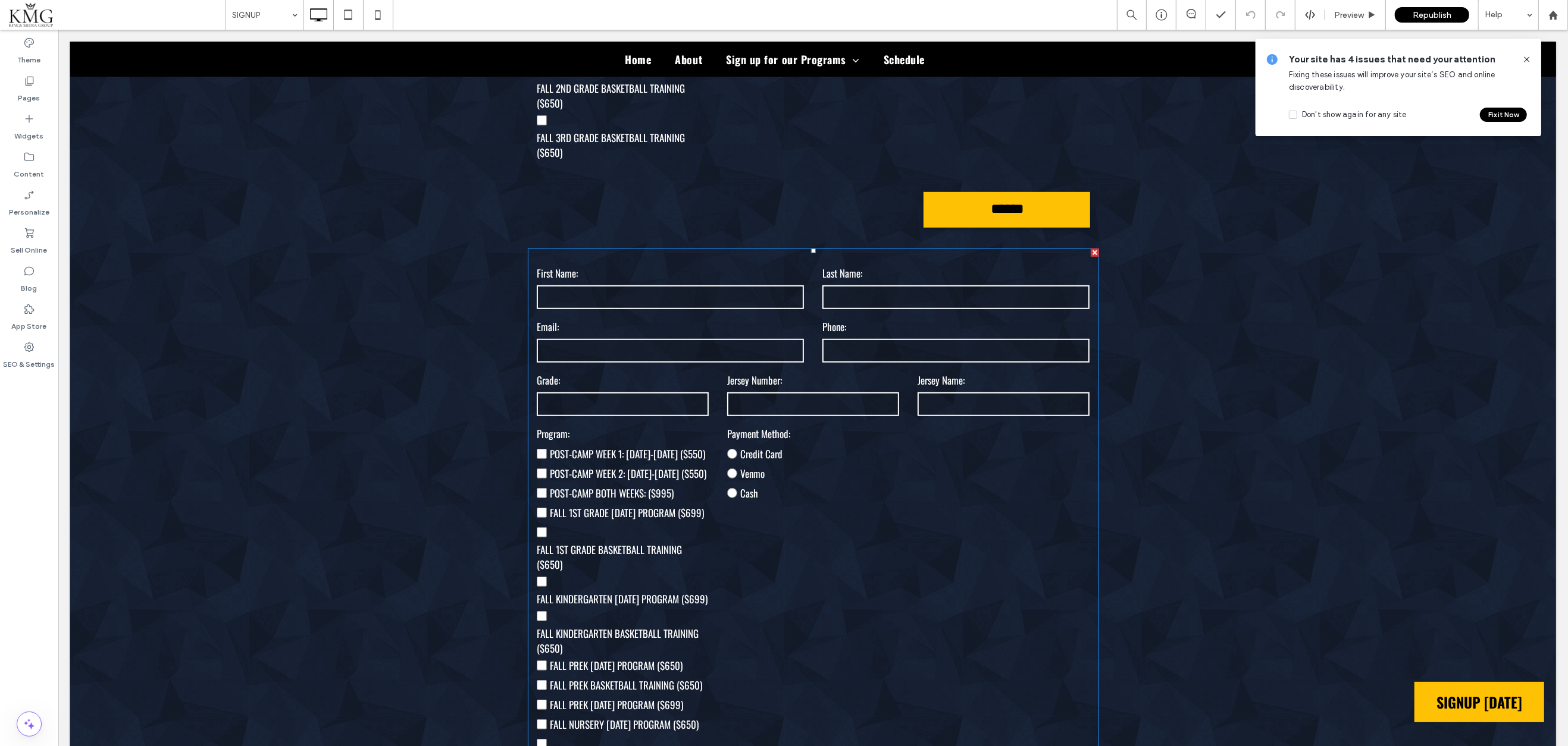
drag, startPoint x: 1095, startPoint y: 273, endPoint x: 1151, endPoint y: 302, distance: 63.1
click at [1095, 257] on div at bounding box center [1094, 252] width 9 height 9
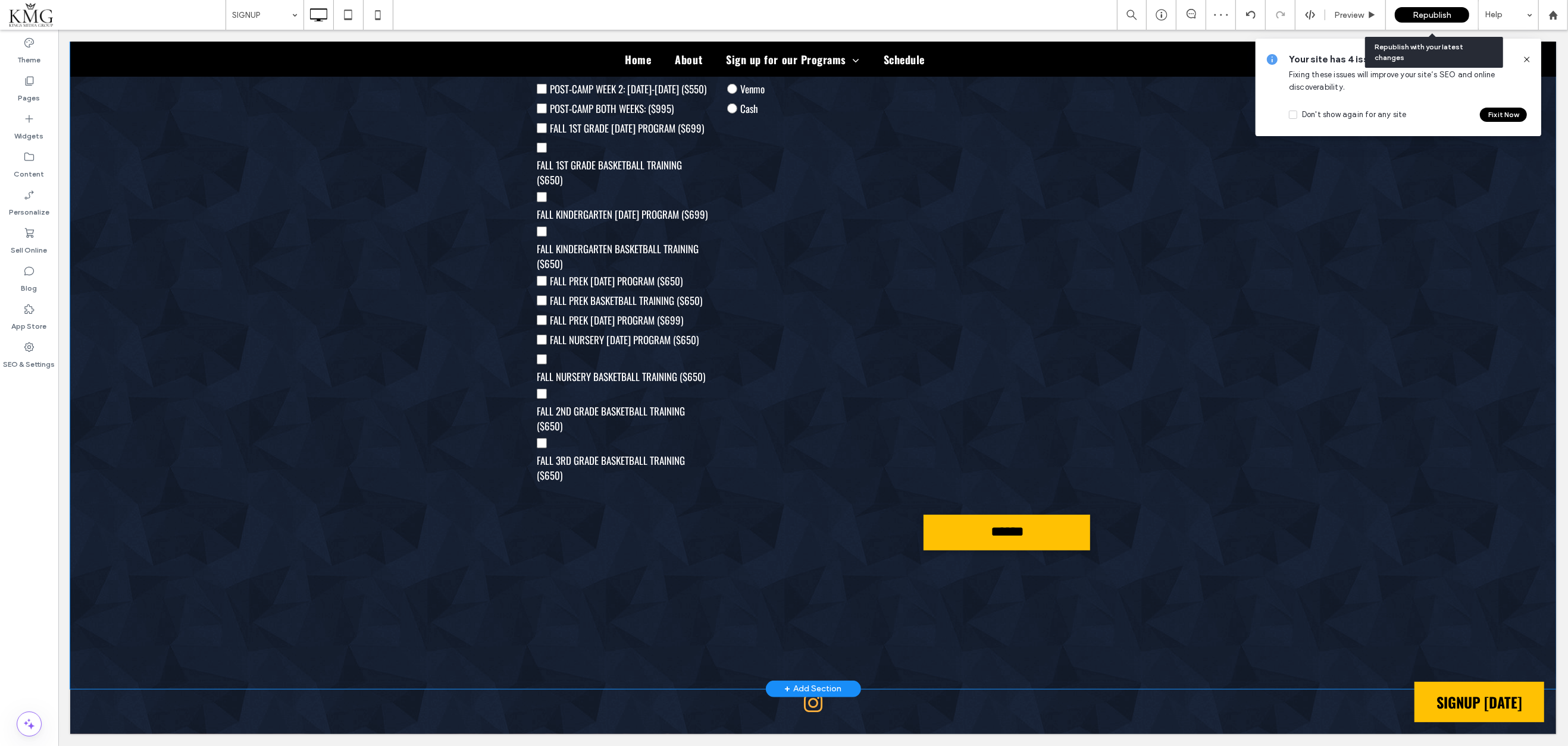
click at [1399, 18] on div "Republish" at bounding box center [1432, 14] width 75 height 15
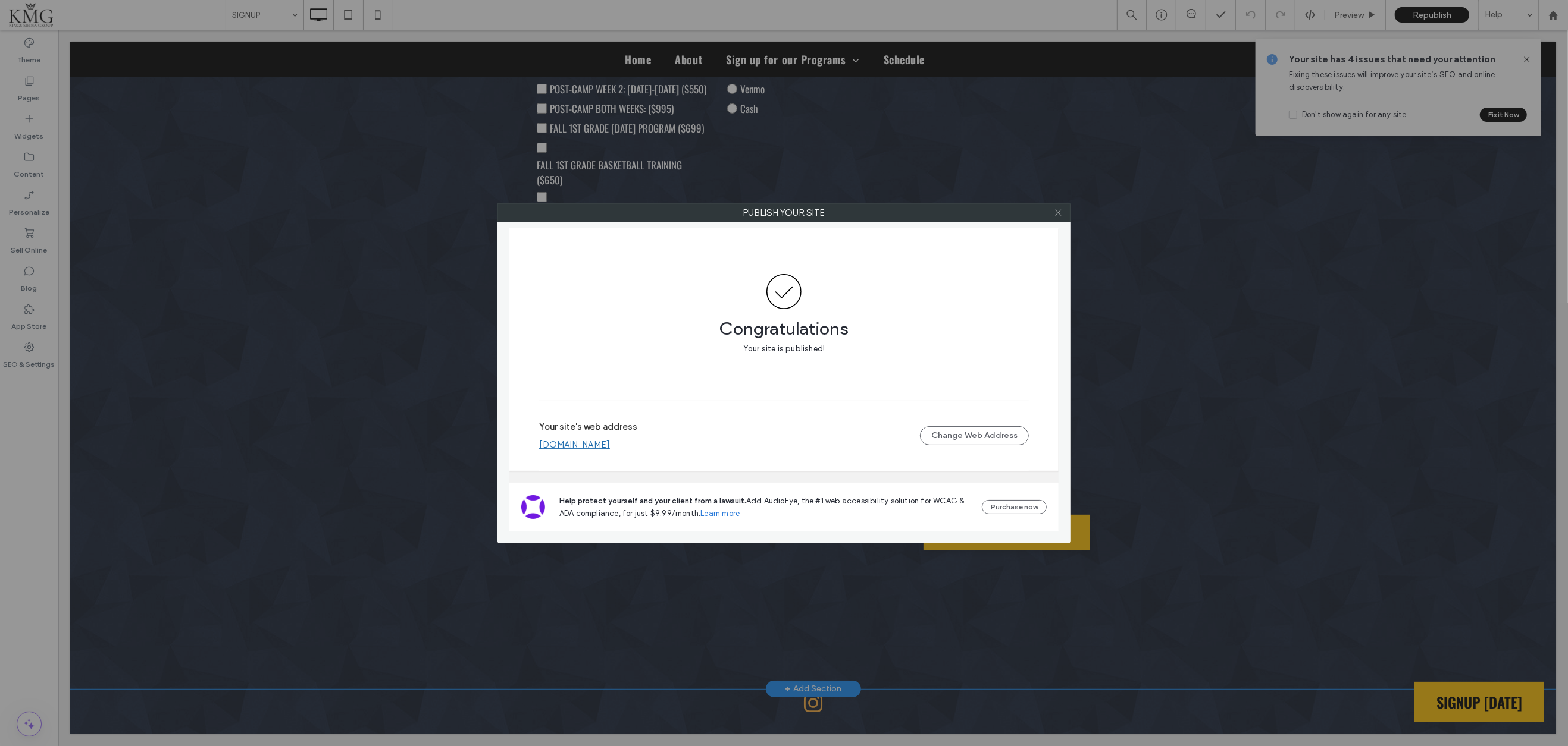
click at [1057, 212] on use at bounding box center [1058, 213] width 6 height 6
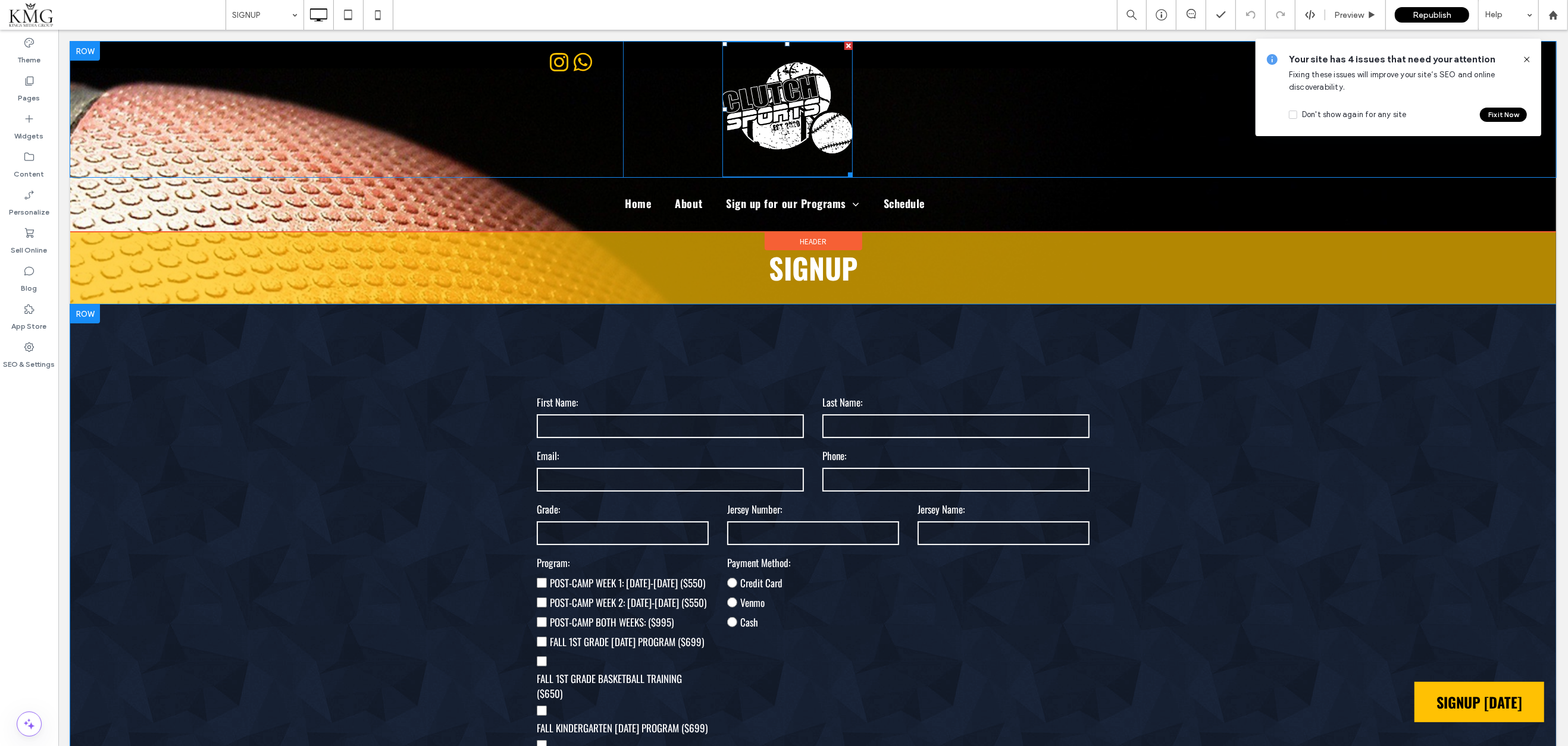
scroll to position [0, 0]
